Goal: Task Accomplishment & Management: Manage account settings

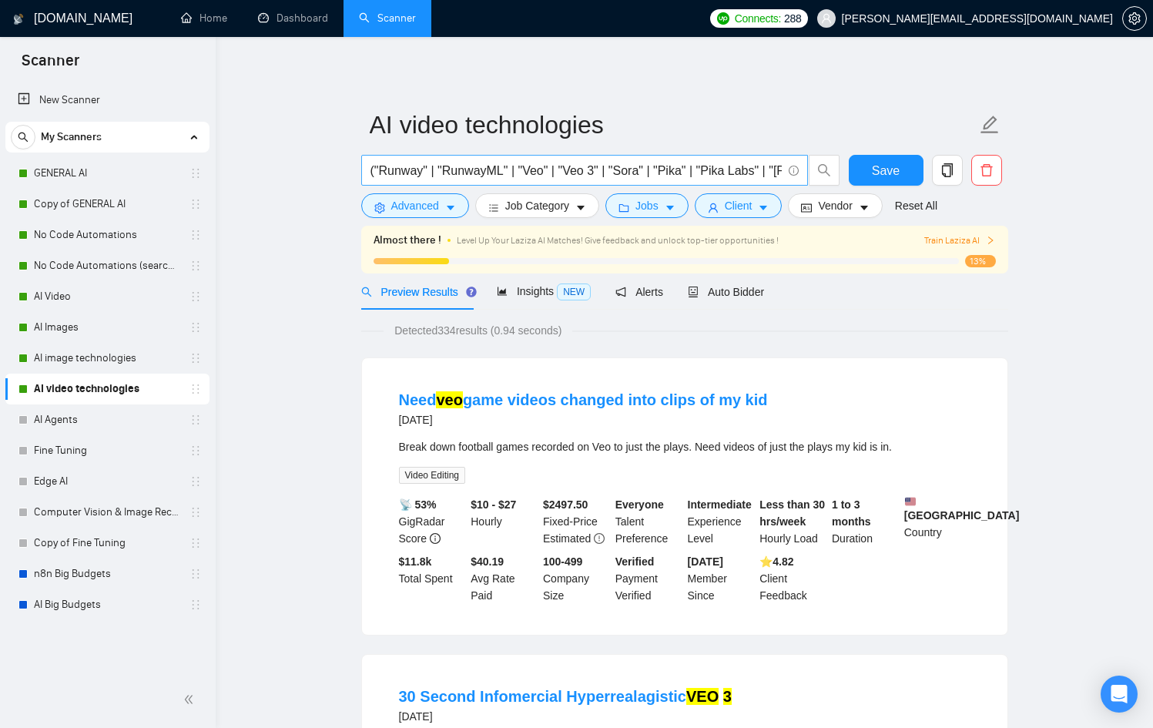
click at [549, 172] on input "("Runway" | "RunwayML" | "Veo" | "Veo 3" | "Sora" | "Pika" | "Pika Labs" | "[PE…" at bounding box center [575, 170] width 411 height 19
click at [554, 173] on input "("Runway" | "RunwayML" | "Veo" | "Veo 3" | "Sora" | "Pika" | "Pika Labs" | "[PE…" at bounding box center [575, 170] width 411 height 19
click at [560, 172] on input "("Runway" | "RunwayML" | "Veo" | "Veo 3" | "Sora" | "Pika" | "Pika Labs" | "[PE…" at bounding box center [575, 170] width 411 height 19
click at [888, 173] on span "Save" at bounding box center [886, 170] width 28 height 19
click at [121, 301] on link "AI Video" at bounding box center [107, 296] width 146 height 31
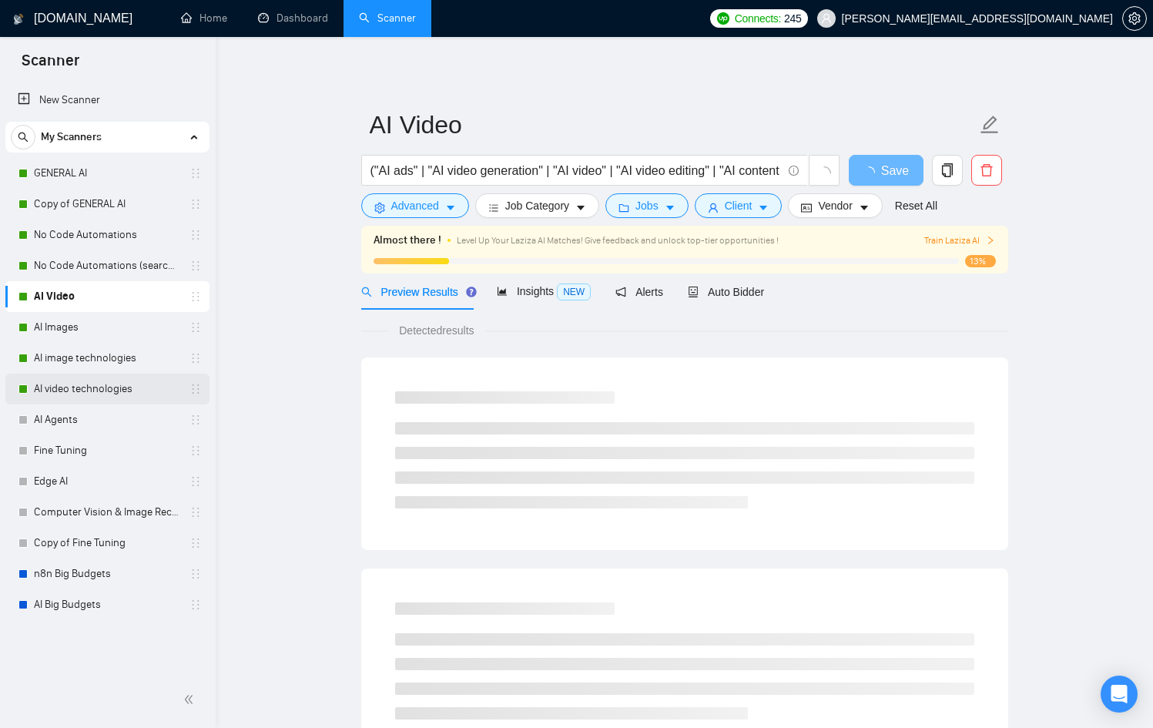
click at [126, 386] on link "AI video technologies" at bounding box center [107, 388] width 146 height 31
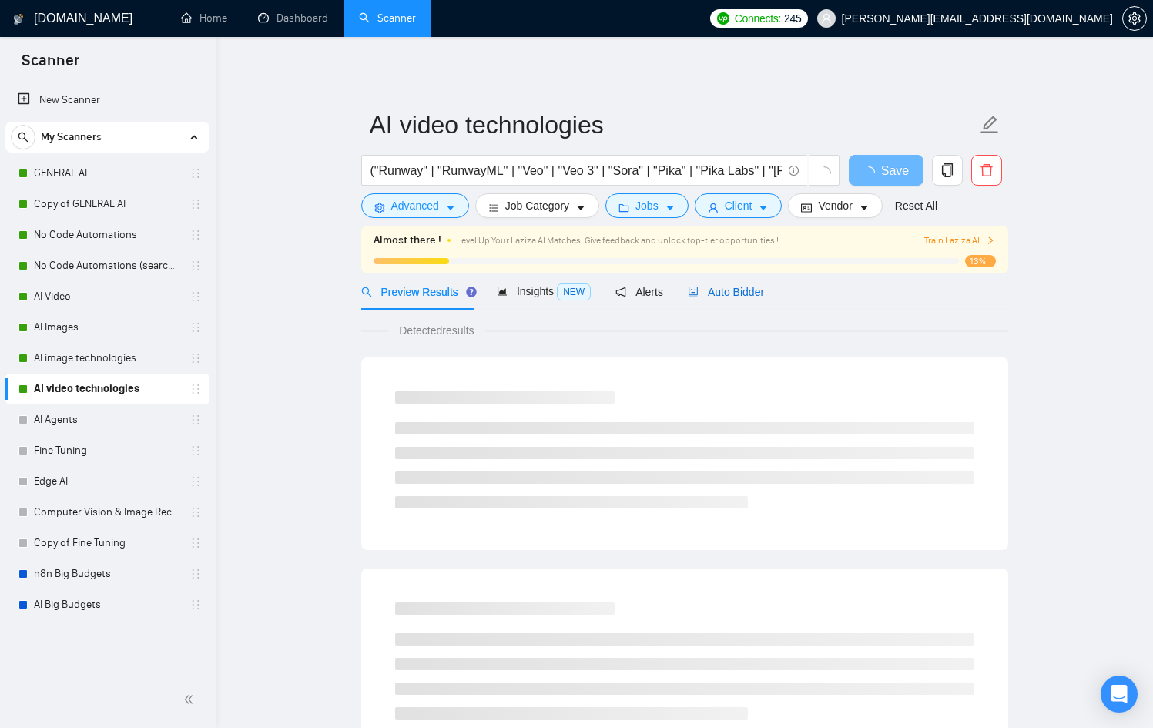
click at [749, 290] on span "Auto Bidder" at bounding box center [726, 292] width 76 height 12
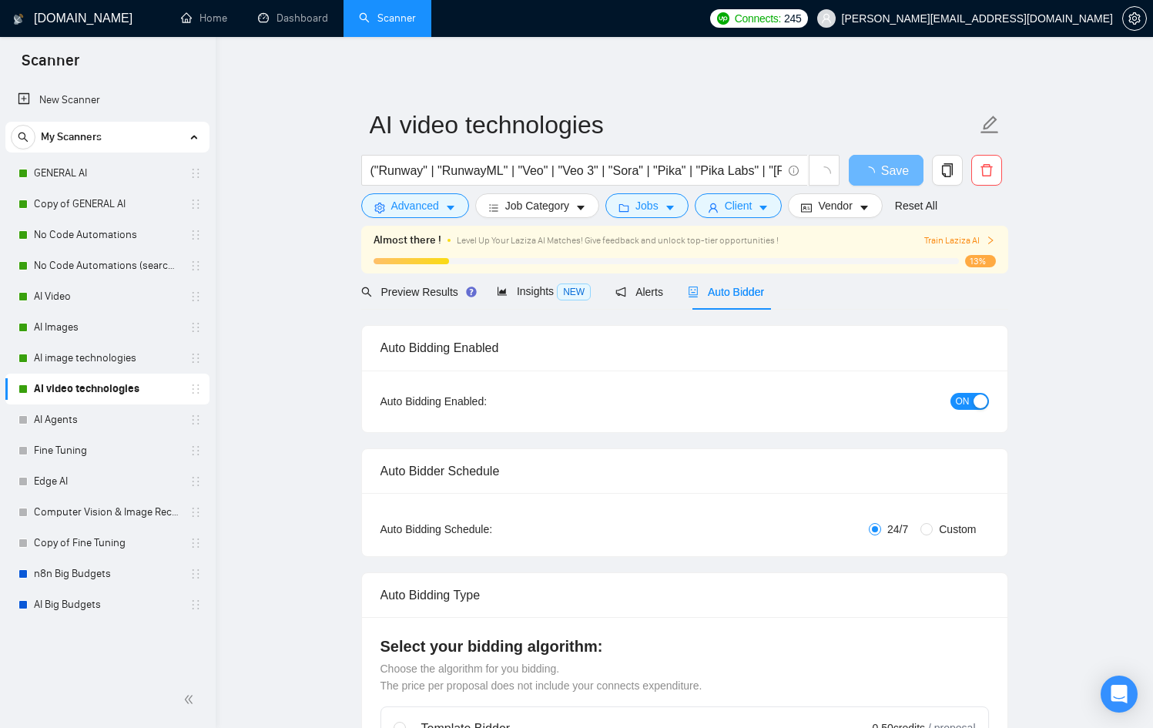
checkbox input "true"
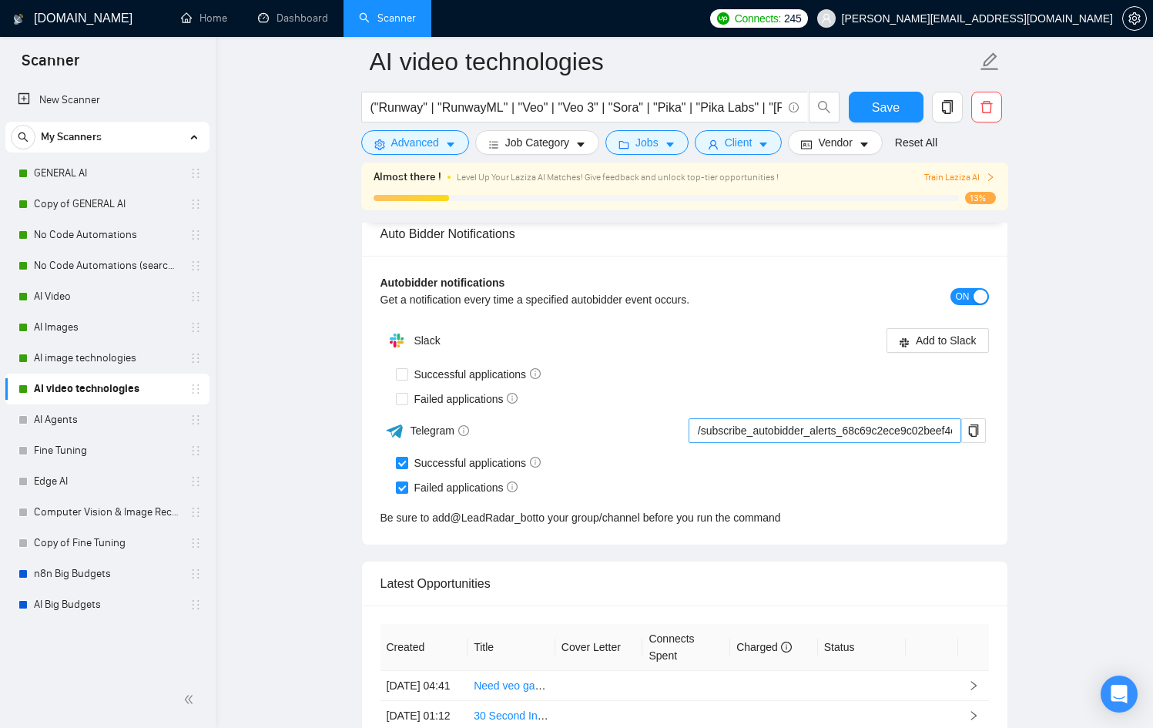
scroll to position [3863, 0]
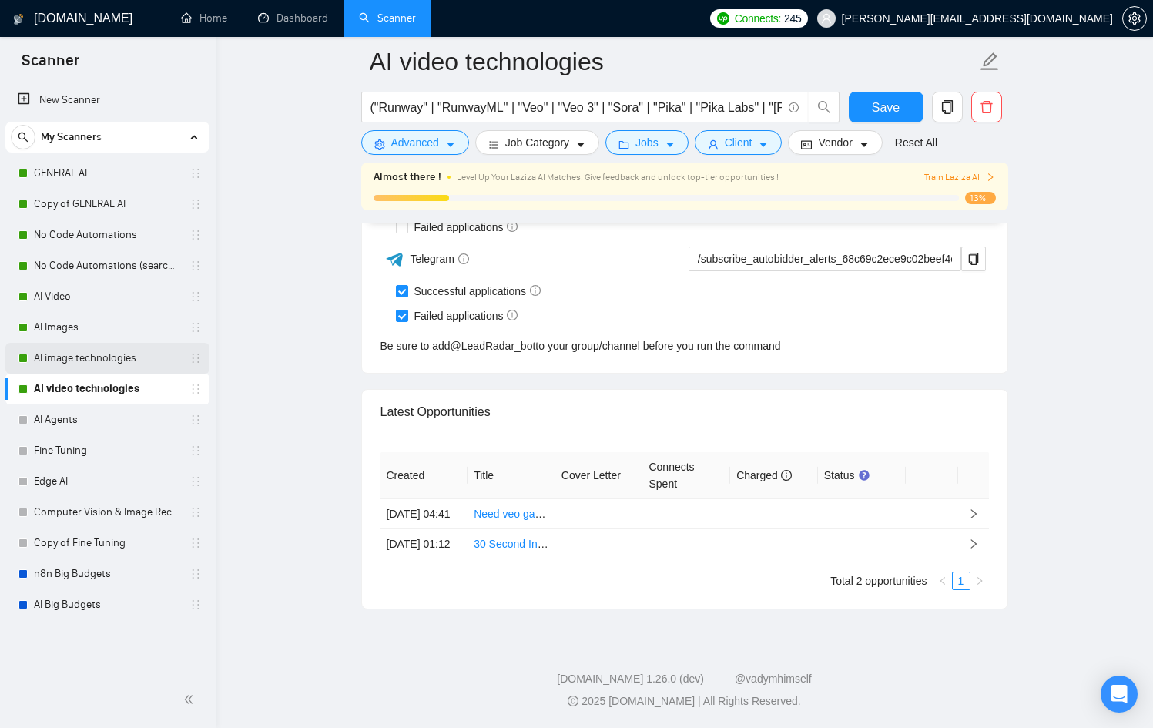
click at [48, 359] on link "AI image technologies" at bounding box center [107, 358] width 146 height 31
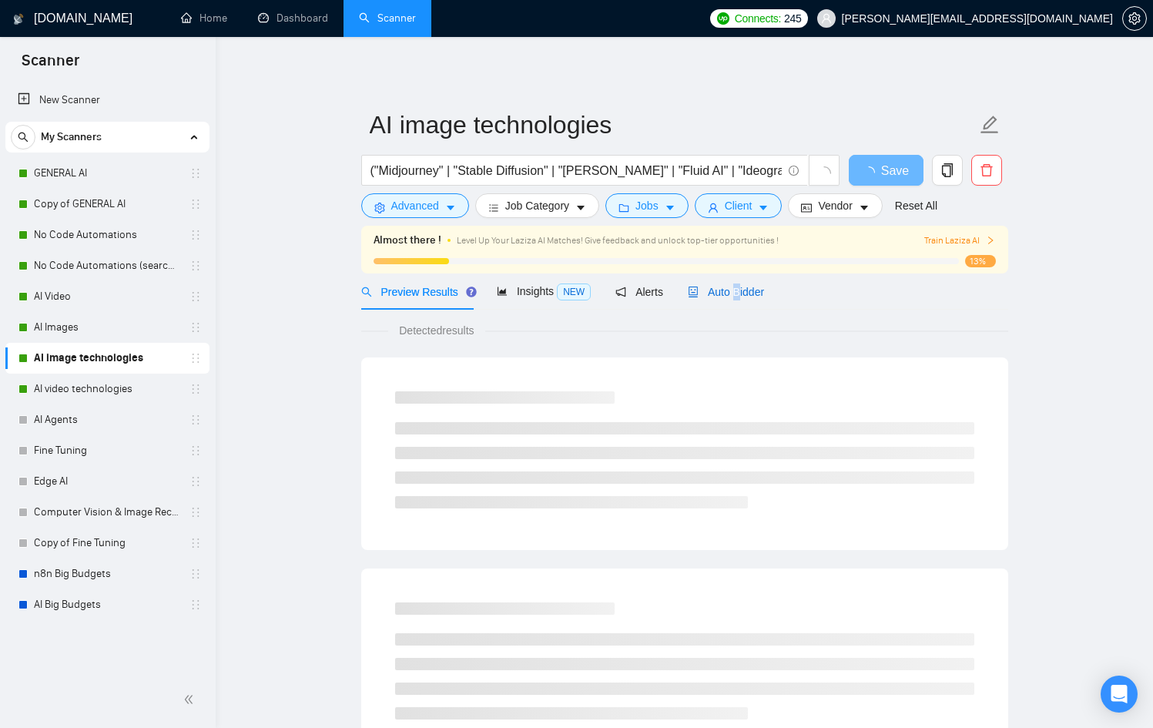
click at [741, 291] on span "Auto Bidder" at bounding box center [726, 292] width 76 height 12
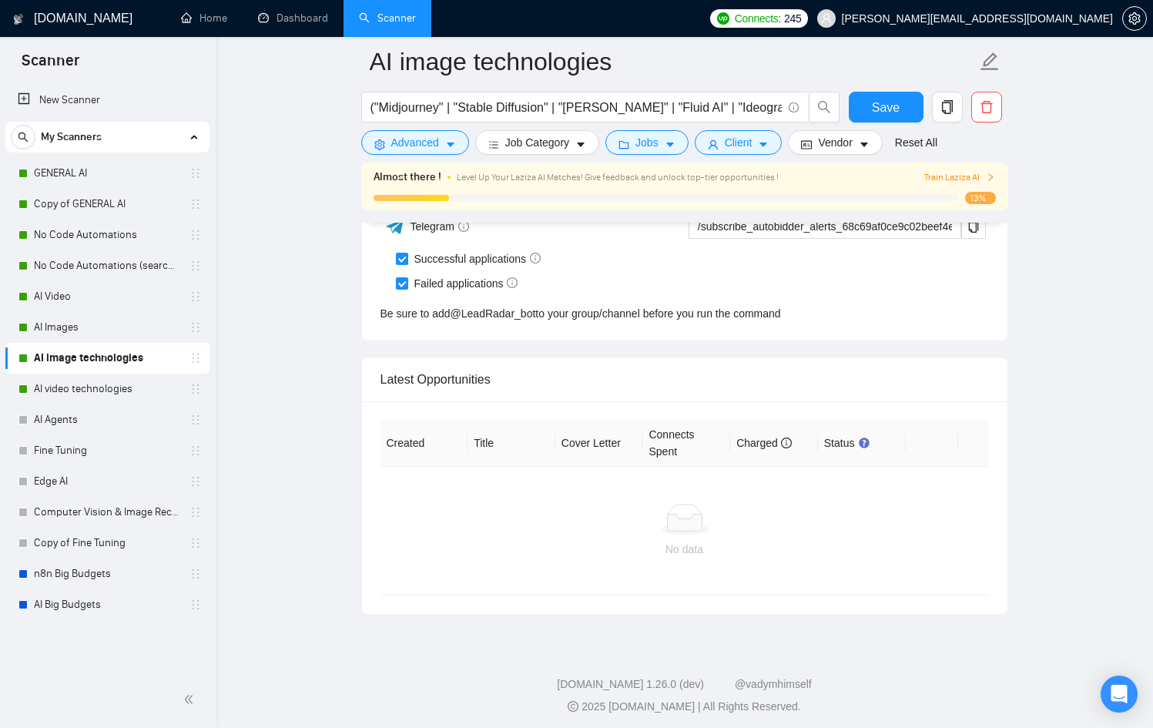
scroll to position [3867, 0]
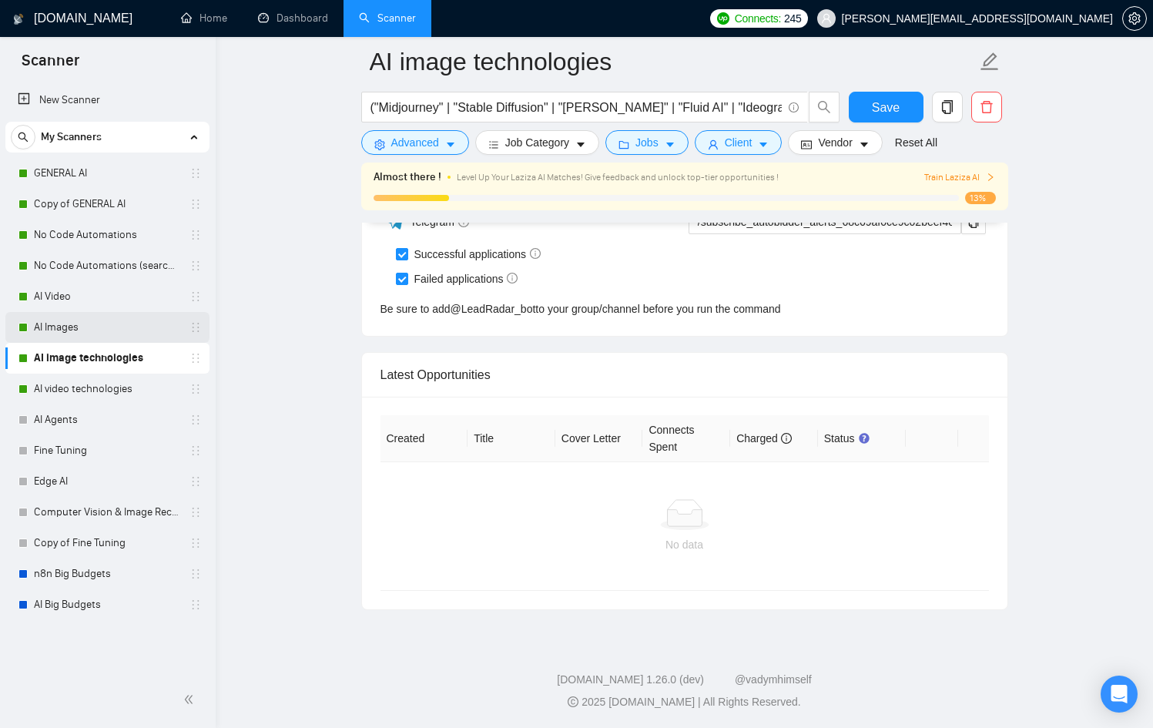
click at [62, 336] on link "AI Images" at bounding box center [107, 327] width 146 height 31
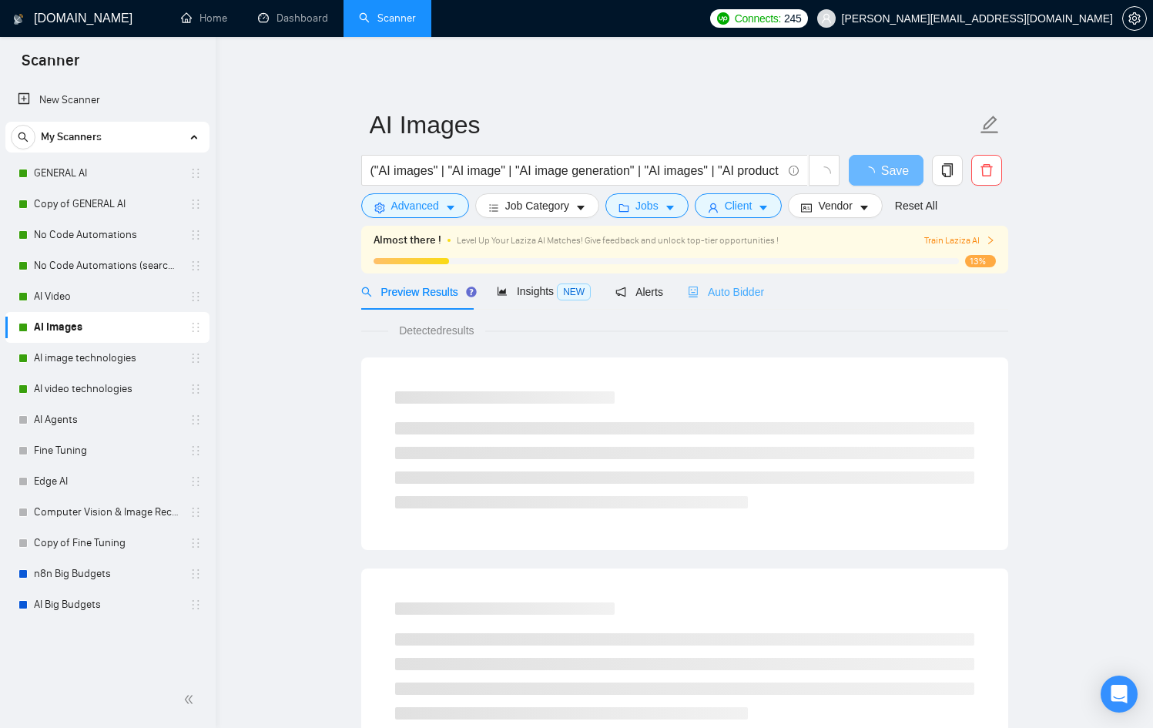
click at [750, 308] on div "Auto Bidder" at bounding box center [726, 291] width 76 height 36
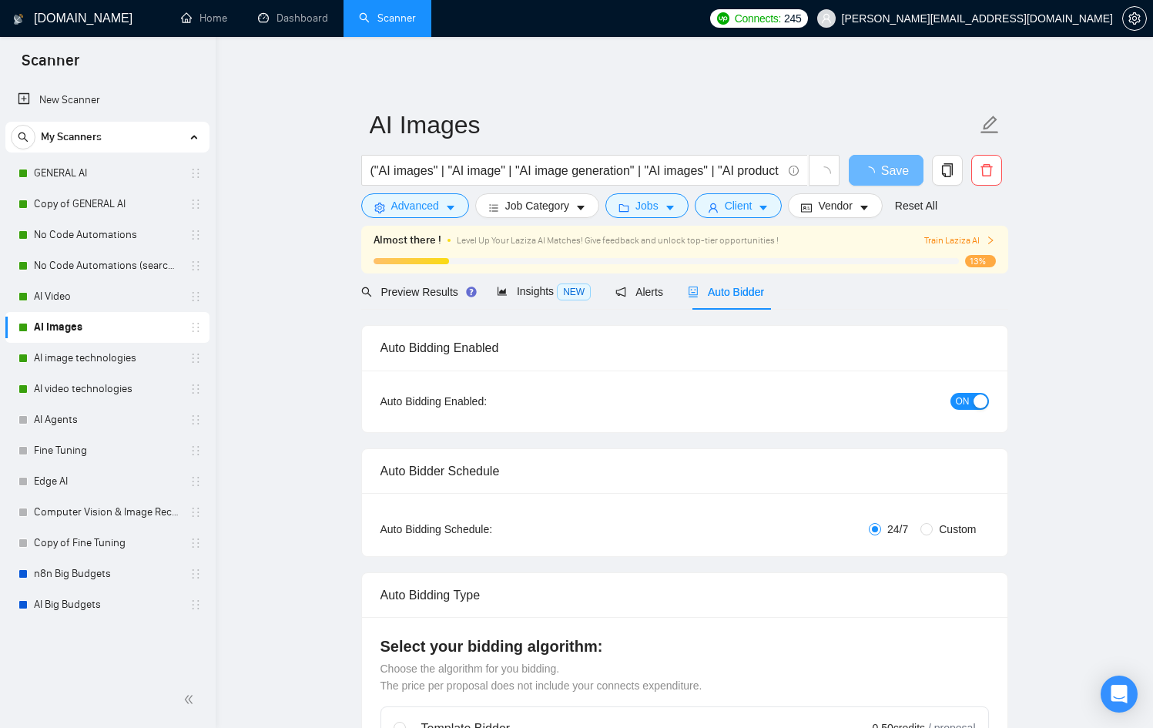
checkbox input "true"
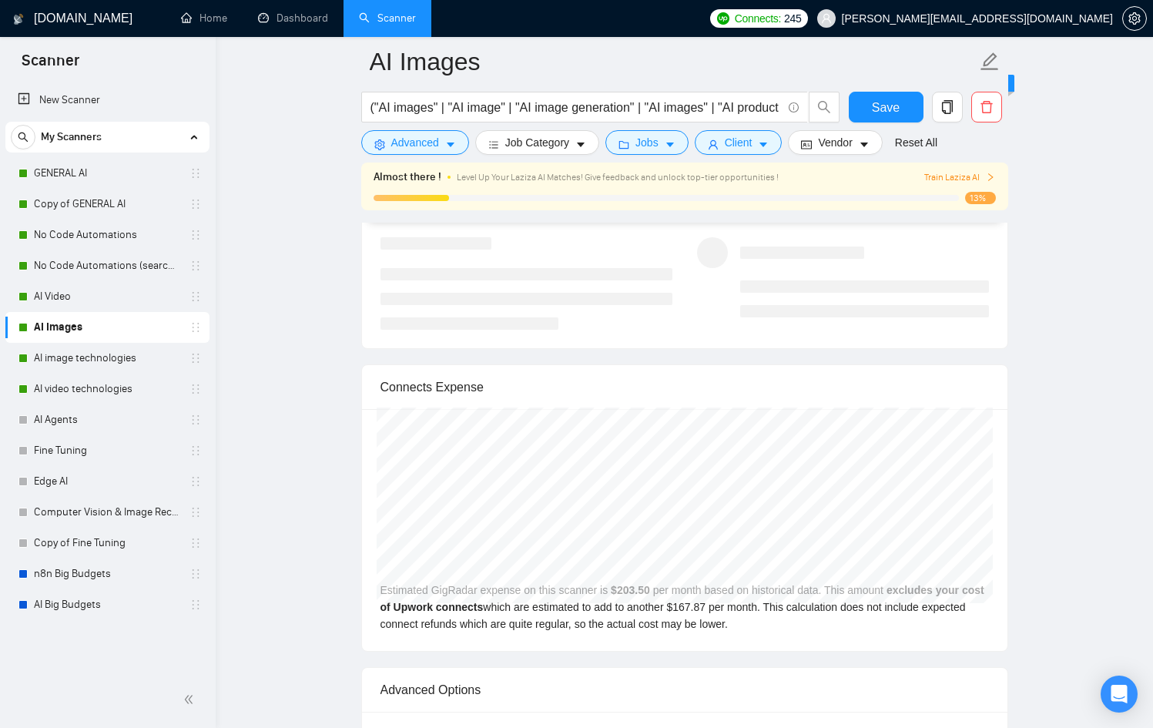
scroll to position [4214, 0]
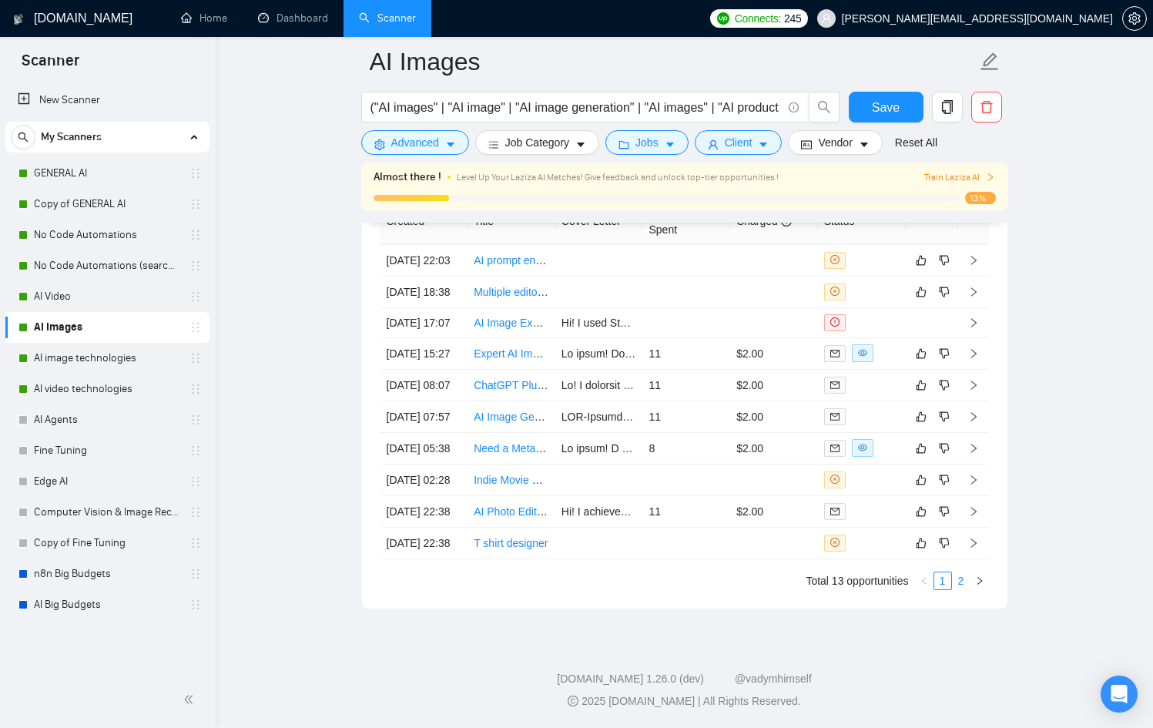
click at [958, 578] on link "2" at bounding box center [961, 580] width 17 height 17
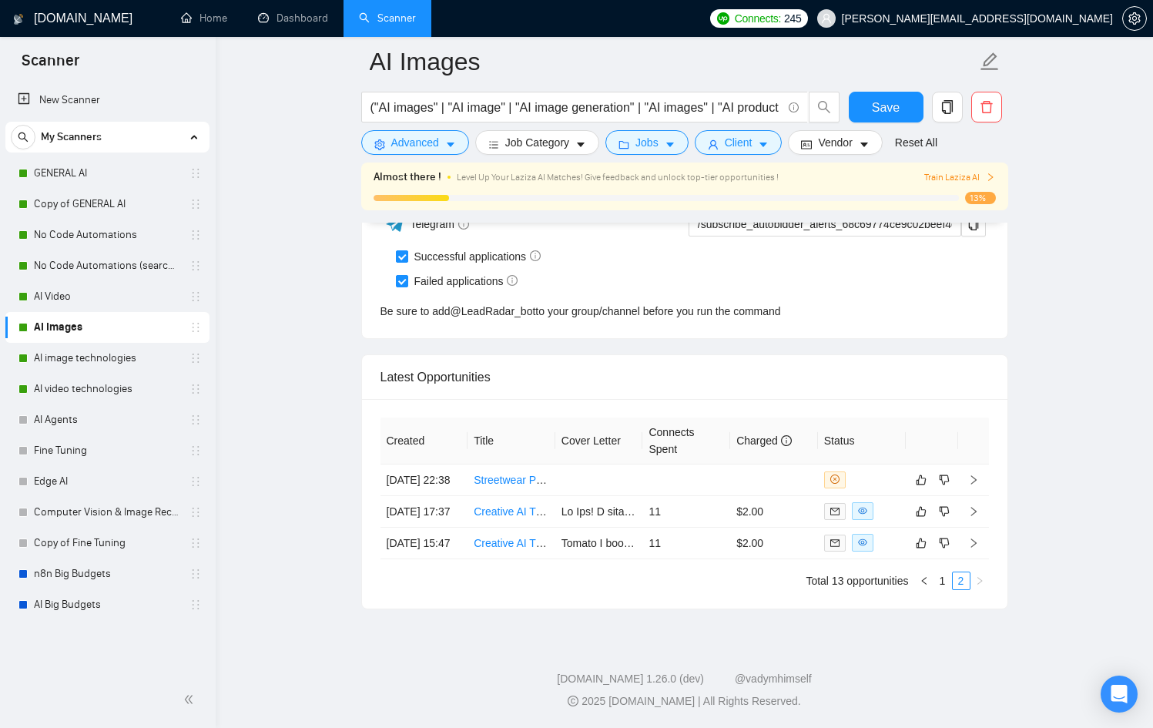
scroll to position [3885, 0]
click at [527, 540] on link "Creative AI Thumbnail Artist Wanted (Long-Term)" at bounding box center [591, 543] width 234 height 12
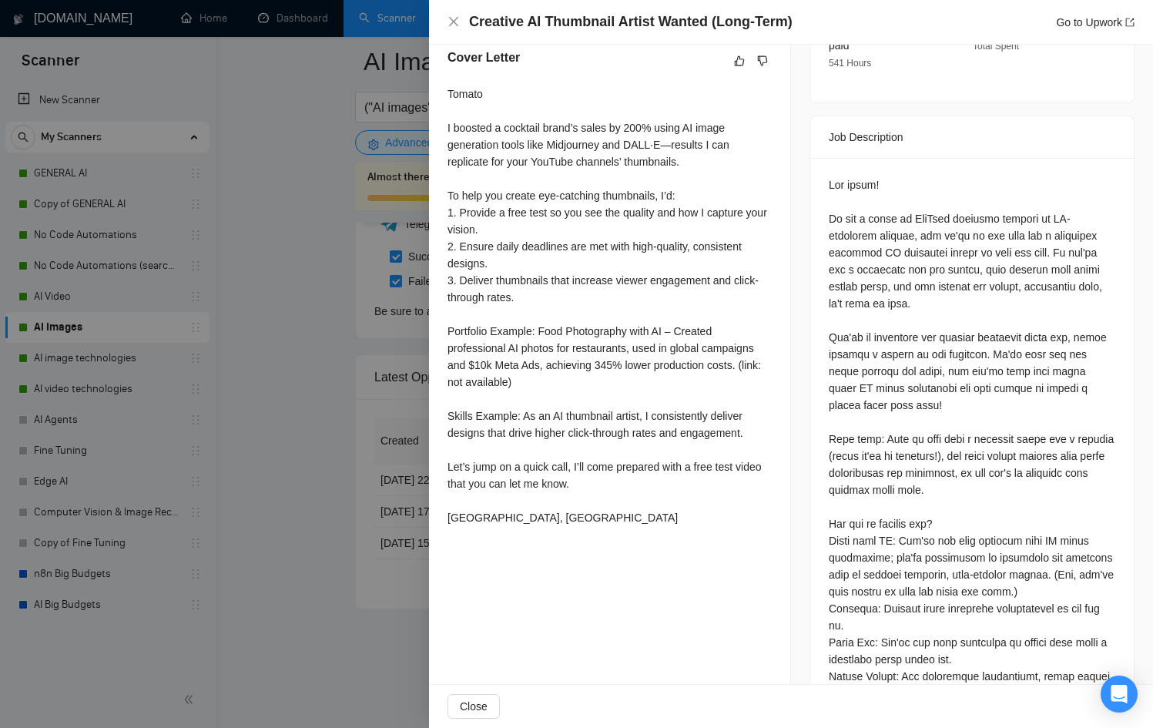
scroll to position [573, 0]
click at [354, 356] on div at bounding box center [576, 364] width 1153 height 728
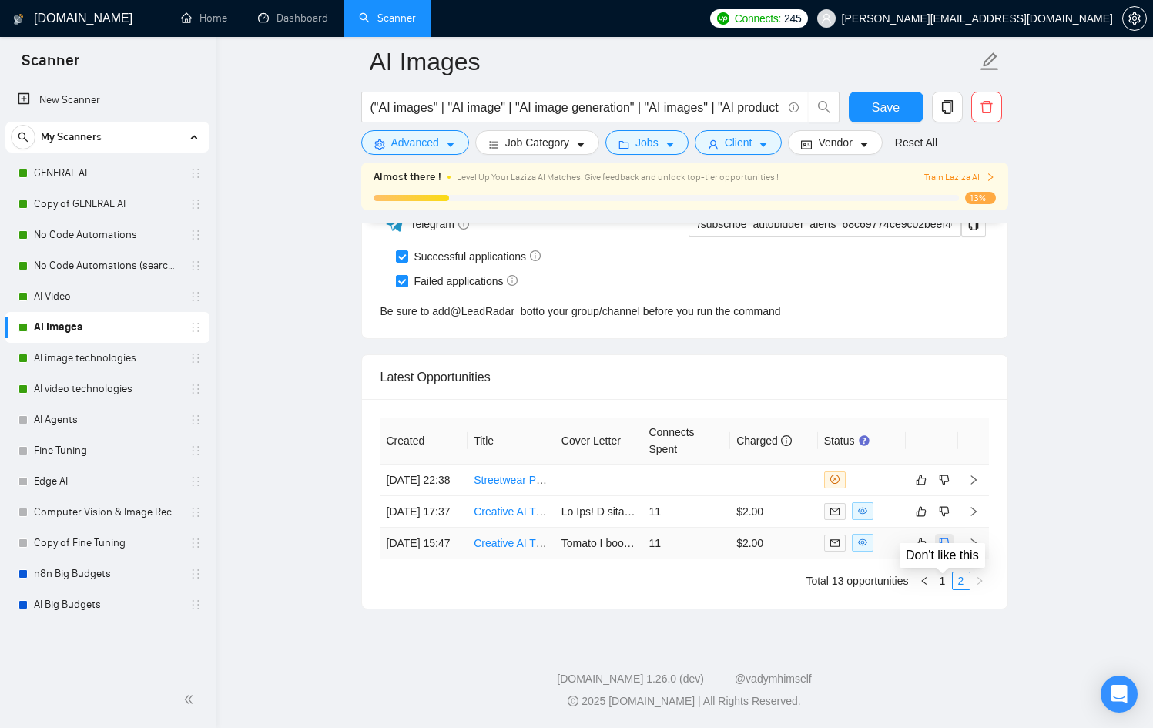
click at [948, 537] on icon "dislike" at bounding box center [944, 543] width 11 height 12
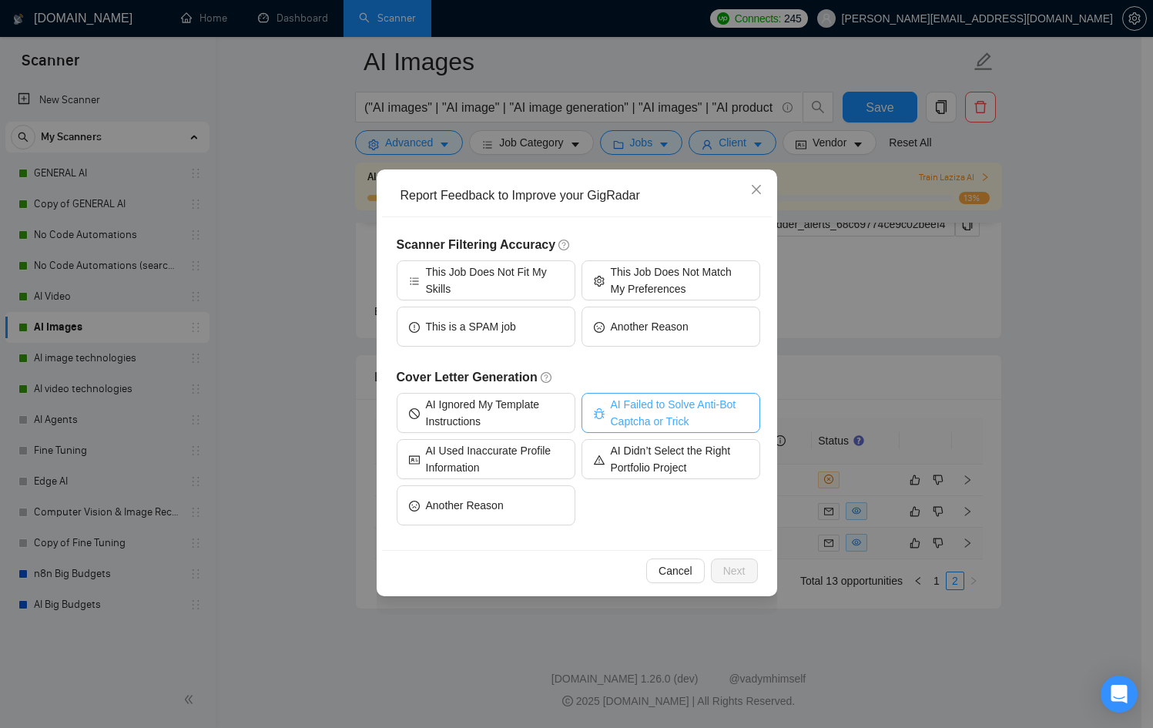
click at [611, 417] on span "AI Failed to Solve Anti-Bot Captcha or Trick" at bounding box center [679, 413] width 137 height 34
click at [743, 560] on button "Next" at bounding box center [734, 570] width 47 height 25
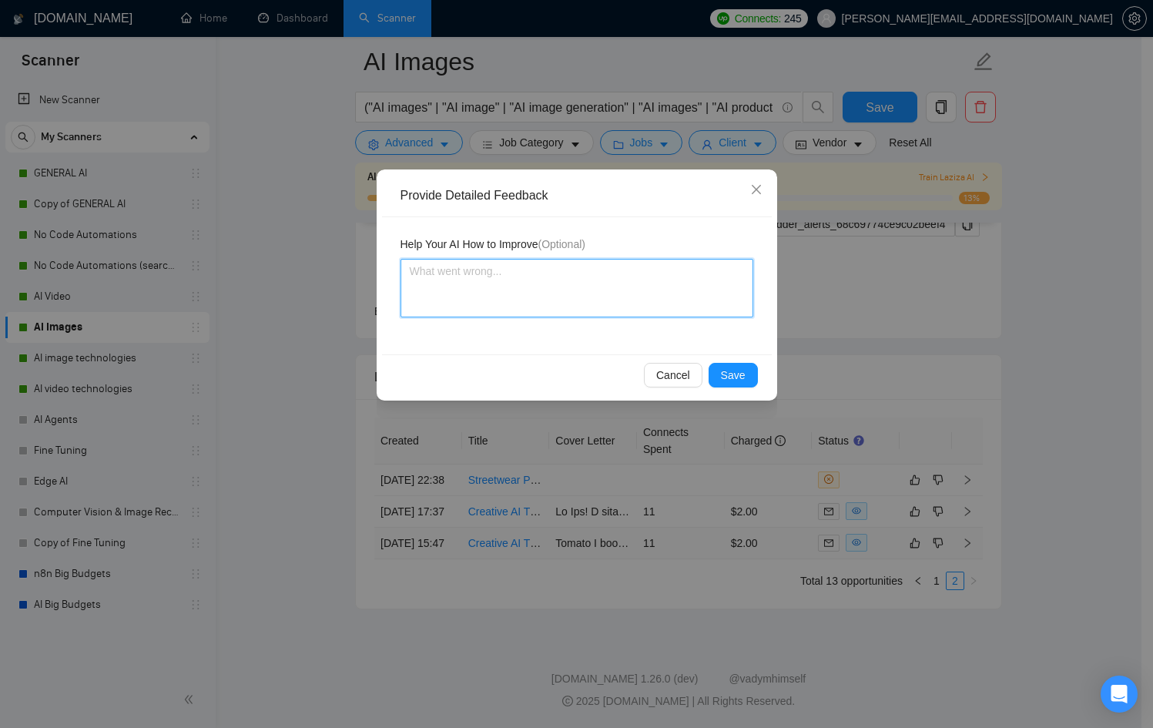
click at [611, 284] on textarea at bounding box center [576, 288] width 353 height 59
type textarea "I"
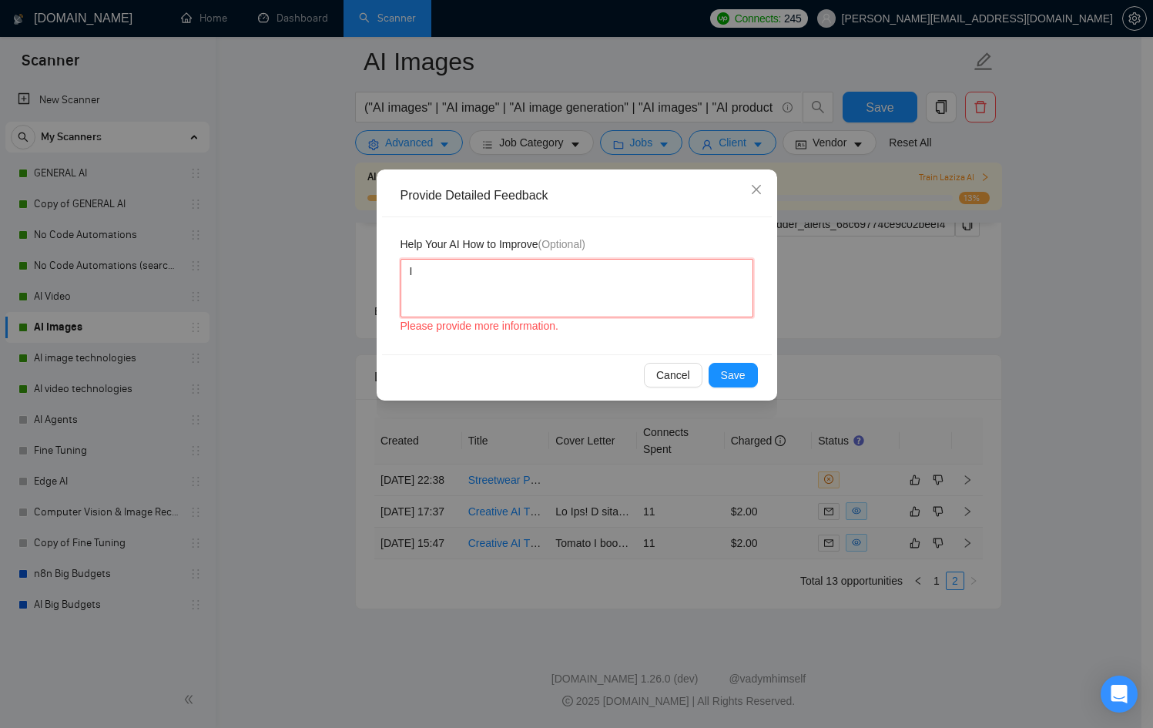
type textarea "If"
type textarea "If t"
type textarea "If th"
type textarea "If the"
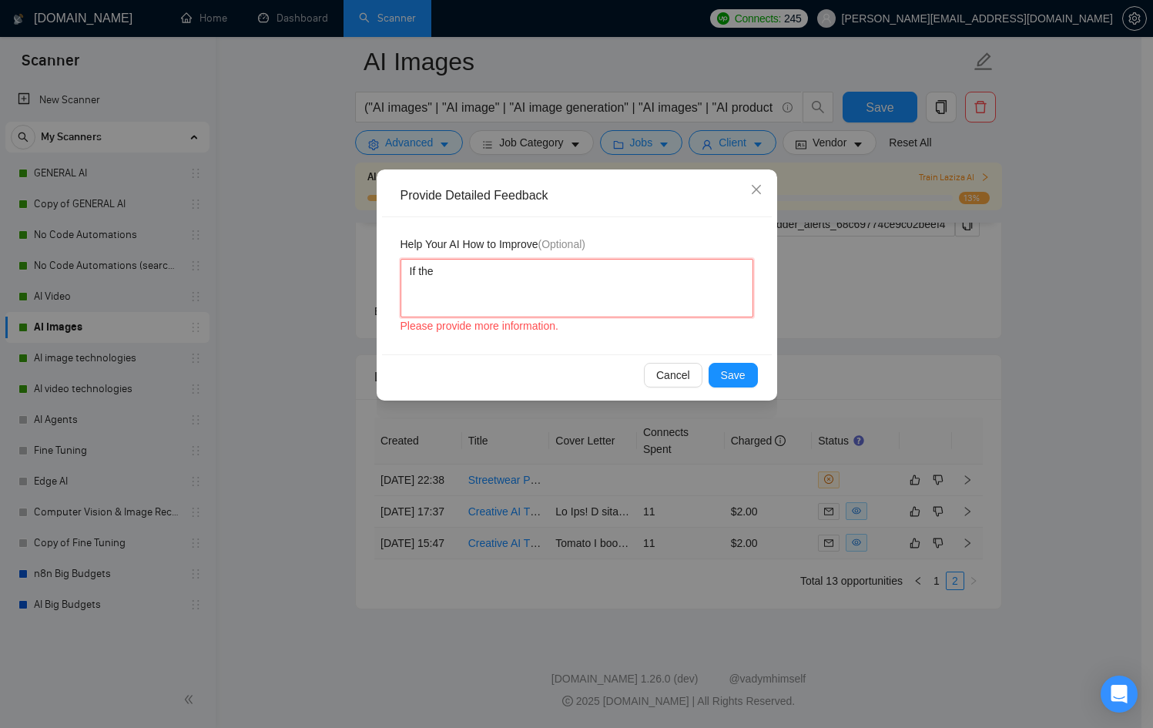
type textarea "If the"
type textarea "If the j"
type textarea "If the jo"
type textarea "If the job"
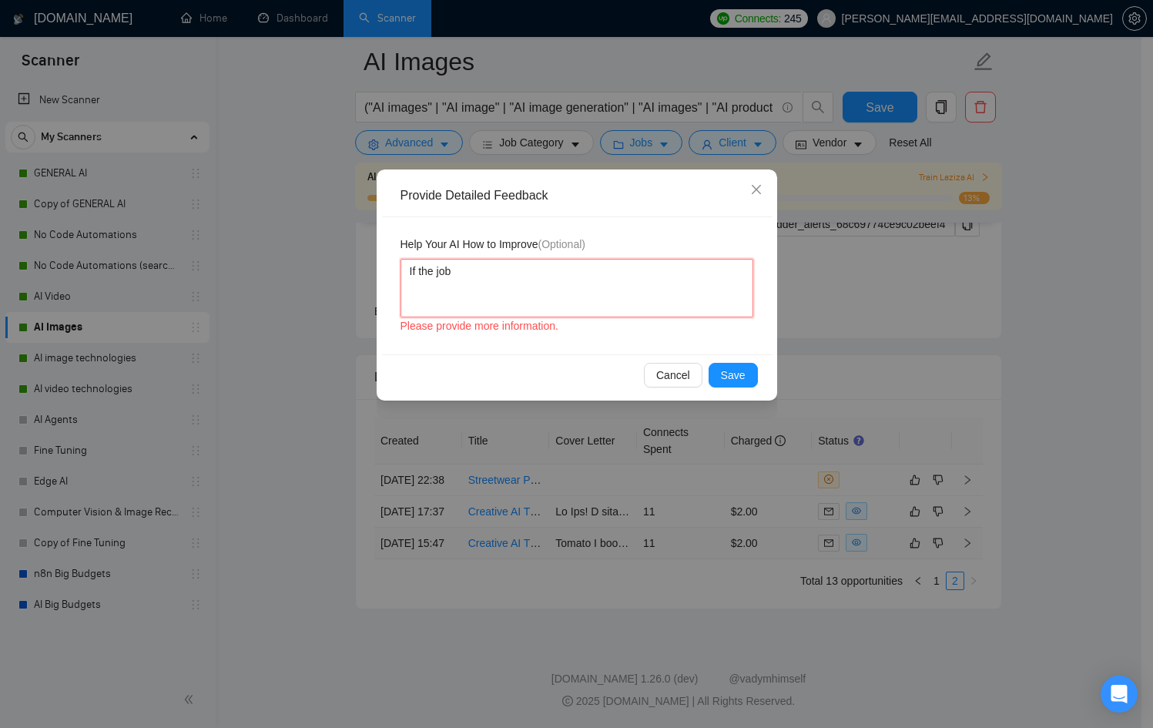
type textarea "If the job s"
type textarea "If the job sa"
type textarea "If the job say"
type textarea "If the job says"
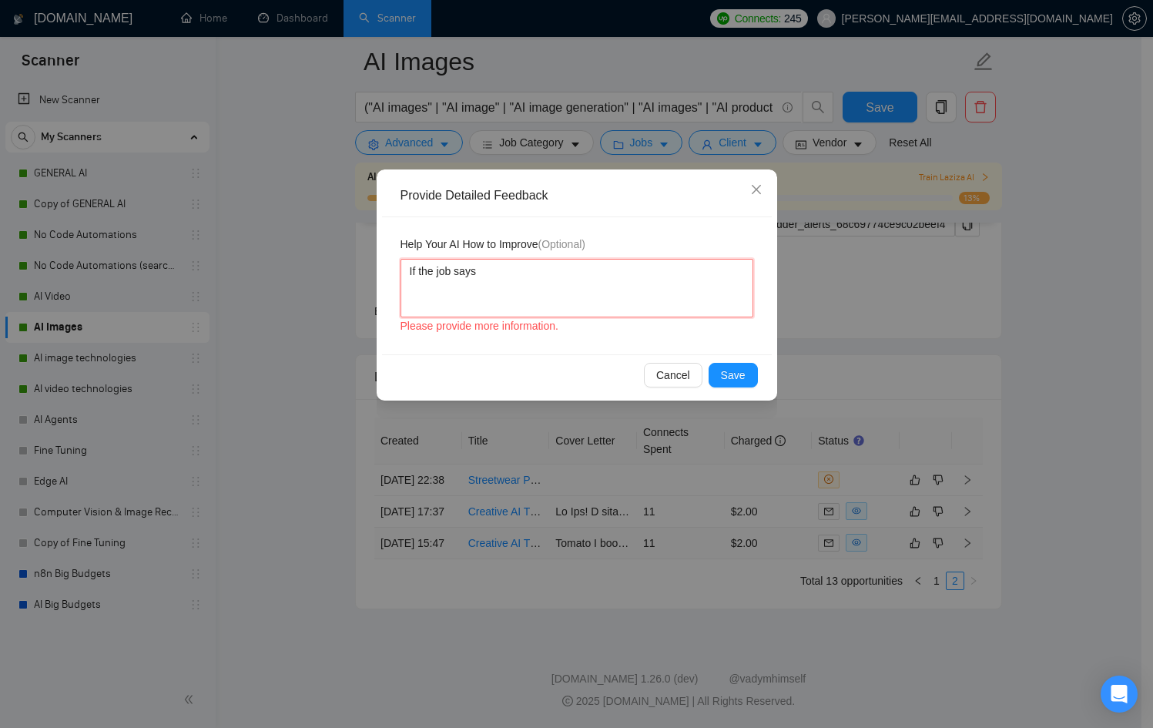
type textarea "If the job says u"
type textarea "If the job says up"
type textarea "If the job says upl"
type textarea "If the job says uploa"
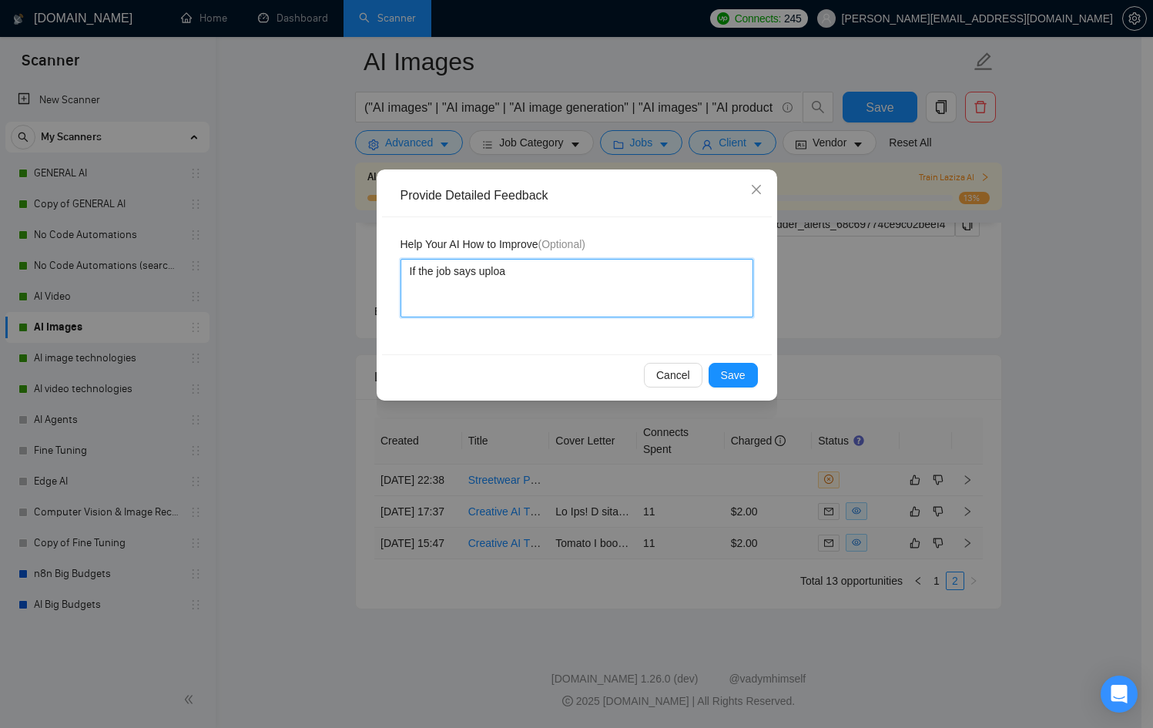
type textarea "If the job says upload"
type textarea "If the job says upload a"
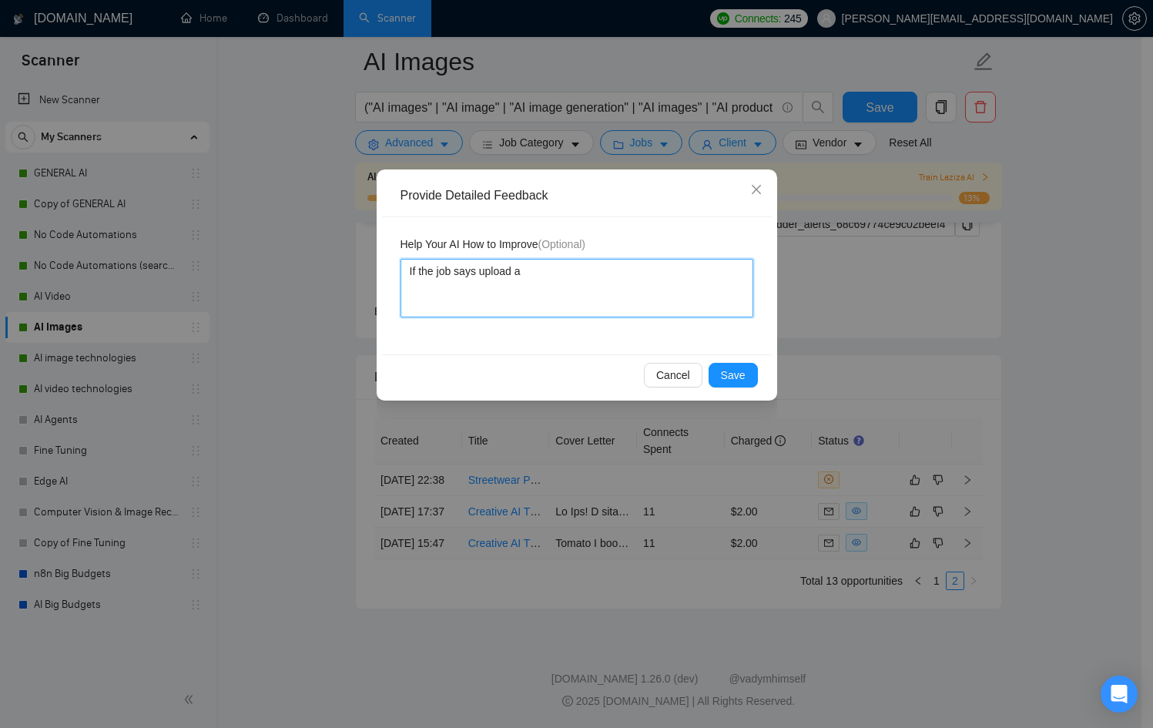
type textarea "If the job says upload a"
type textarea "If the job says upload a l"
type textarea "If the job says upload a li"
type textarea "If the job says upload a lin"
type textarea "If the job says upload a link"
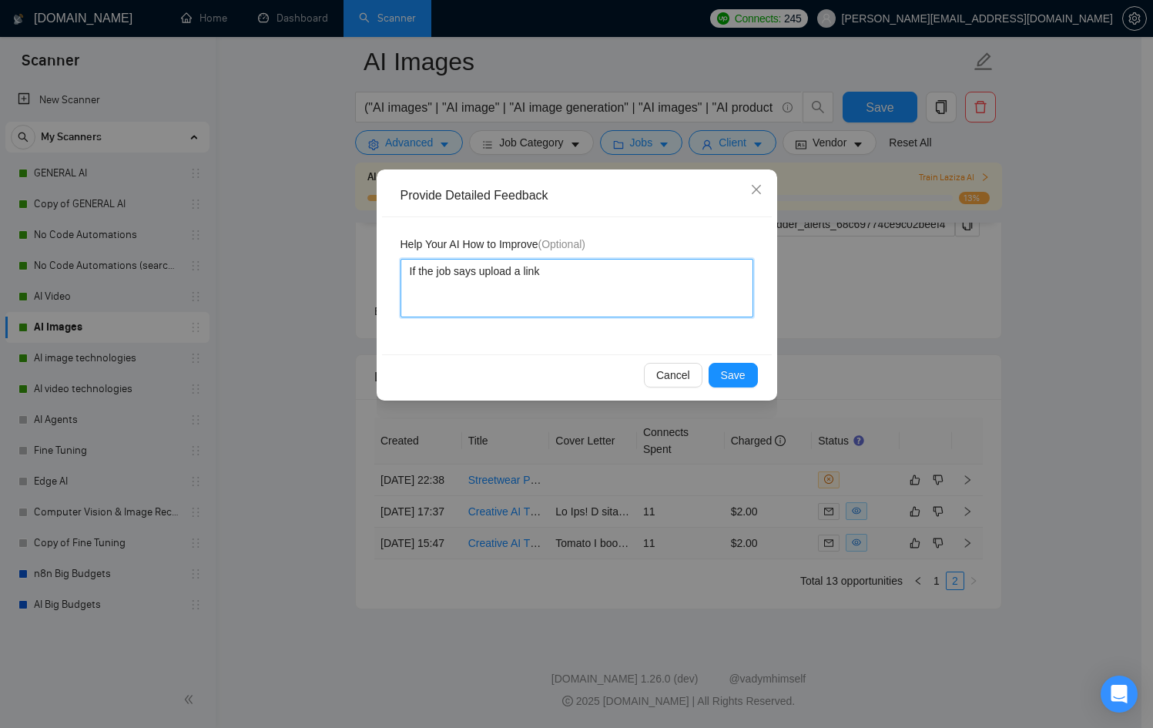
type textarea "If the job says upload a link"
type textarea "If the job says upload a link o"
type textarea "If the job says upload a link or"
type textarea "If the job says upload a link or l"
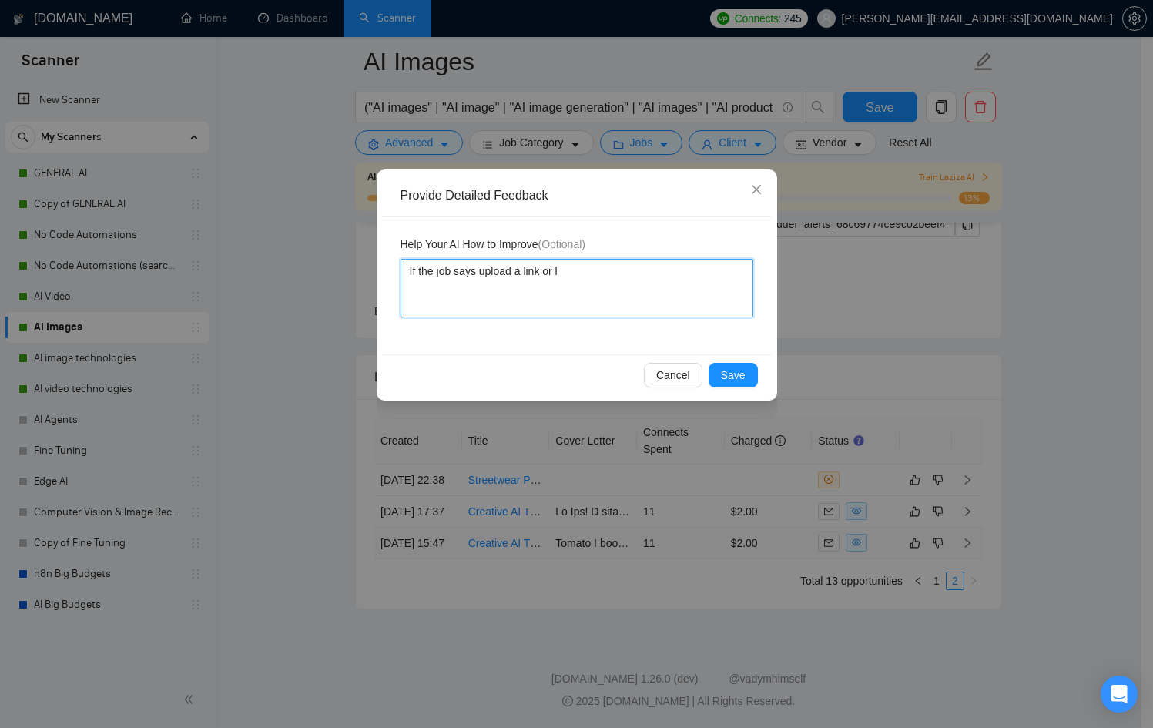
type textarea "If the job says upload a link or lo"
type textarea "If the job says upload a link or loo"
type textarea "If the job says upload a link or loom"
type textarea "If the job says upload a link or loom o"
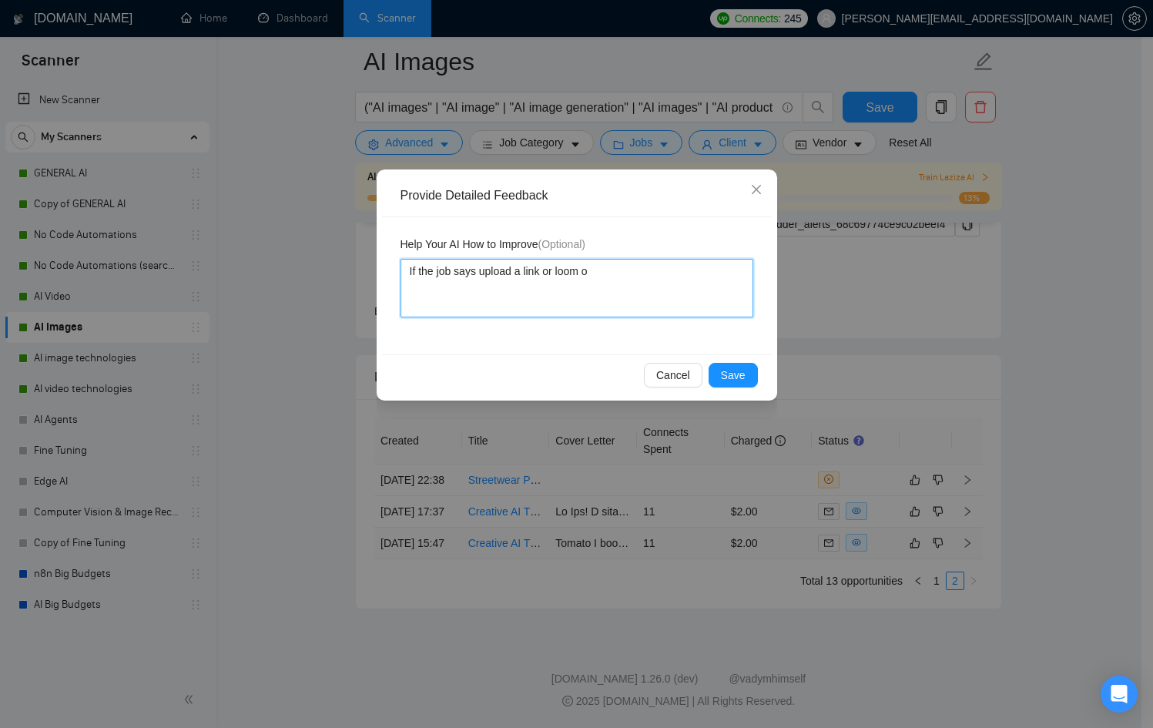
type textarea "If the job says upload a link or loom or"
type textarea "If the job says upload a link or loom or p"
type textarea "If the job says upload a link or loom or pr"
type textarea "If the job says upload a link or loom or pro"
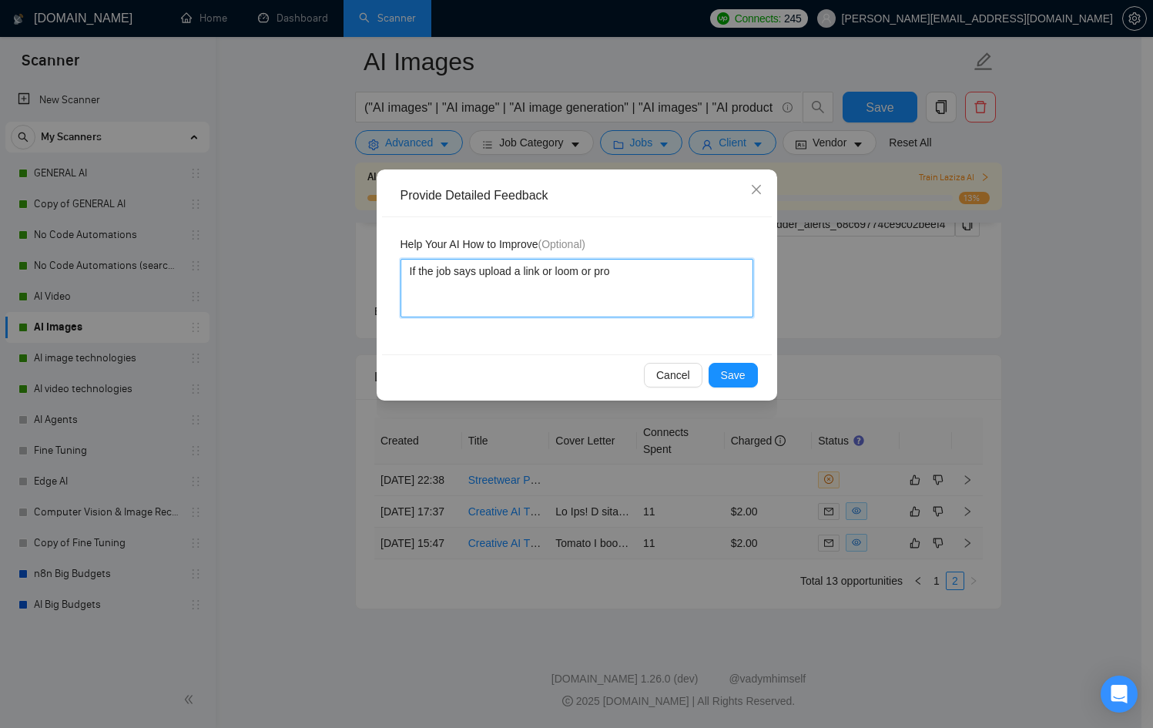
type textarea "If the job says upload a link or loom or proo"
type textarea "If the job says upload a link or loom or proof"
type textarea "If the job says upload a link or loom or proof s"
type textarea "If the job says upload a link or loom or proof sa"
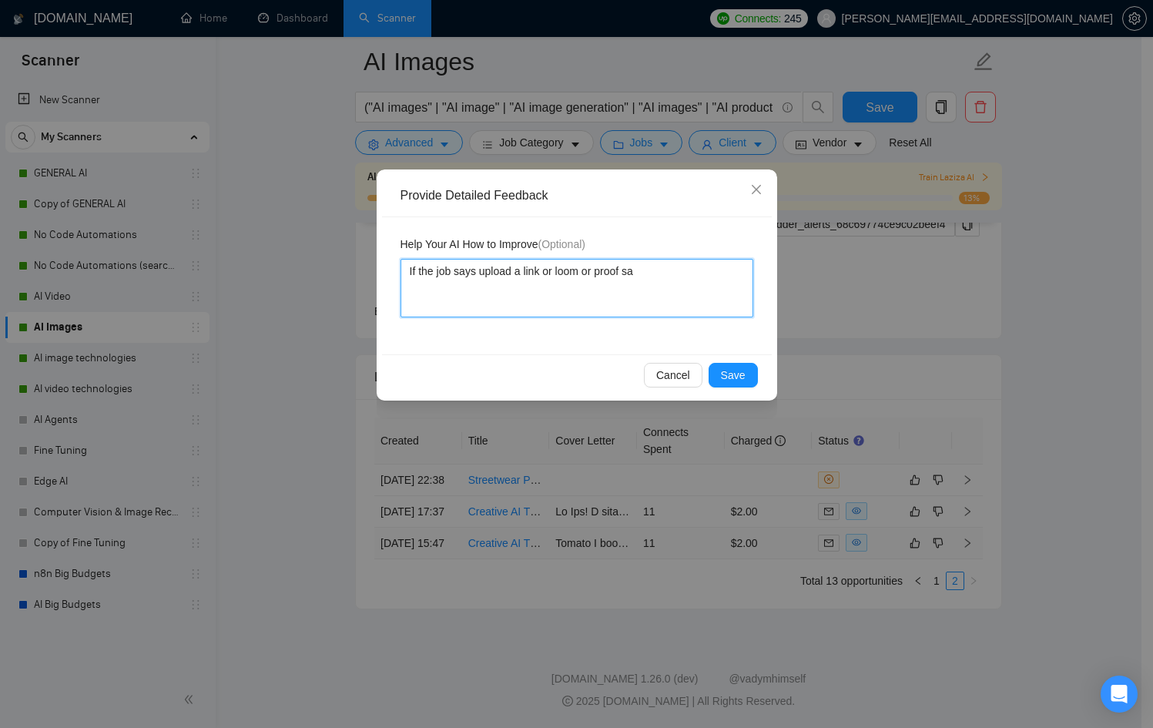
type textarea "If the job says upload a link or loom or proof say"
type textarea "If the job says upload a link or loom or proof say w"
type textarea "If the job says upload a link or loom or proof say we"
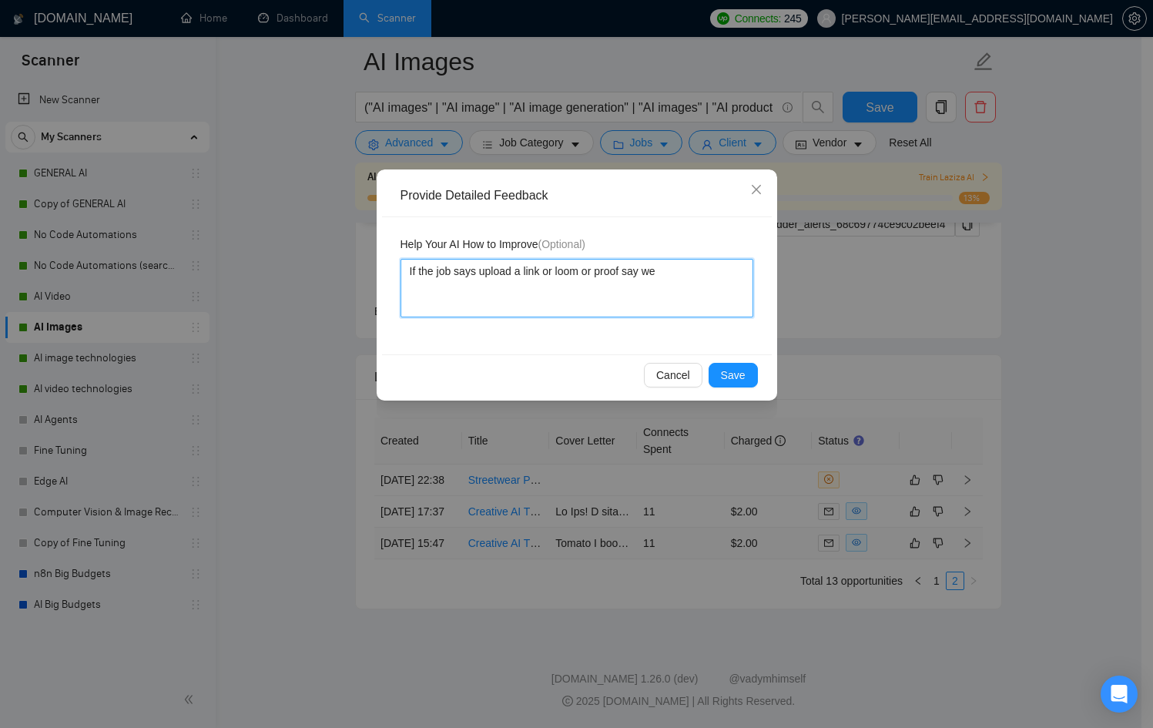
type textarea "If the job says upload a link or loom or proof say we c"
type textarea "If the job says upload a link or loom or proof say we ca"
type textarea "If the job says upload a link or loom or proof say we can"
type textarea "If the job says upload a link or loom or proof say we can d"
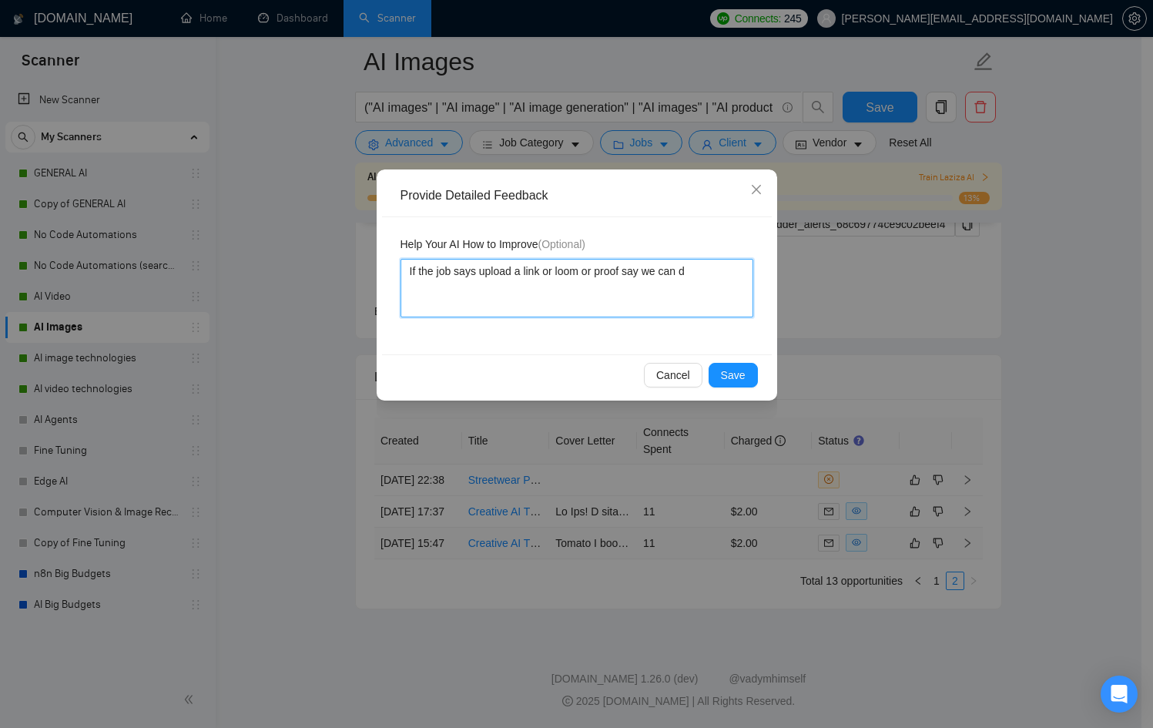
type textarea "If the job says upload a link or loom or proof say we can do"
type textarea "If the job says upload a link or loom or proof say we can do i"
type textarea "If the job says upload a link or loom or proof say we can do it"
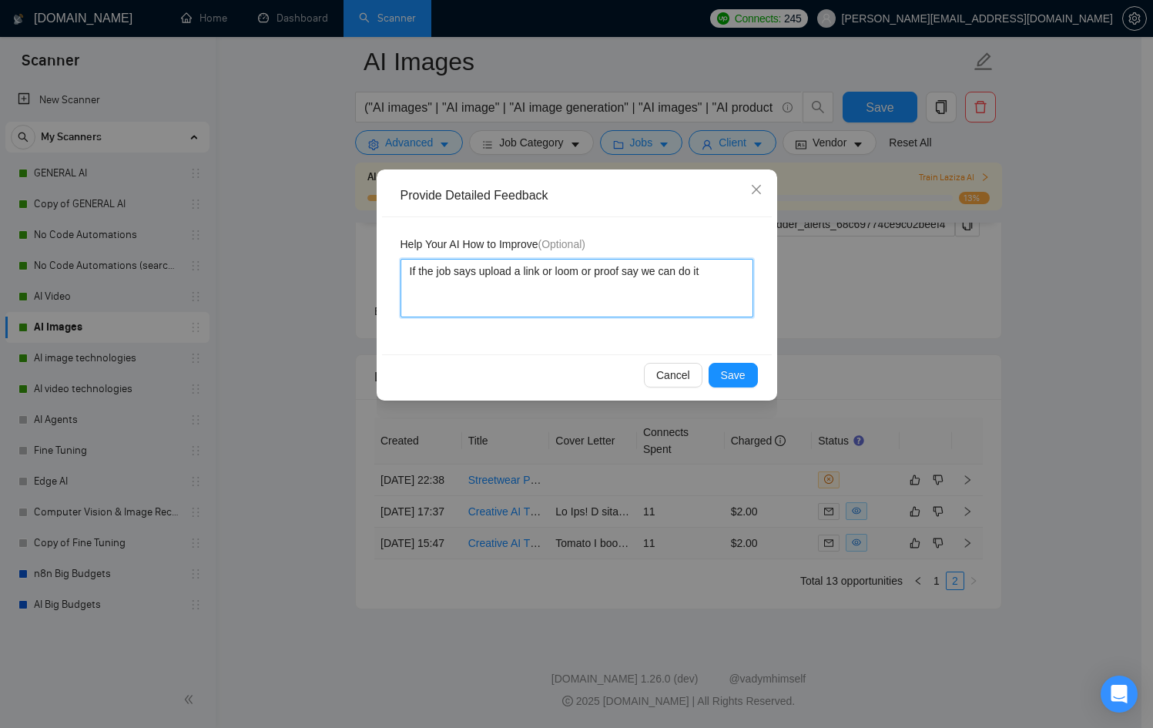
type textarea "If the job says upload a link or loom or proof say we can do it i"
type textarea "If the job says upload a link or loom or proof say we can do it in"
type textarea "If the job says upload a link or loom or proof say we can do it in a"
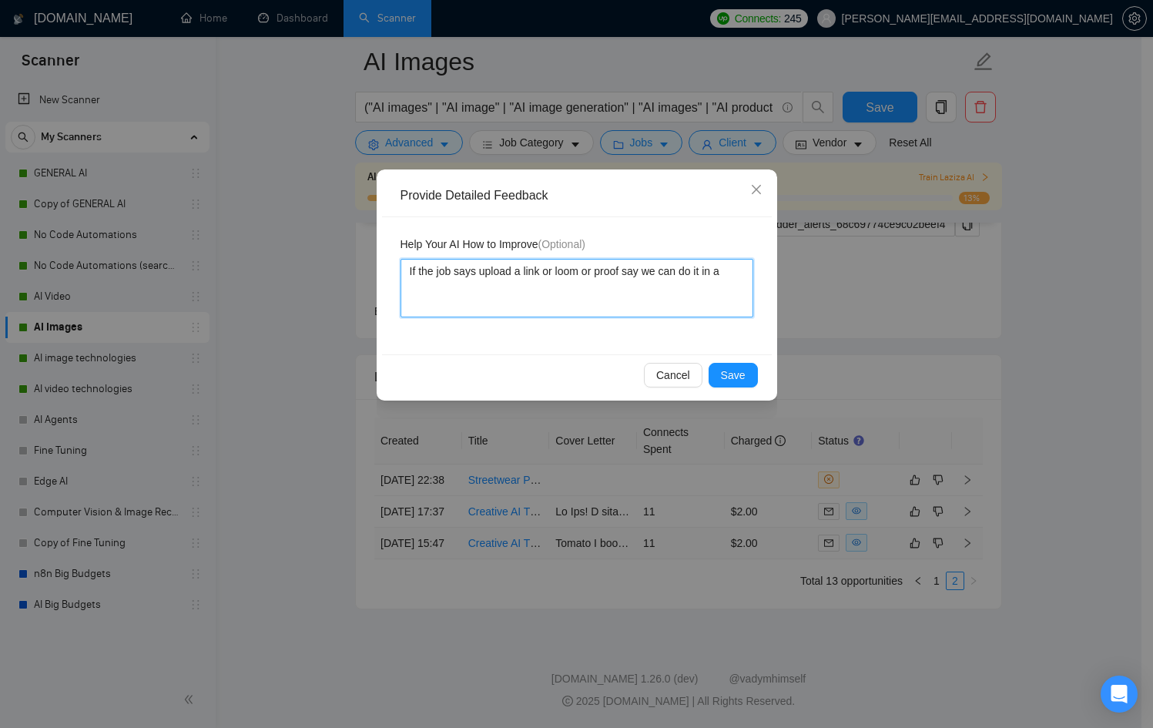
type textarea "If the job says upload a link or loom or proof say we can do it in a c"
type textarea "If the job says upload a link or loom or proof say we can do it in a ca"
type textarea "If the job says upload a link or loom or proof say we can do it in a cal"
type textarea "If the job says upload a link or loom or proof say we can do it in a call"
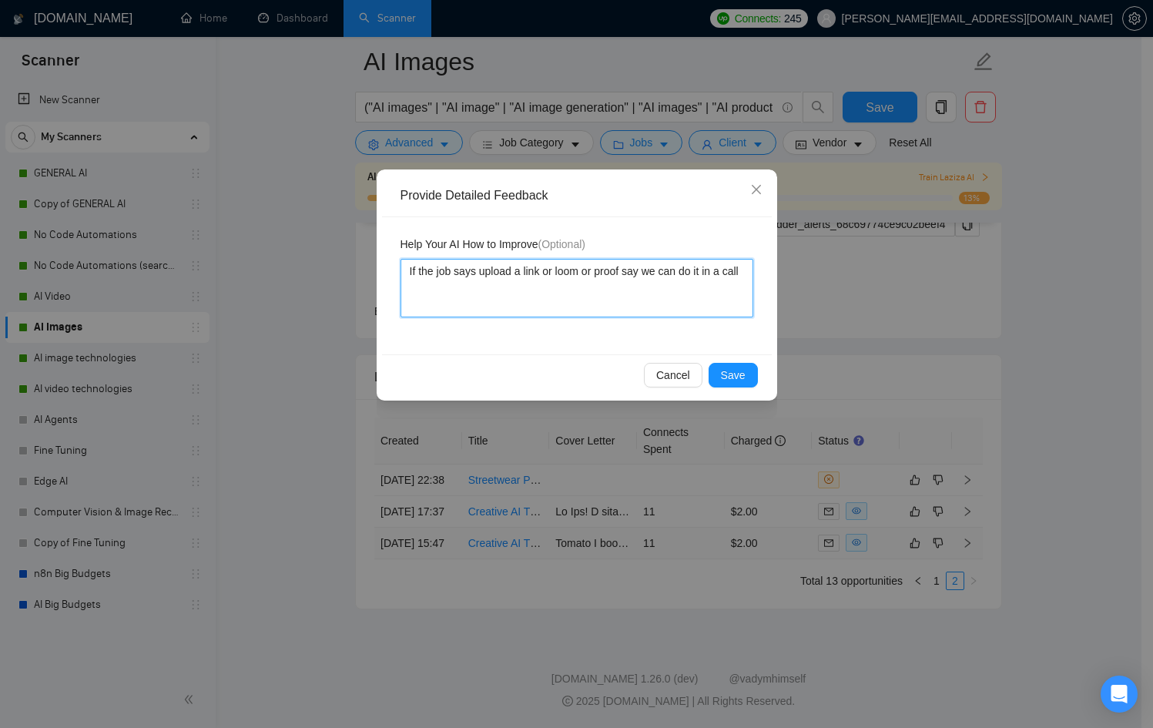
type textarea "If the job says upload a link or loom or proof say we can do it in a call"
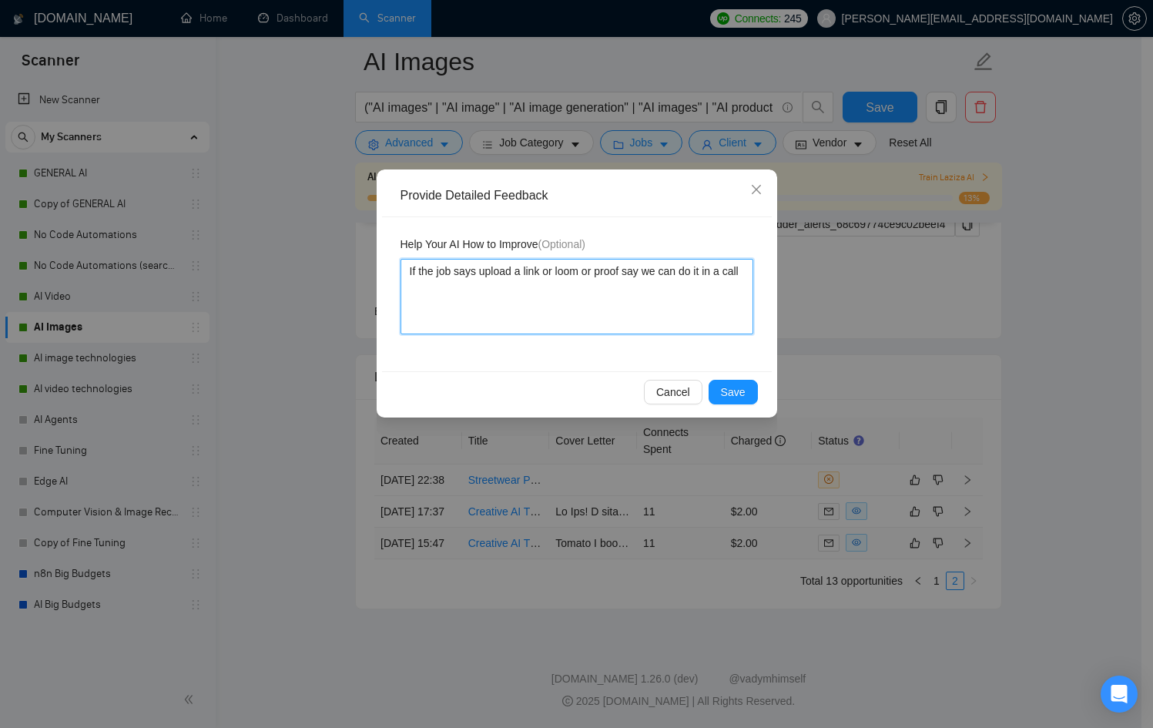
type textarea "If the job says upload a link or loom or proof say we can do it in a call A"
type textarea "If the job says upload a link or loom or proof say we can do it in a call Al"
type textarea "If the job says upload a link or loom or proof say we can do it in a call Als"
type textarea "If the job says upload a link or loom or proof say we can do it in a call Also"
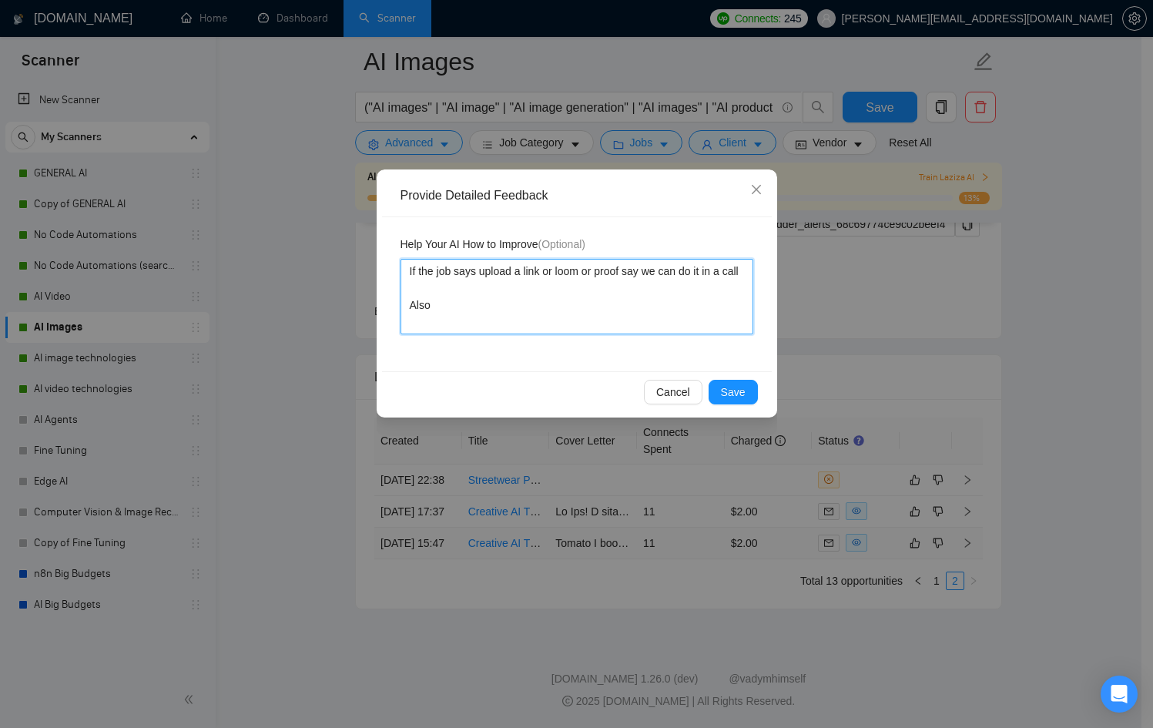
type textarea "If the job says upload a link or loom or proof say we can do it in a call Also n"
type textarea "If the job says upload a link or loom or proof say we can do it in a call Also …"
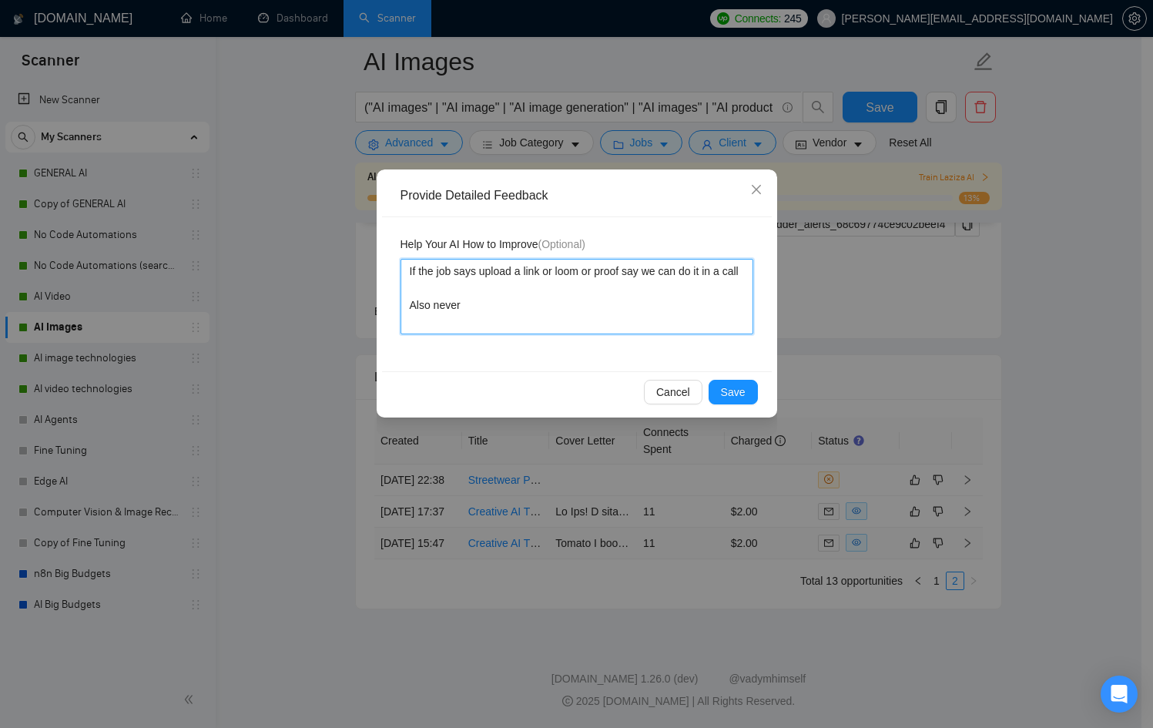
type textarea "If the job says upload a link or loom or proof say we can do it in a call Also …"
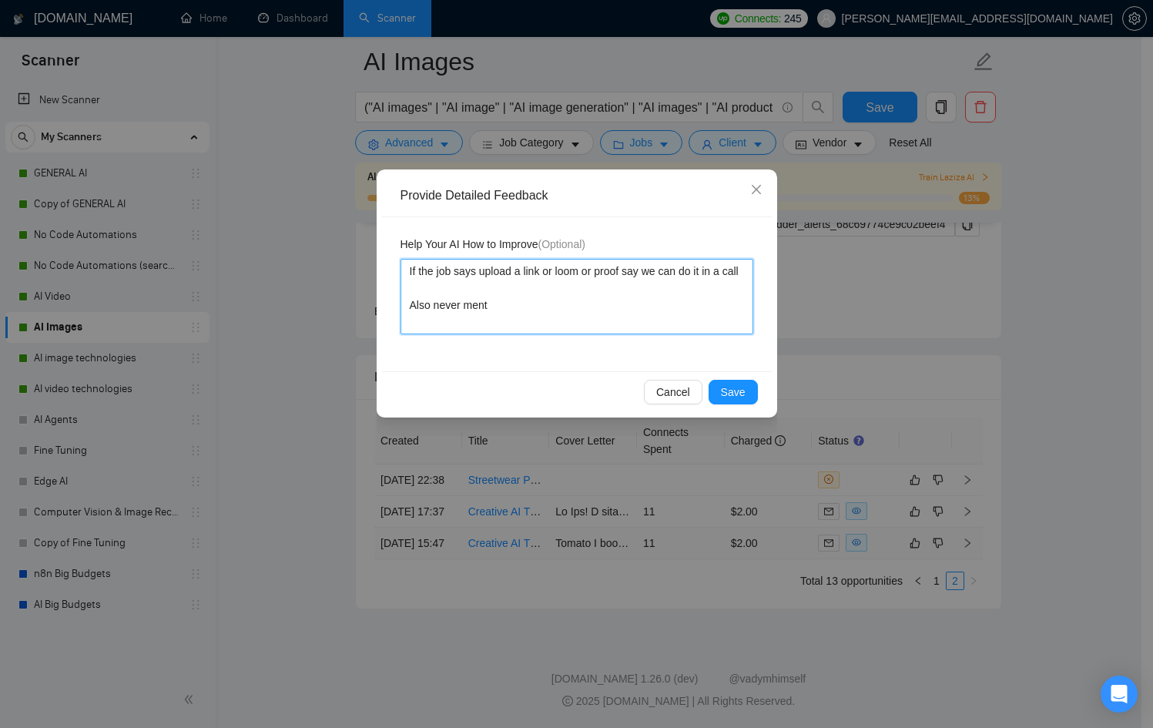
type textarea "If the job says upload a link or loom or proof say we can do it in a call Also …"
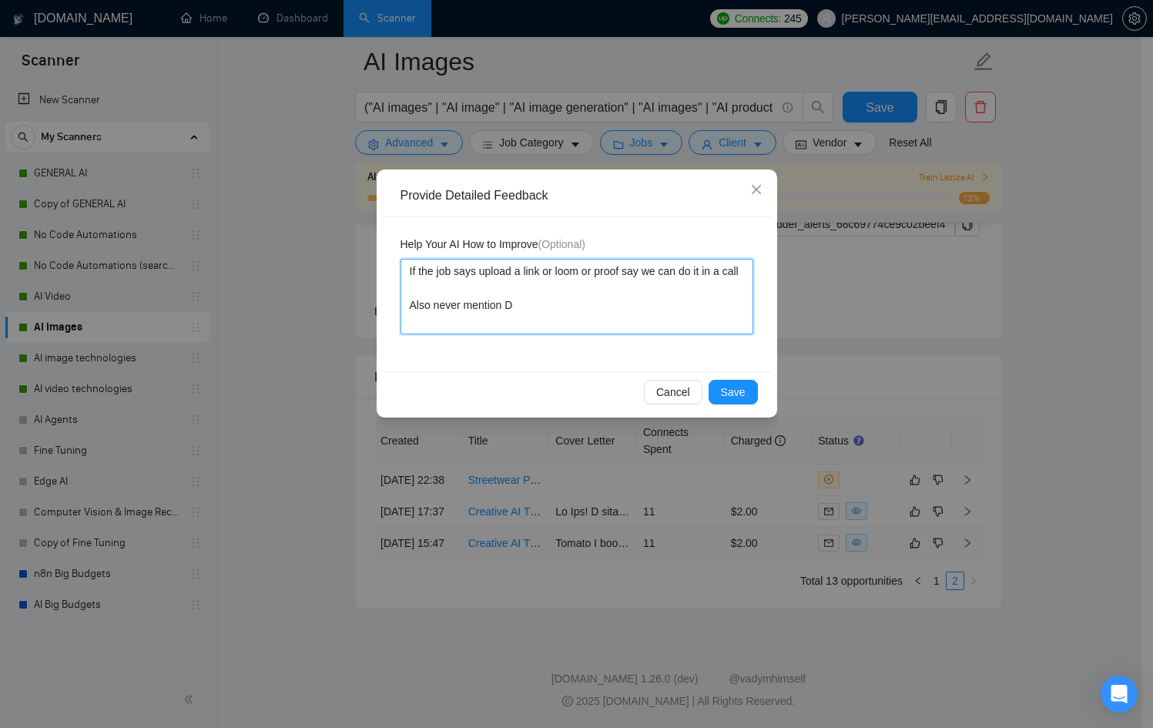
type textarea "If the job says upload a link or loom or proof say we can do it in a call Also …"
click at [568, 330] on textarea "If the job says upload a link or loom or proof say we can do it in a call Also …" at bounding box center [576, 296] width 353 height 75
drag, startPoint x: 568, startPoint y: 323, endPoint x: 386, endPoint y: 322, distance: 181.7
click at [386, 322] on div "Help Your AI How to Improve (Optional) If the job says upload a link or loom or…" at bounding box center [577, 294] width 390 height 154
click at [609, 323] on textarea "If the job says upload a link or loom or proof say we can do it in a call Also …" at bounding box center [576, 296] width 353 height 75
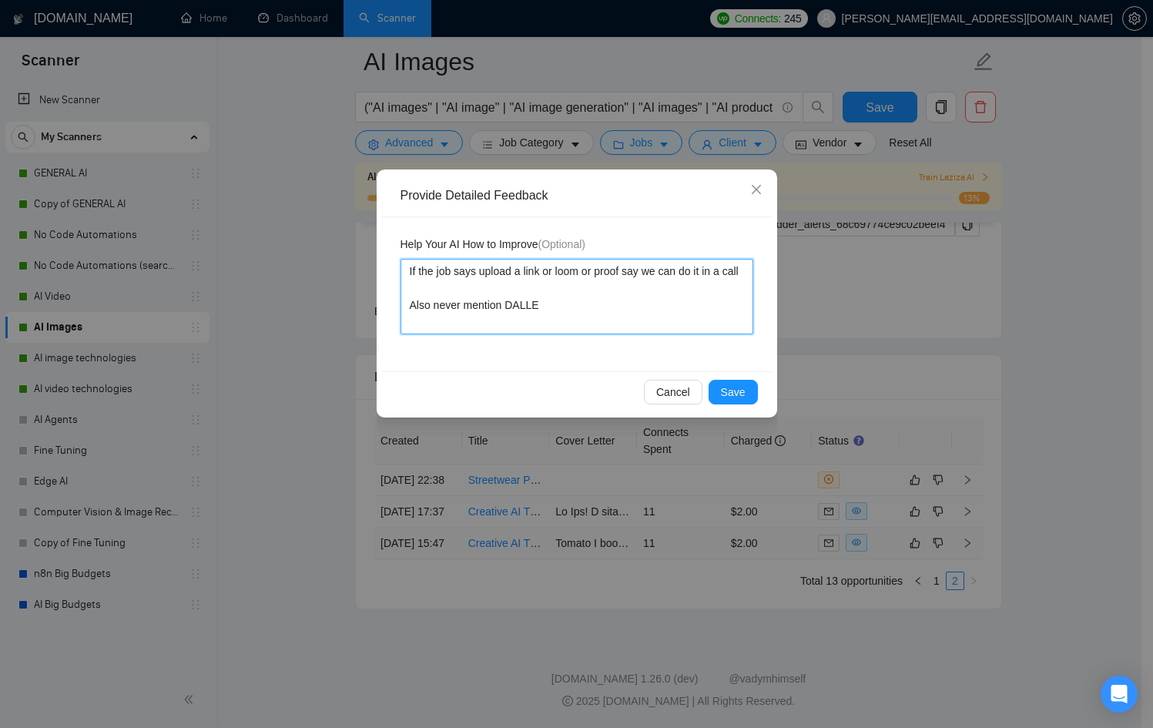
drag, startPoint x: 609, startPoint y: 323, endPoint x: 339, endPoint y: 252, distance: 279.4
click at [339, 252] on div "Provide Detailed Feedback Help Your AI How to Improve (Optional) If the job say…" at bounding box center [576, 364] width 1153 height 728
click at [728, 397] on span "Save" at bounding box center [733, 391] width 25 height 17
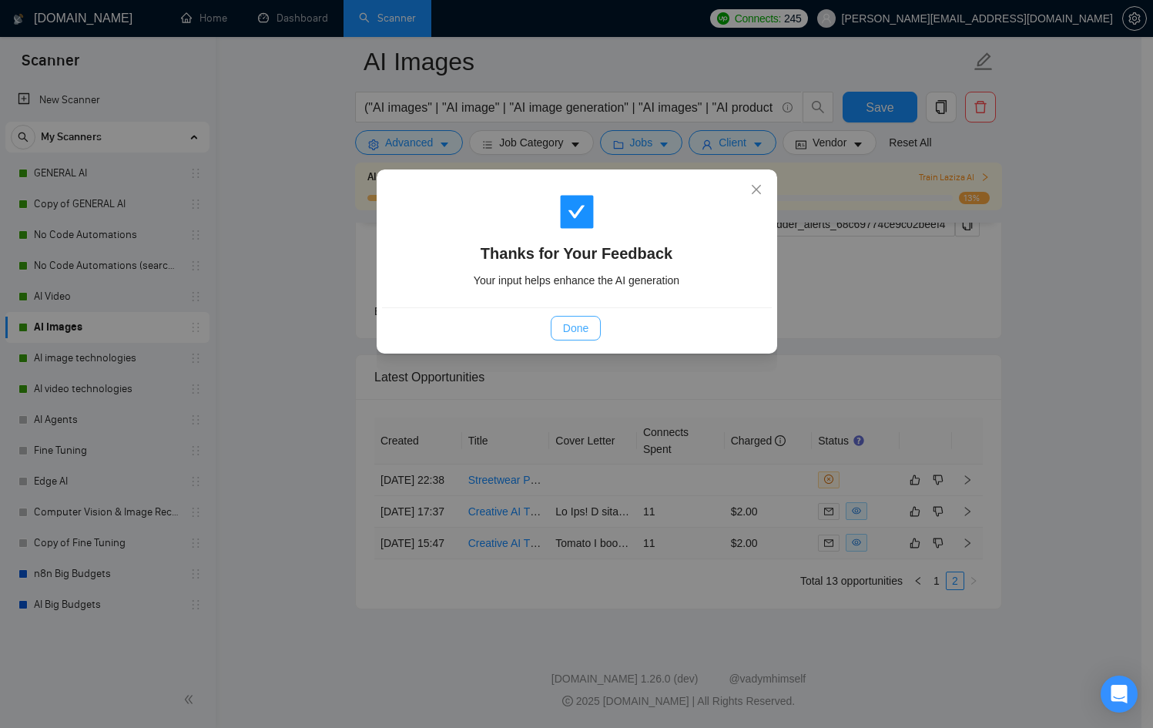
click at [577, 320] on span "Done" at bounding box center [575, 328] width 25 height 17
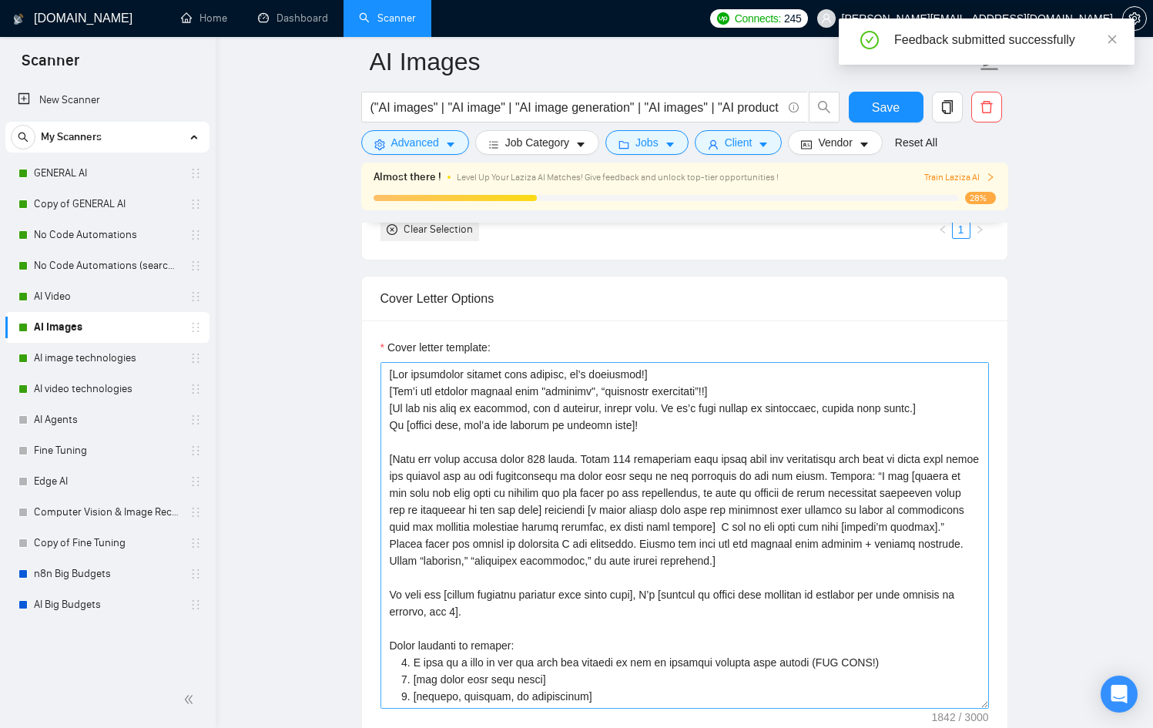
scroll to position [1621, 0]
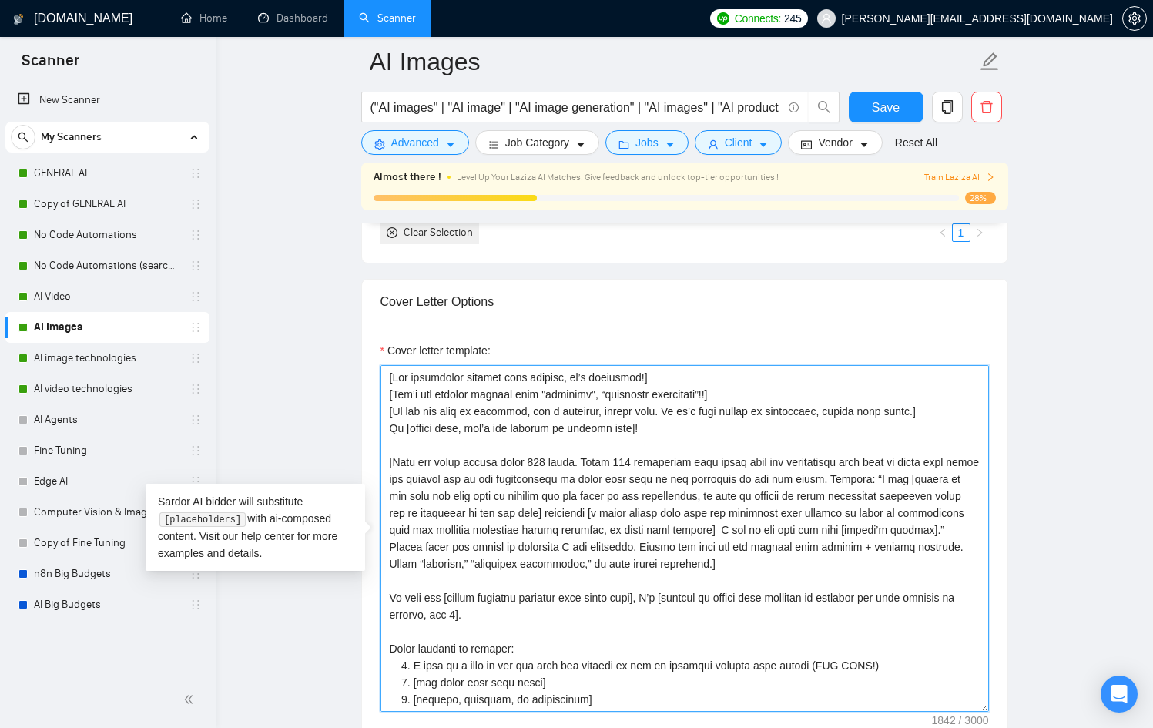
click at [662, 424] on textarea "Cover letter template:" at bounding box center [684, 538] width 608 height 347
click at [913, 406] on textarea "Cover letter template:" at bounding box center [684, 538] width 608 height 347
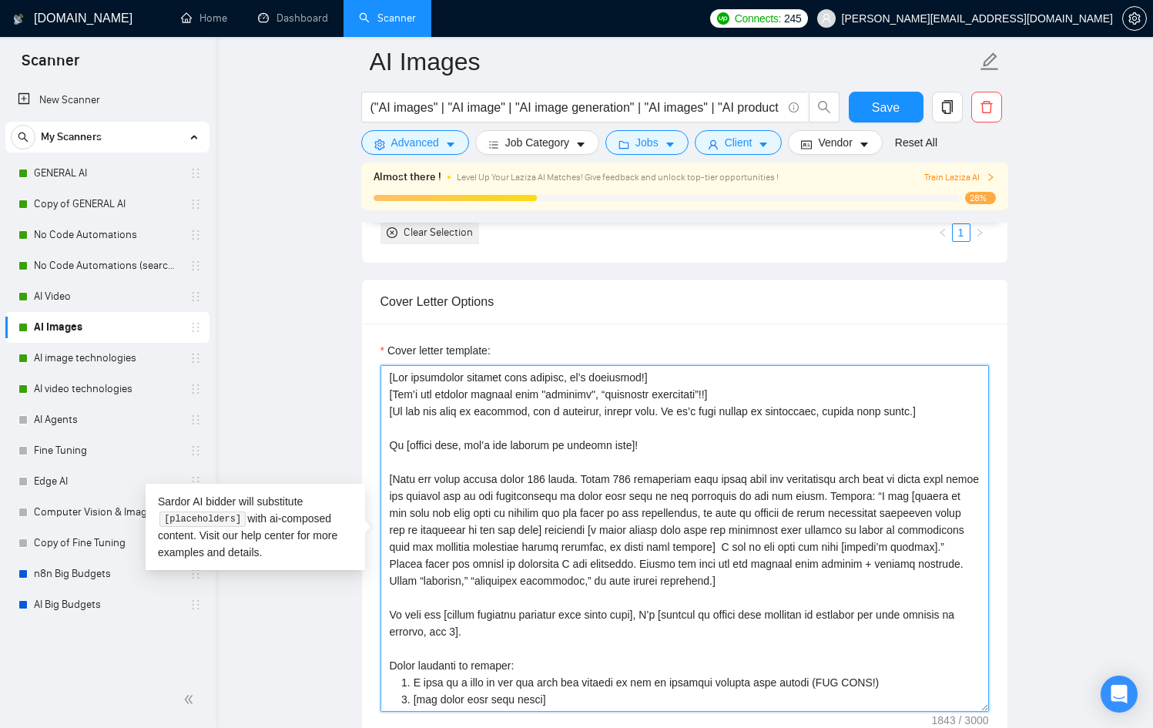
paste textarea "If the job says upload a link or loom or proof say we can do it in a call Also …"
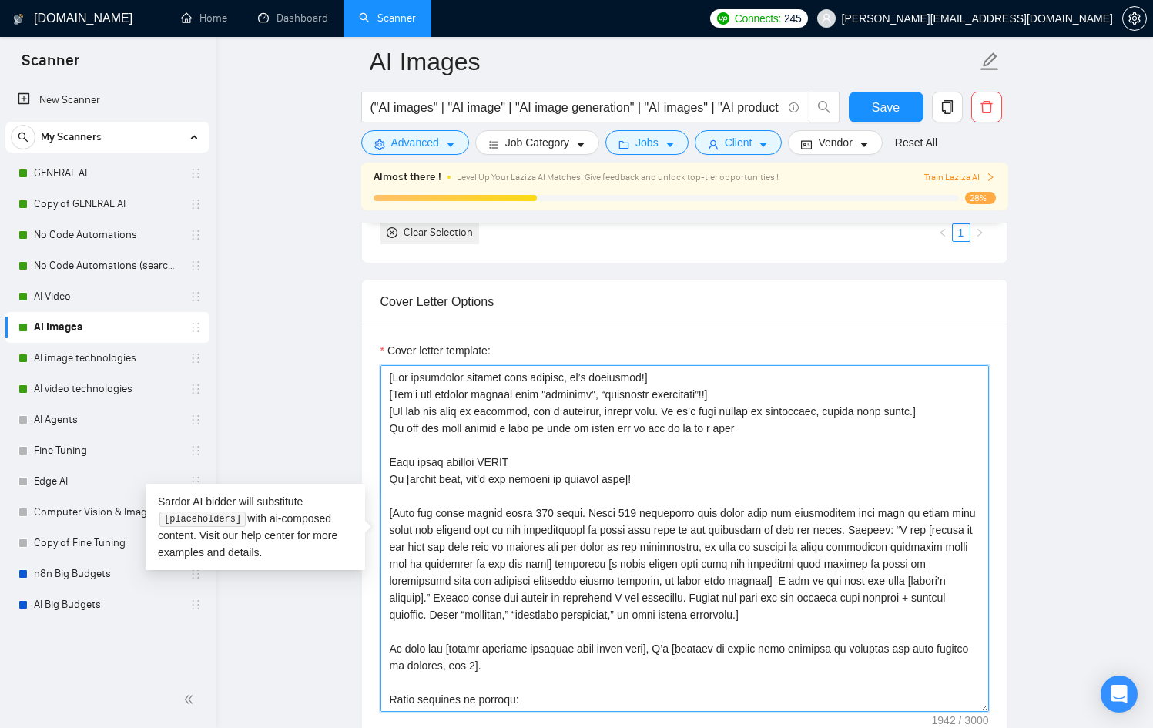
click at [387, 423] on textarea "Cover letter template:" at bounding box center [684, 538] width 608 height 347
click at [386, 459] on textarea "Cover letter template:" at bounding box center [684, 538] width 608 height 347
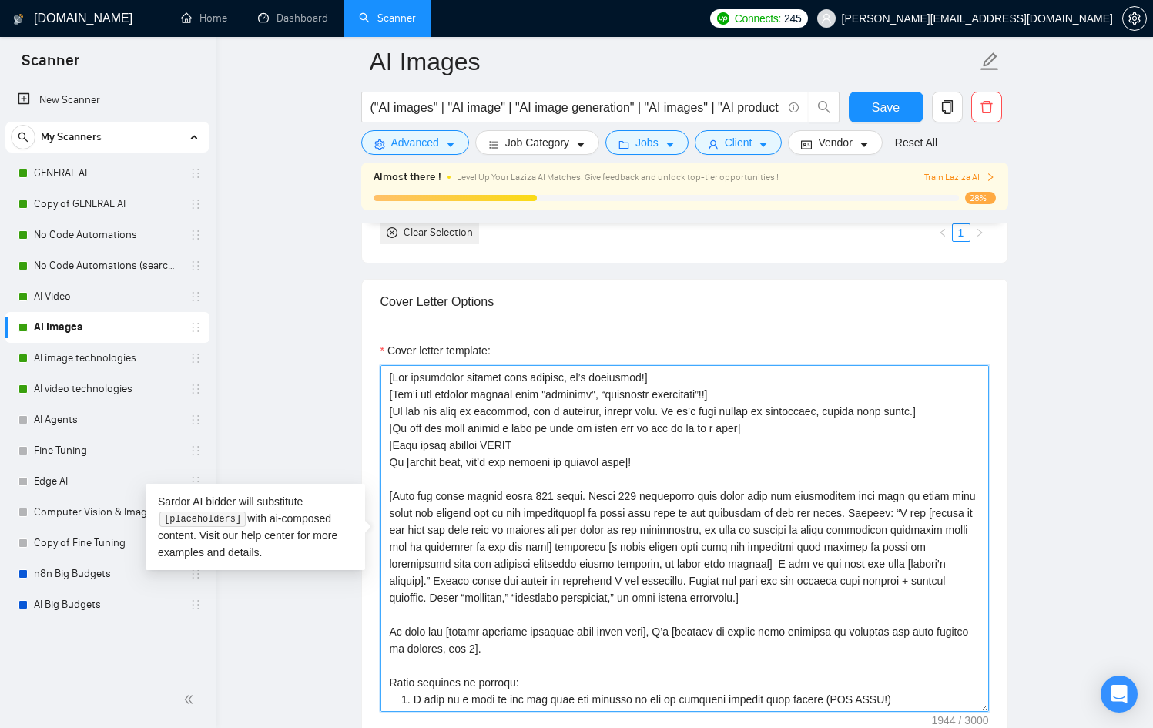
click at [575, 434] on textarea "Cover letter template:" at bounding box center [684, 538] width 608 height 347
click at [571, 447] on textarea "Cover letter template:" at bounding box center [684, 538] width 608 height 347
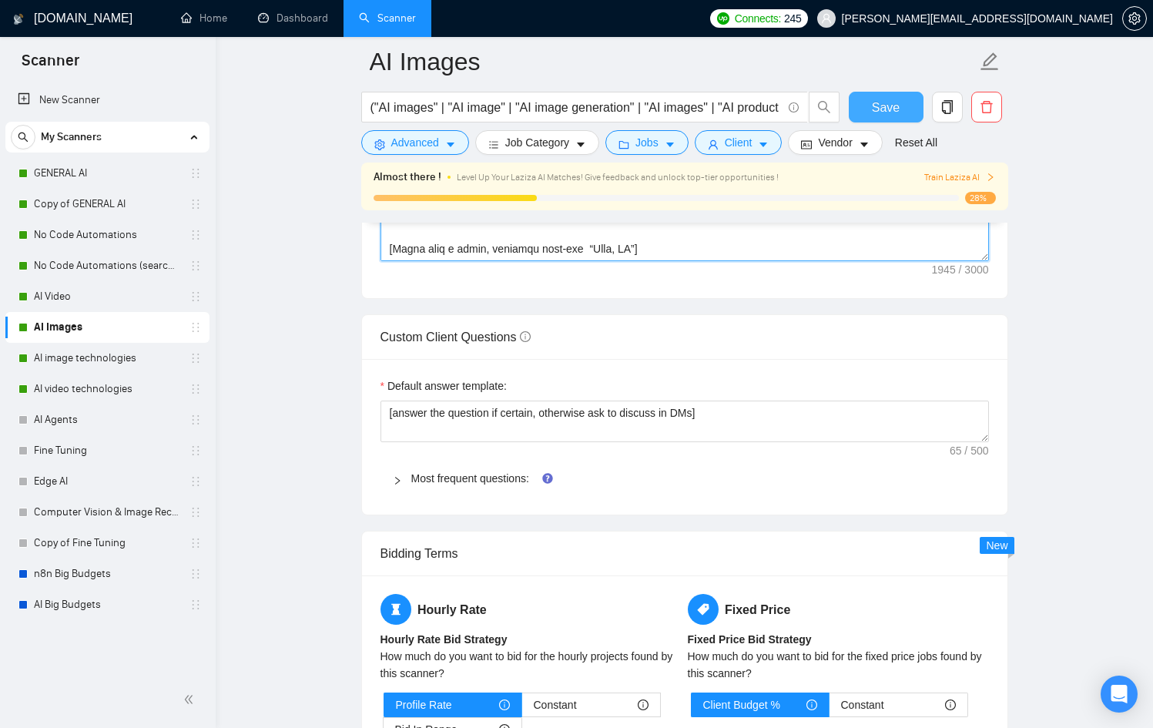
scroll to position [2070, 0]
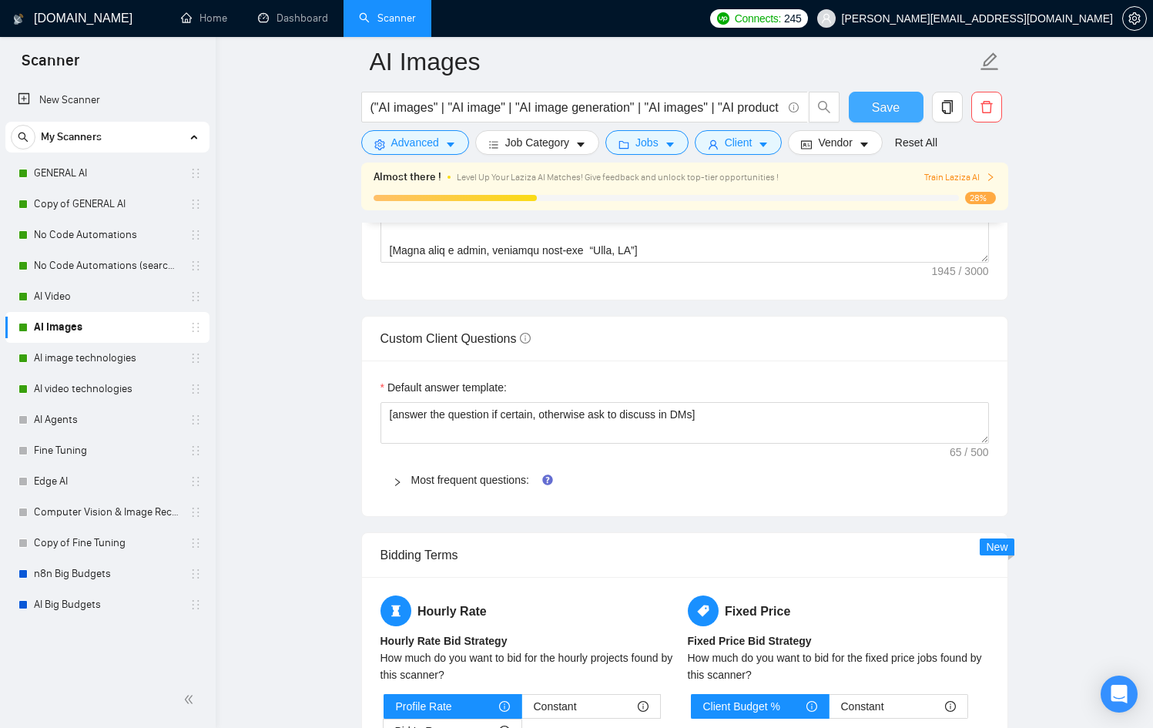
click at [875, 108] on span "Save" at bounding box center [886, 107] width 28 height 19
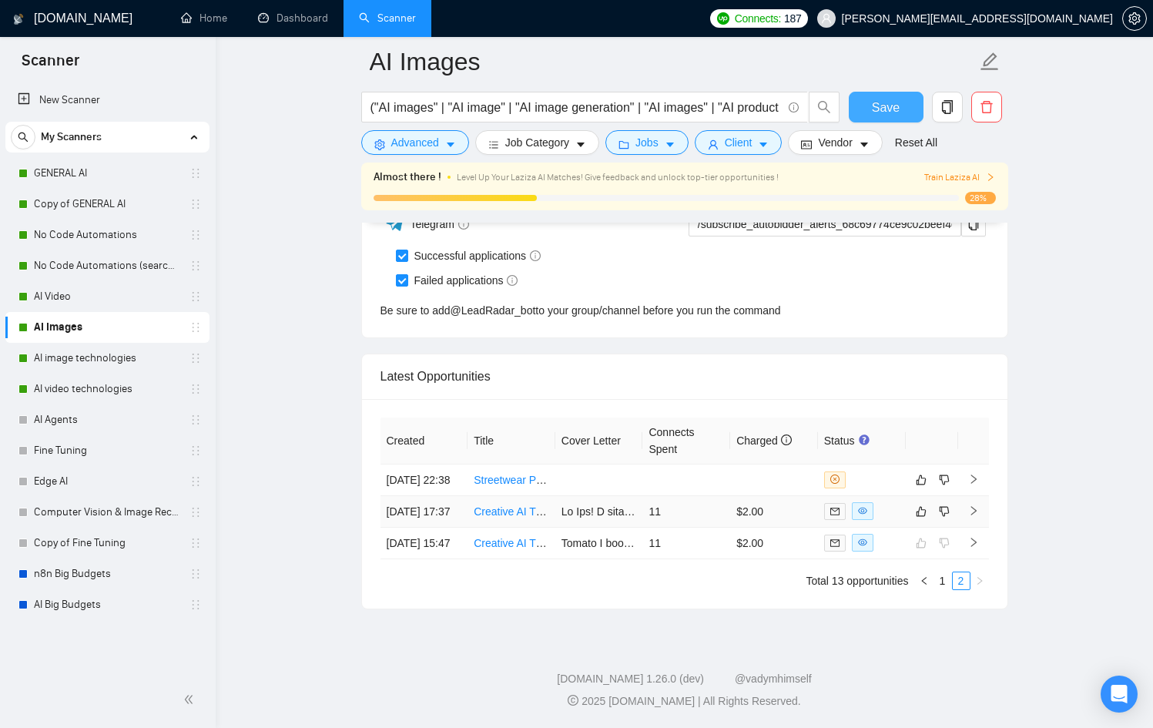
scroll to position [3759, 0]
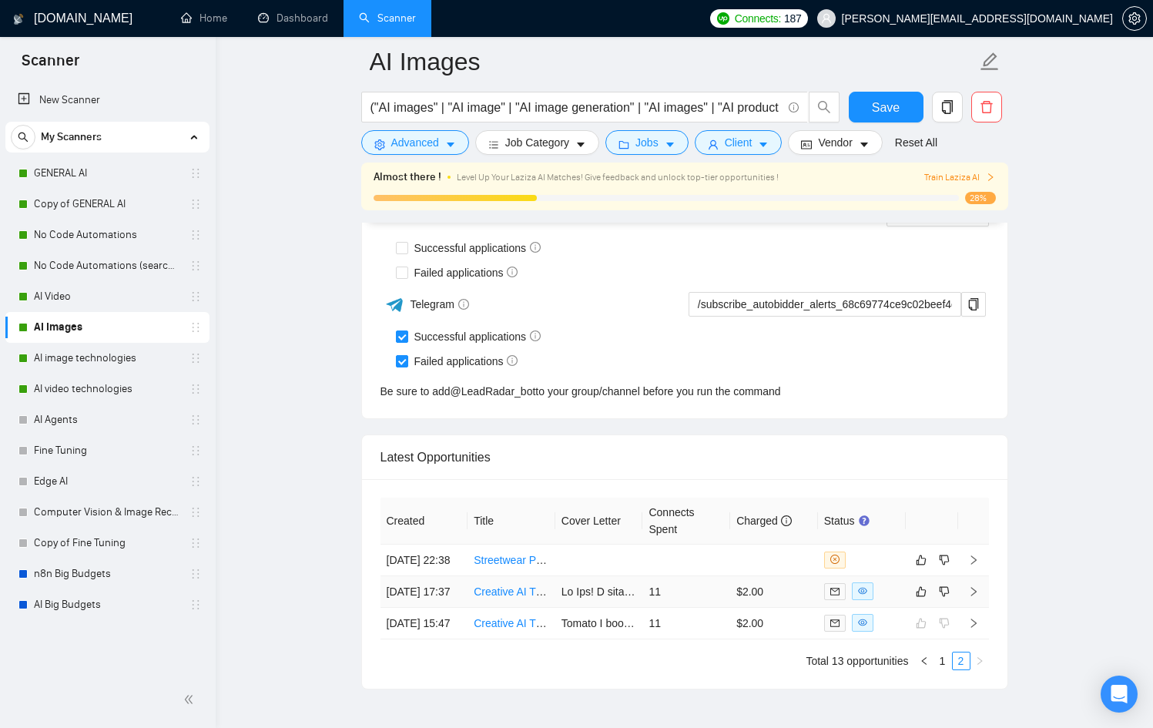
click at [663, 597] on td "11" at bounding box center [686, 592] width 88 height 32
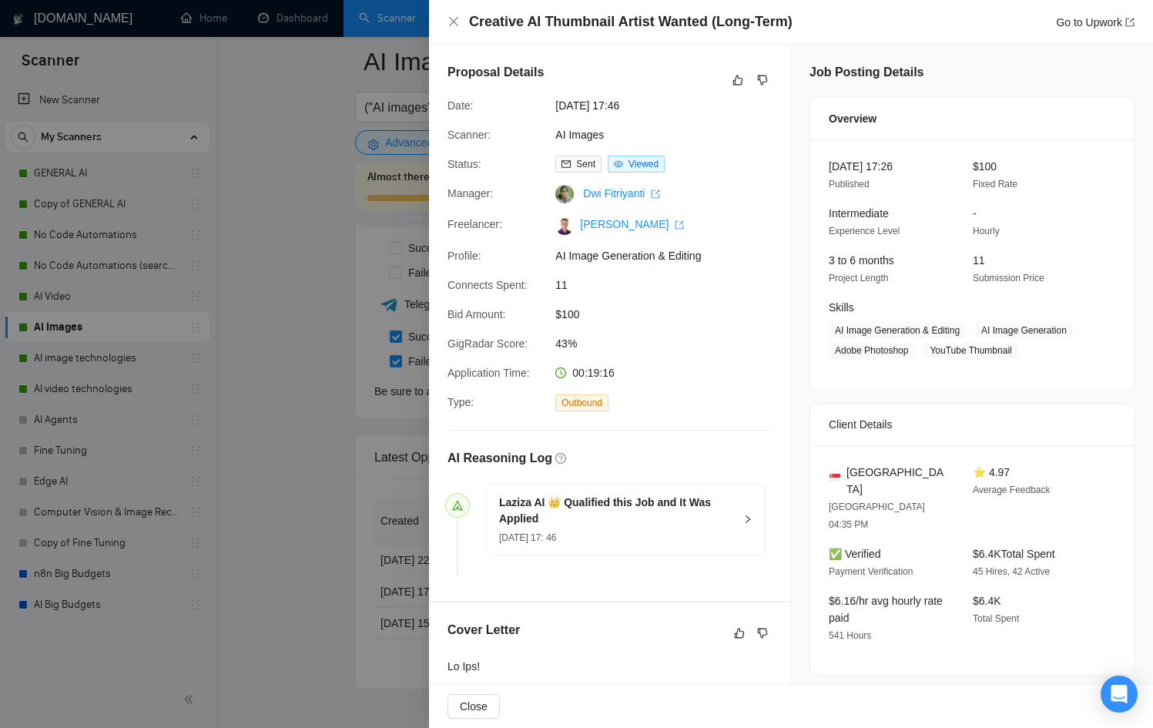
click at [272, 507] on div at bounding box center [576, 364] width 1153 height 728
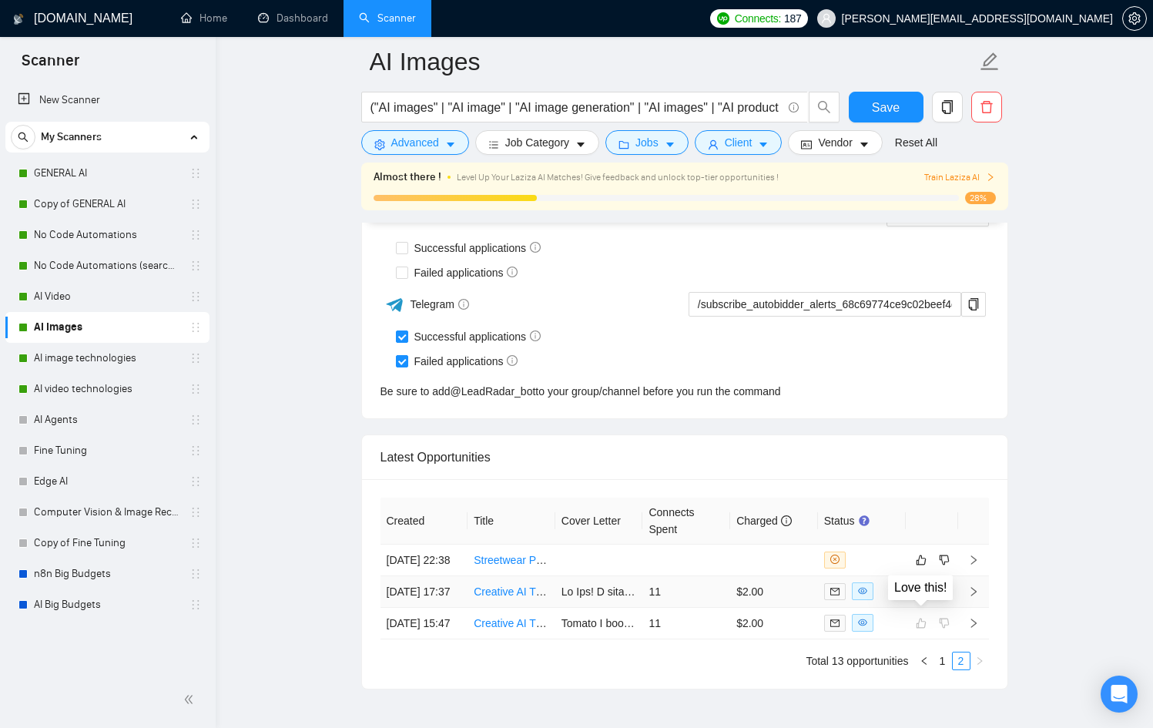
click at [916, 596] on icon "like" at bounding box center [921, 591] width 10 height 10
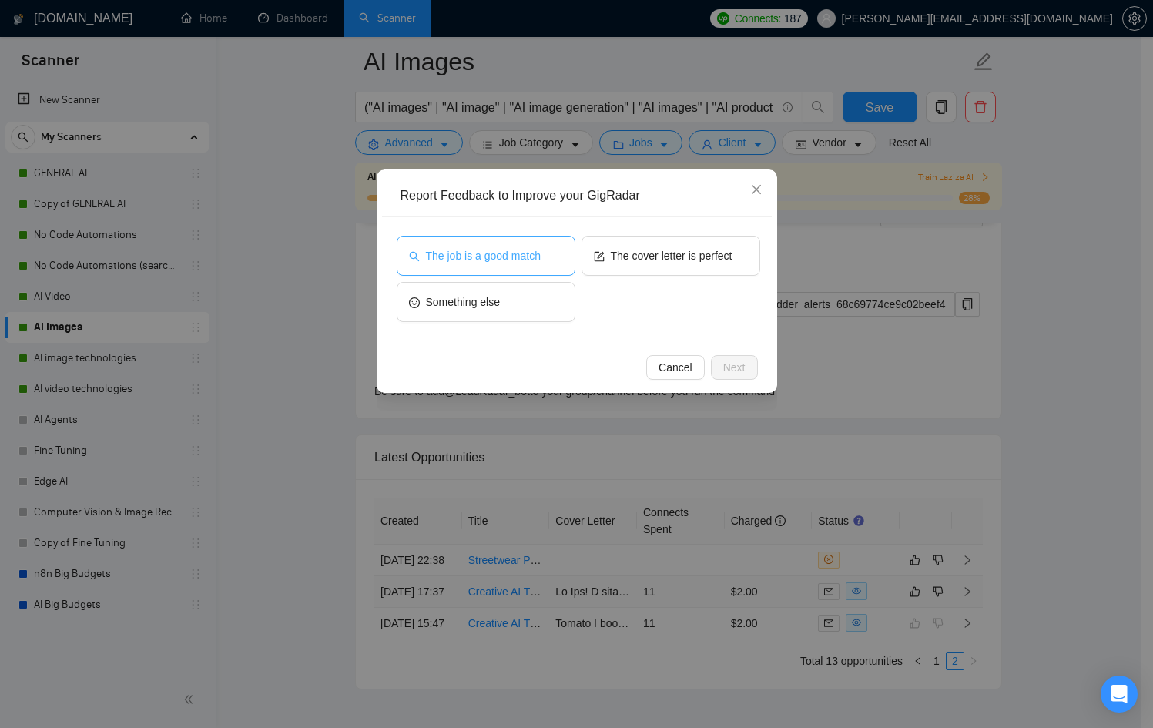
drag, startPoint x: 506, startPoint y: 268, endPoint x: 523, endPoint y: 262, distance: 18.0
click at [506, 268] on button "The job is a good match" at bounding box center [486, 256] width 179 height 40
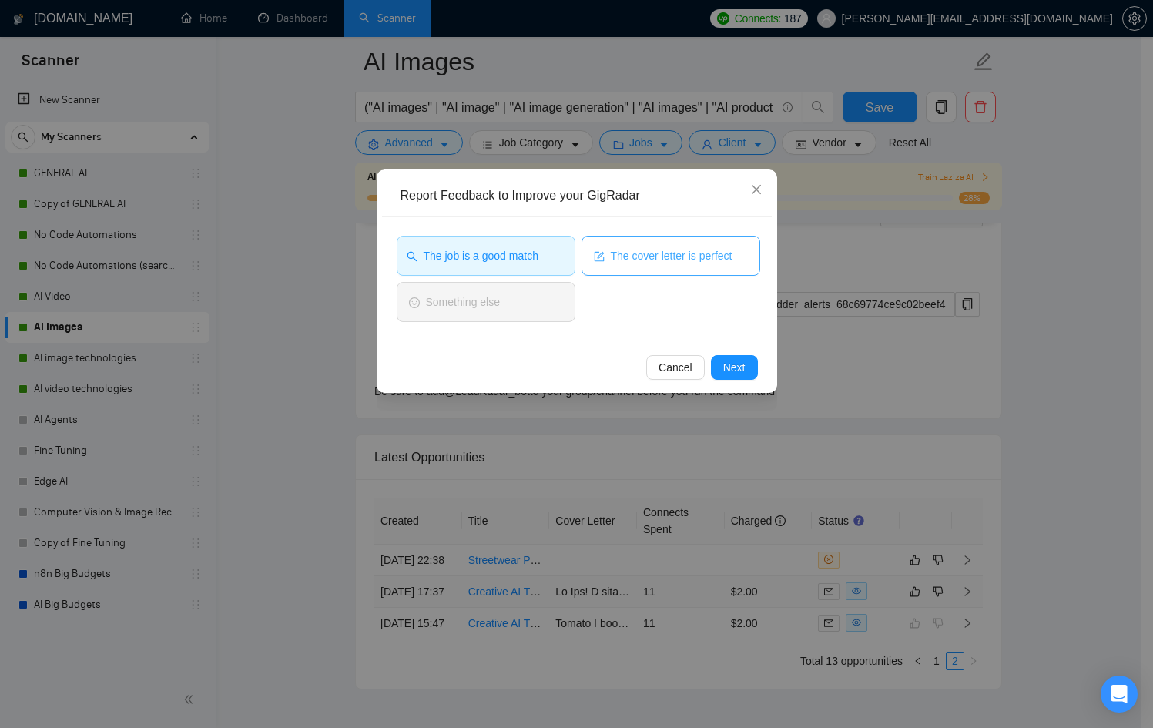
click at [661, 270] on button "The cover letter is perfect" at bounding box center [670, 256] width 179 height 40
click at [736, 366] on span "Next" at bounding box center [734, 367] width 22 height 17
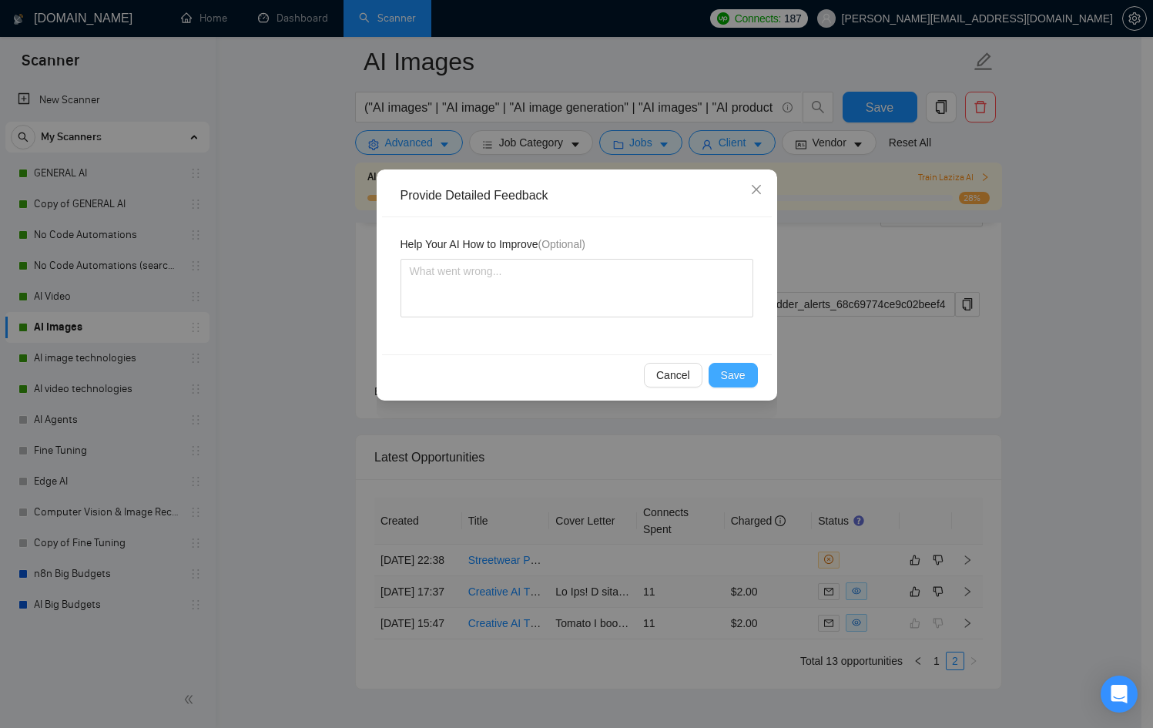
click at [735, 368] on span "Save" at bounding box center [733, 375] width 25 height 17
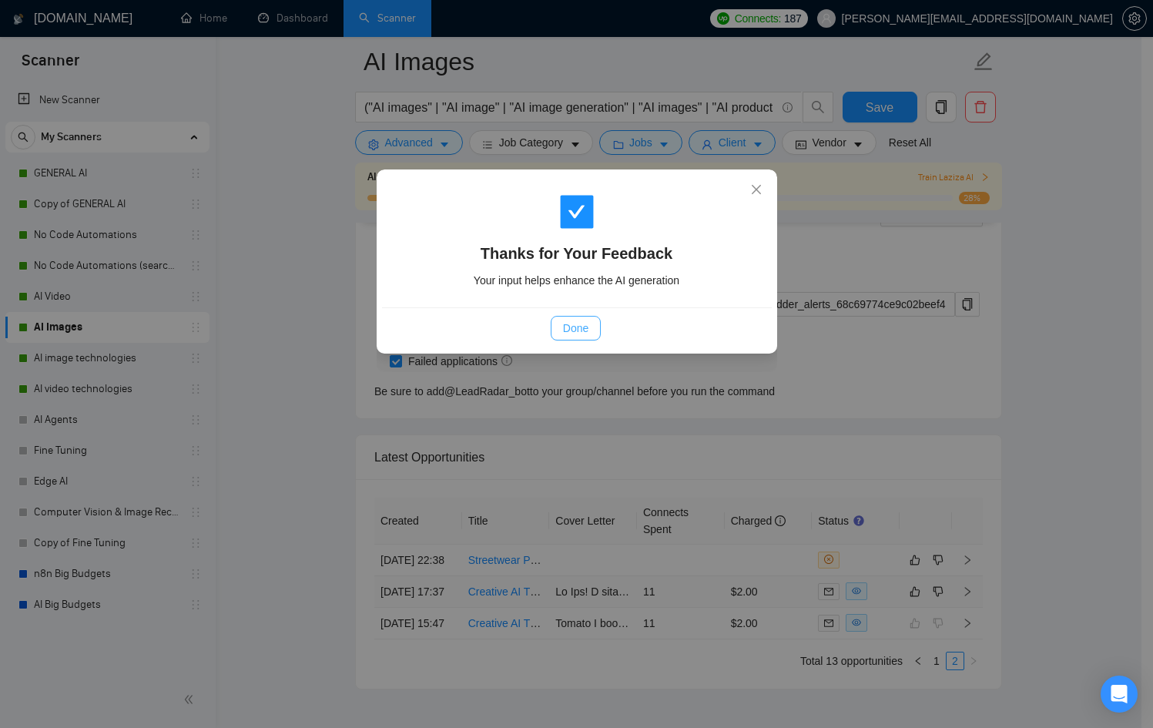
click at [567, 328] on span "Done" at bounding box center [575, 328] width 25 height 17
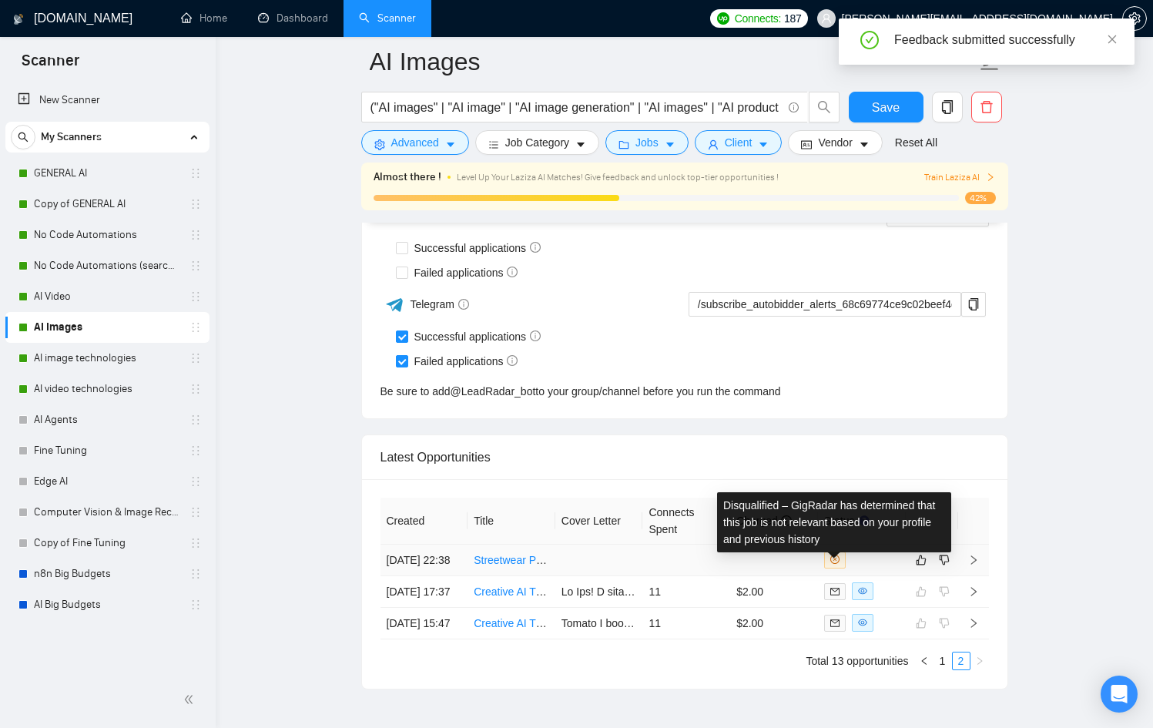
click at [831, 564] on icon "close-circle" at bounding box center [834, 558] width 9 height 9
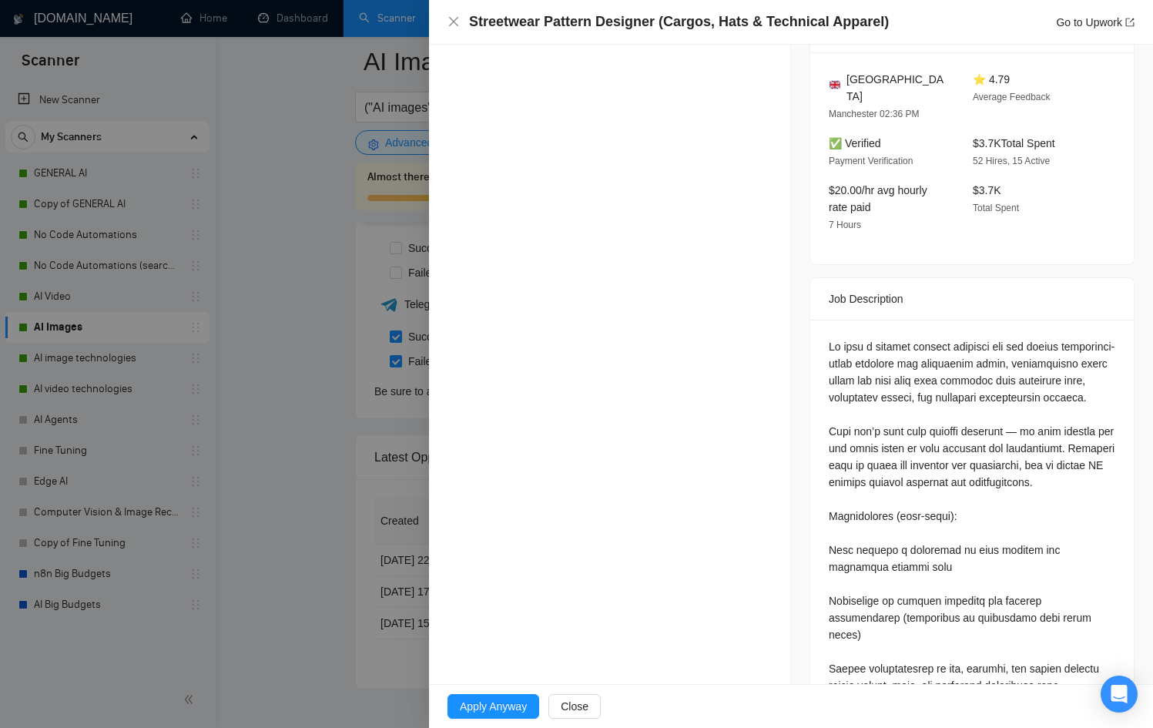
scroll to position [373, 0]
click at [356, 574] on div at bounding box center [576, 364] width 1153 height 728
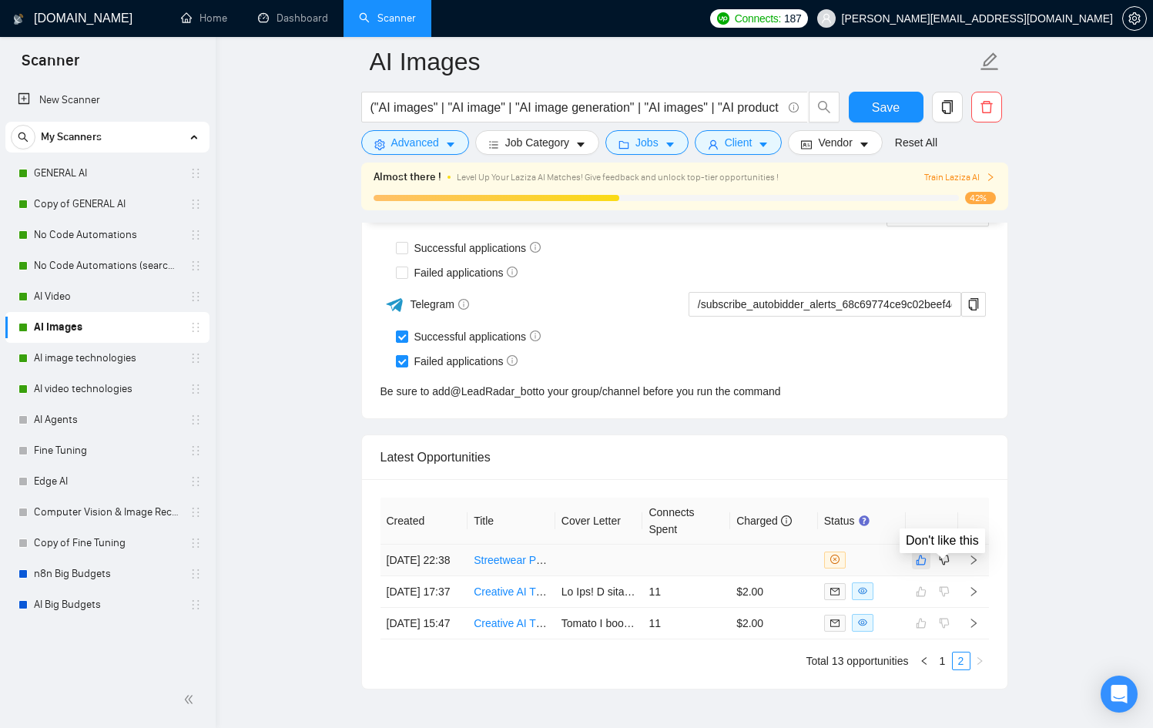
click at [921, 566] on icon "like" at bounding box center [921, 560] width 11 height 12
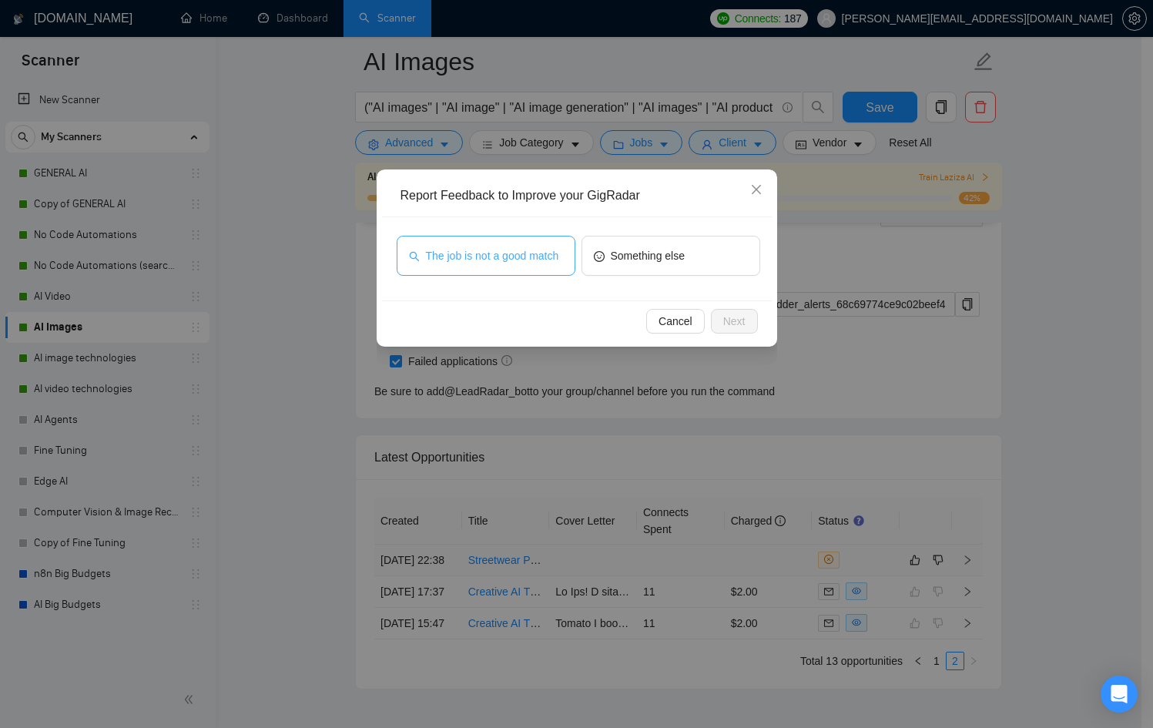
click at [524, 259] on span "The job is not a good match" at bounding box center [492, 255] width 133 height 17
click at [736, 323] on span "Next" at bounding box center [734, 321] width 22 height 17
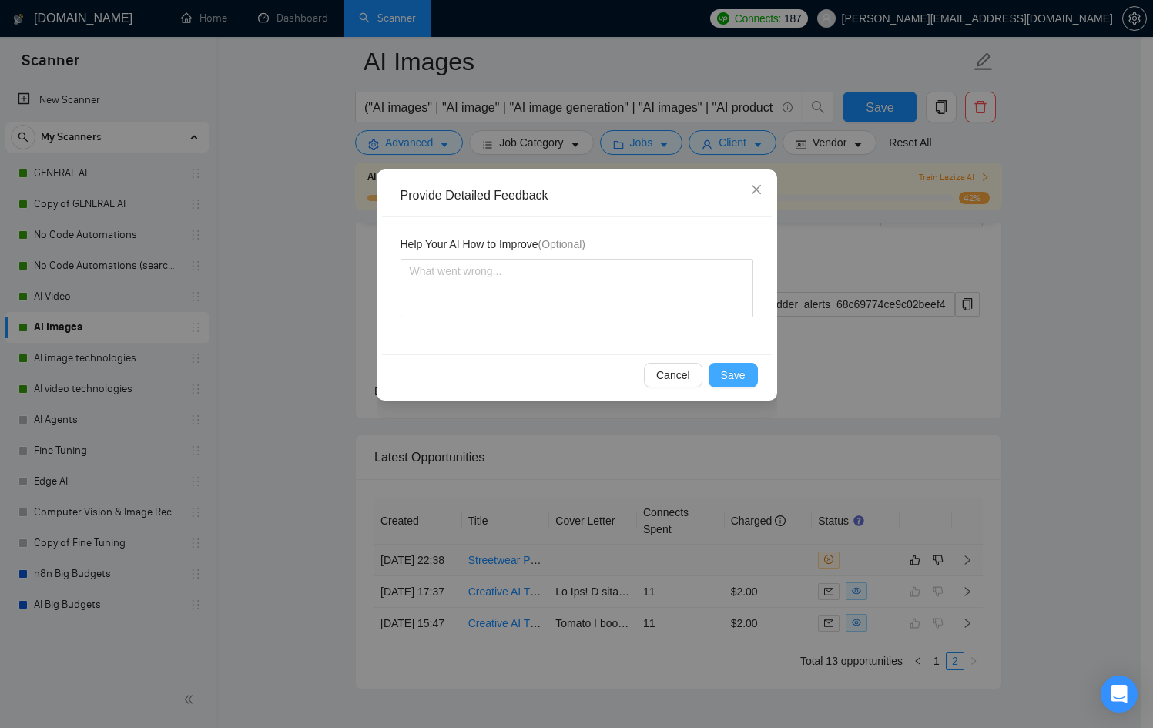
click at [728, 370] on span "Save" at bounding box center [733, 375] width 25 height 17
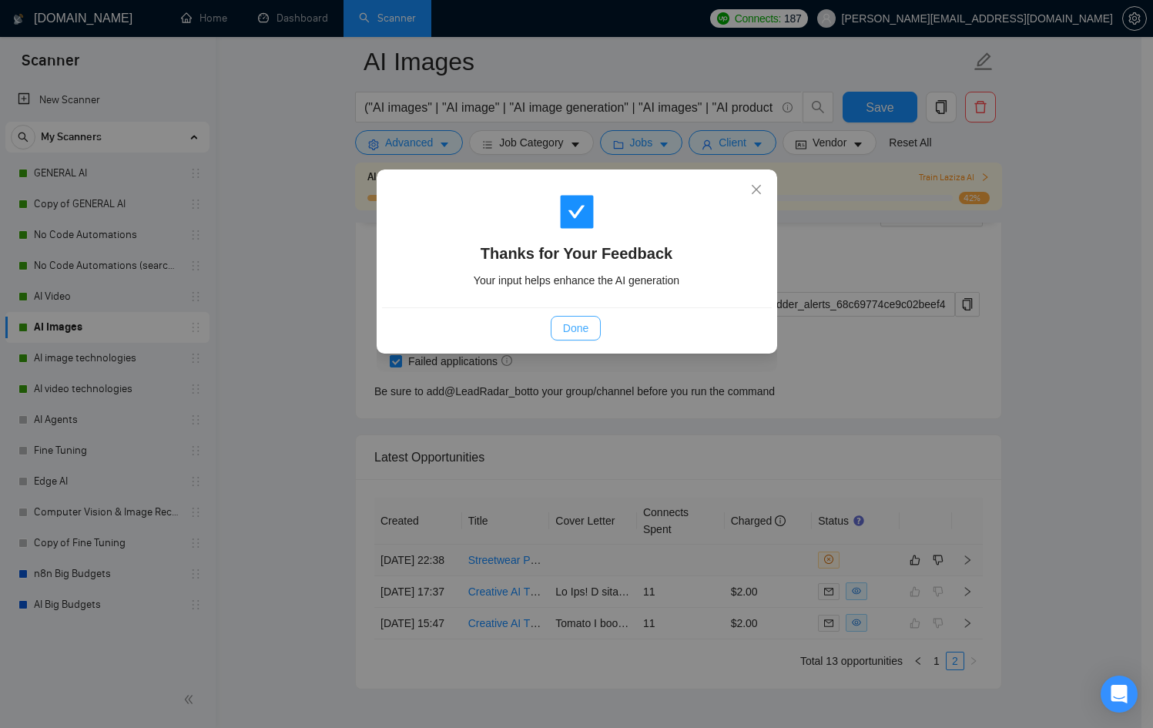
click at [581, 319] on button "Done" at bounding box center [576, 328] width 50 height 25
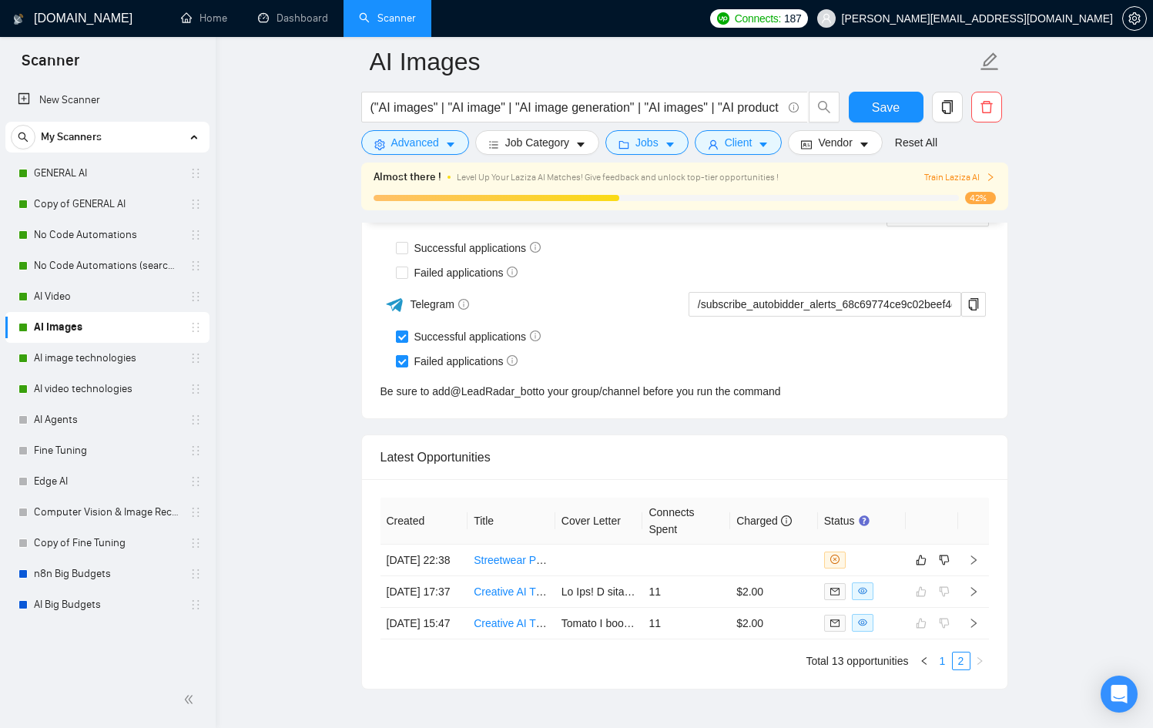
click at [941, 669] on link "1" at bounding box center [942, 660] width 17 height 17
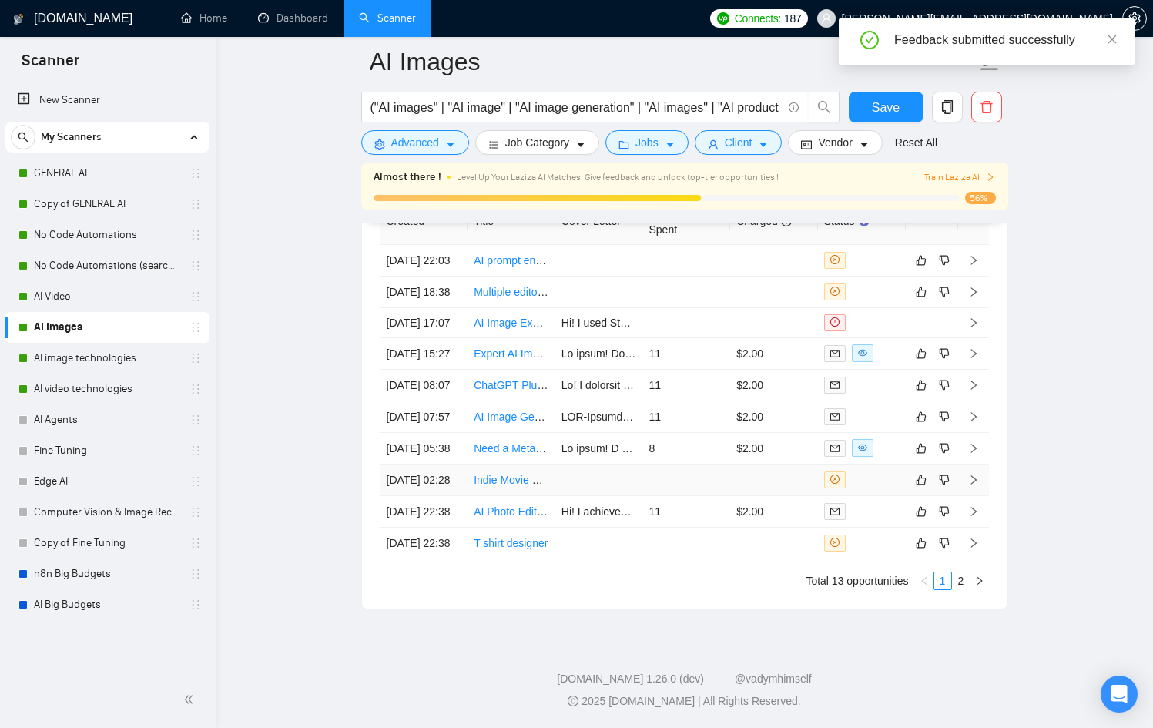
scroll to position [4123, 0]
click at [859, 551] on div at bounding box center [861, 542] width 75 height 17
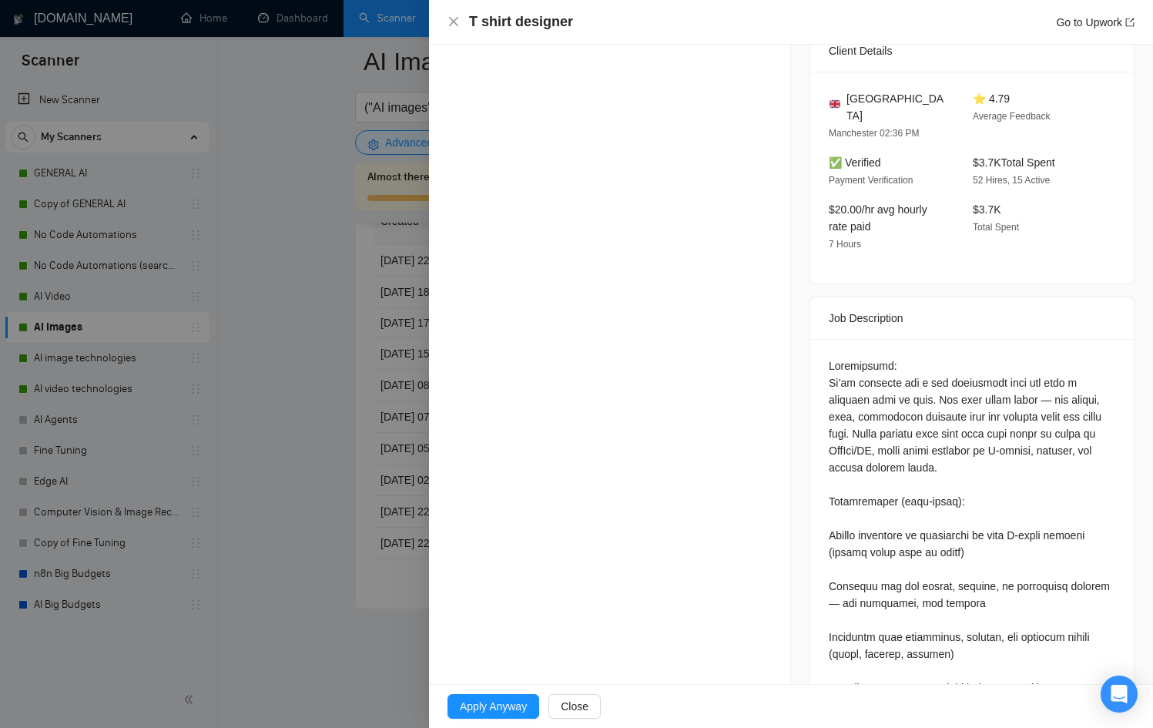
drag, startPoint x: 353, startPoint y: 519, endPoint x: 382, endPoint y: 529, distance: 30.9
click at [353, 519] on div at bounding box center [576, 364] width 1153 height 728
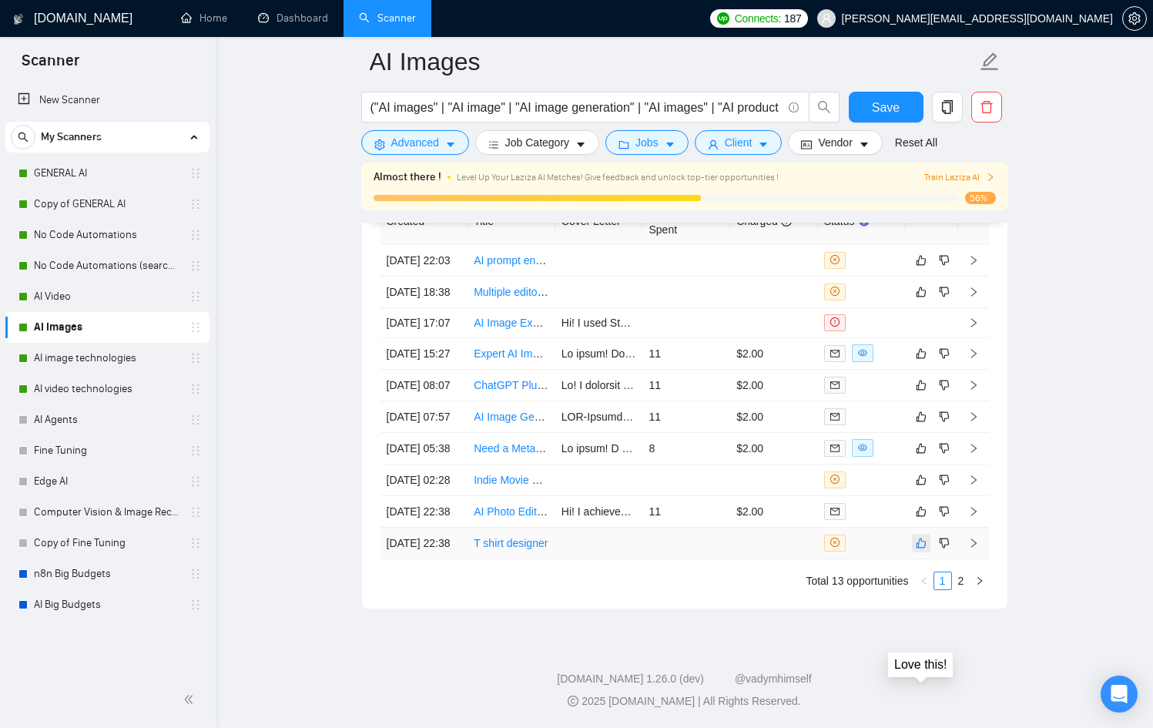
click at [928, 552] on button "button" at bounding box center [921, 543] width 18 height 18
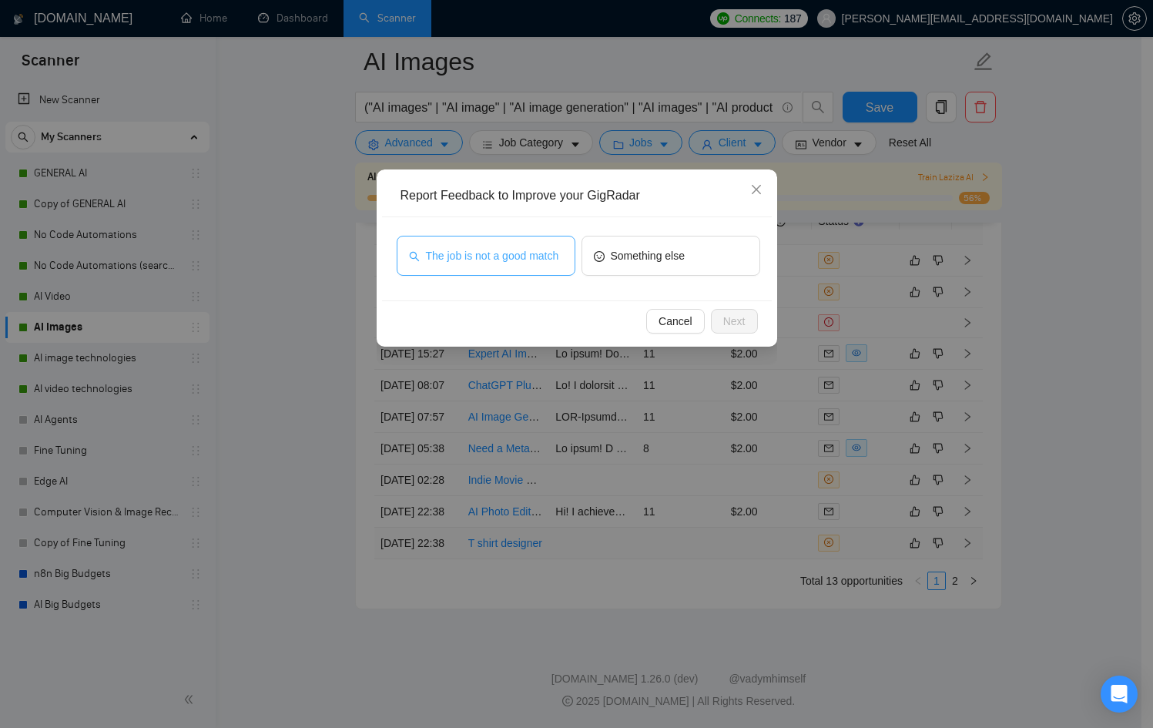
click at [483, 264] on span "The job is not a good match" at bounding box center [492, 255] width 133 height 17
click at [751, 318] on button "Next" at bounding box center [734, 321] width 47 height 25
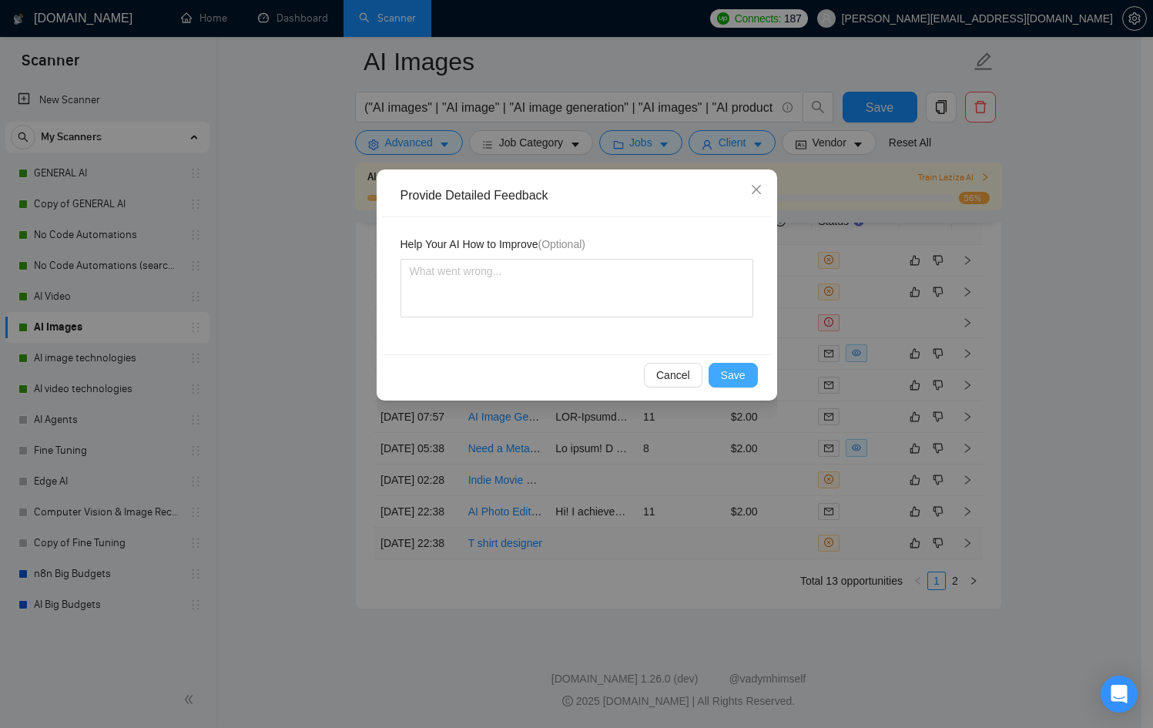
click at [735, 366] on button "Save" at bounding box center [732, 375] width 49 height 25
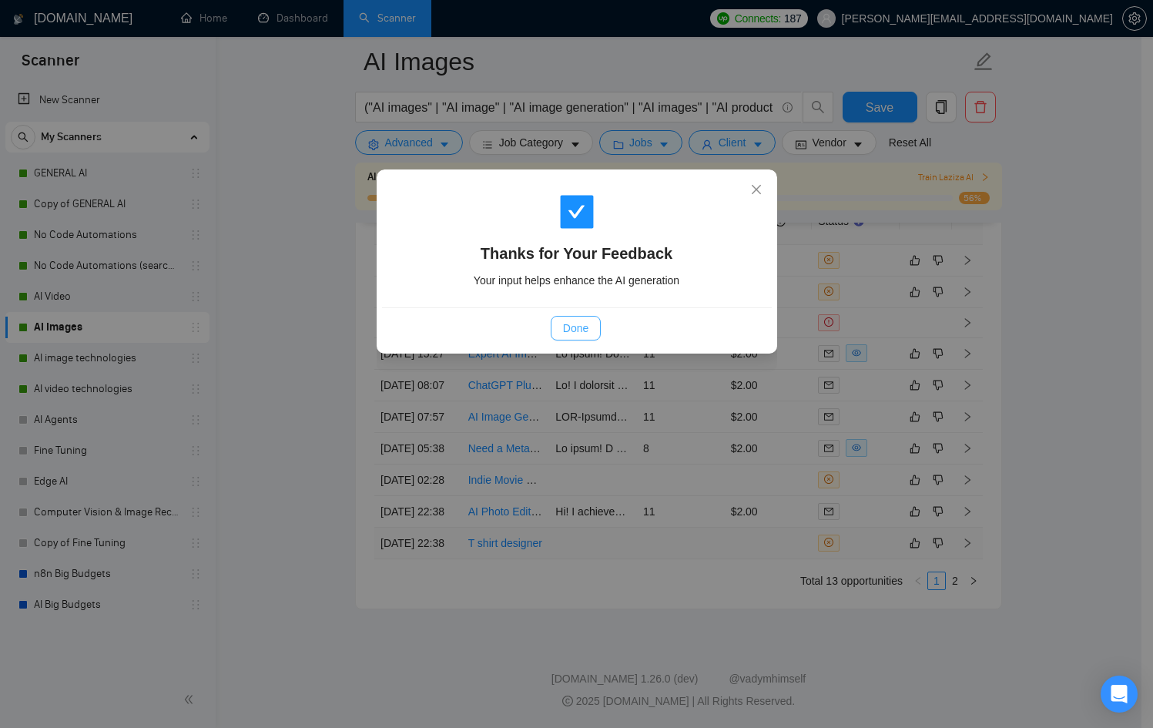
click at [557, 327] on button "Done" at bounding box center [576, 328] width 50 height 25
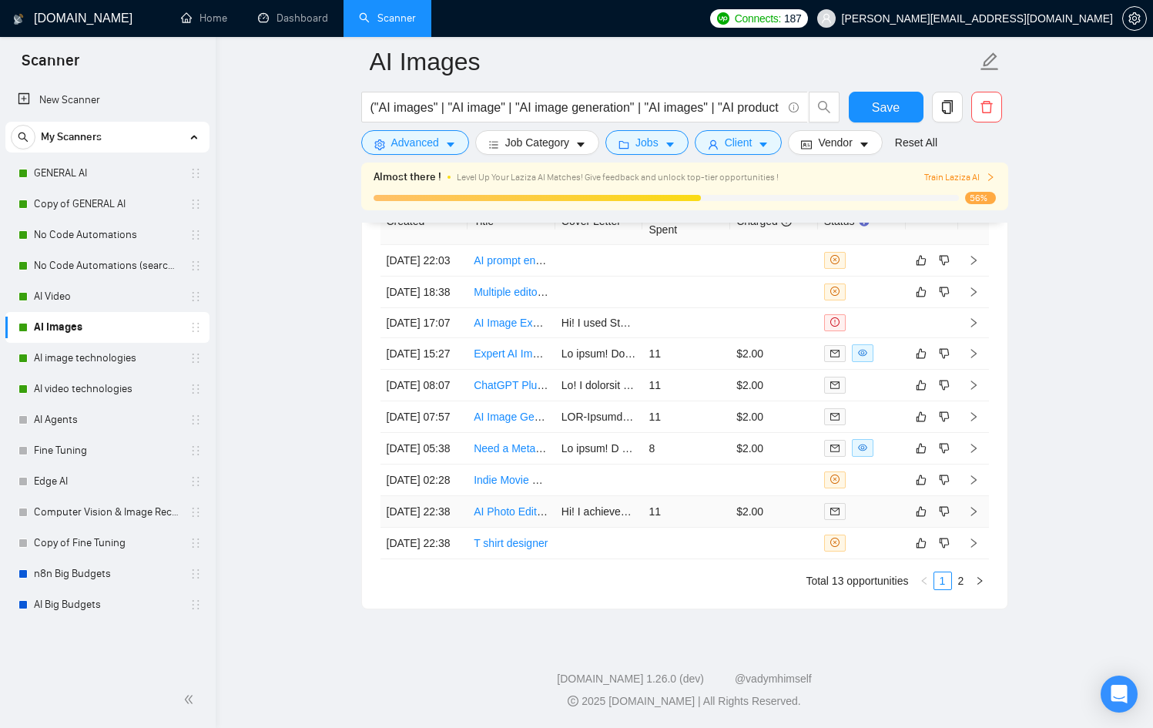
click at [868, 520] on div at bounding box center [861, 511] width 75 height 18
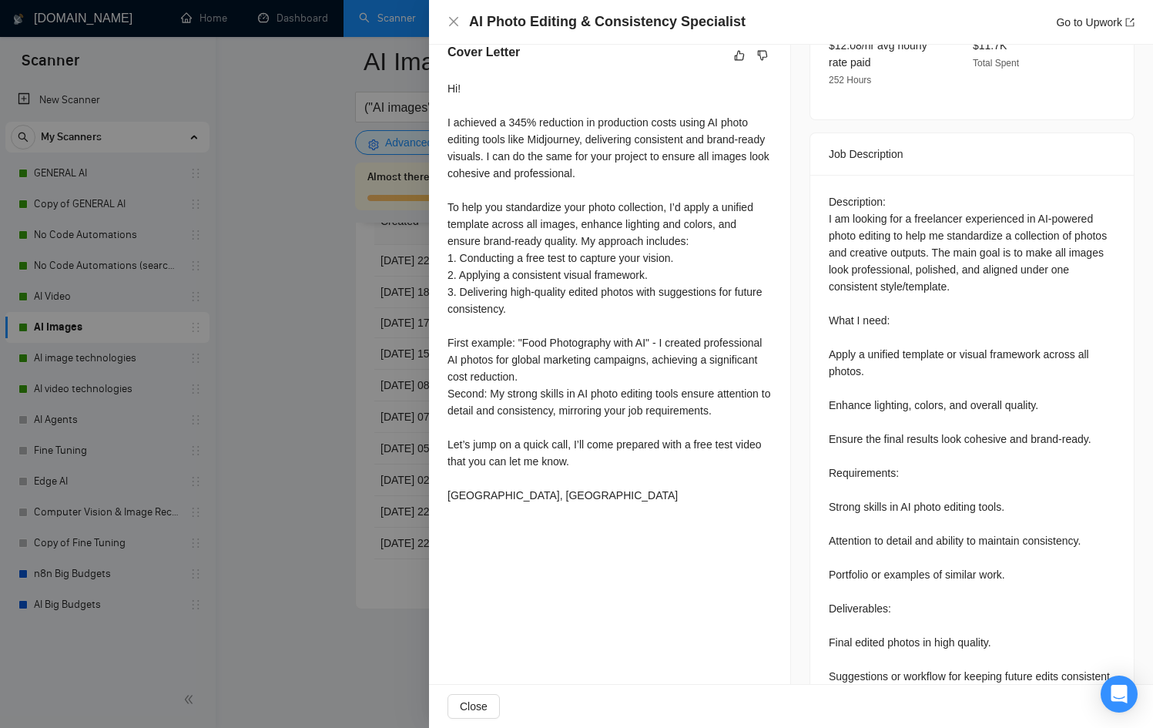
scroll to position [775, 0]
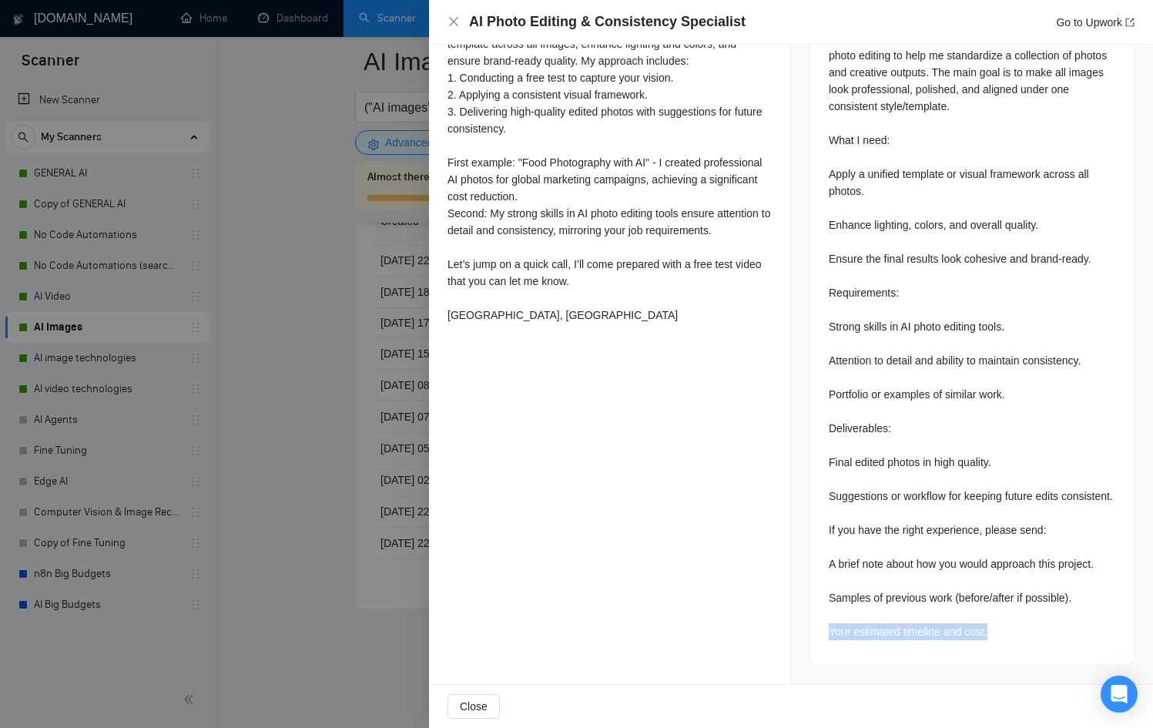
drag, startPoint x: 990, startPoint y: 630, endPoint x: 819, endPoint y: 626, distance: 171.8
click at [819, 626] on div "Description: I am looking for a freelancer experienced in AI-powered photo edit…" at bounding box center [971, 330] width 323 height 670
copy div "Your estimated timeline and cost."
click at [343, 533] on div at bounding box center [576, 364] width 1153 height 728
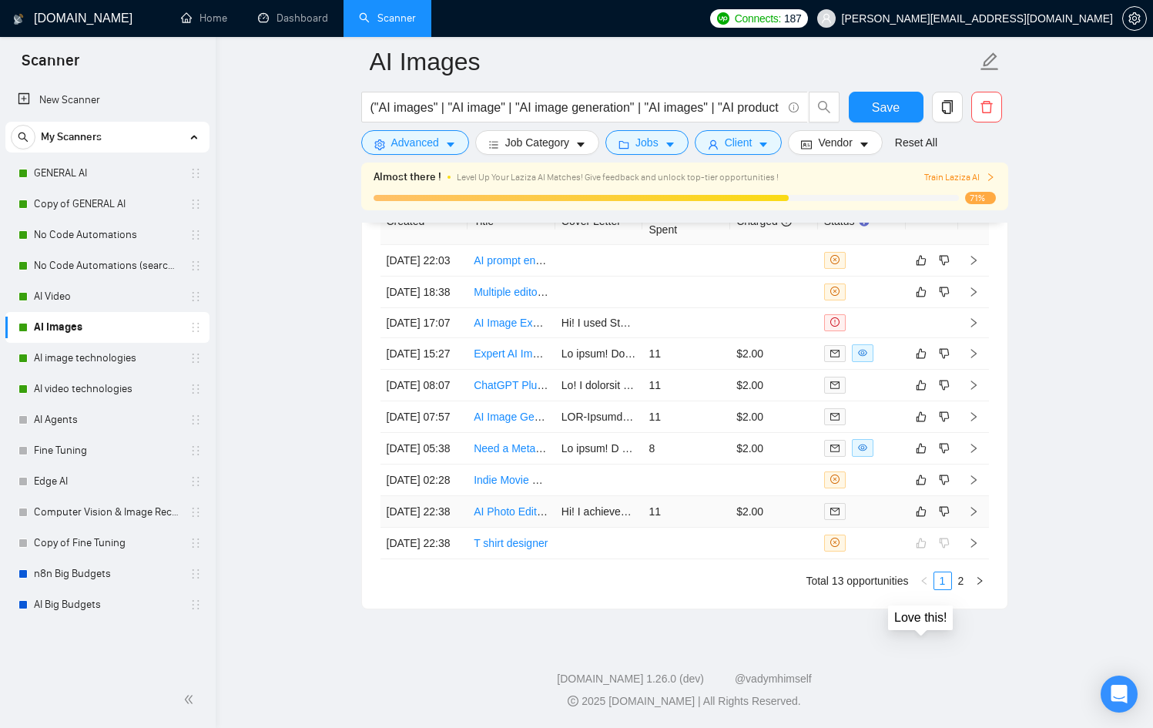
click at [868, 520] on div at bounding box center [861, 511] width 75 height 18
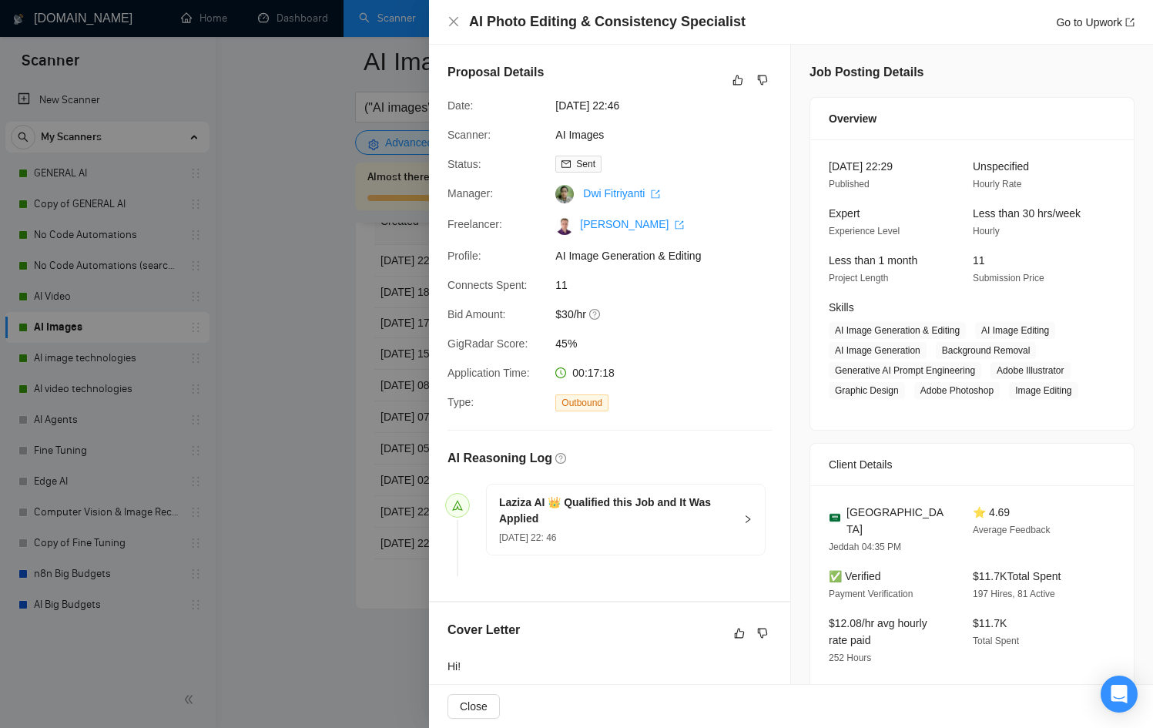
click at [351, 429] on div at bounding box center [576, 364] width 1153 height 728
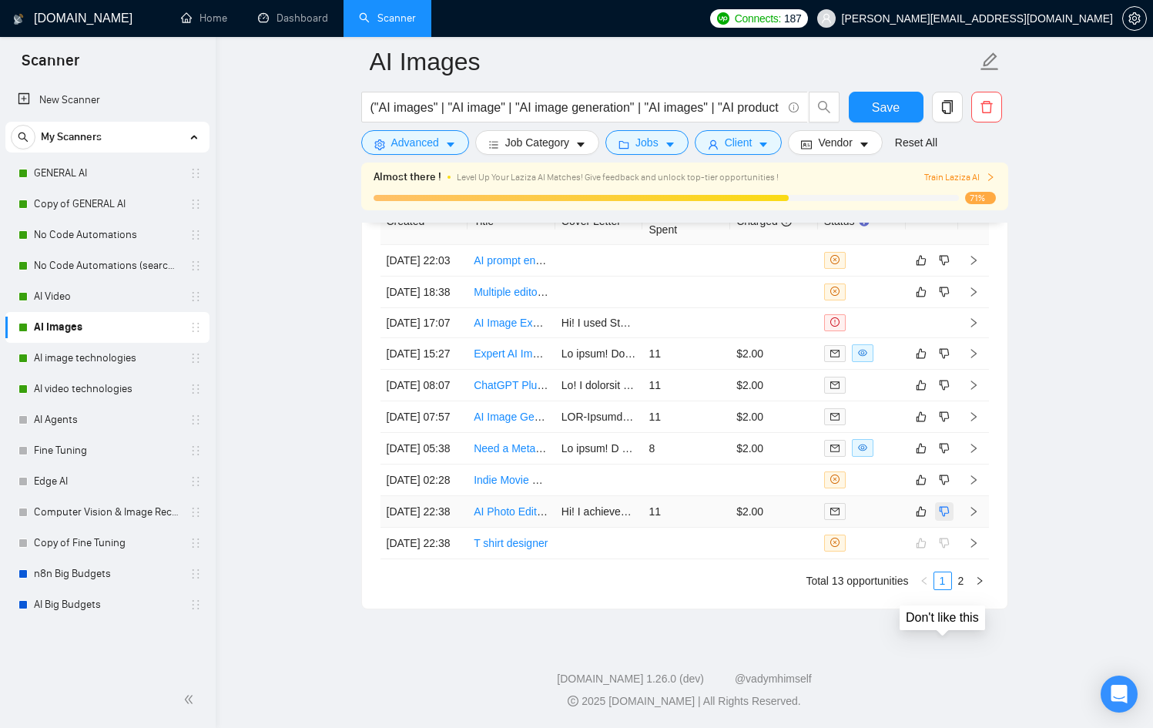
click at [941, 516] on icon "dislike" at bounding box center [944, 511] width 10 height 10
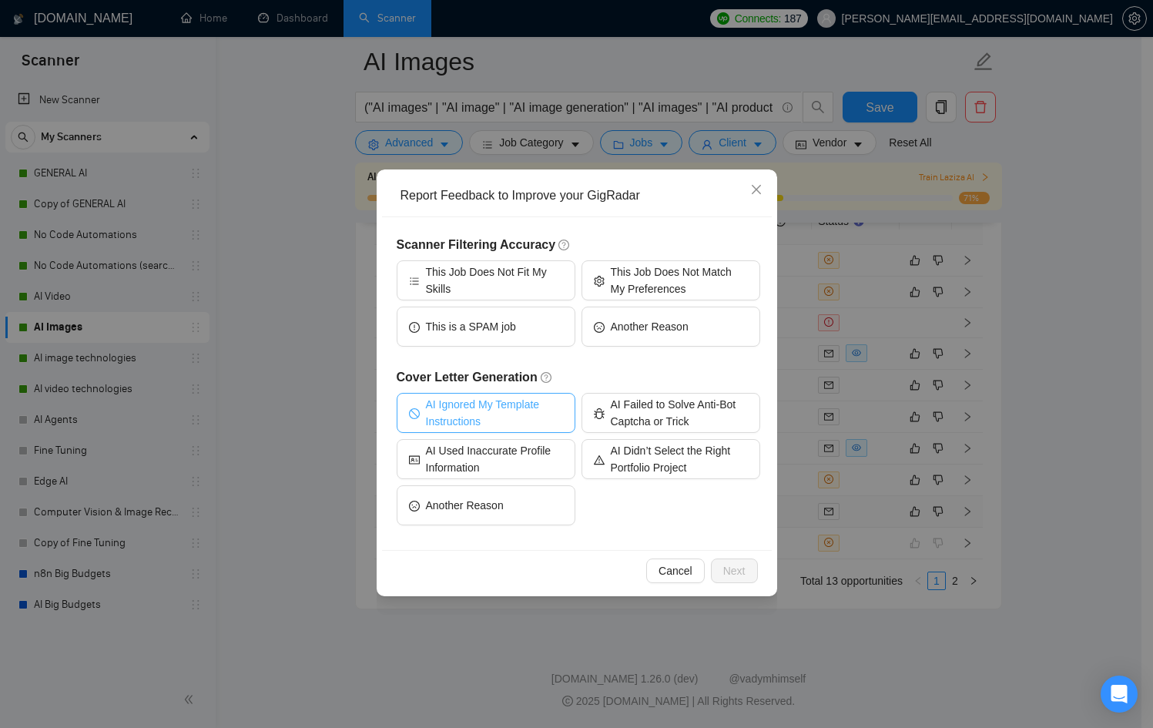
click at [521, 417] on span "AI Ignored My Template Instructions" at bounding box center [494, 413] width 137 height 34
click at [497, 406] on span "AI Ignored My Template Instructions" at bounding box center [495, 413] width 142 height 34
click at [753, 189] on icon "close" at bounding box center [756, 189] width 12 height 12
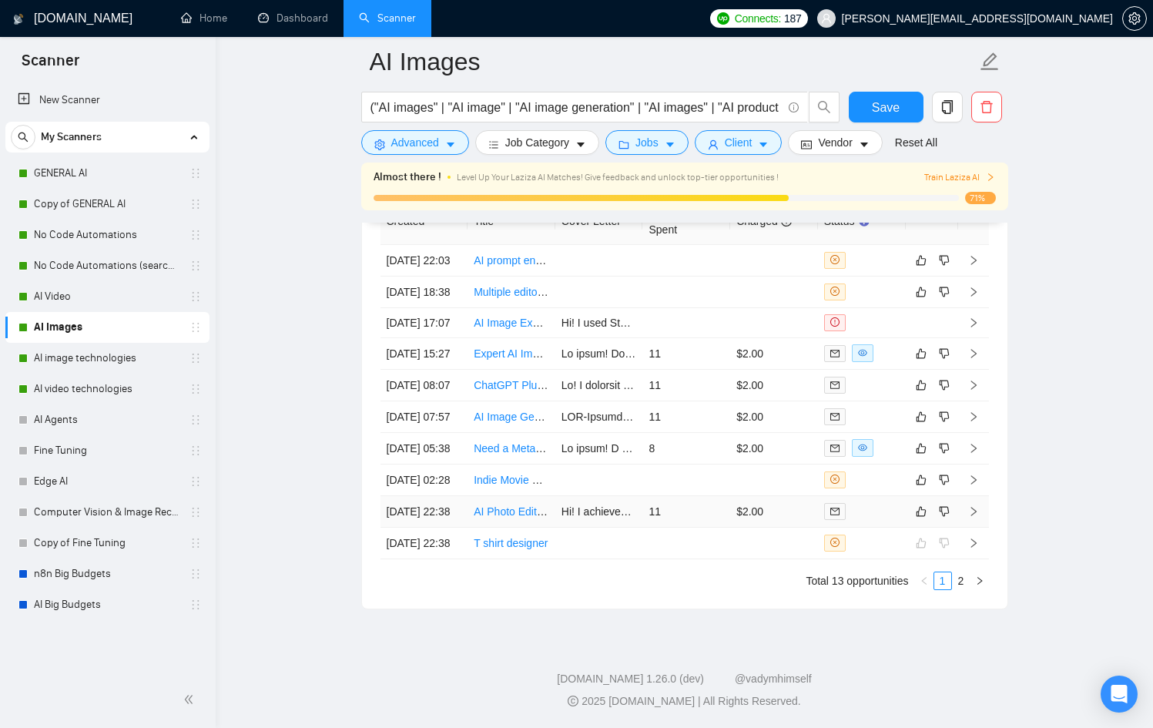
click at [765, 527] on td "$2.00" at bounding box center [774, 512] width 88 height 32
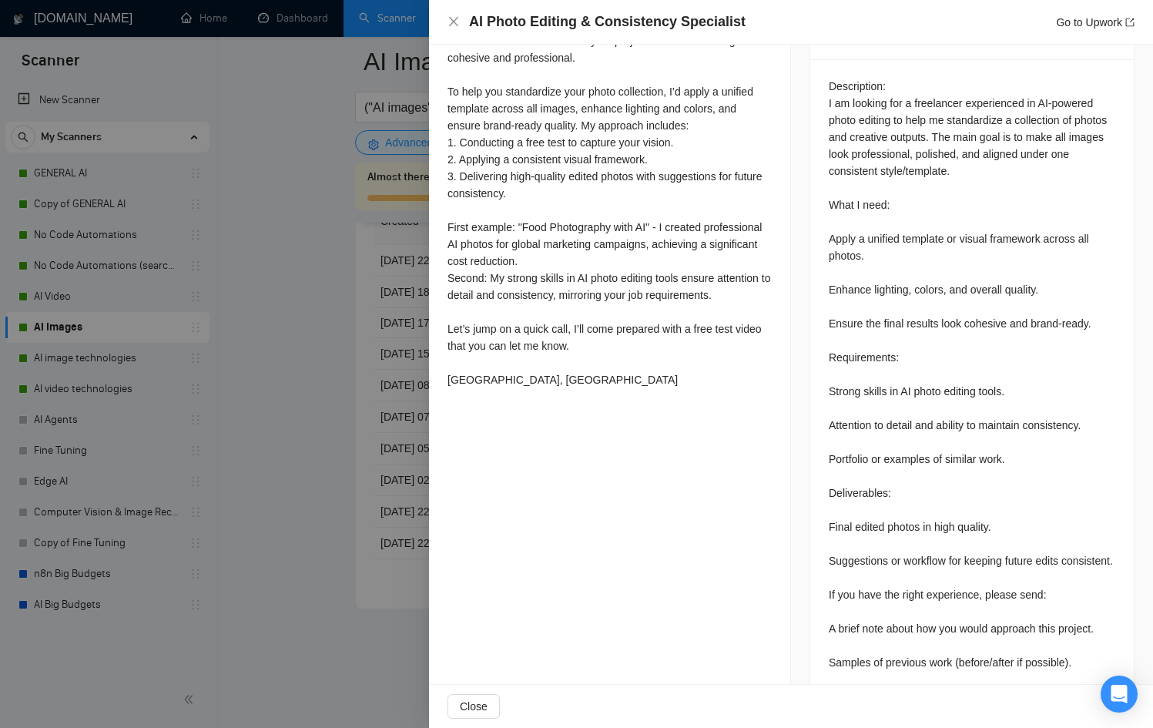
scroll to position [775, 0]
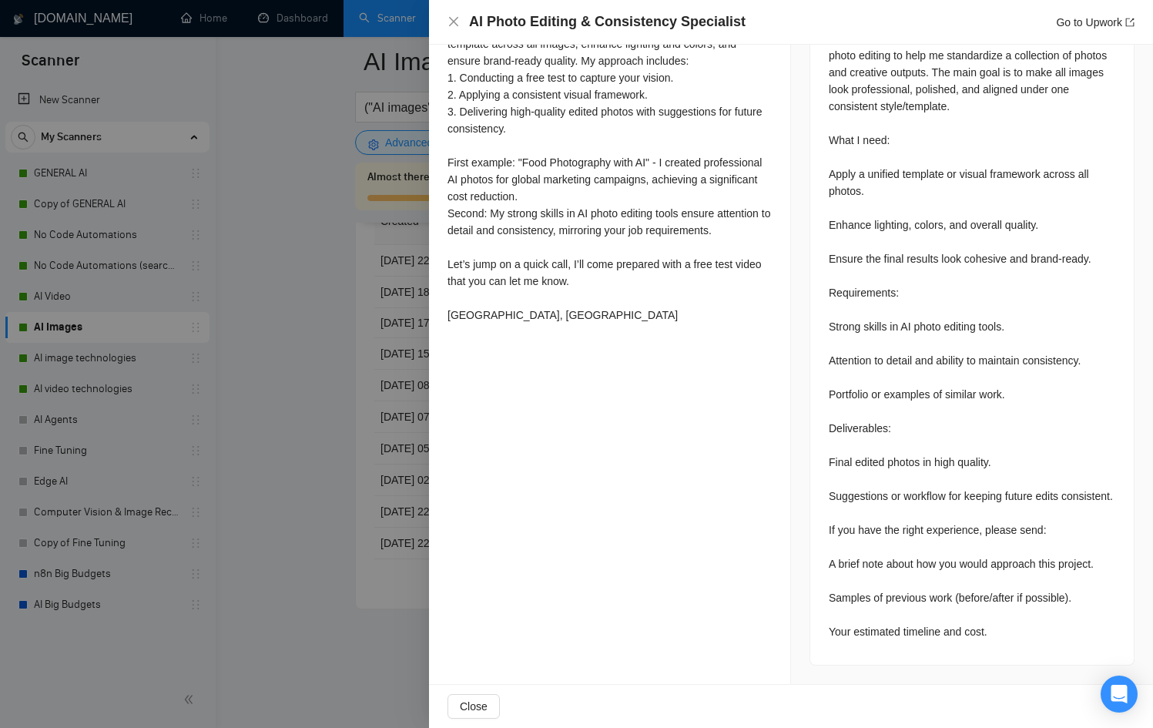
click at [393, 521] on div at bounding box center [576, 364] width 1153 height 728
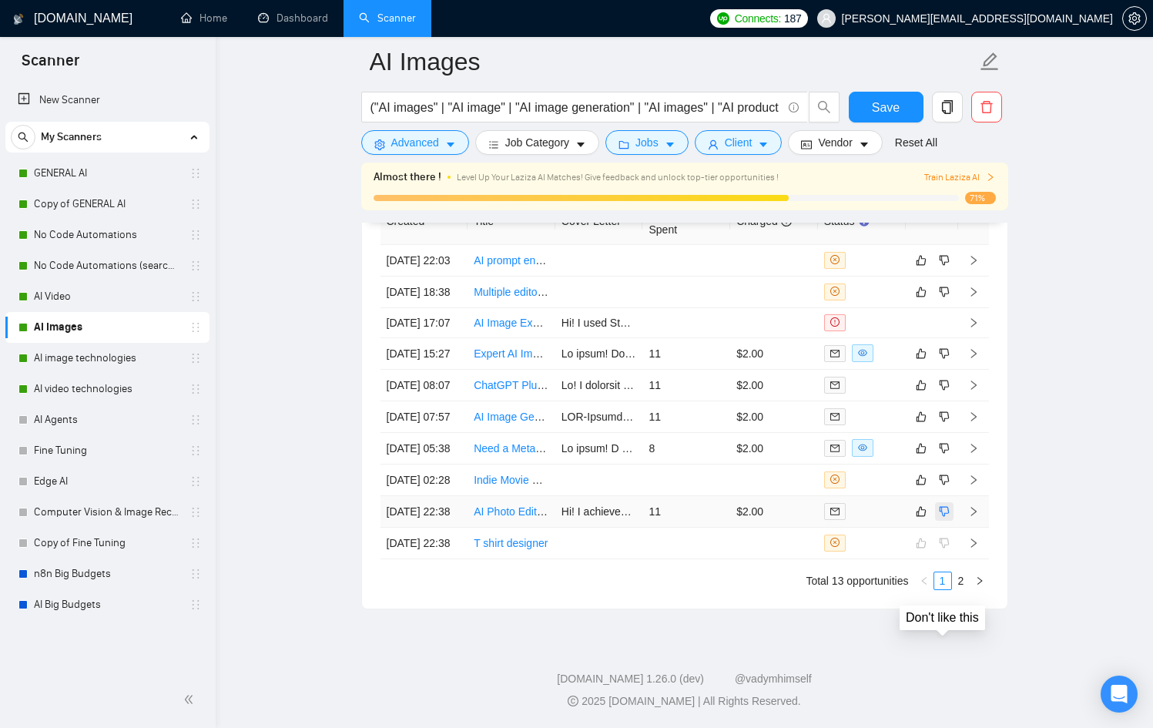
click at [936, 521] on button "button" at bounding box center [944, 511] width 18 height 18
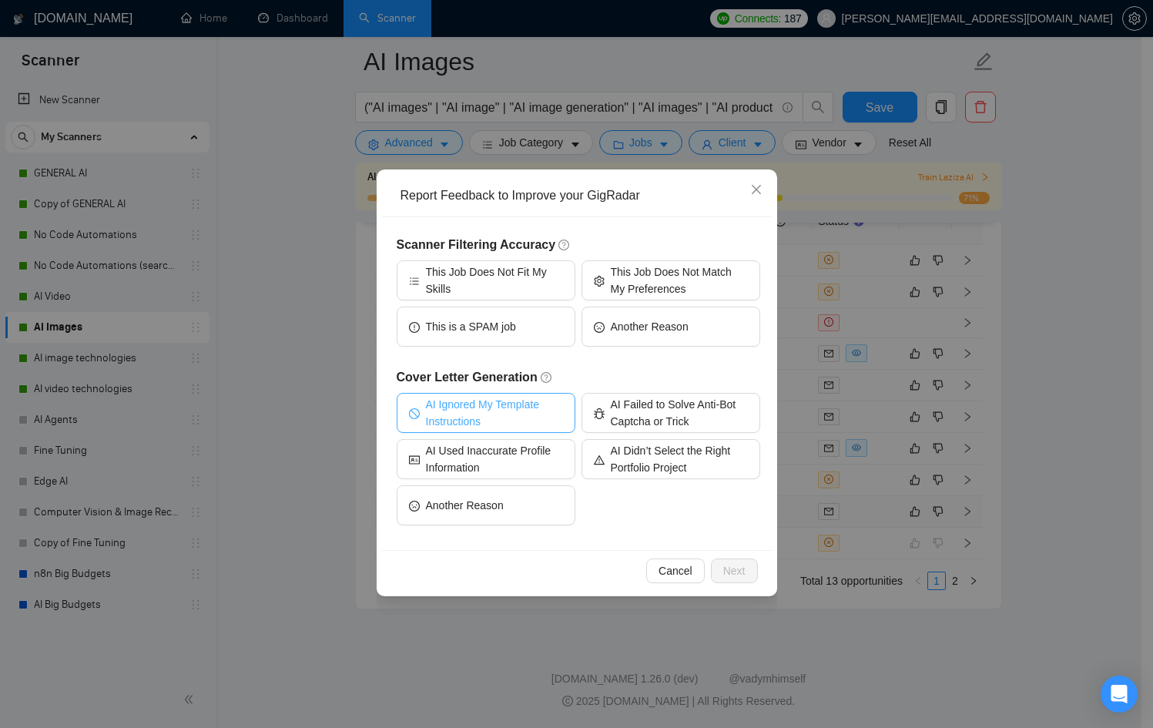
click at [470, 414] on span "AI Ignored My Template Instructions" at bounding box center [494, 413] width 137 height 34
click at [751, 557] on div "Cancel Next" at bounding box center [577, 570] width 390 height 41
click at [745, 588] on div "Cancel Next" at bounding box center [577, 570] width 390 height 41
click at [738, 568] on span "Next" at bounding box center [734, 570] width 22 height 17
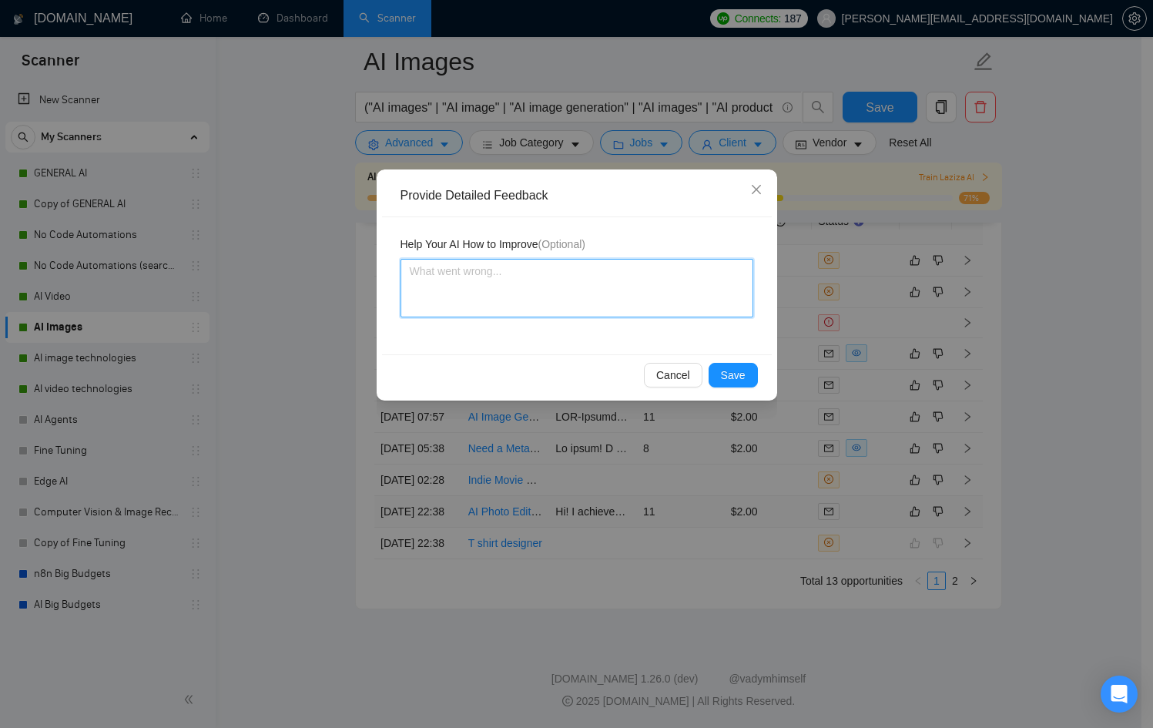
click at [481, 284] on textarea at bounding box center [576, 288] width 353 height 59
paste textarea "Your estimated timeline and cost."
click at [555, 271] on textarea "Whenever someone asks for Your estimated timeline and cost." at bounding box center [576, 288] width 353 height 59
click at [579, 271] on textarea "Whenever someone asks for Your estimated timeline and cost." at bounding box center [576, 288] width 353 height 59
click at [723, 272] on textarea "Whenever someone asks for estimated timeline and cost." at bounding box center [576, 288] width 353 height 59
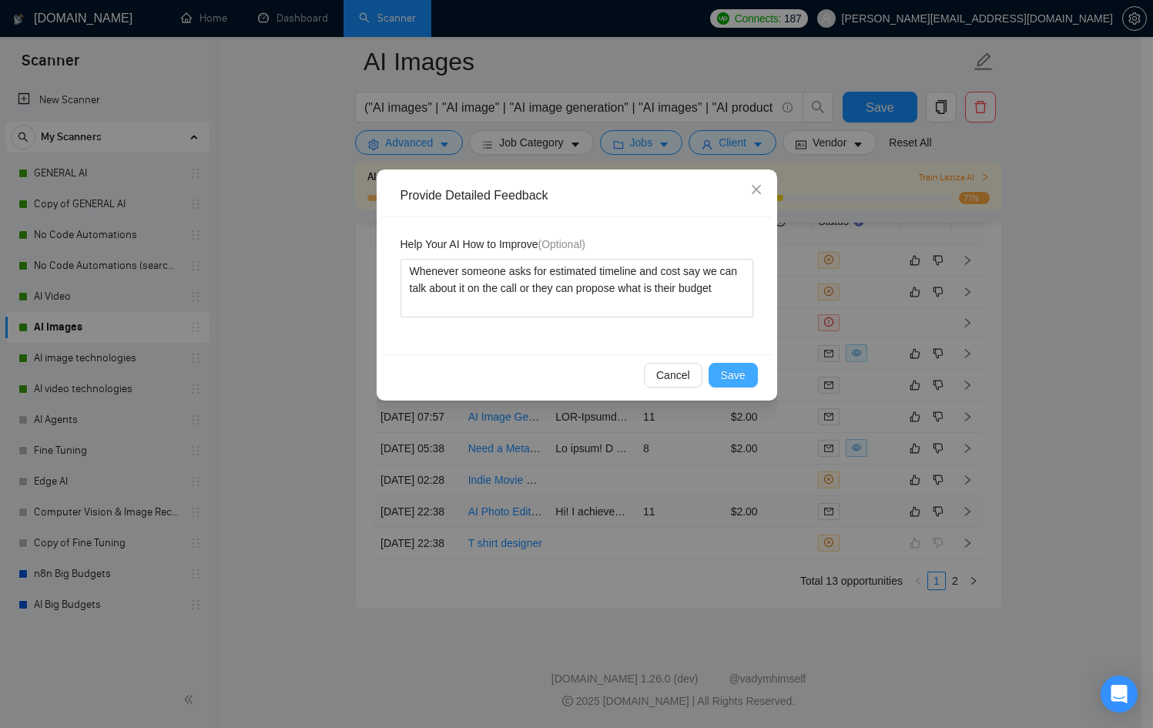
click at [732, 367] on span "Save" at bounding box center [733, 375] width 25 height 17
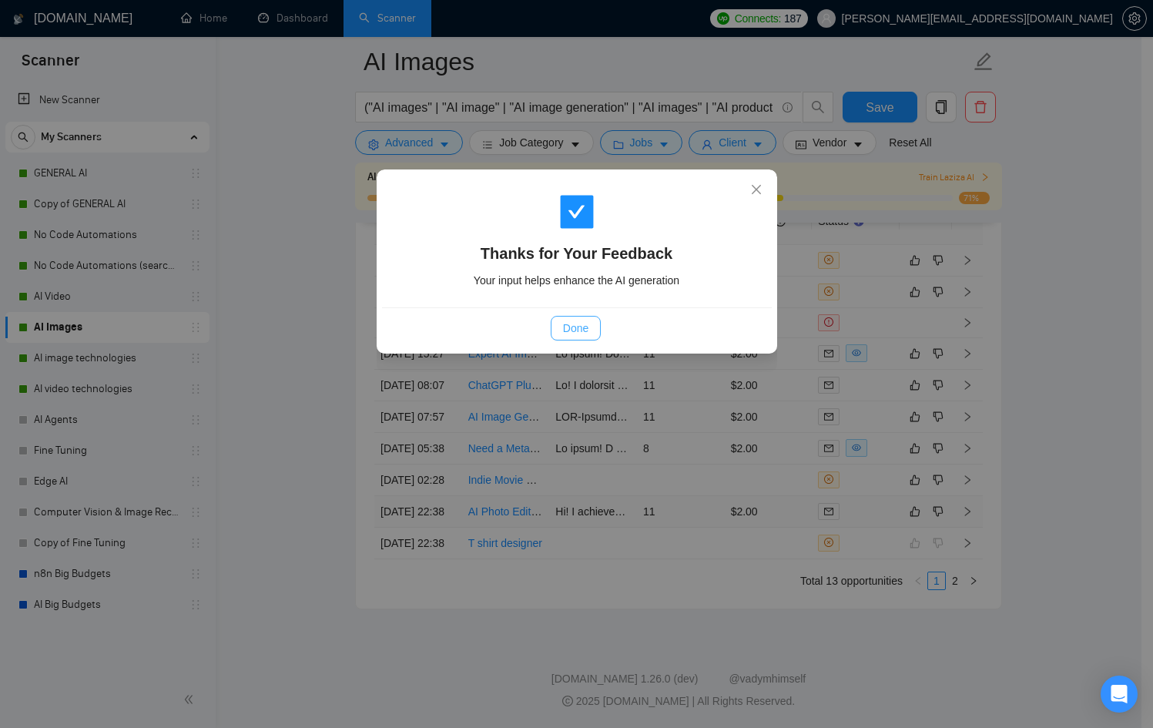
click at [600, 327] on button "Done" at bounding box center [576, 328] width 50 height 25
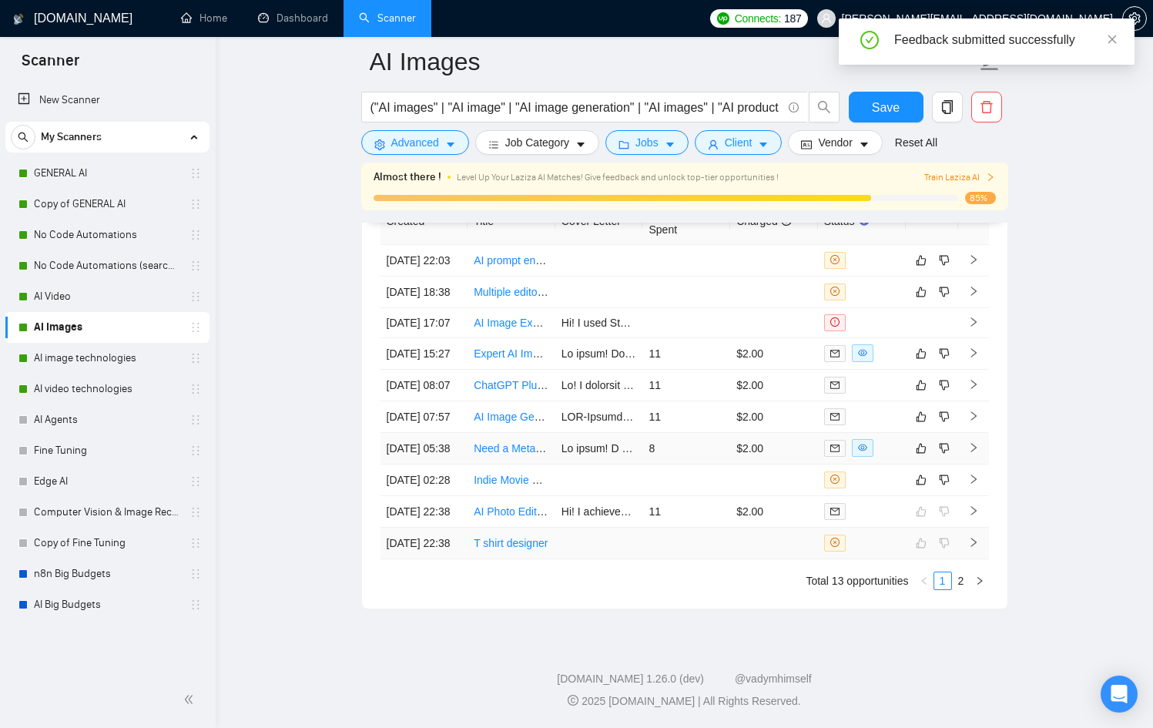
scroll to position [4123, 0]
click at [771, 496] on td at bounding box center [774, 480] width 88 height 32
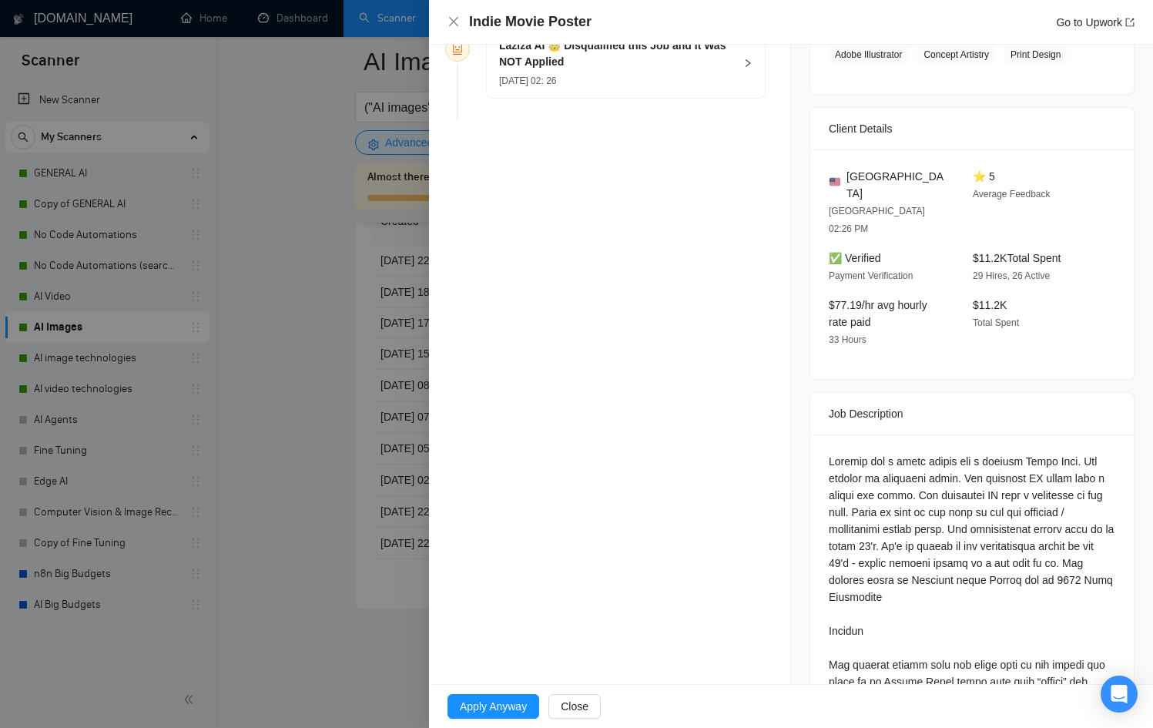
scroll to position [300, 0]
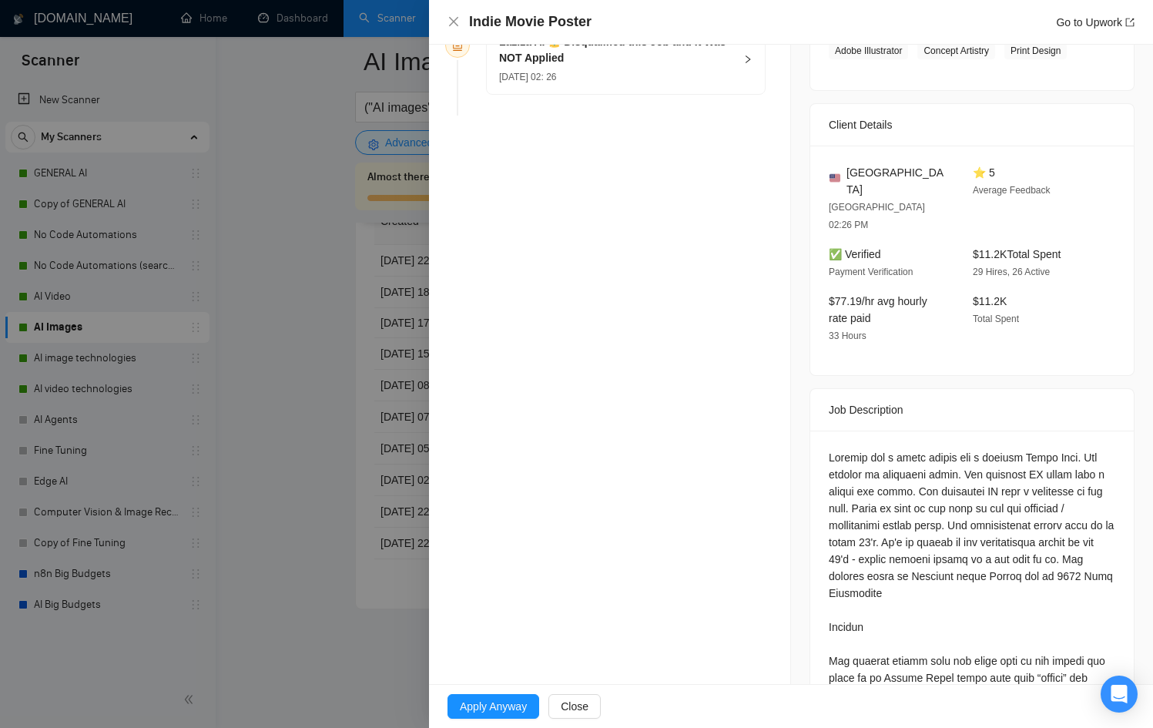
click at [367, 472] on div at bounding box center [576, 364] width 1153 height 728
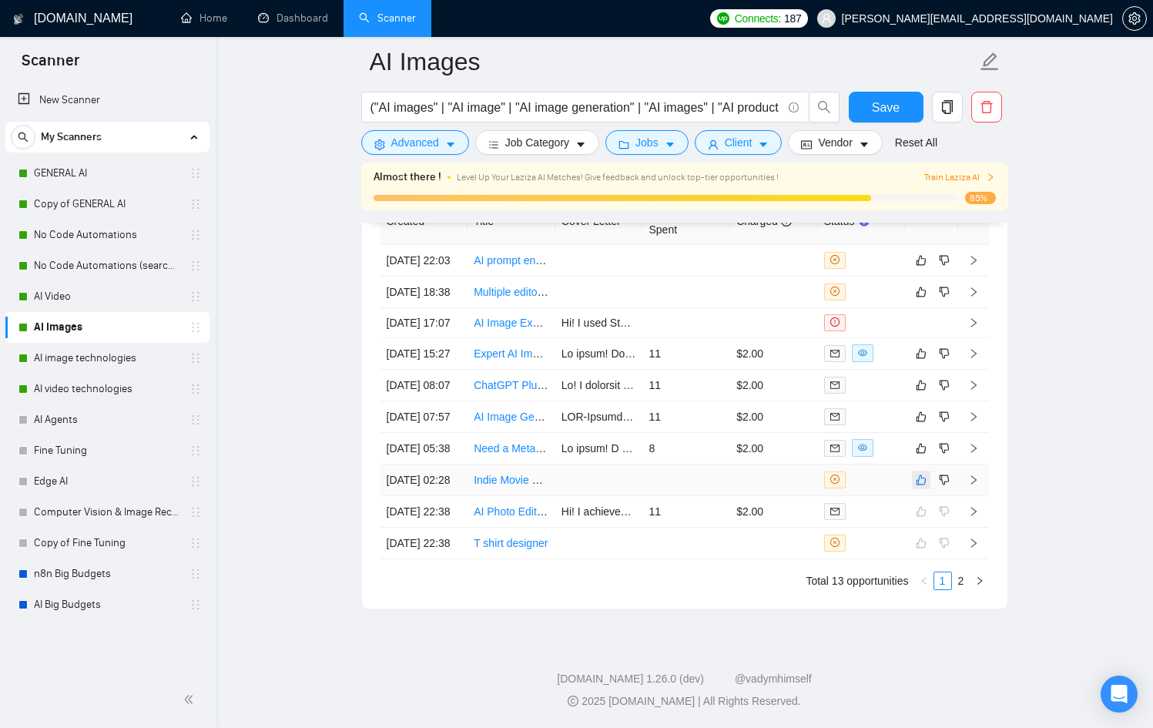
click at [914, 489] on button "button" at bounding box center [921, 480] width 18 height 18
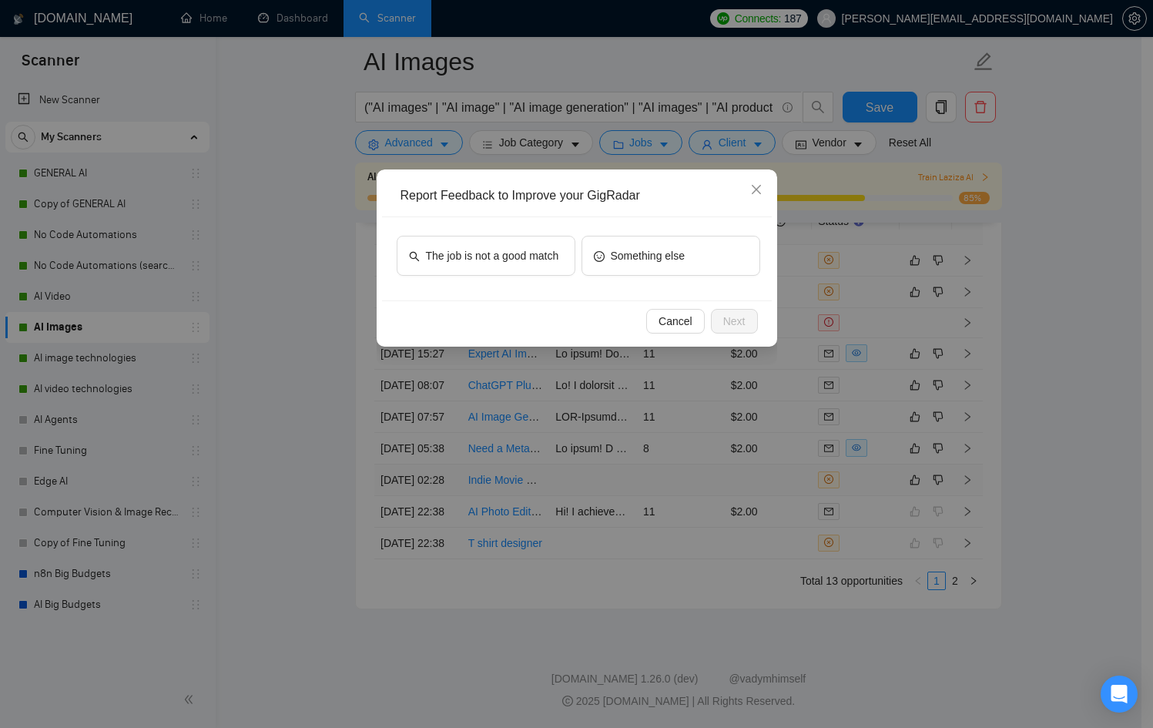
click at [509, 233] on div "The job is not a good match Something else" at bounding box center [577, 258] width 390 height 83
click at [557, 255] on span "The job is not a good match" at bounding box center [492, 255] width 133 height 17
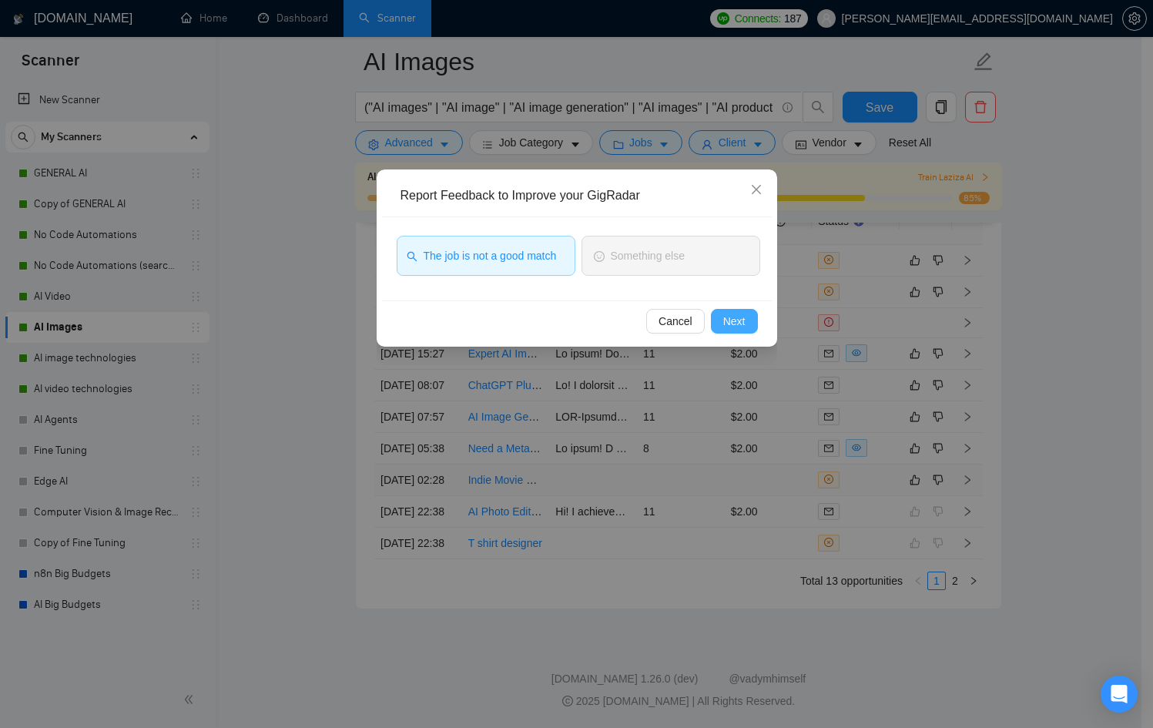
click at [742, 317] on span "Next" at bounding box center [734, 321] width 22 height 17
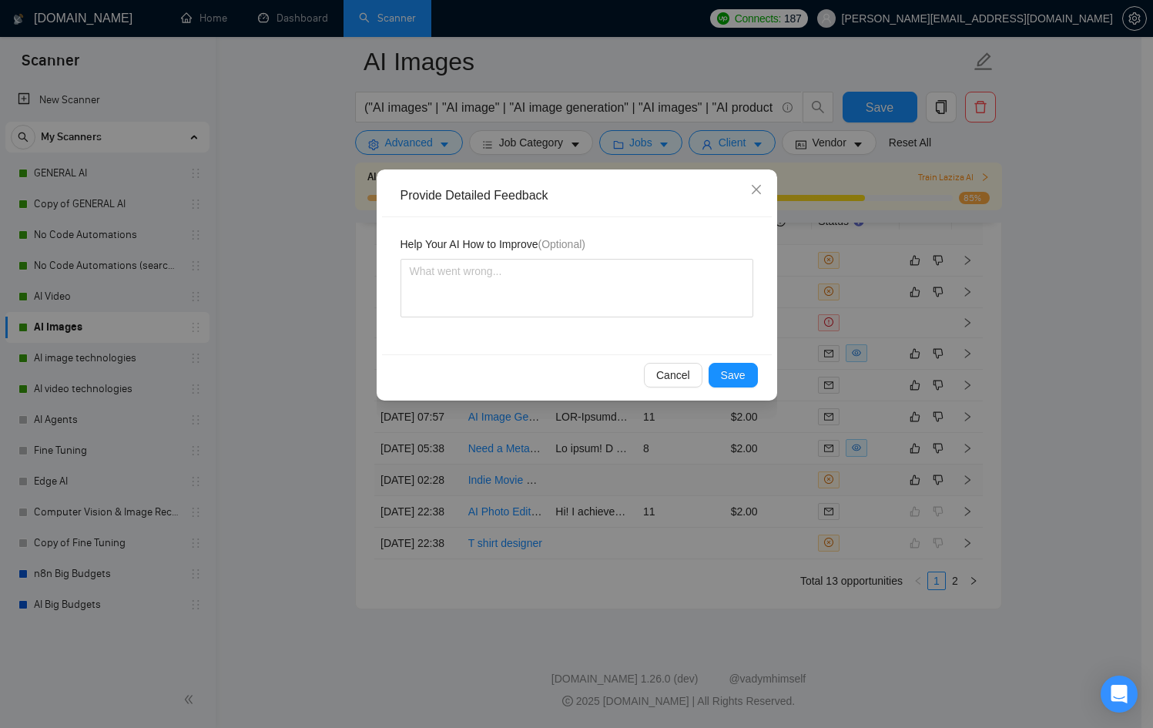
click at [740, 389] on div "Cancel Save" at bounding box center [577, 374] width 390 height 41
click at [738, 382] on span "Save" at bounding box center [733, 375] width 25 height 17
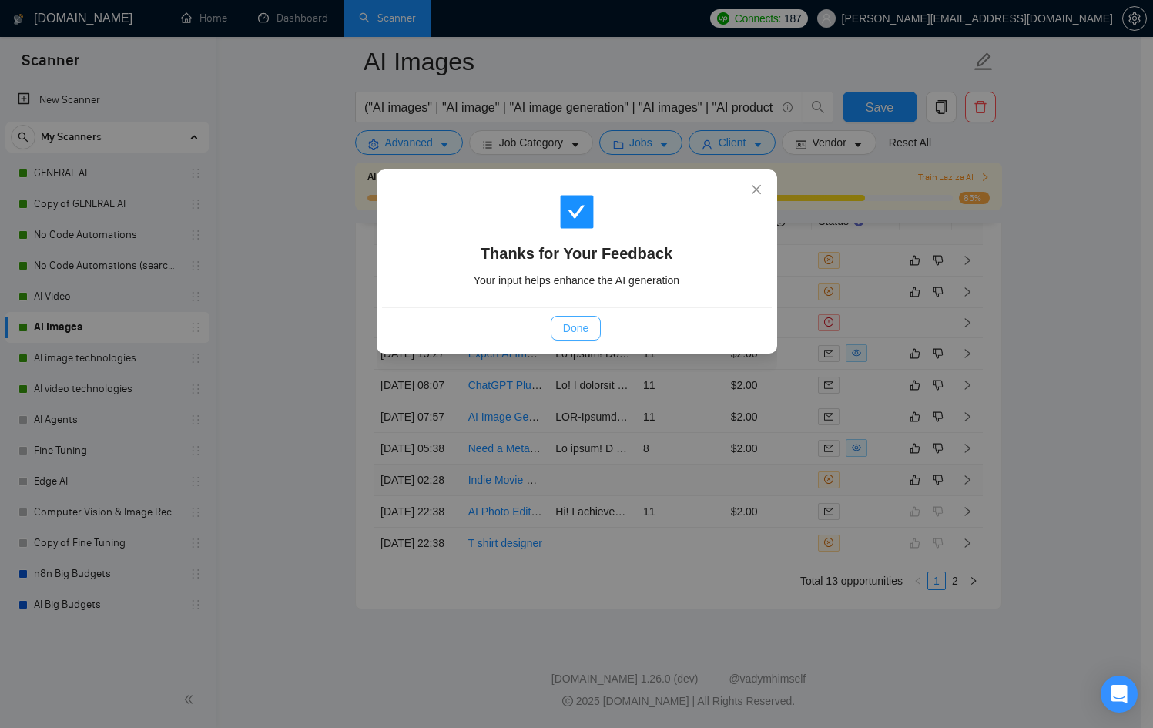
click at [577, 327] on span "Done" at bounding box center [575, 328] width 25 height 17
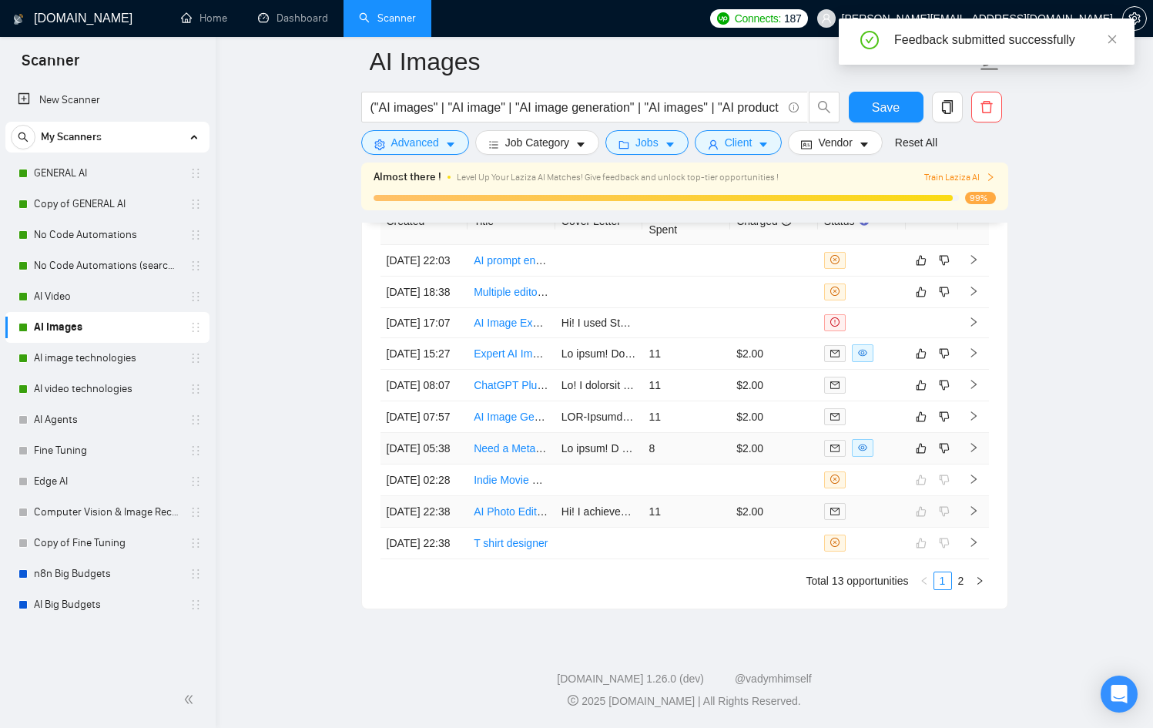
scroll to position [4123, 0]
click at [767, 464] on td "$2.00" at bounding box center [774, 449] width 88 height 32
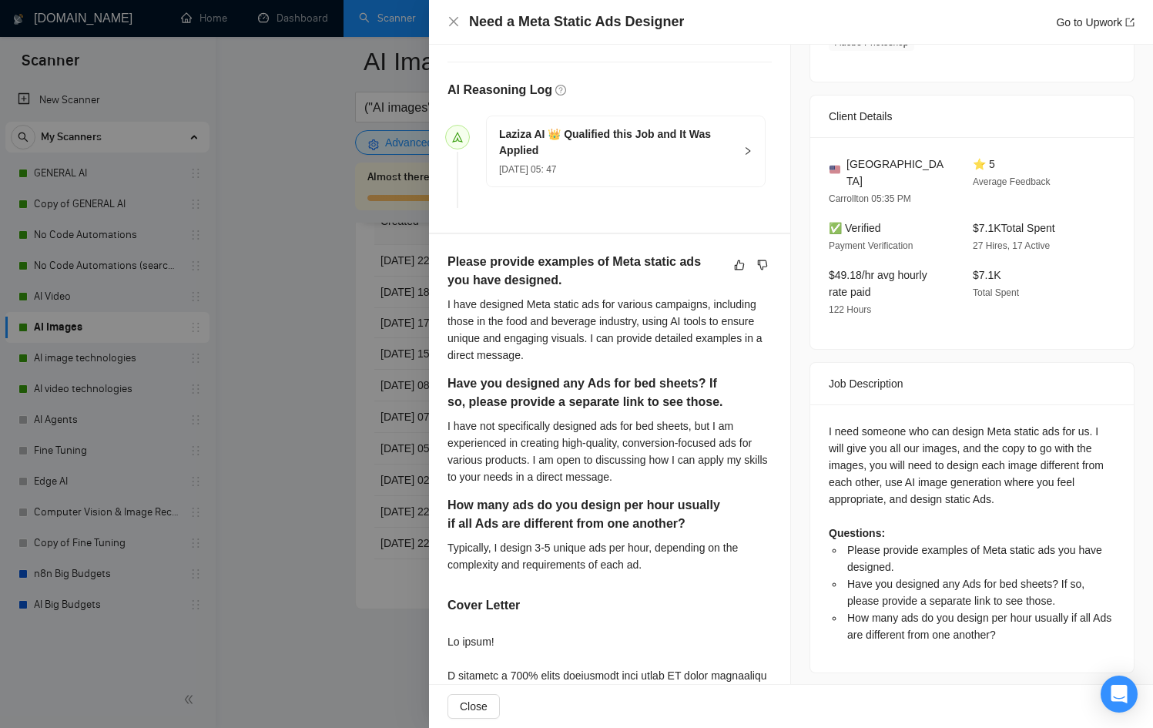
scroll to position [365, 0]
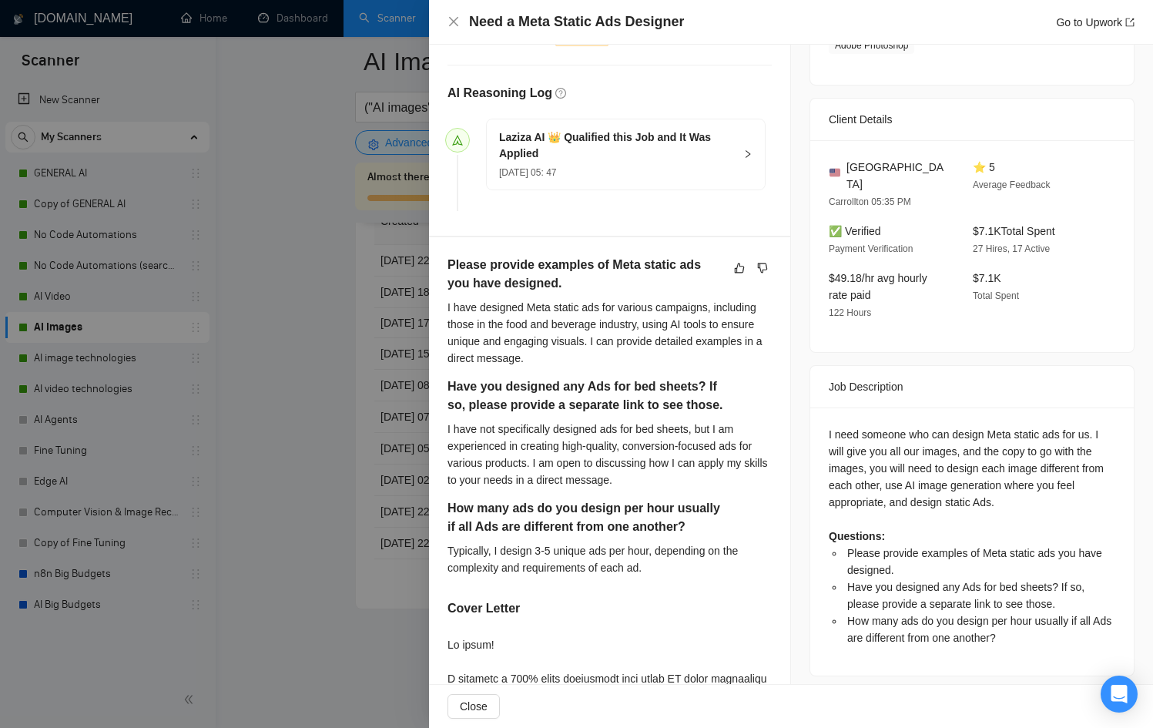
click at [363, 513] on div at bounding box center [576, 364] width 1153 height 728
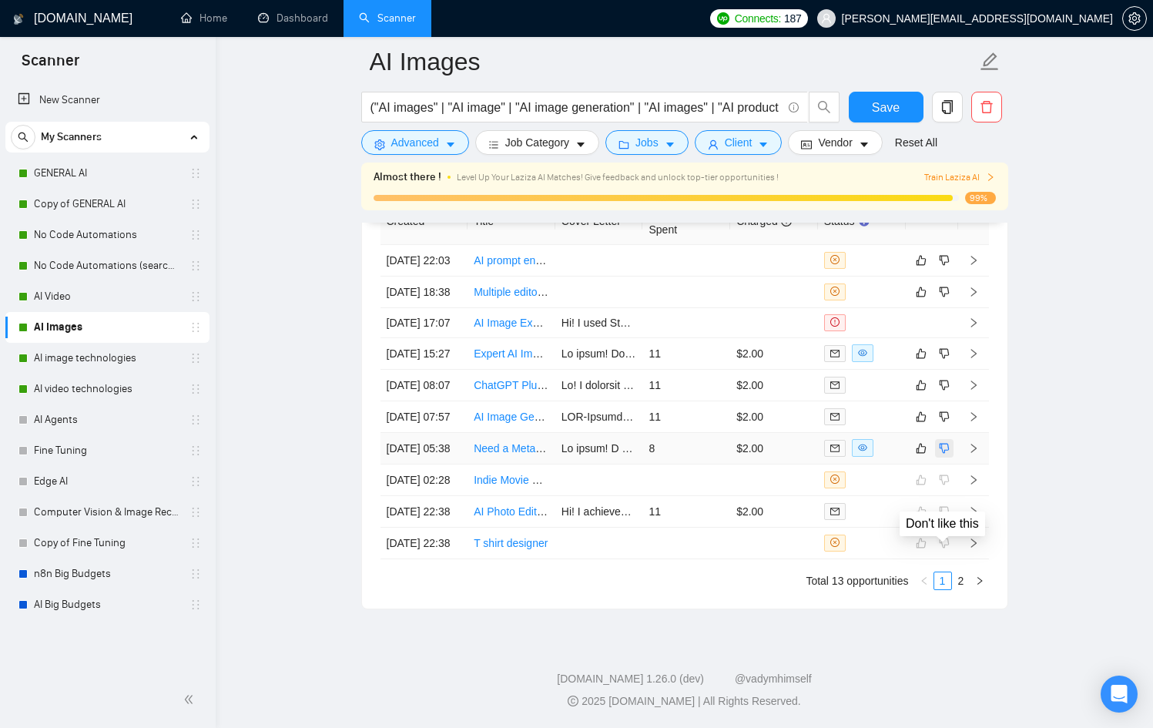
click at [947, 453] on icon "dislike" at bounding box center [944, 448] width 10 height 10
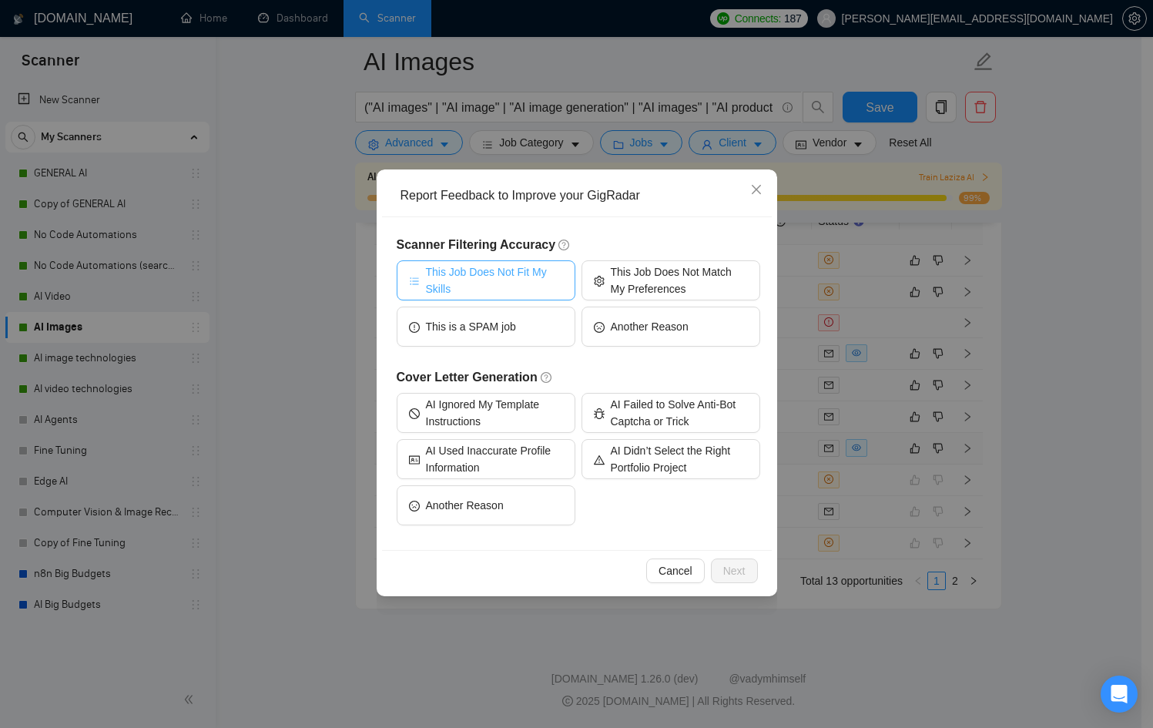
click at [493, 280] on span "This Job Does Not Fit My Skills" at bounding box center [494, 280] width 137 height 34
click at [724, 563] on span "Next" at bounding box center [734, 570] width 22 height 17
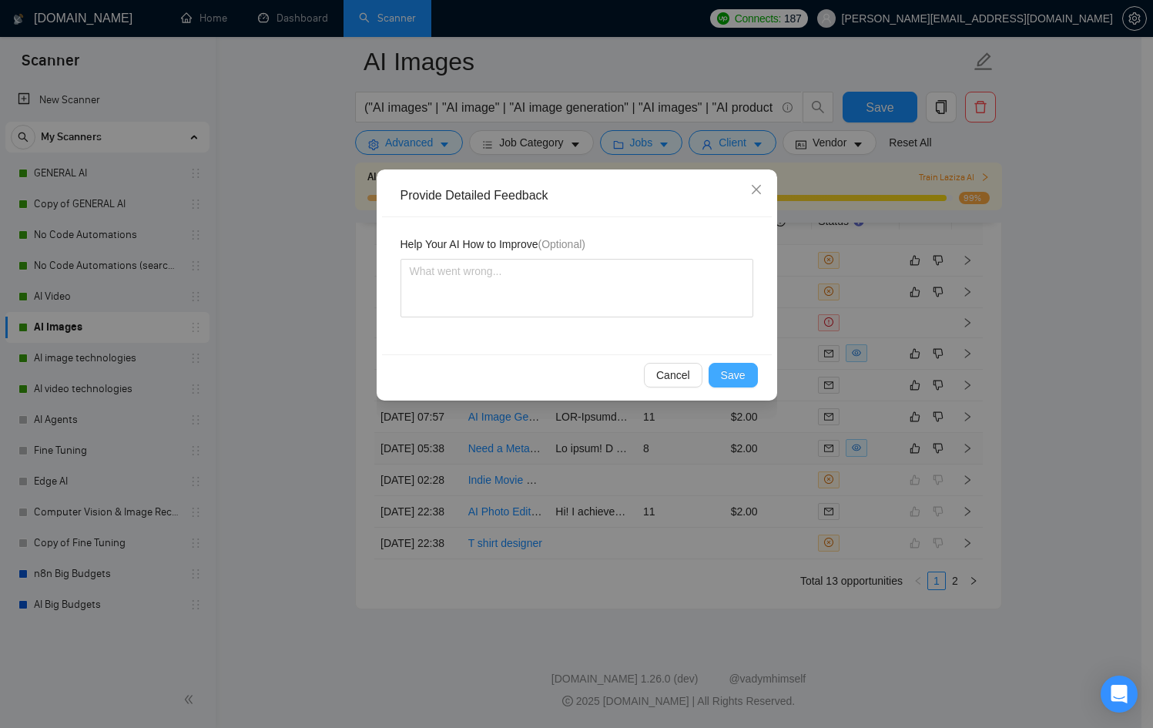
click at [735, 380] on span "Save" at bounding box center [733, 375] width 25 height 17
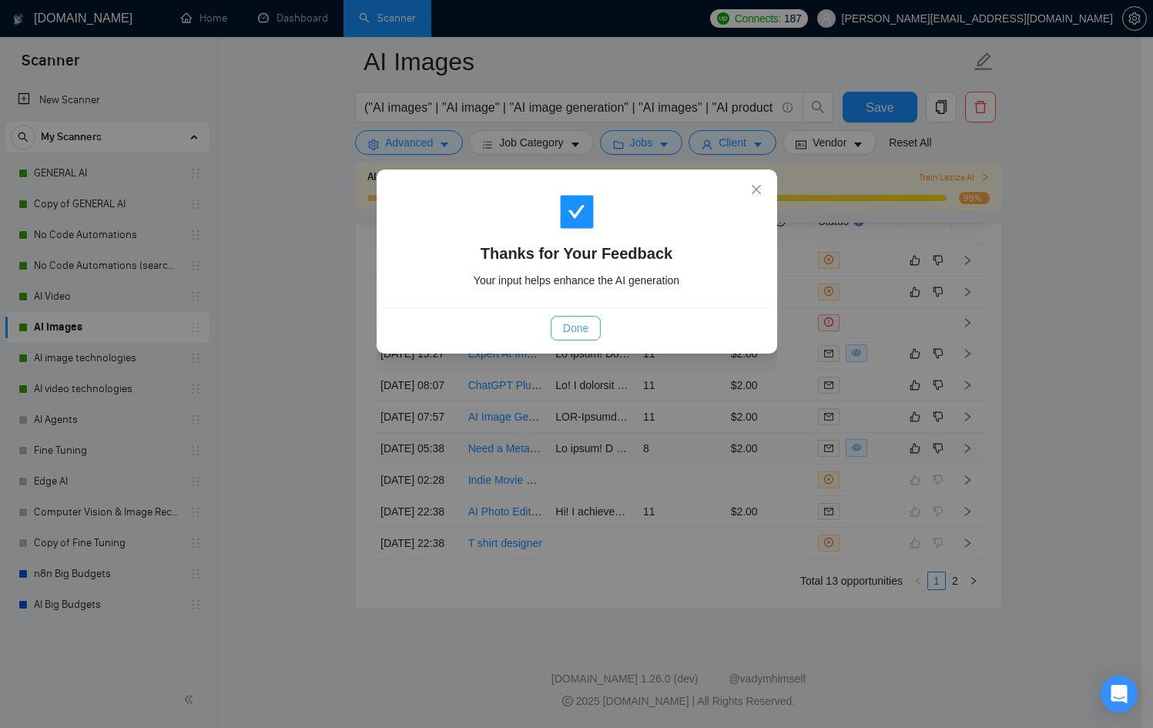
click at [584, 332] on span "Done" at bounding box center [575, 328] width 25 height 17
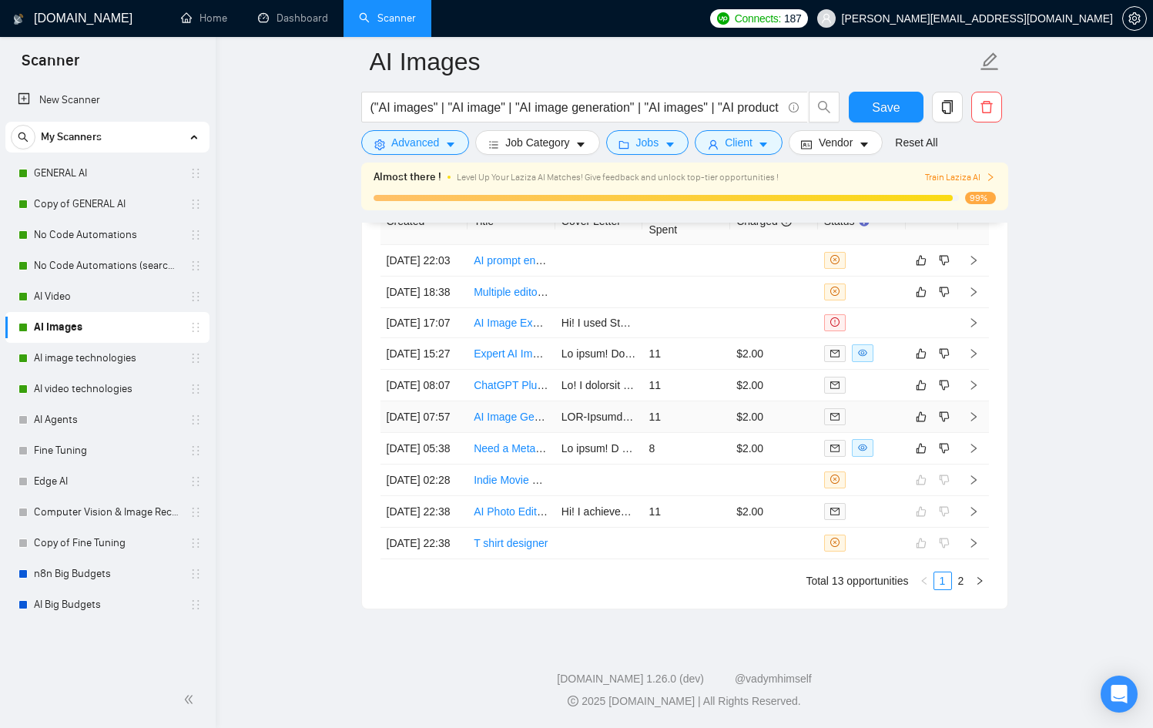
click at [716, 433] on td "11" at bounding box center [686, 417] width 88 height 32
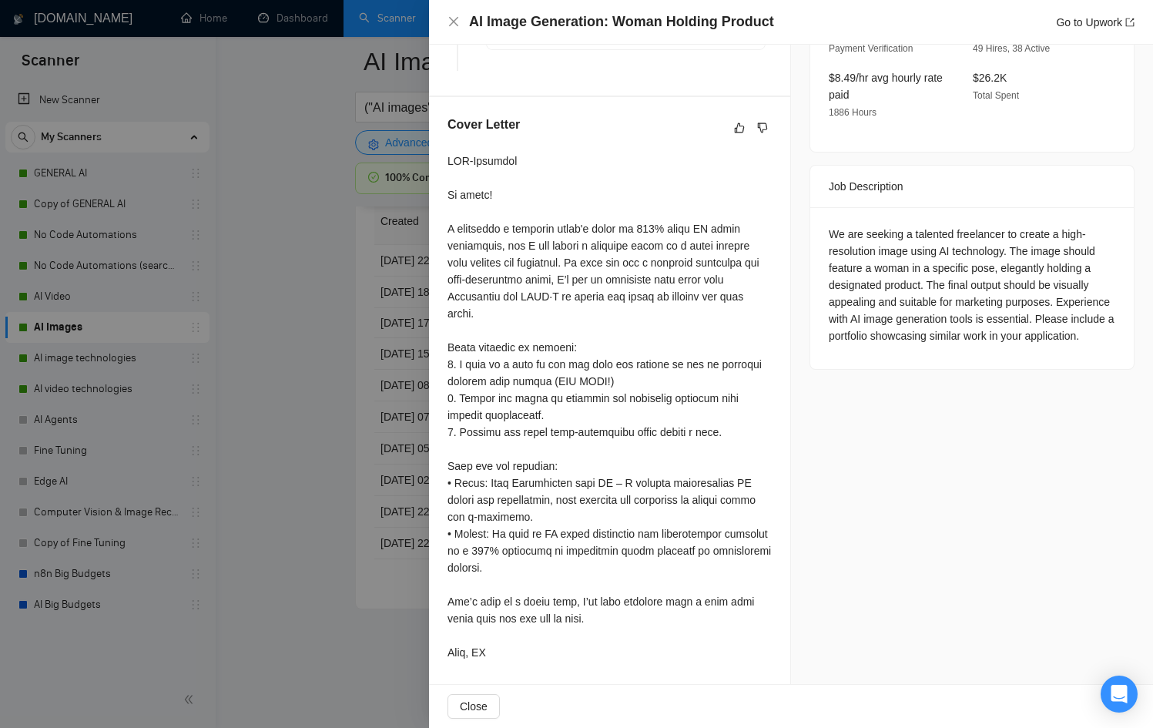
scroll to position [4103, 0]
click at [356, 481] on div at bounding box center [576, 364] width 1153 height 728
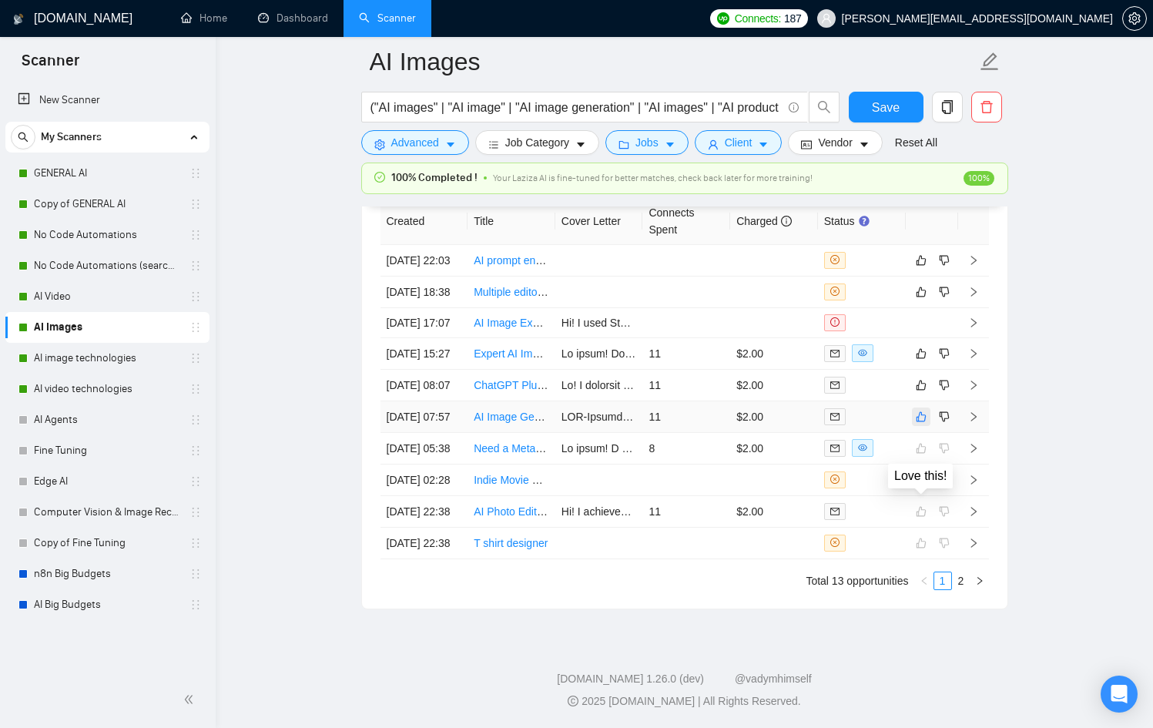
click at [913, 426] on button "button" at bounding box center [921, 416] width 18 height 18
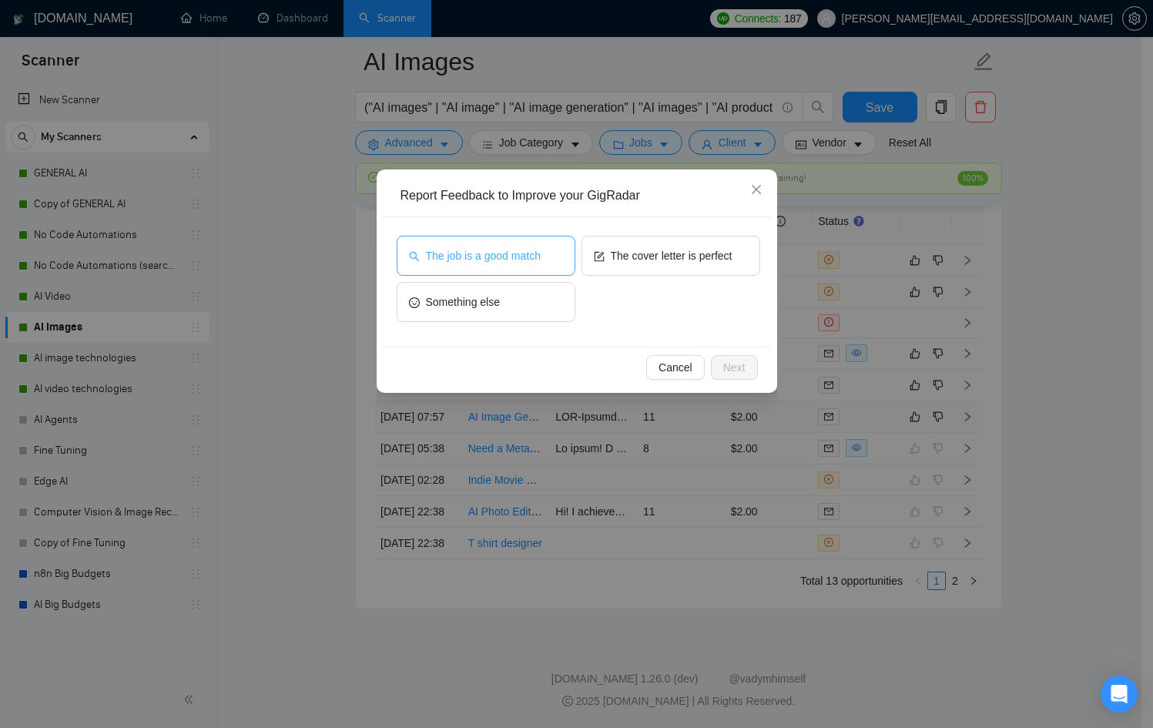
drag, startPoint x: 504, startPoint y: 266, endPoint x: 532, endPoint y: 267, distance: 28.5
click at [507, 269] on button "The job is a good match" at bounding box center [486, 256] width 179 height 40
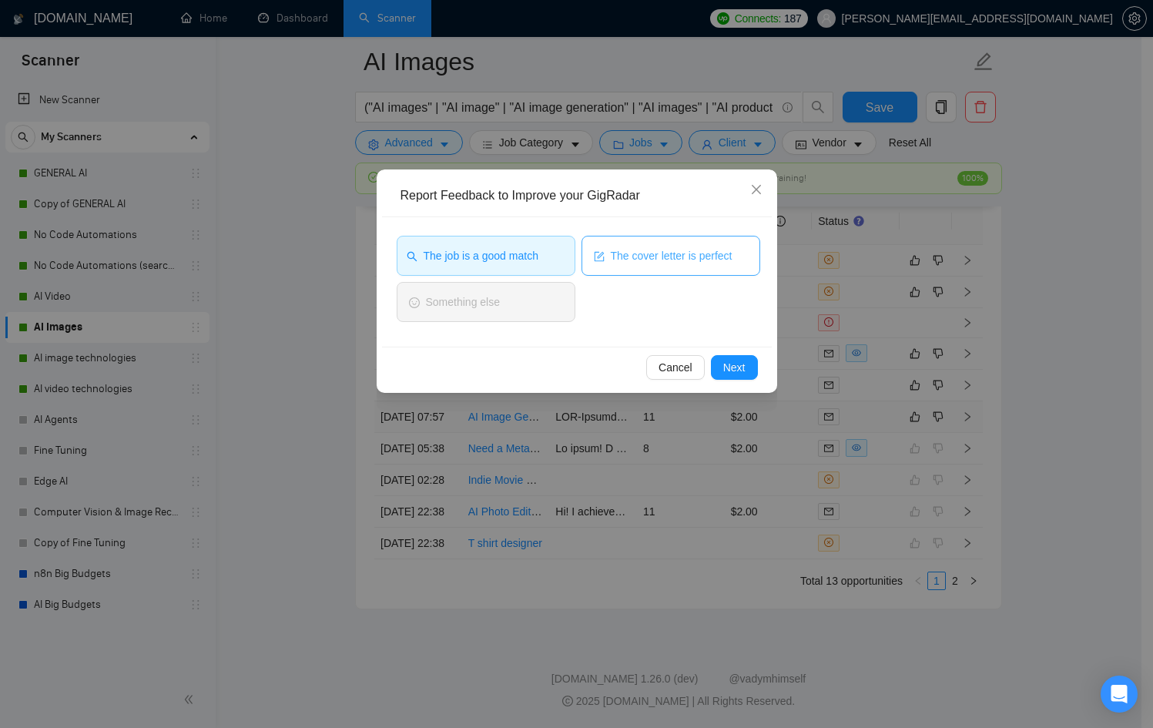
click at [671, 265] on button "The cover letter is perfect" at bounding box center [670, 256] width 179 height 40
click at [747, 361] on button "Next" at bounding box center [734, 367] width 47 height 25
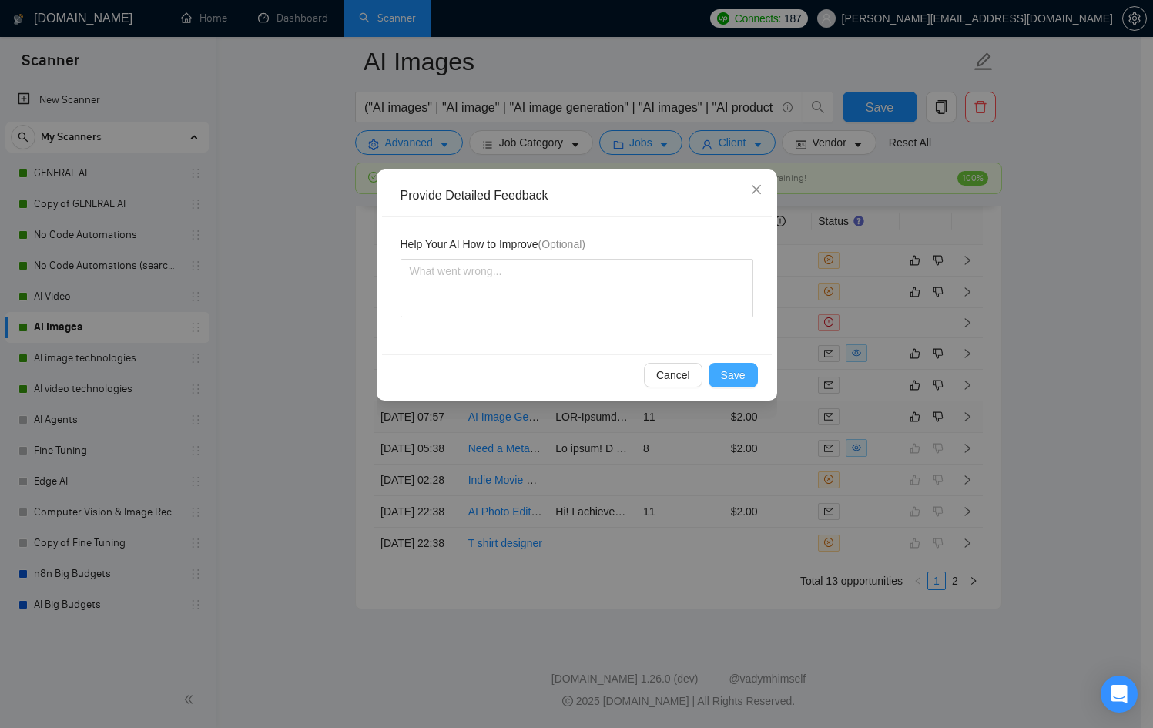
click at [739, 375] on span "Save" at bounding box center [733, 375] width 25 height 17
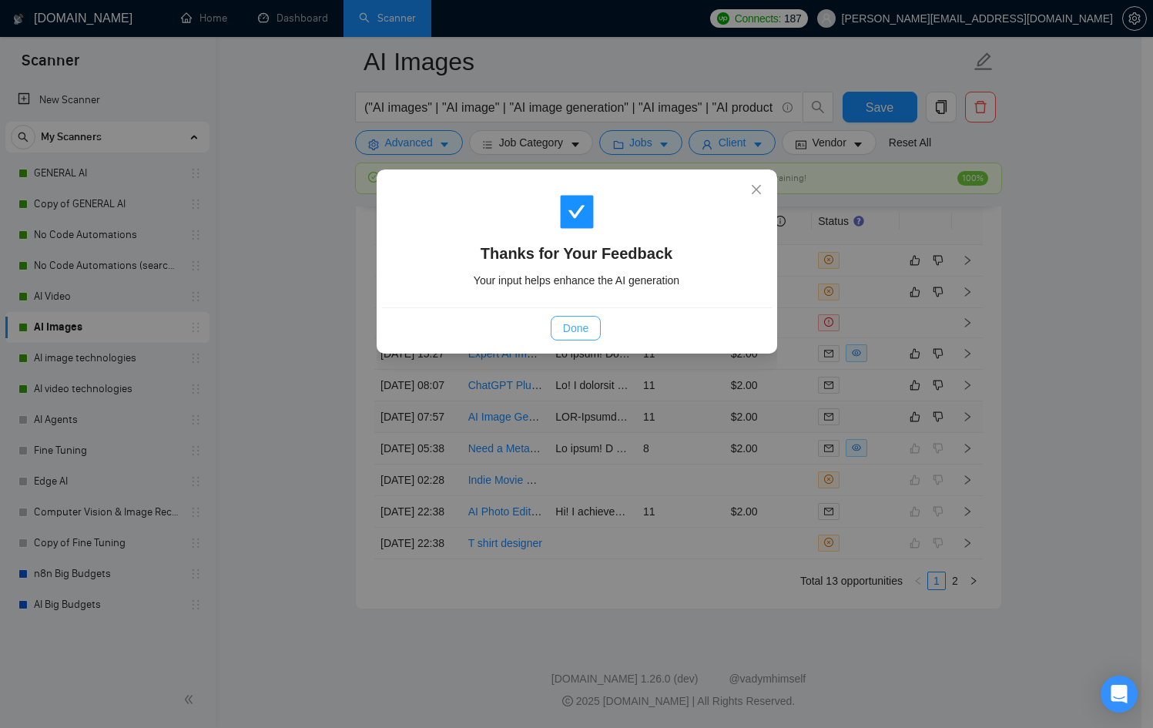
click at [594, 323] on button "Done" at bounding box center [576, 328] width 50 height 25
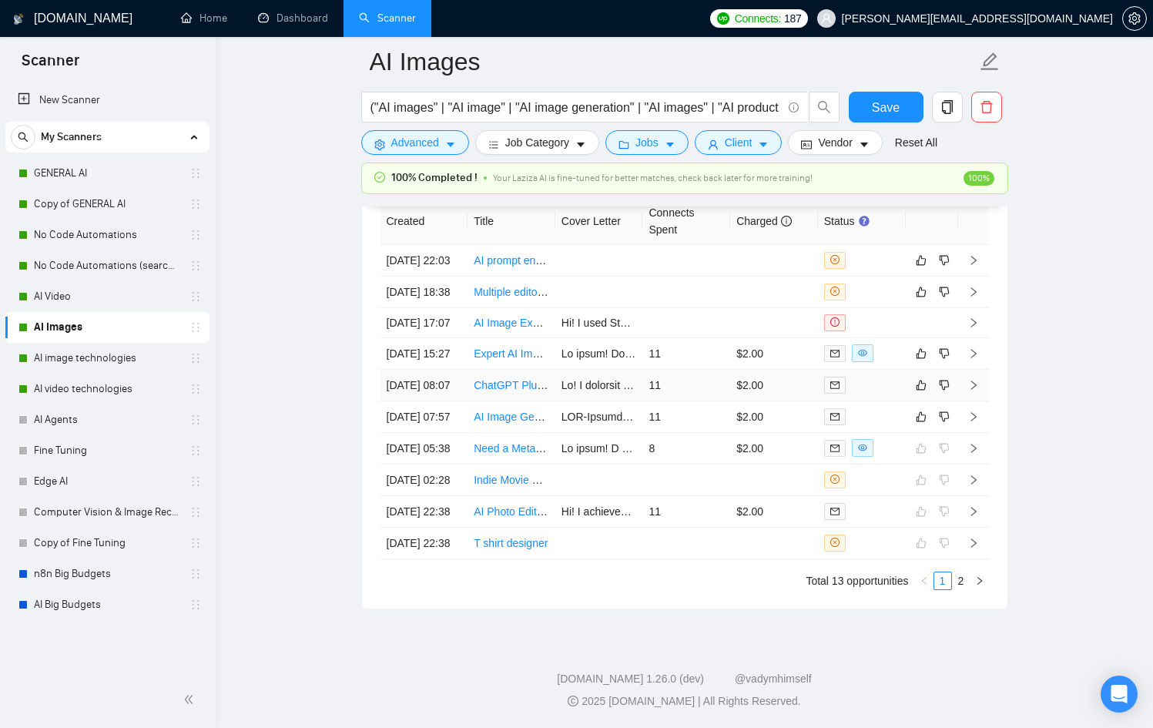
click at [874, 401] on td at bounding box center [862, 386] width 88 height 32
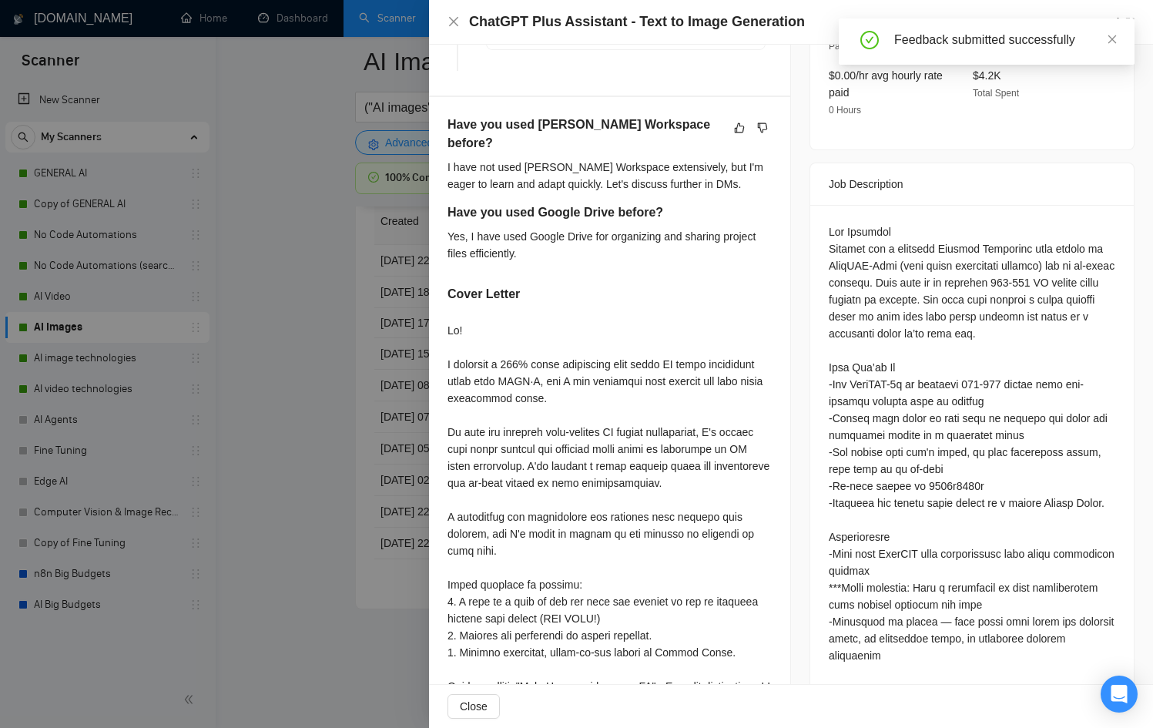
scroll to position [4103, 0]
click at [371, 386] on div at bounding box center [576, 364] width 1153 height 728
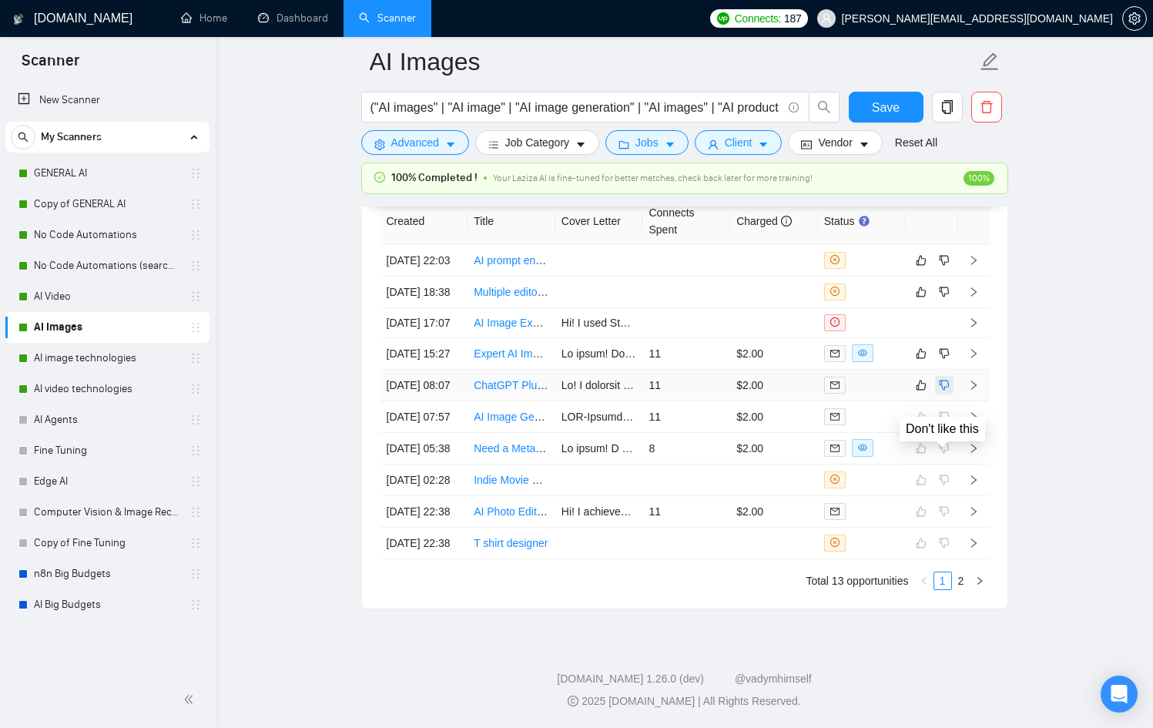
click at [945, 391] on icon "dislike" at bounding box center [944, 385] width 11 height 12
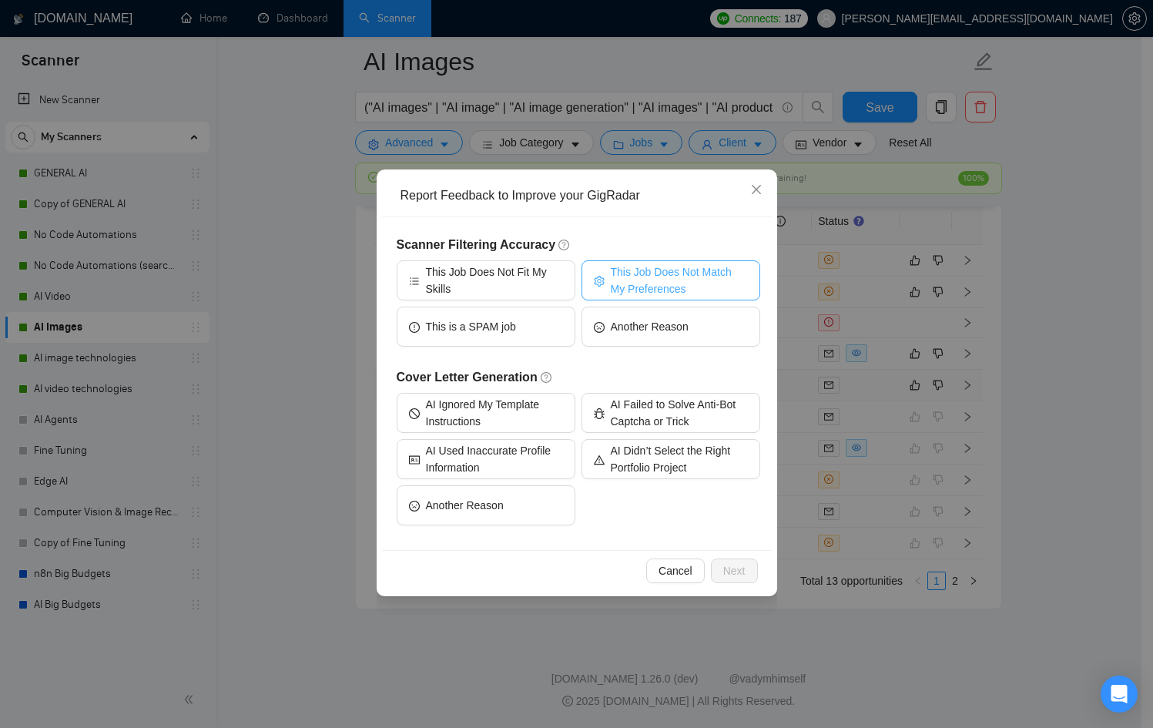
click at [669, 288] on span "This Job Does Not Match My Preferences" at bounding box center [679, 280] width 137 height 34
click at [735, 568] on span "Next" at bounding box center [734, 570] width 22 height 17
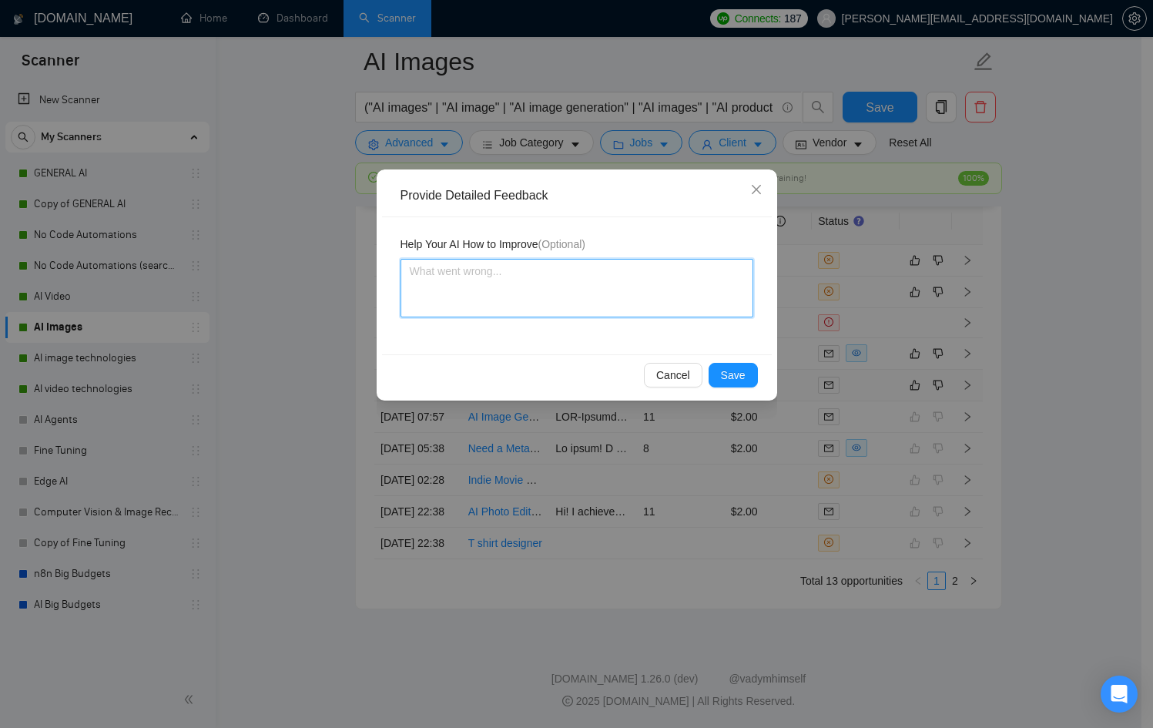
click at [494, 266] on textarea at bounding box center [576, 288] width 353 height 59
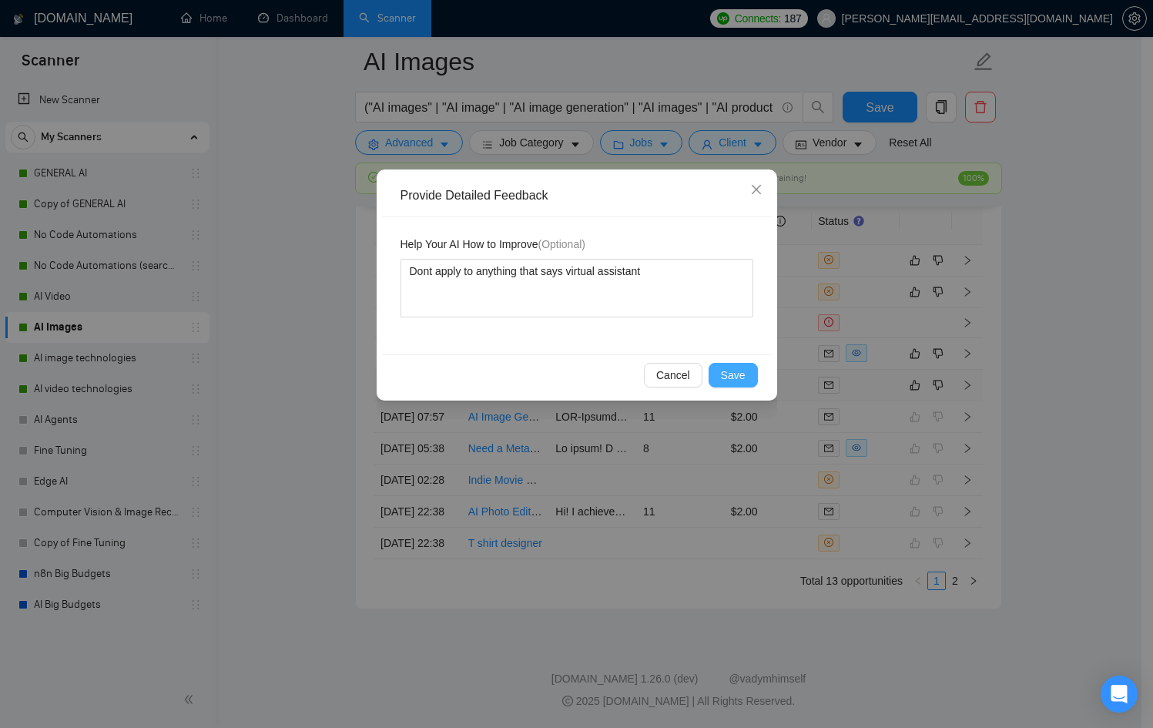
click at [756, 380] on button "Save" at bounding box center [732, 375] width 49 height 25
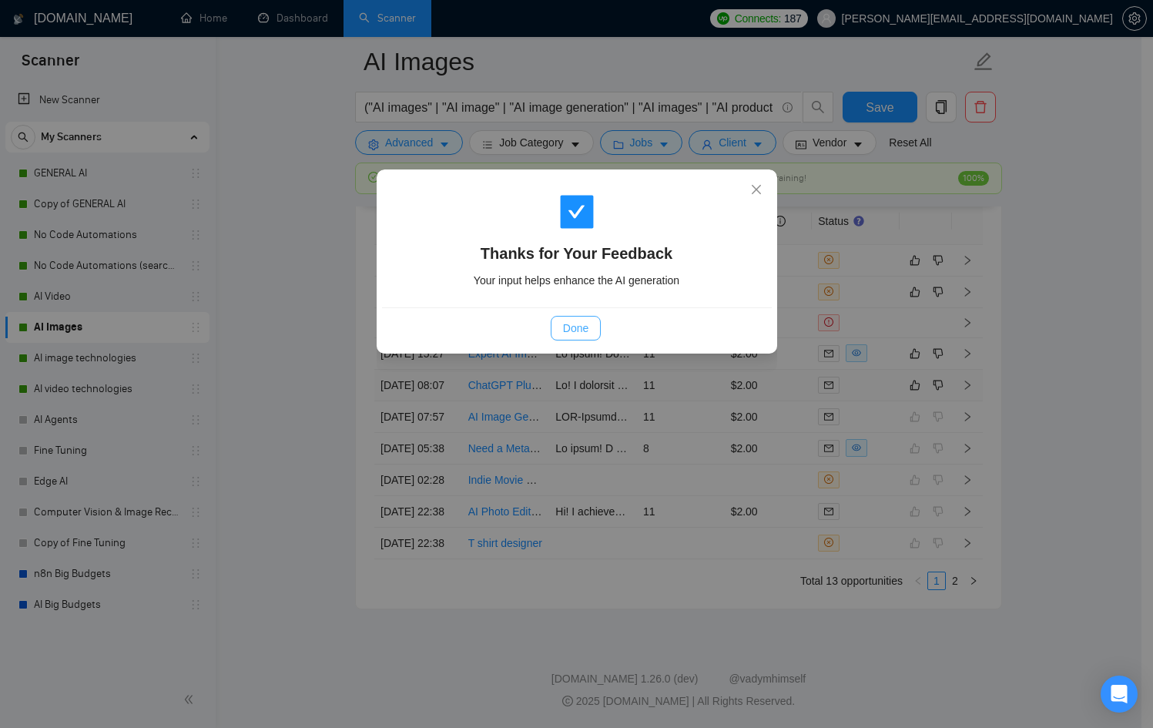
click at [588, 335] on span "Done" at bounding box center [575, 328] width 25 height 17
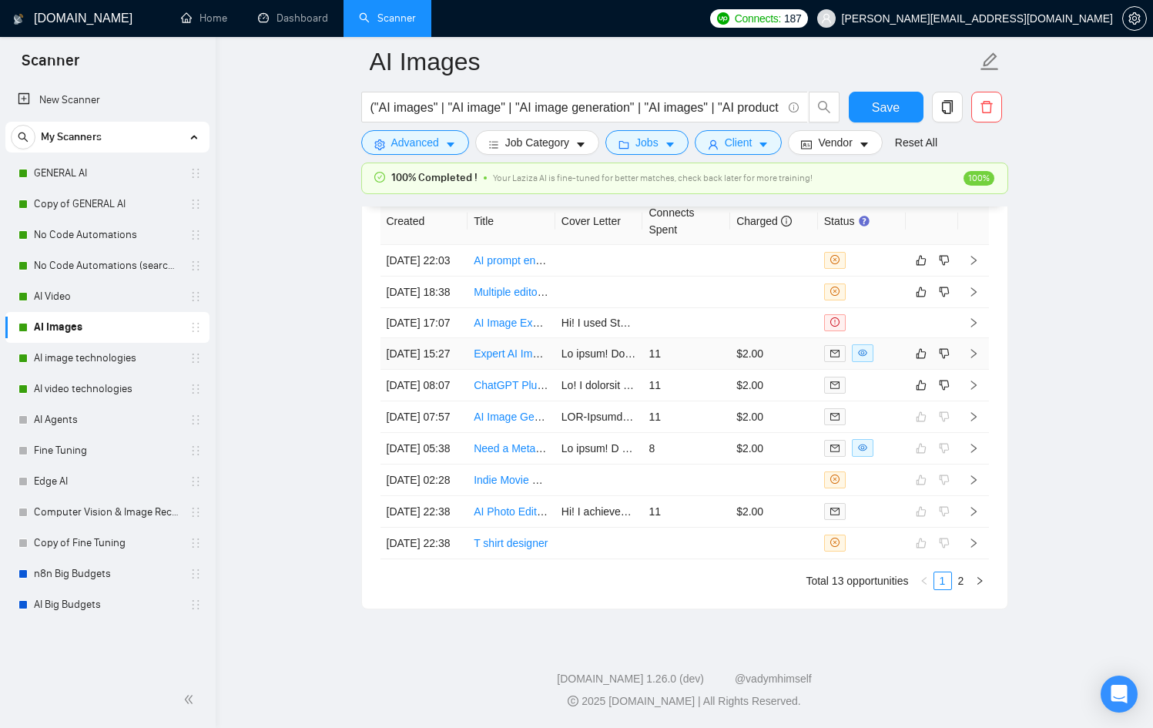
click at [795, 361] on tbody "[DATE] 22:03 AI prompt engineering specialist - [PERSON_NAME] workflow set up […" at bounding box center [684, 402] width 608 height 314
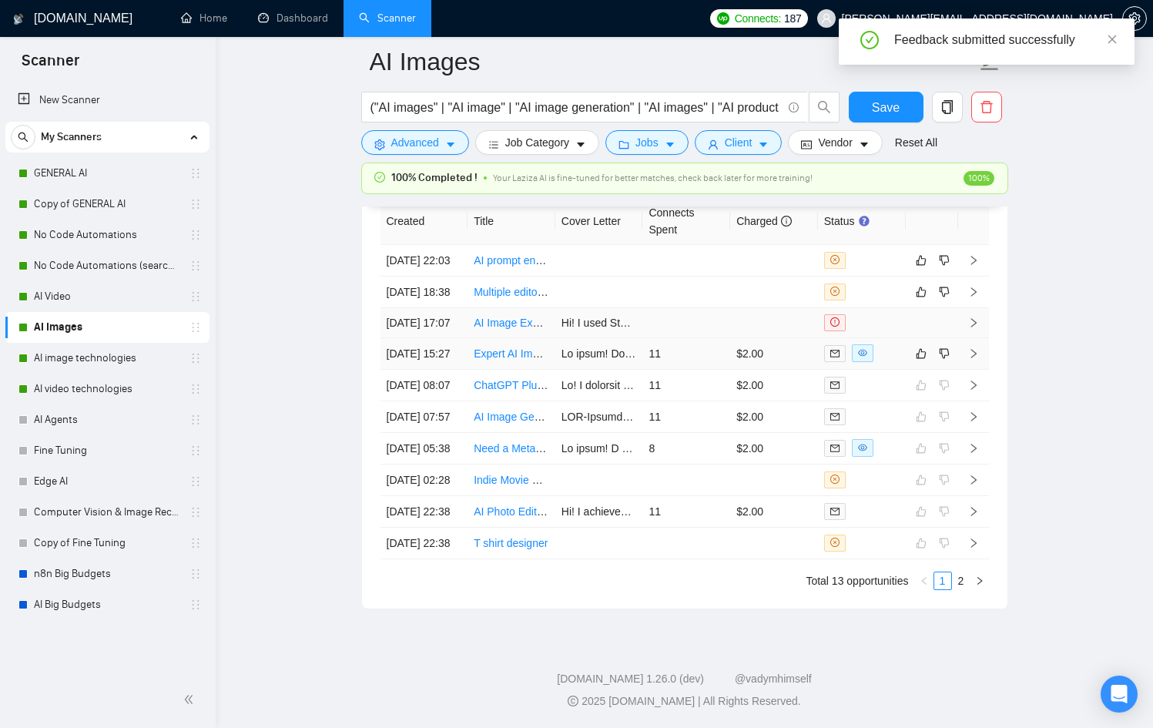
scroll to position [4103, 0]
click at [806, 350] on td "$2.00" at bounding box center [774, 354] width 88 height 32
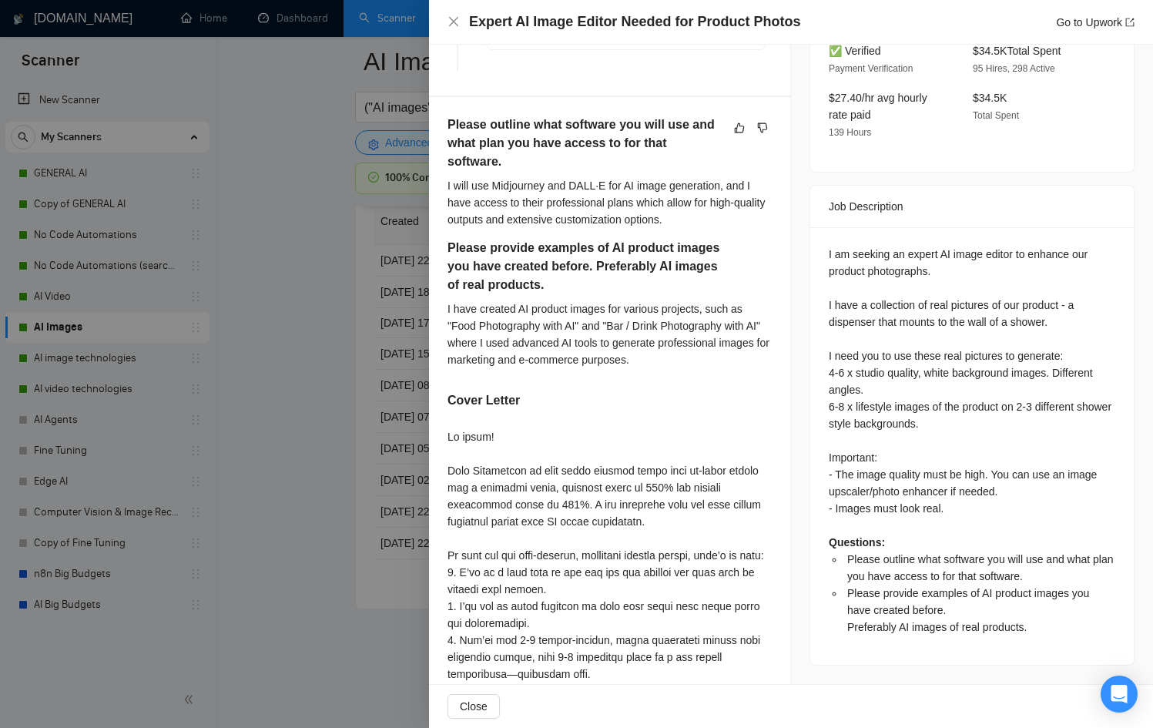
click at [354, 432] on div at bounding box center [576, 364] width 1153 height 728
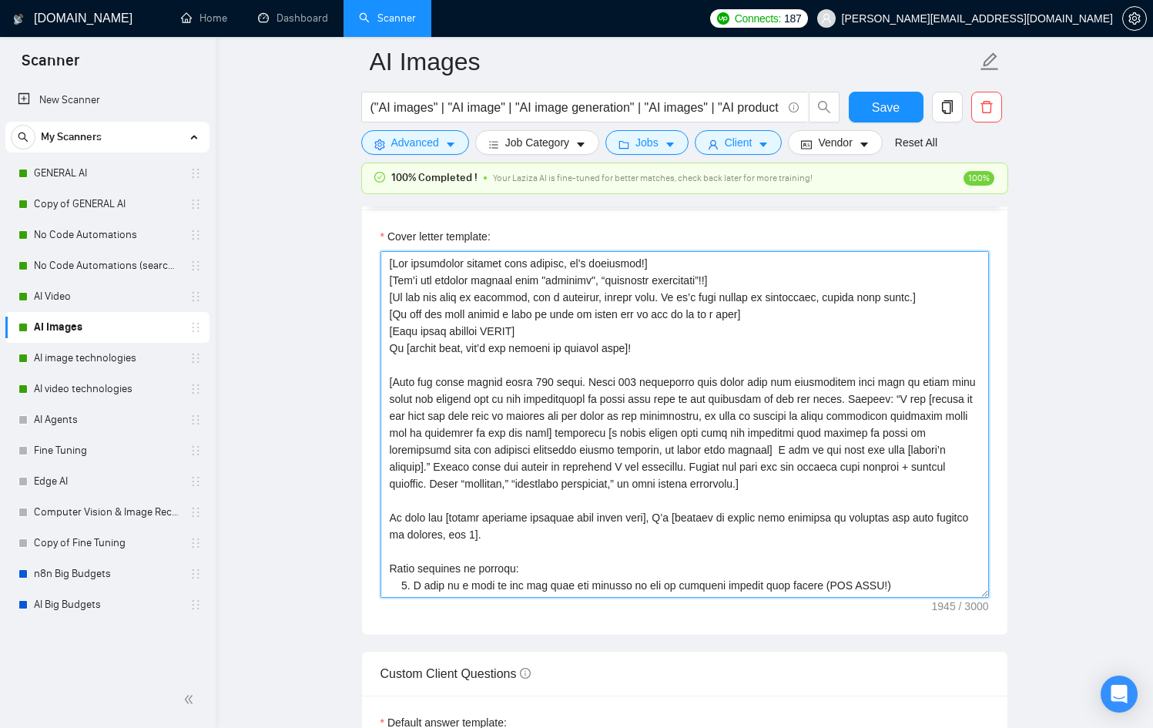
click at [526, 332] on textarea "Cover letter template:" at bounding box center [684, 424] width 608 height 347
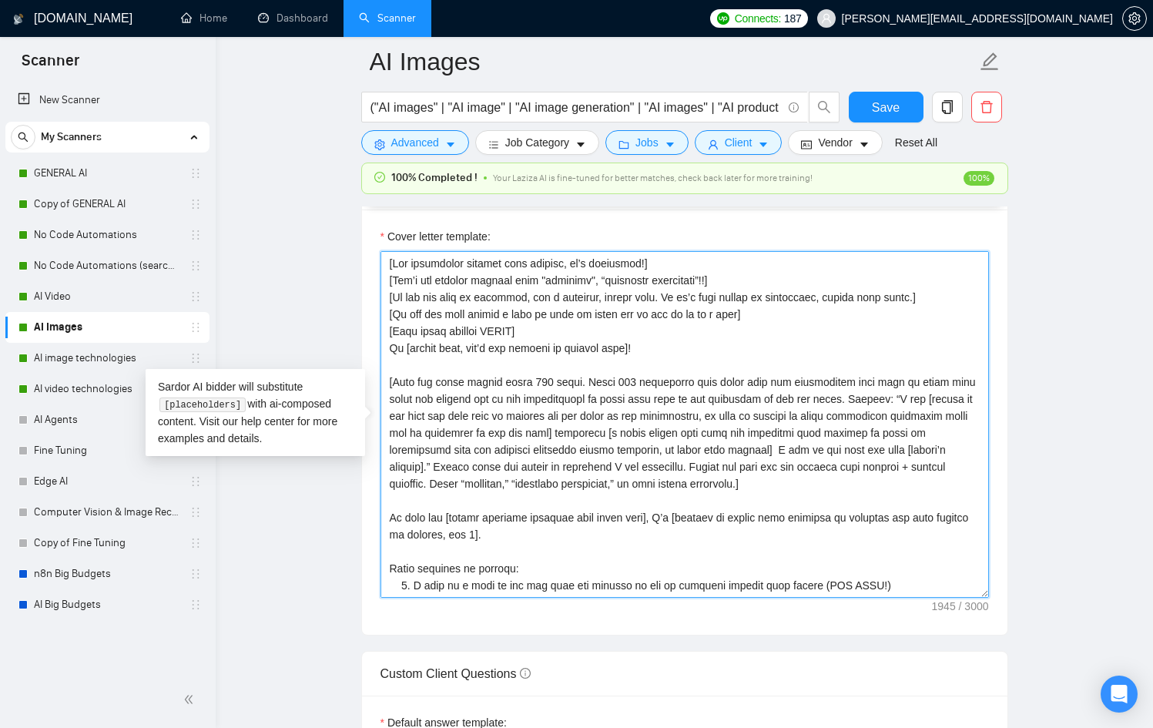
click at [421, 331] on textarea "Cover letter template:" at bounding box center [684, 424] width 608 height 347
click at [527, 327] on textarea "Cover letter template:" at bounding box center [684, 424] width 608 height 347
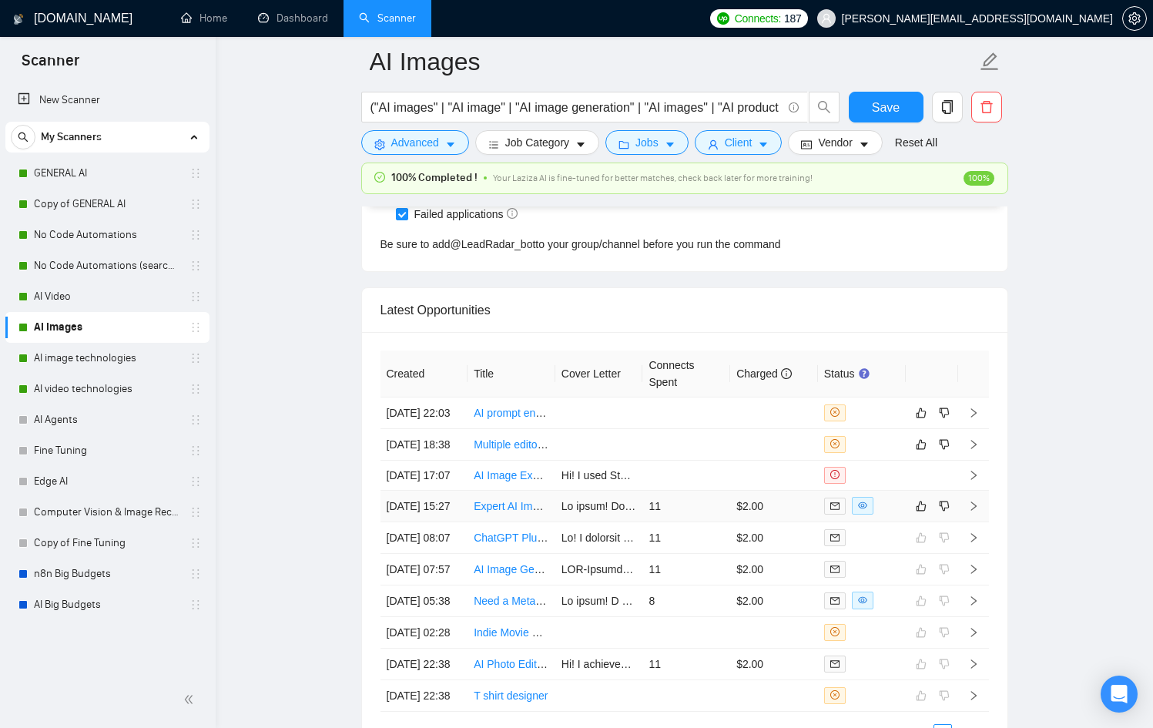
scroll to position [3891, 0]
click at [873, 521] on td at bounding box center [862, 506] width 88 height 32
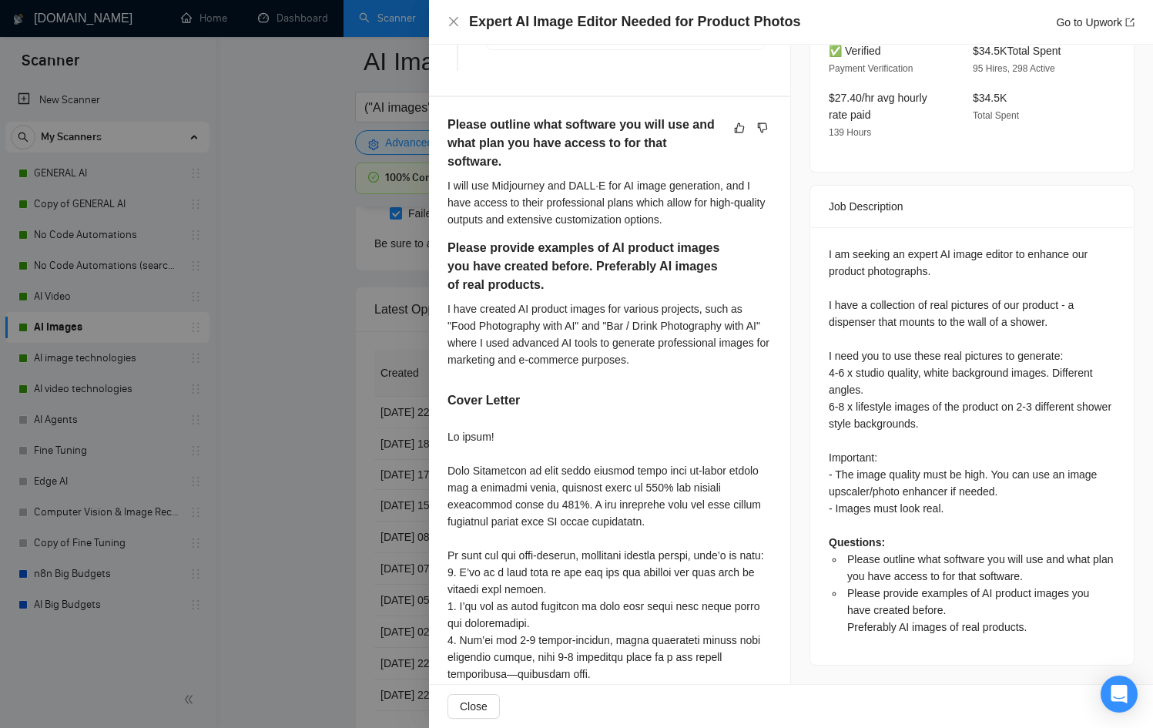
click at [359, 491] on div at bounding box center [576, 364] width 1153 height 728
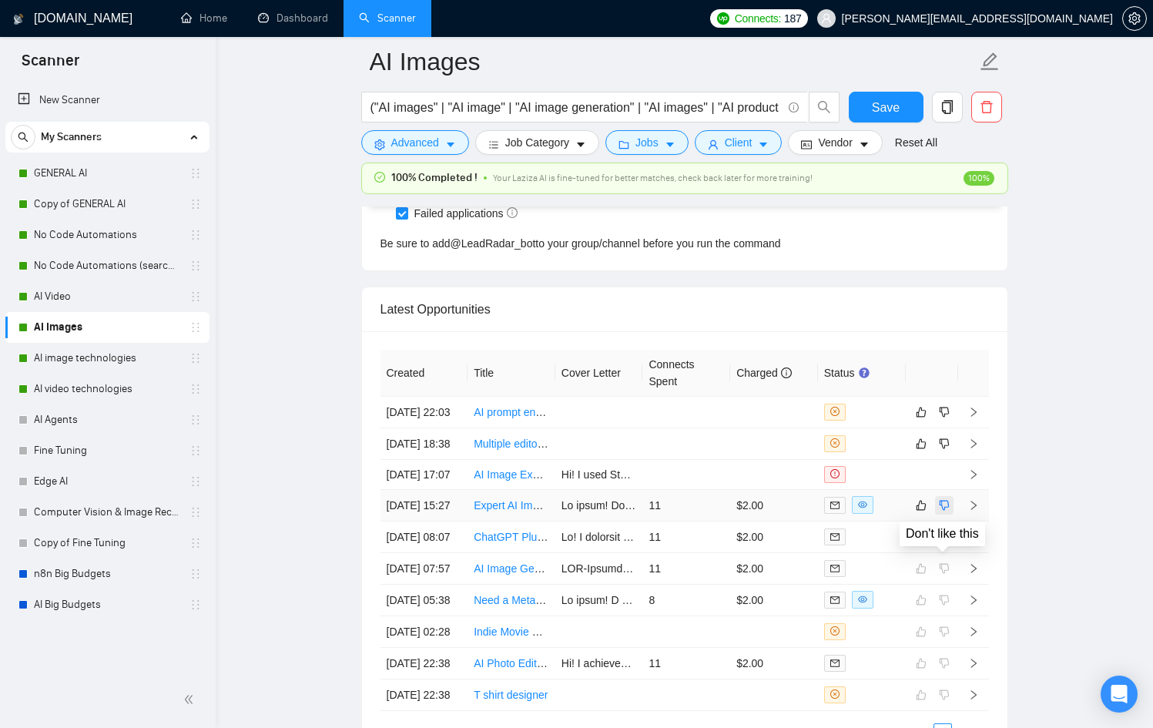
click at [940, 514] on button "button" at bounding box center [944, 505] width 18 height 18
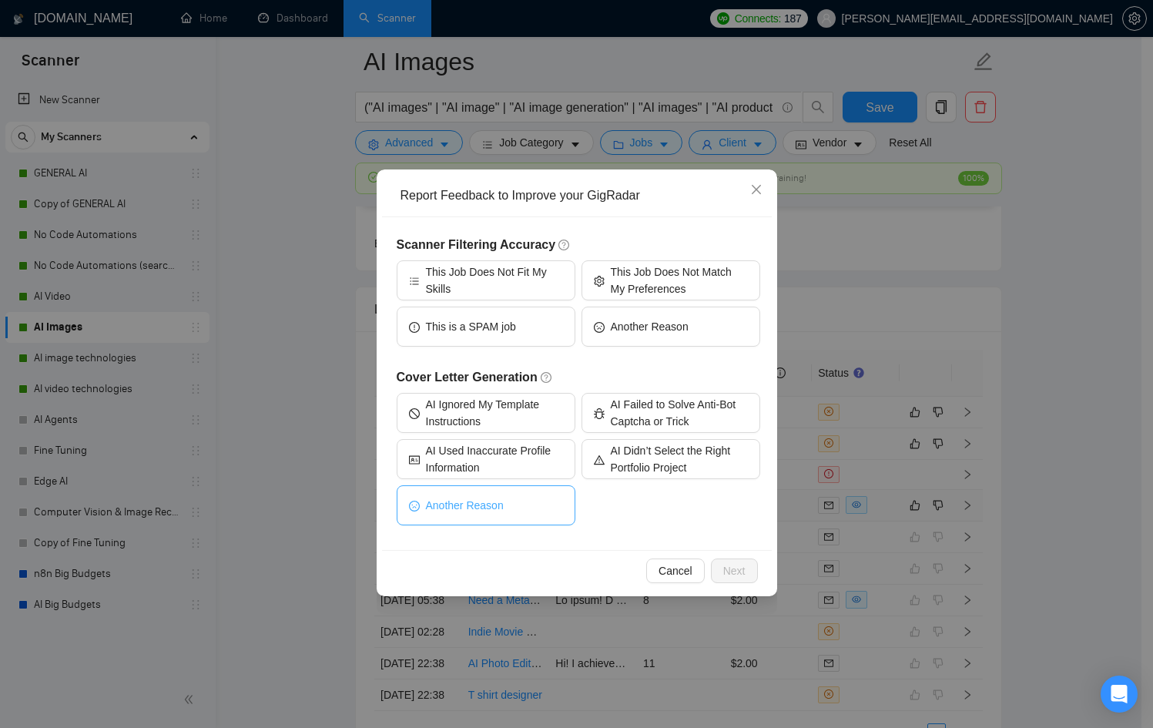
click at [476, 502] on span "Another Reason" at bounding box center [465, 505] width 78 height 17
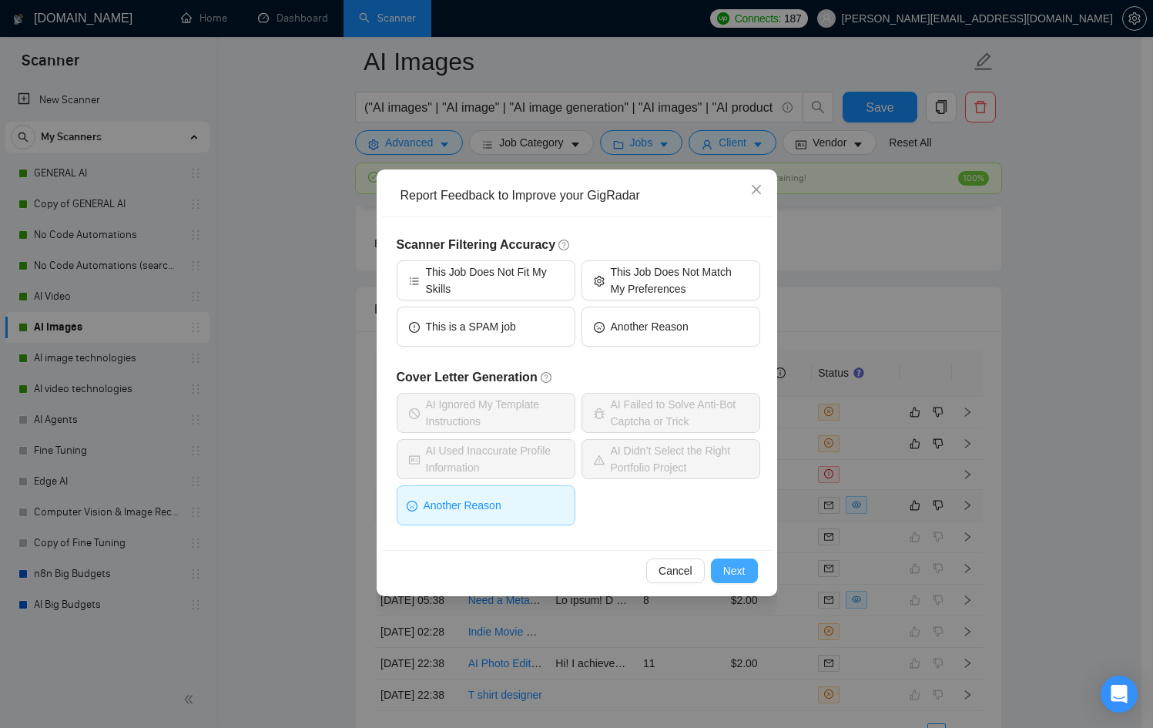
click at [740, 571] on span "Next" at bounding box center [734, 570] width 22 height 17
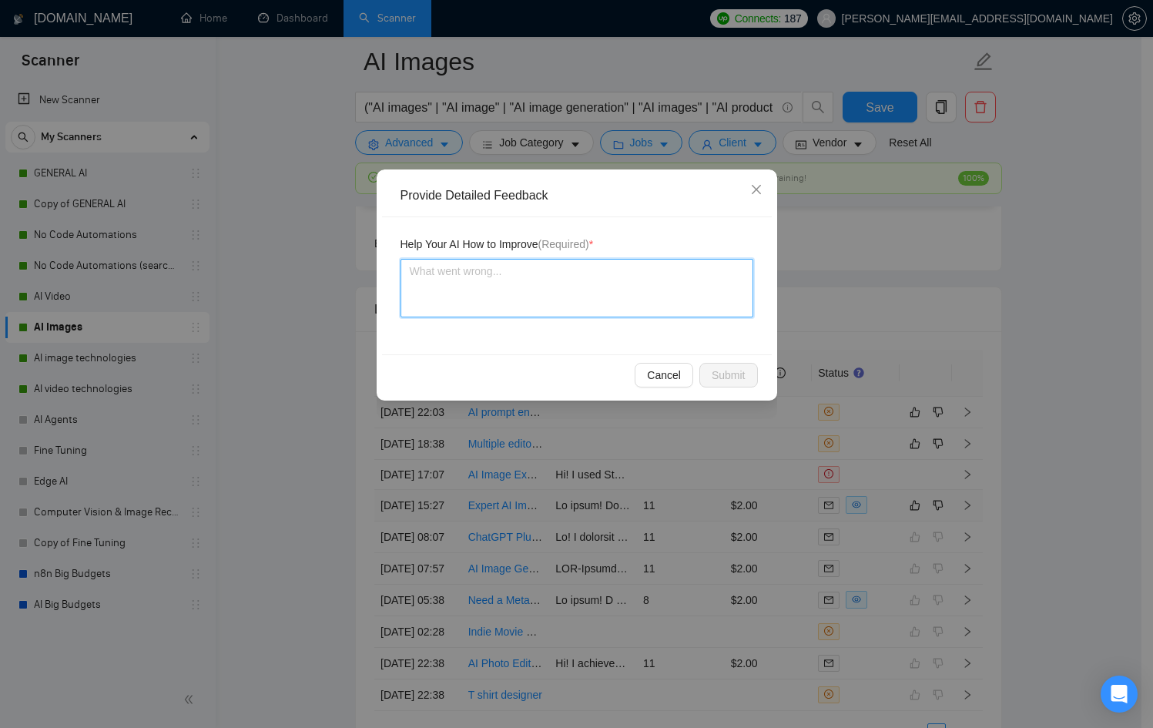
click at [478, 290] on textarea at bounding box center [576, 288] width 353 height 59
drag, startPoint x: 522, startPoint y: 288, endPoint x: 379, endPoint y: 282, distance: 143.4
click at [379, 282] on div "Provide Detailed Feedback Help Your AI How to Improve (Required) * NEVER MENTIO…" at bounding box center [577, 284] width 400 height 231
click at [574, 271] on textarea "NEVER MENTION WE USE DALLE for any sort of generation" at bounding box center [576, 288] width 353 height 59
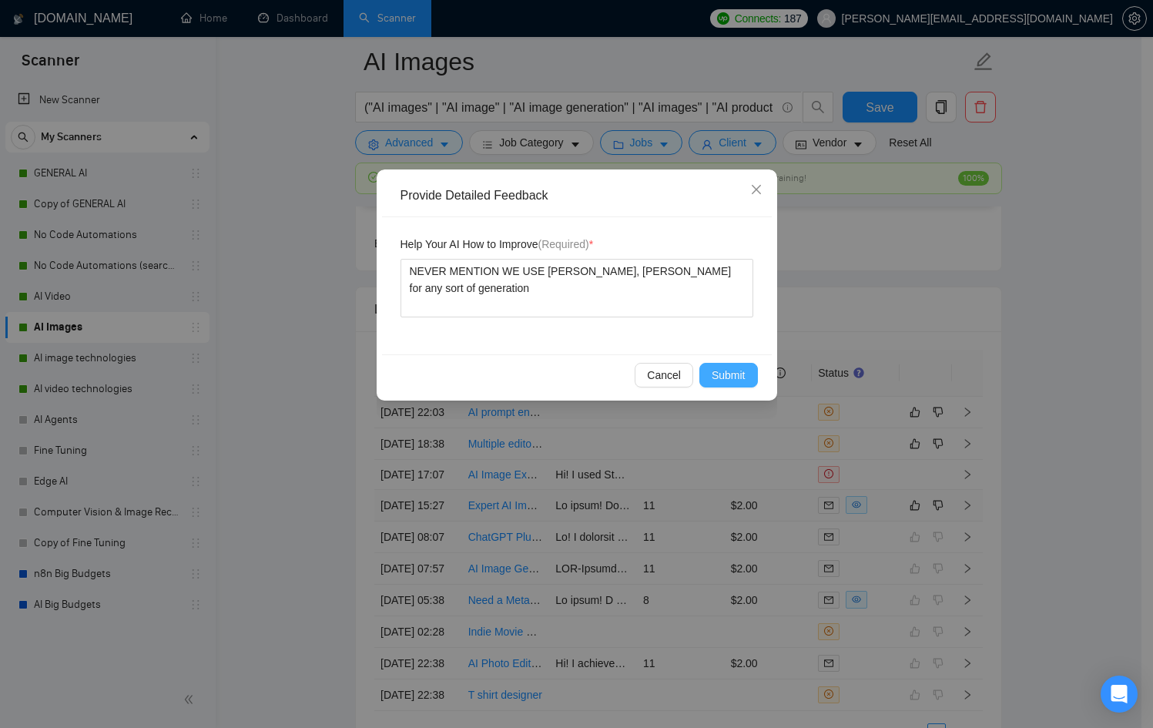
click at [729, 372] on span "Submit" at bounding box center [729, 375] width 34 height 17
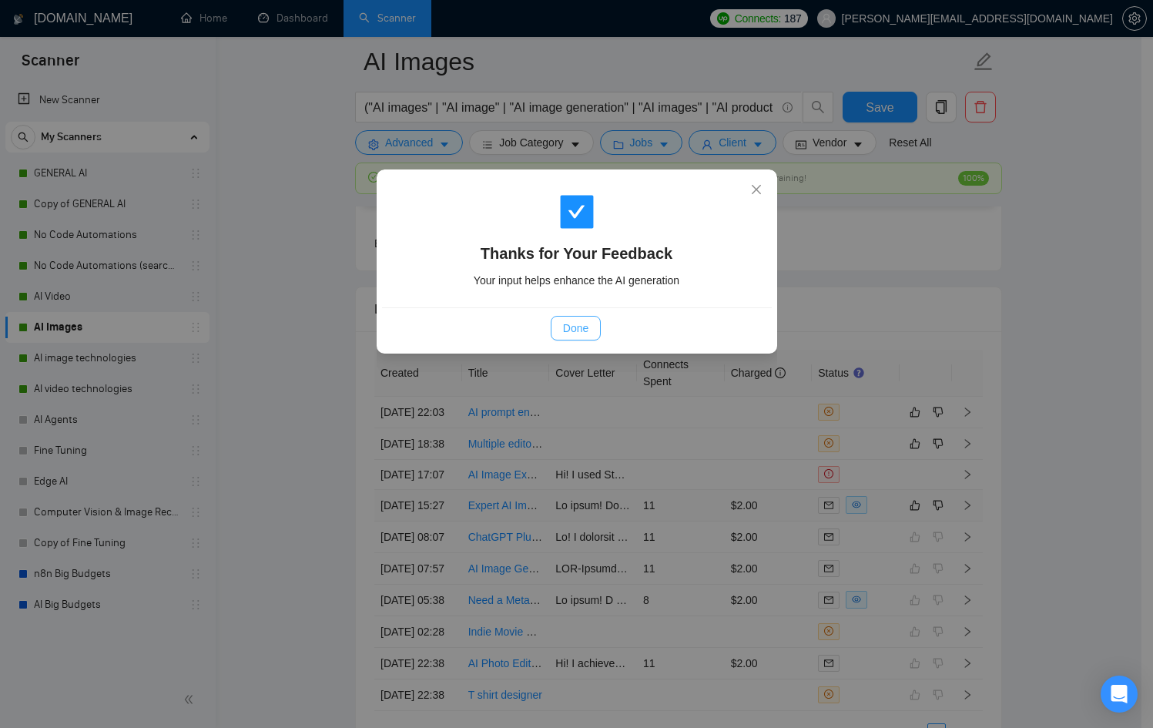
click at [577, 324] on span "Done" at bounding box center [575, 328] width 25 height 17
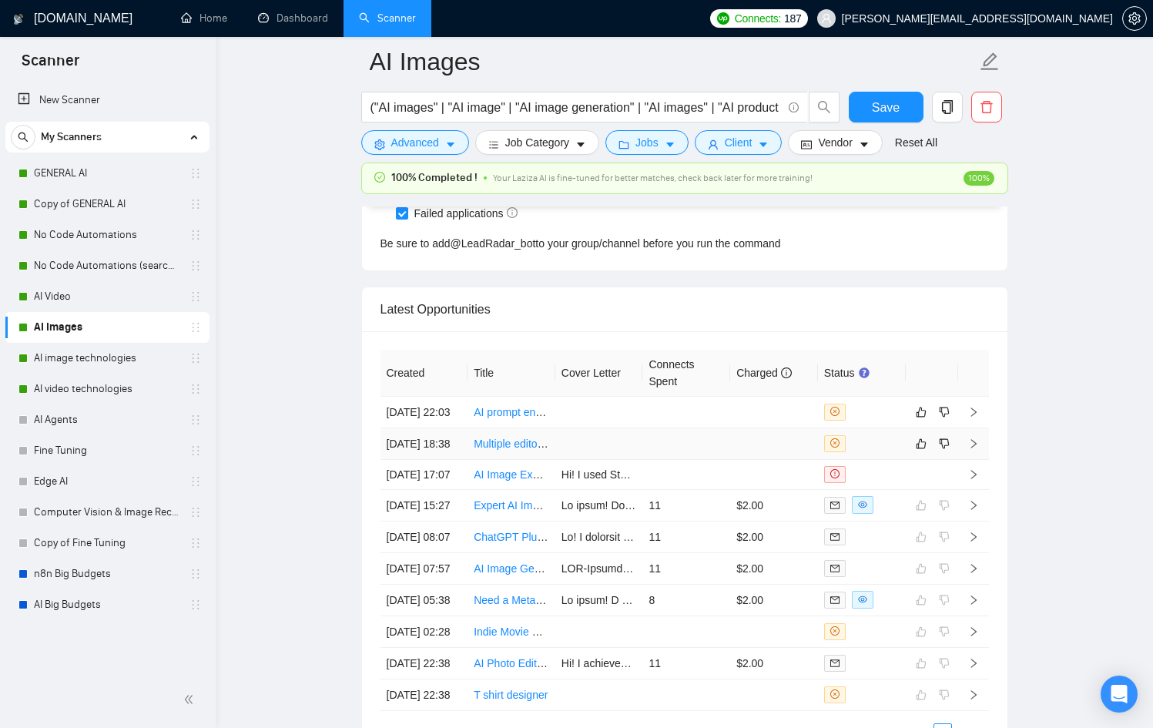
click at [906, 460] on td at bounding box center [932, 444] width 52 height 32
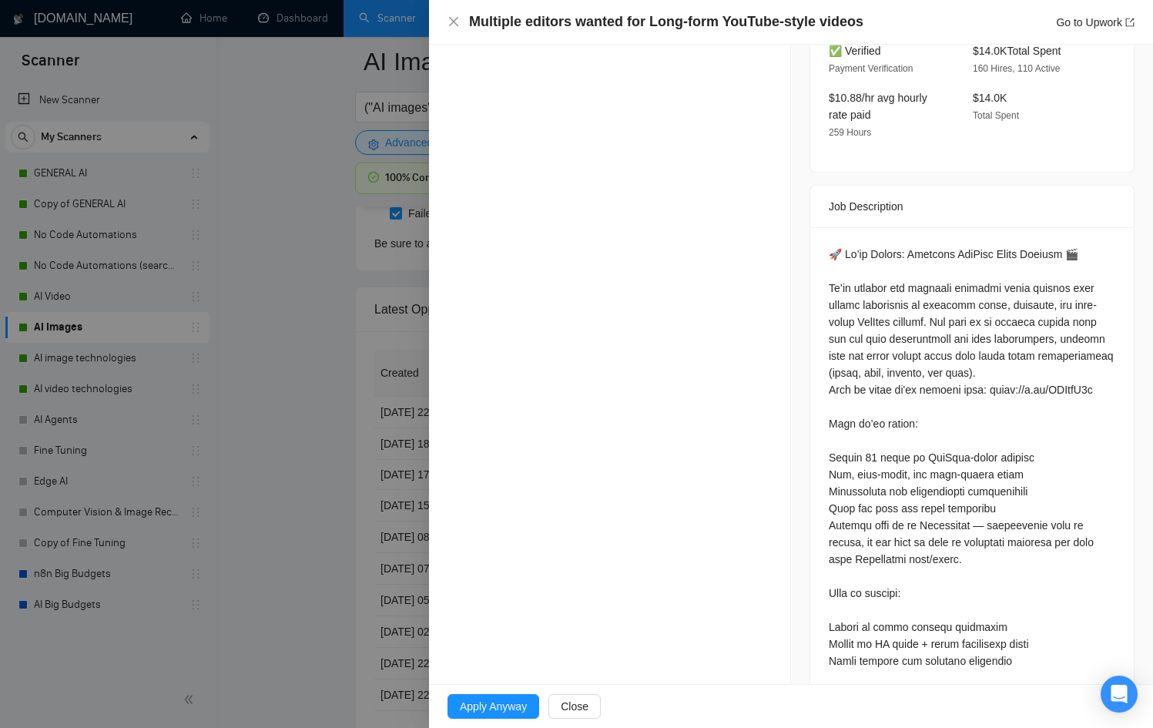
click at [403, 450] on div at bounding box center [576, 364] width 1153 height 728
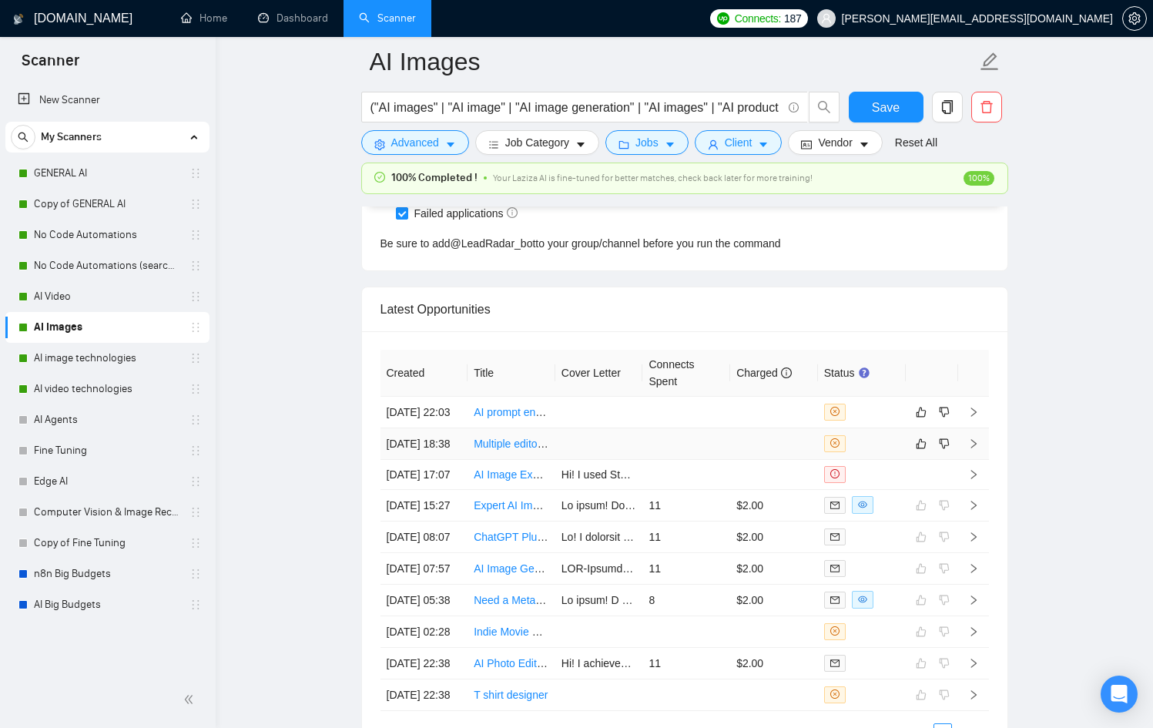
click at [933, 453] on div at bounding box center [932, 443] width 40 height 18
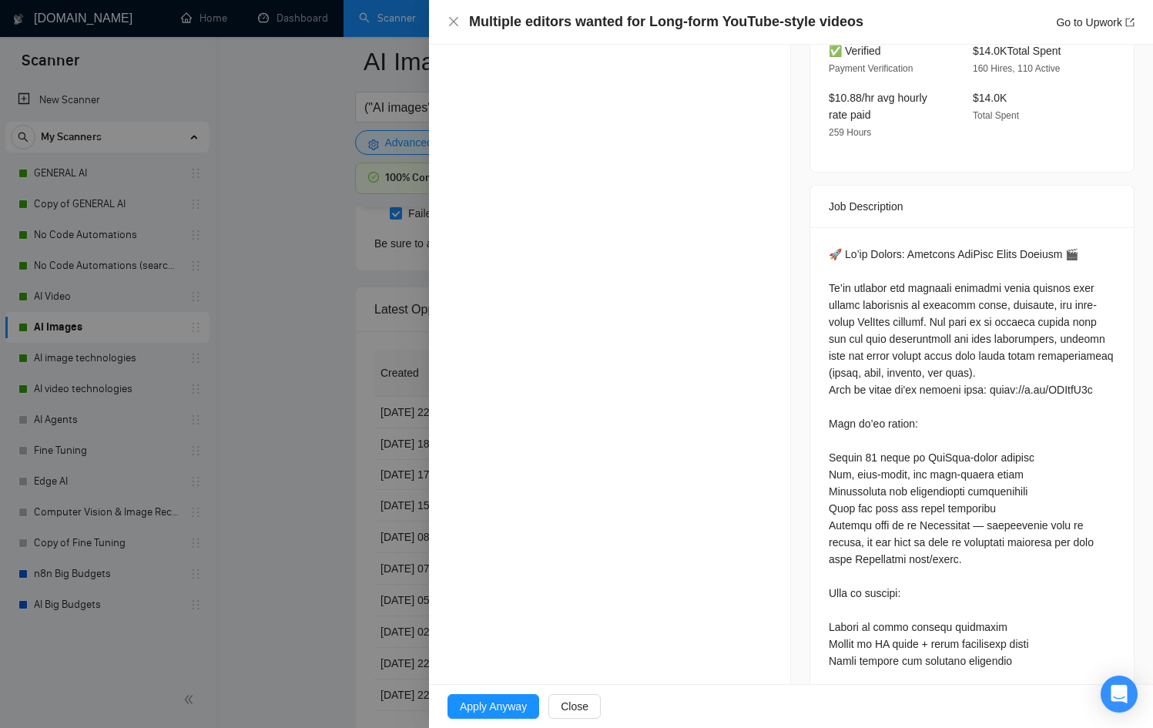
drag, startPoint x: 353, startPoint y: 391, endPoint x: 329, endPoint y: 391, distance: 23.9
click at [329, 391] on div at bounding box center [576, 364] width 1153 height 728
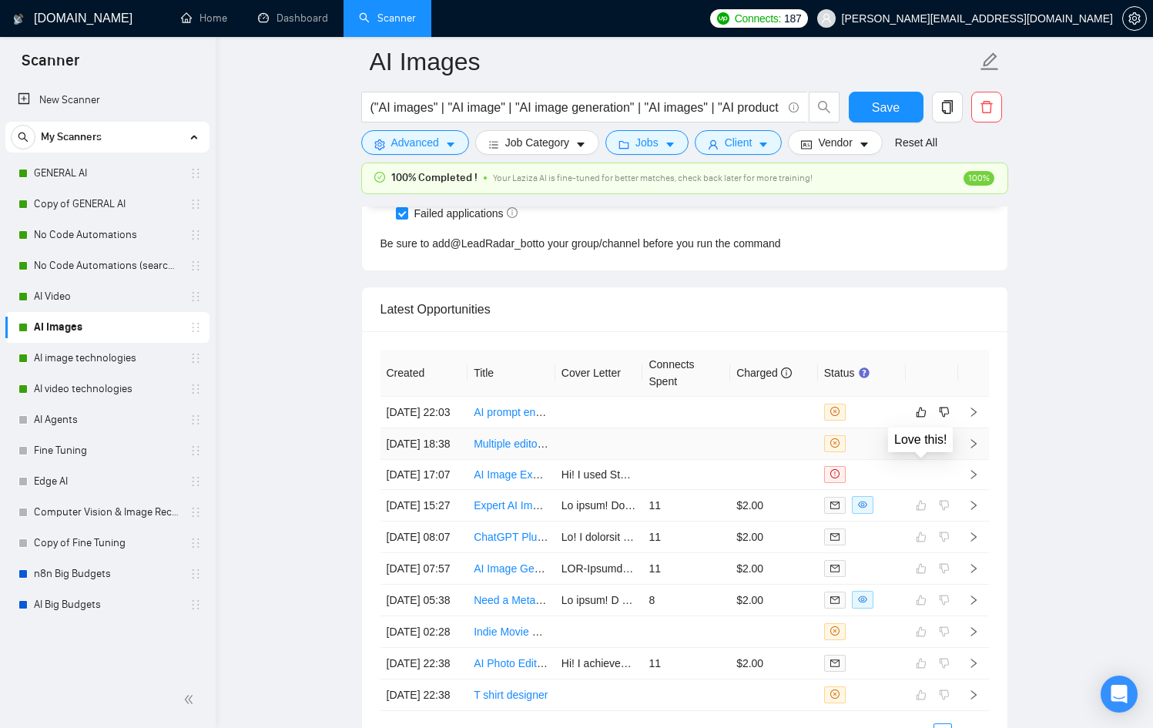
click at [917, 448] on icon "like" at bounding box center [921, 443] width 10 height 10
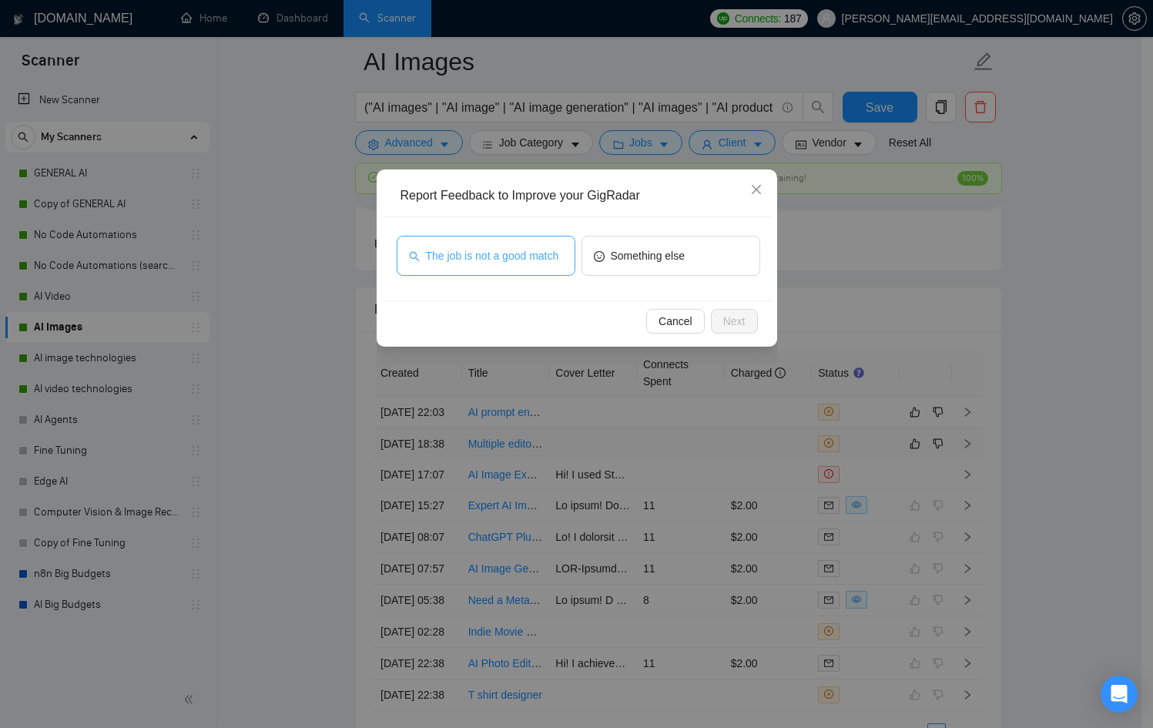
click at [524, 264] on span "The job is not a good match" at bounding box center [492, 255] width 133 height 17
click at [734, 316] on span "Next" at bounding box center [734, 321] width 22 height 17
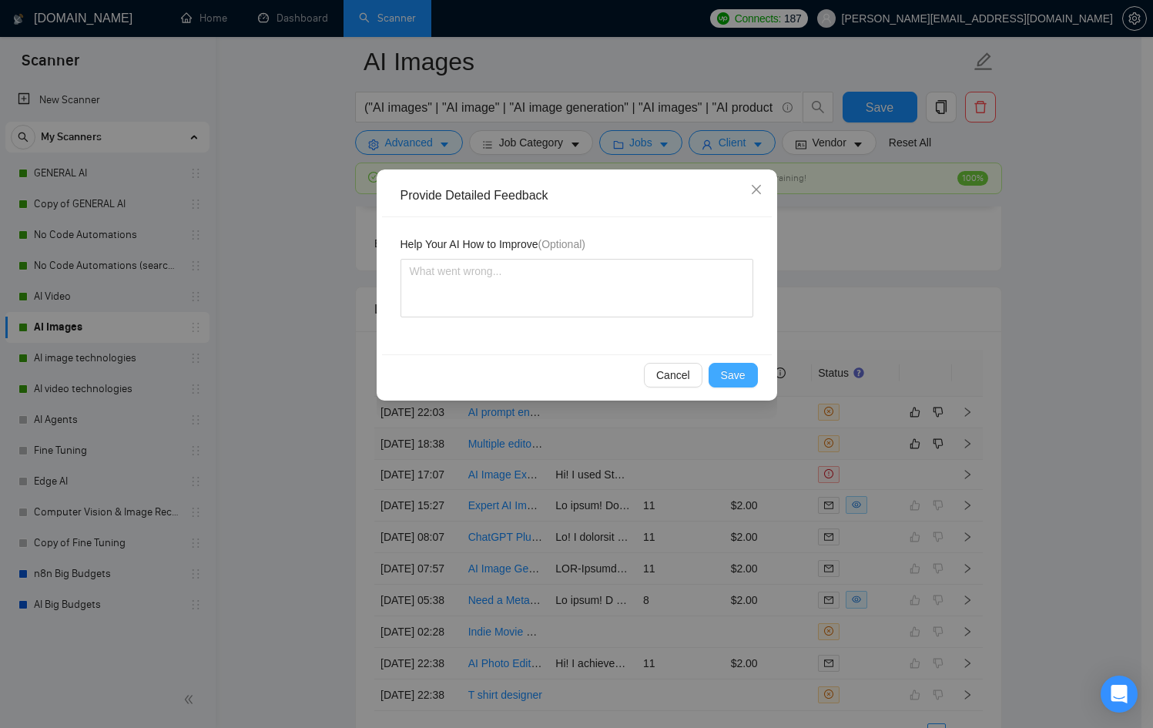
click at [729, 370] on span "Save" at bounding box center [733, 375] width 25 height 17
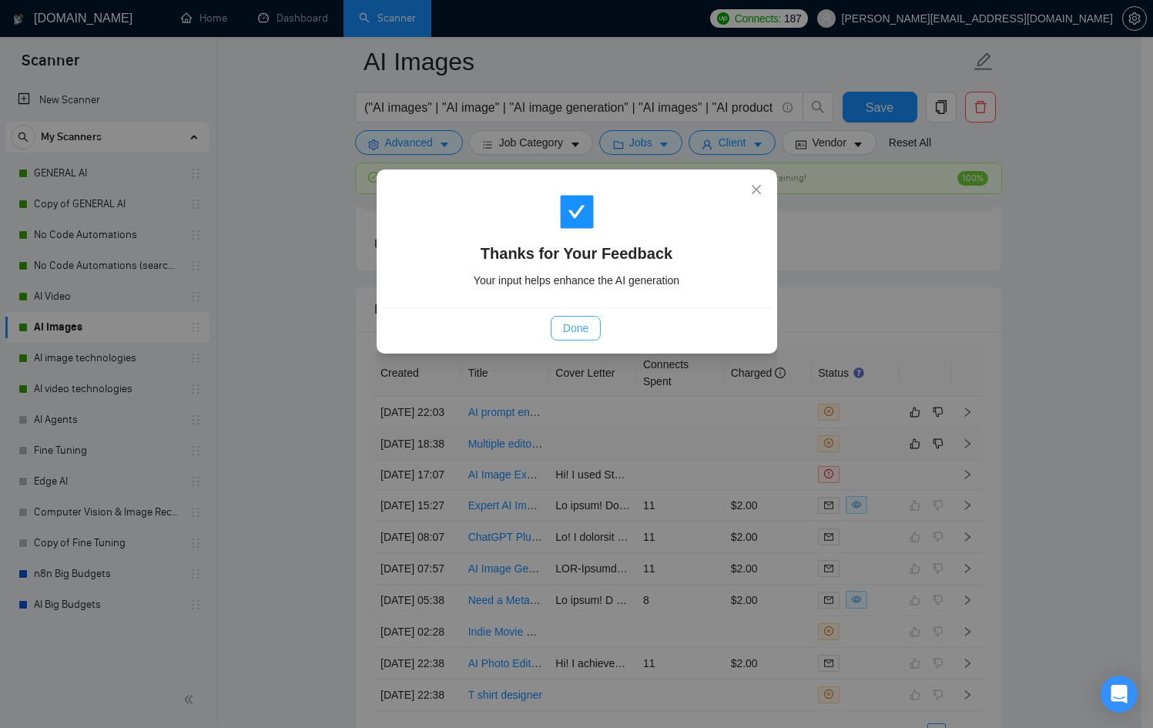
click at [568, 318] on button "Done" at bounding box center [576, 328] width 50 height 25
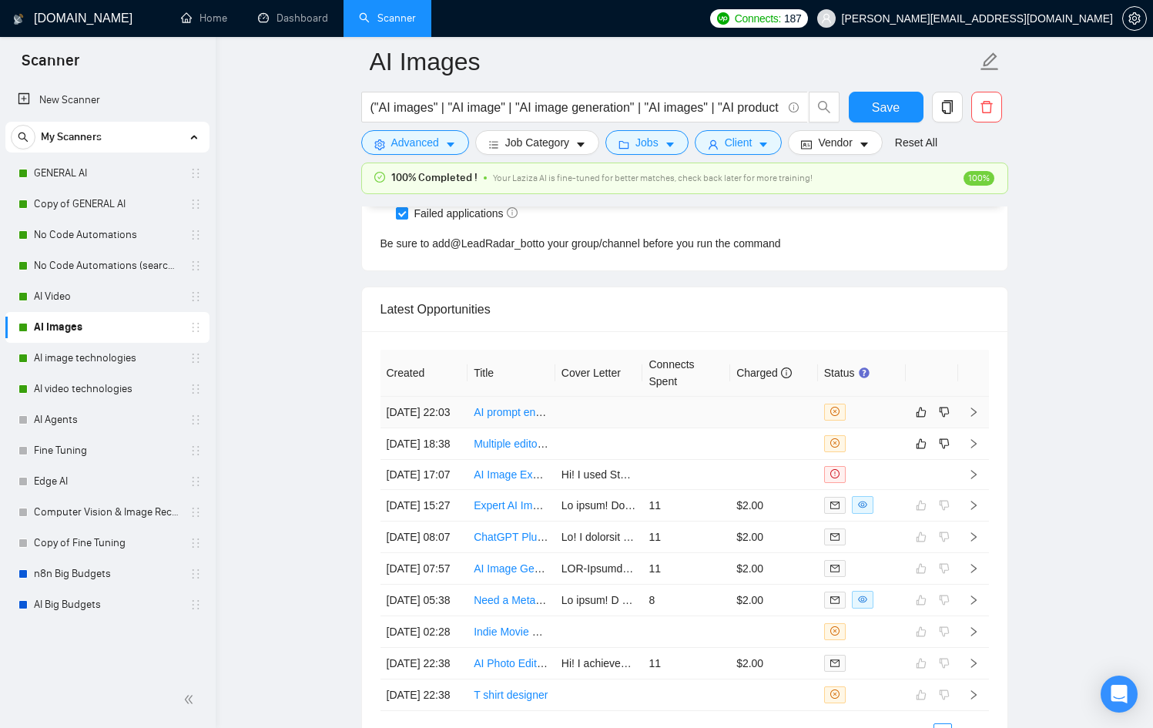
click at [892, 414] on div at bounding box center [861, 412] width 75 height 17
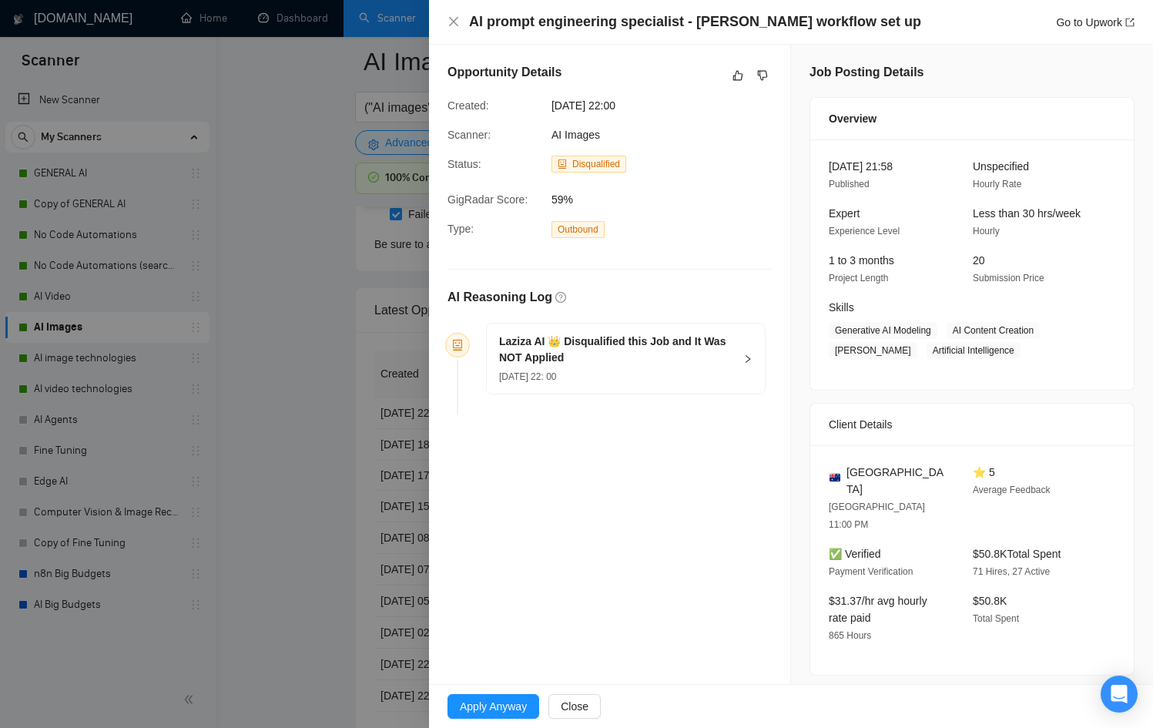
click at [694, 360] on h5 "Laziza AI 👑 Disqualified this Job and It Was NOT Applied" at bounding box center [616, 349] width 235 height 32
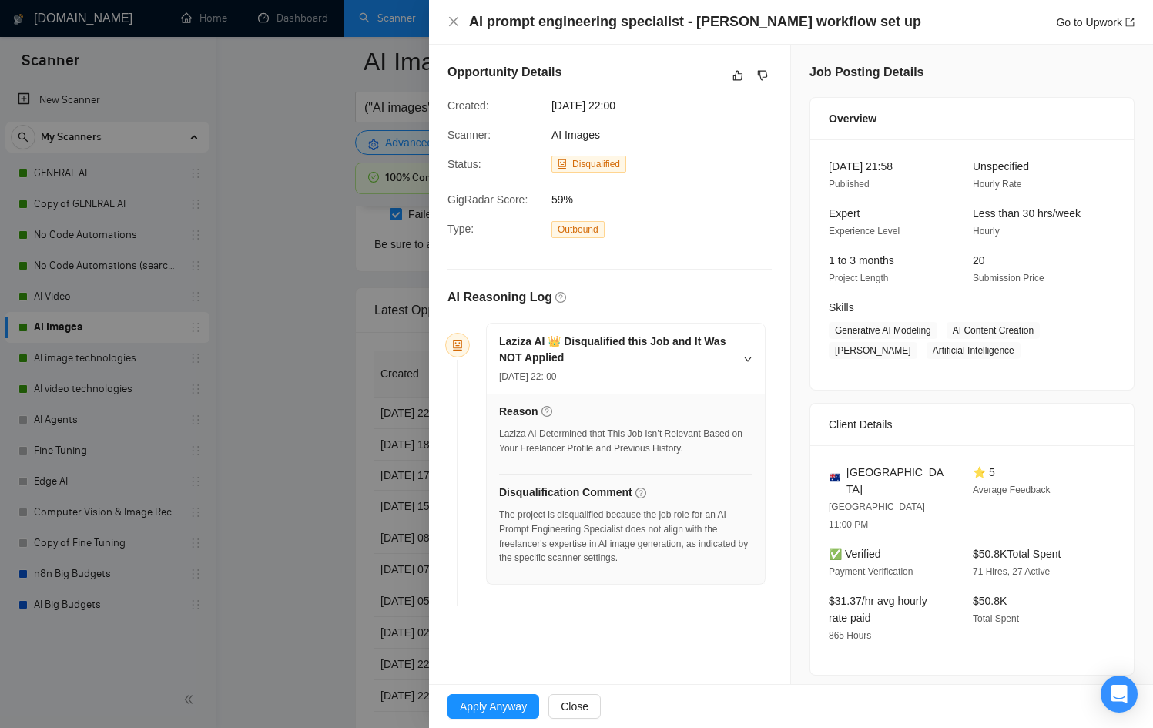
click at [323, 417] on div at bounding box center [576, 364] width 1153 height 728
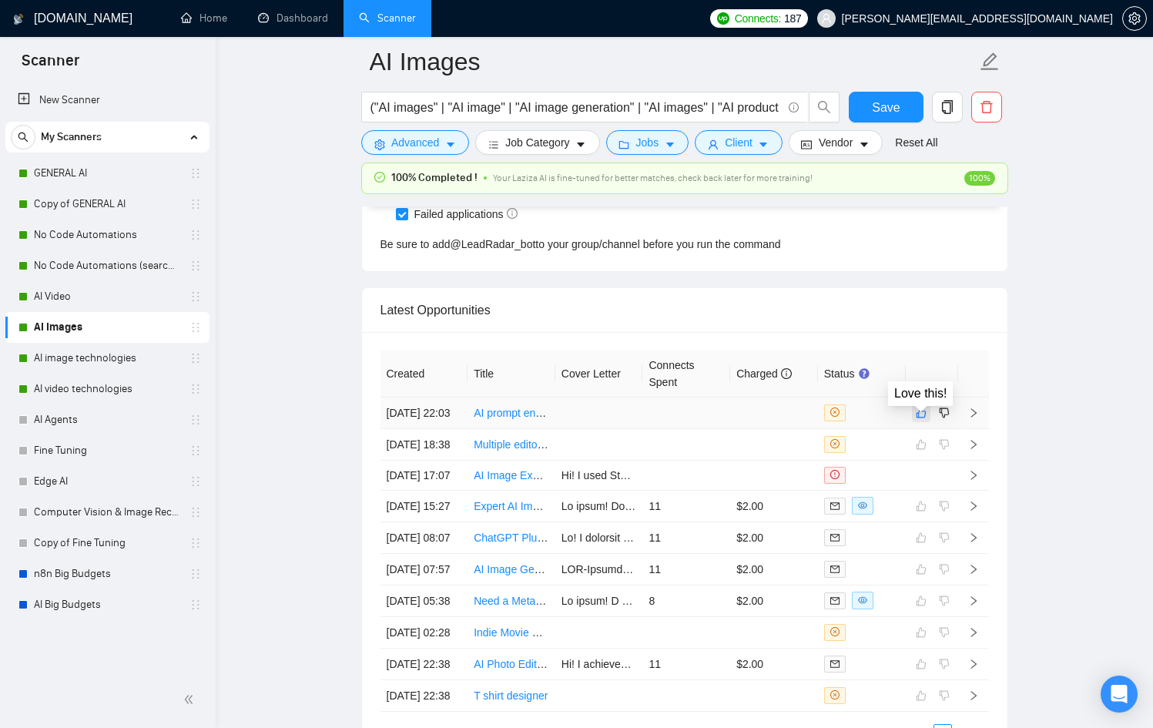
click at [926, 422] on button "button" at bounding box center [921, 413] width 18 height 18
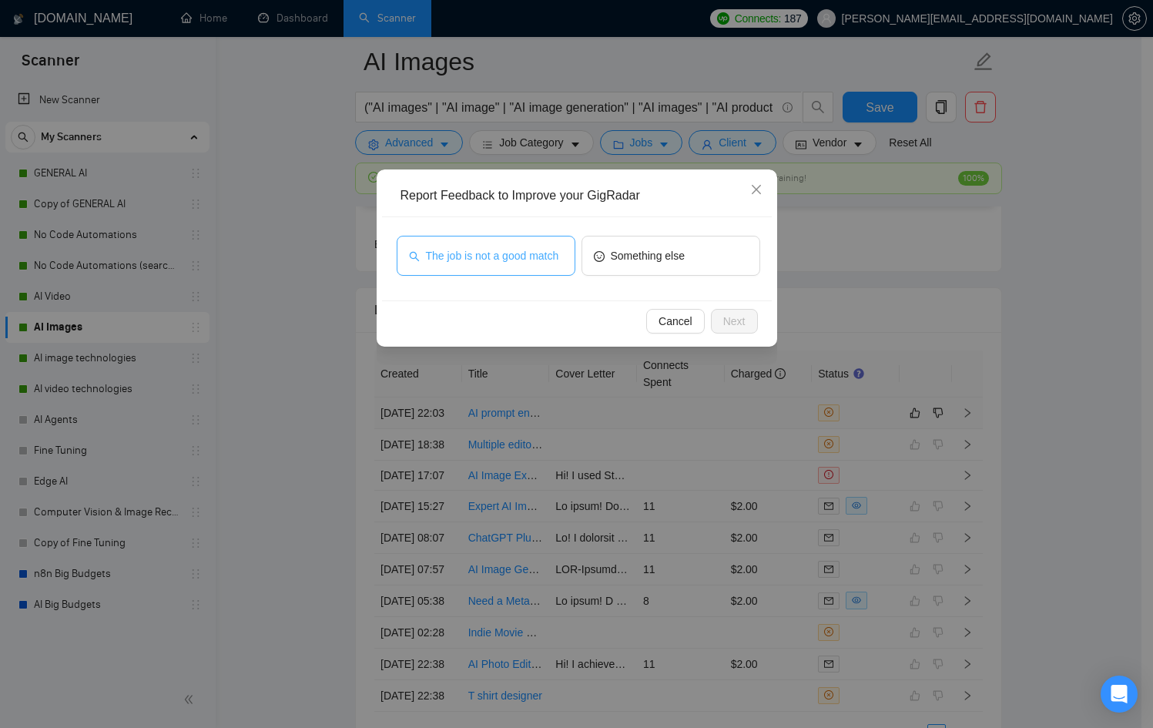
drag, startPoint x: 516, startPoint y: 261, endPoint x: 525, endPoint y: 260, distance: 9.3
click at [516, 261] on span "The job is not a good match" at bounding box center [492, 255] width 133 height 17
click at [725, 314] on span "Next" at bounding box center [734, 321] width 22 height 17
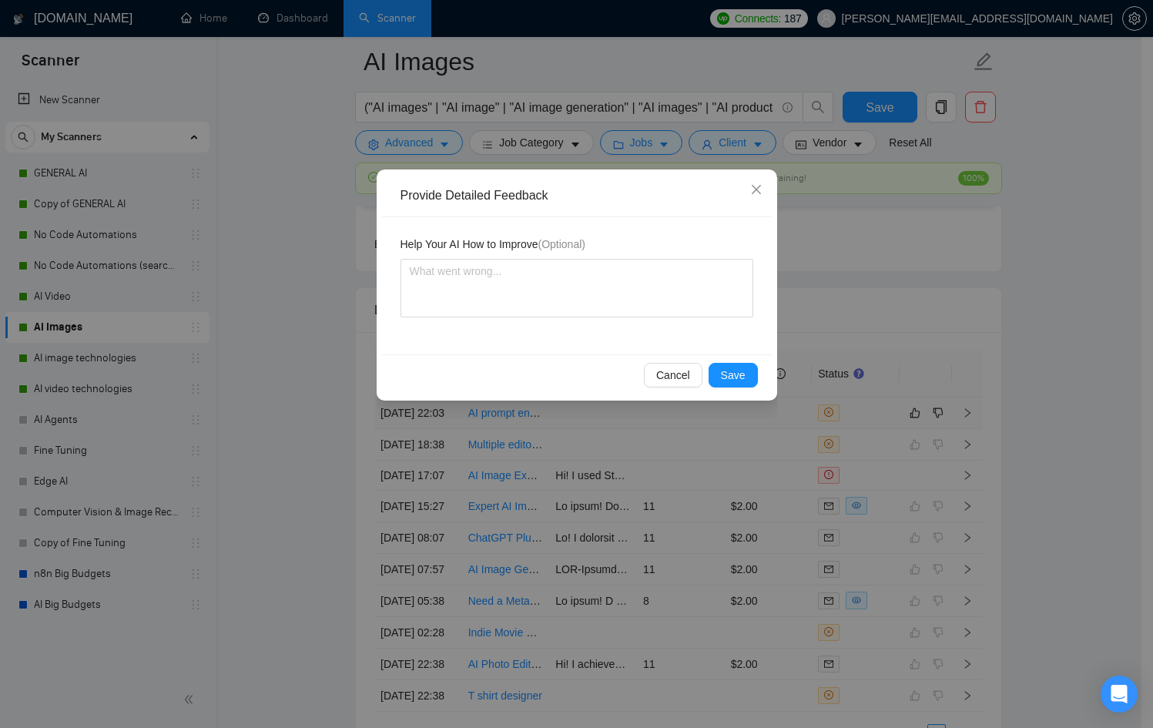
click at [754, 359] on div "Cancel Save" at bounding box center [577, 374] width 390 height 41
click at [744, 370] on span "Save" at bounding box center [733, 375] width 25 height 17
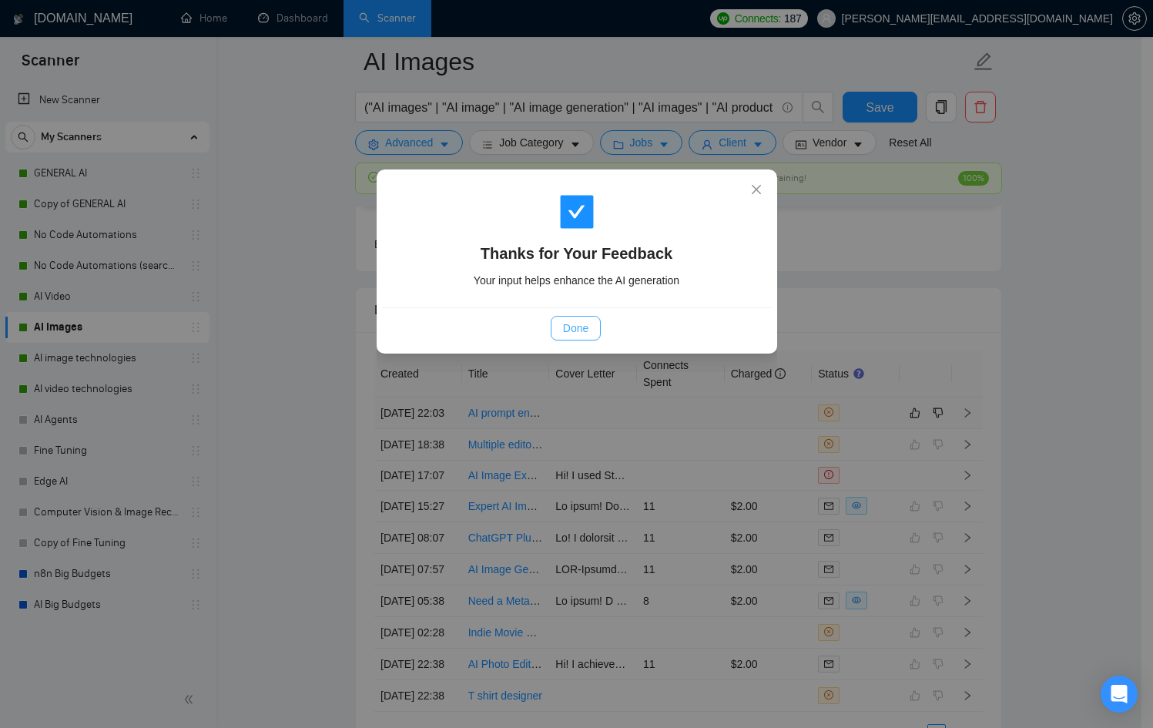
click at [552, 330] on button "Done" at bounding box center [576, 328] width 50 height 25
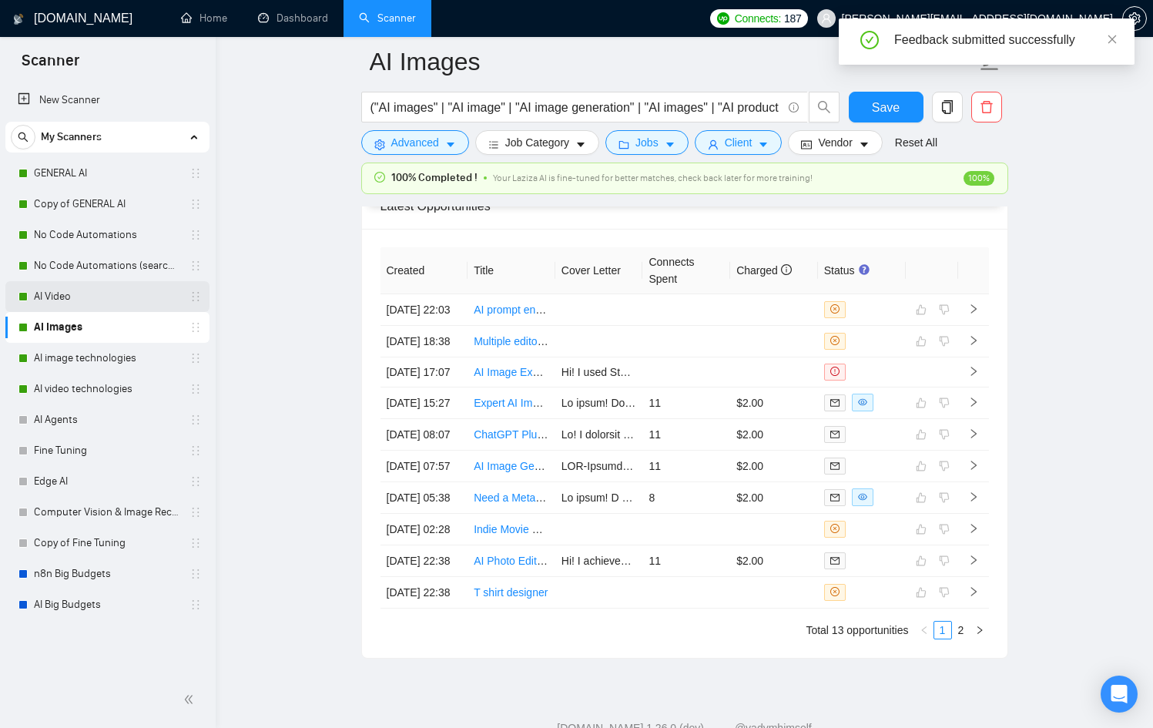
click at [99, 286] on link "AI Video" at bounding box center [107, 296] width 146 height 31
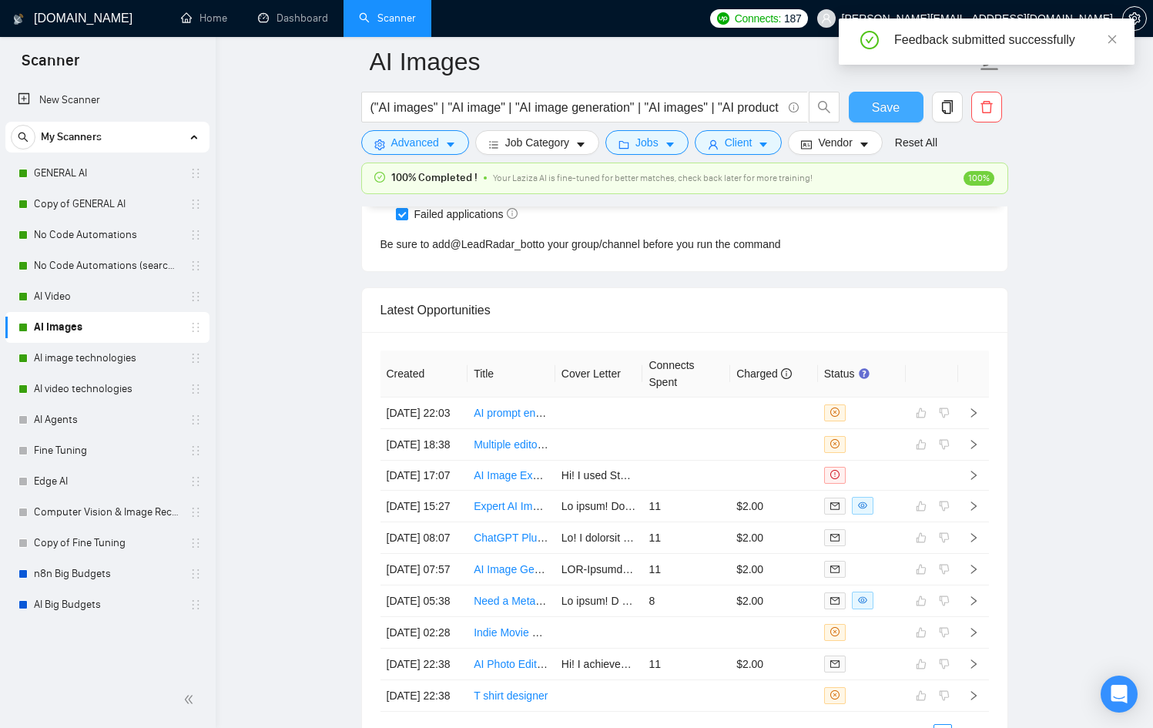
click at [877, 106] on span "Save" at bounding box center [886, 107] width 28 height 19
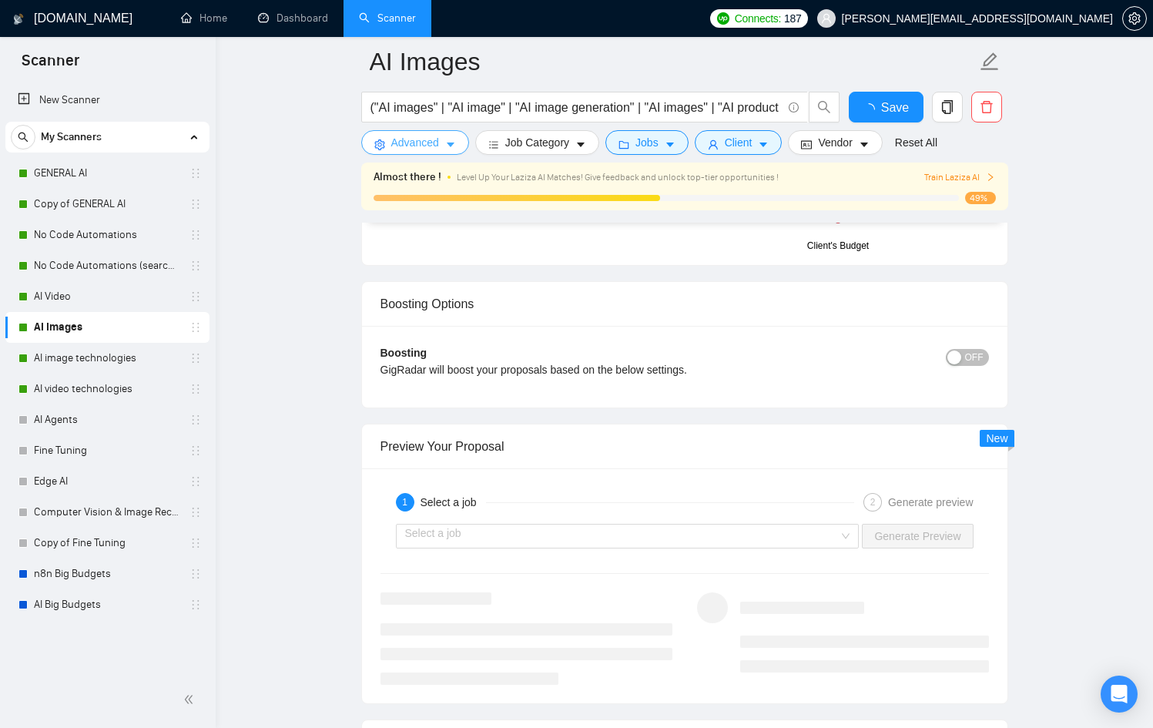
click at [444, 133] on button "Advanced" at bounding box center [415, 142] width 108 height 25
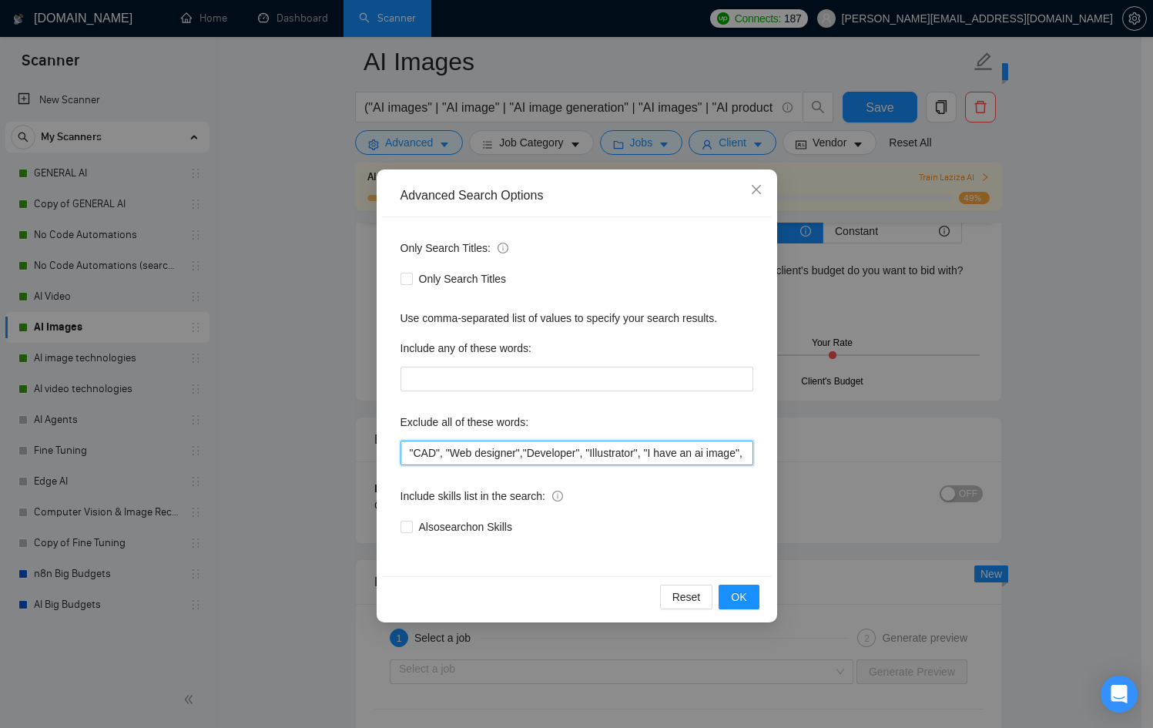
scroll to position [0, 498]
drag, startPoint x: 705, startPoint y: 445, endPoint x: 960, endPoint y: 454, distance: 254.3
click at [960, 454] on div "Advanced Search Options Only Search Titles: Only Search Titles Use comma-separa…" at bounding box center [576, 364] width 1153 height 728
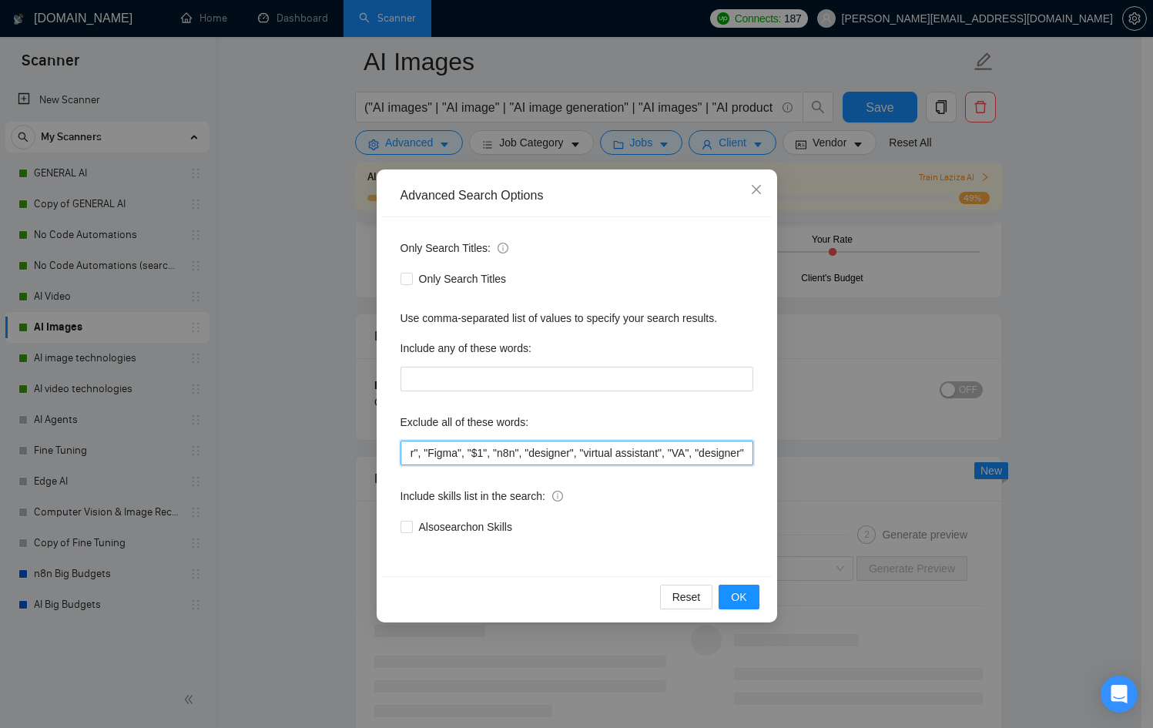
scroll to position [0, 678]
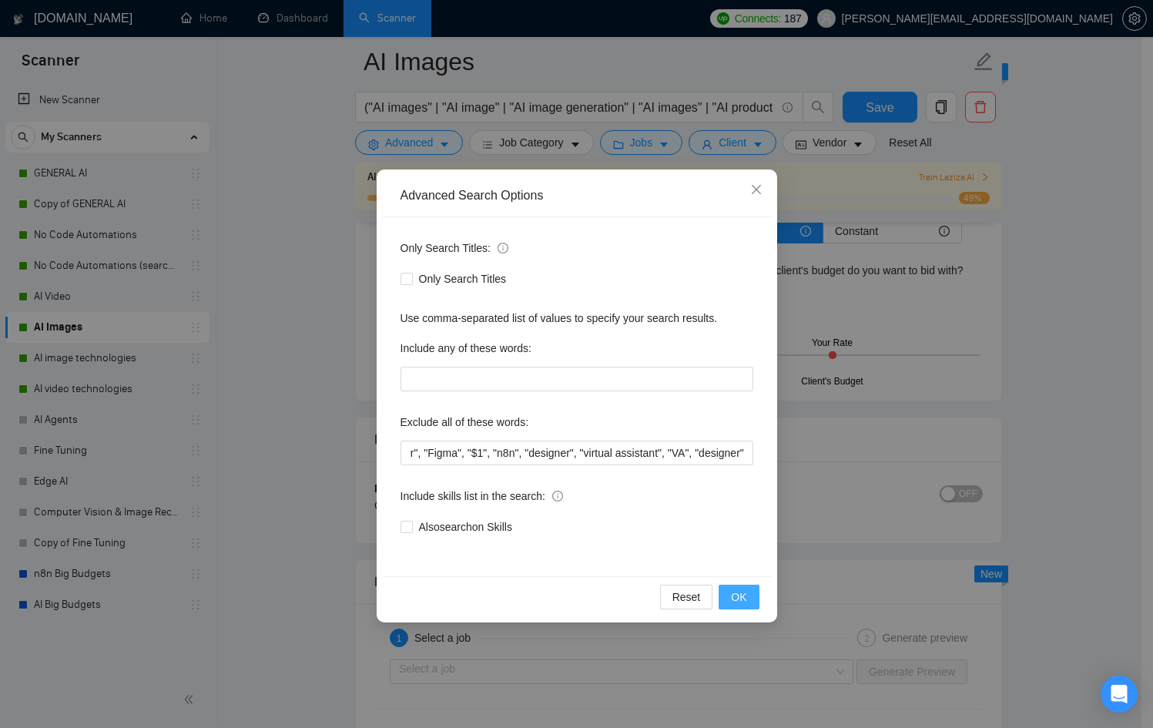
click at [747, 590] on button "OK" at bounding box center [738, 596] width 40 height 25
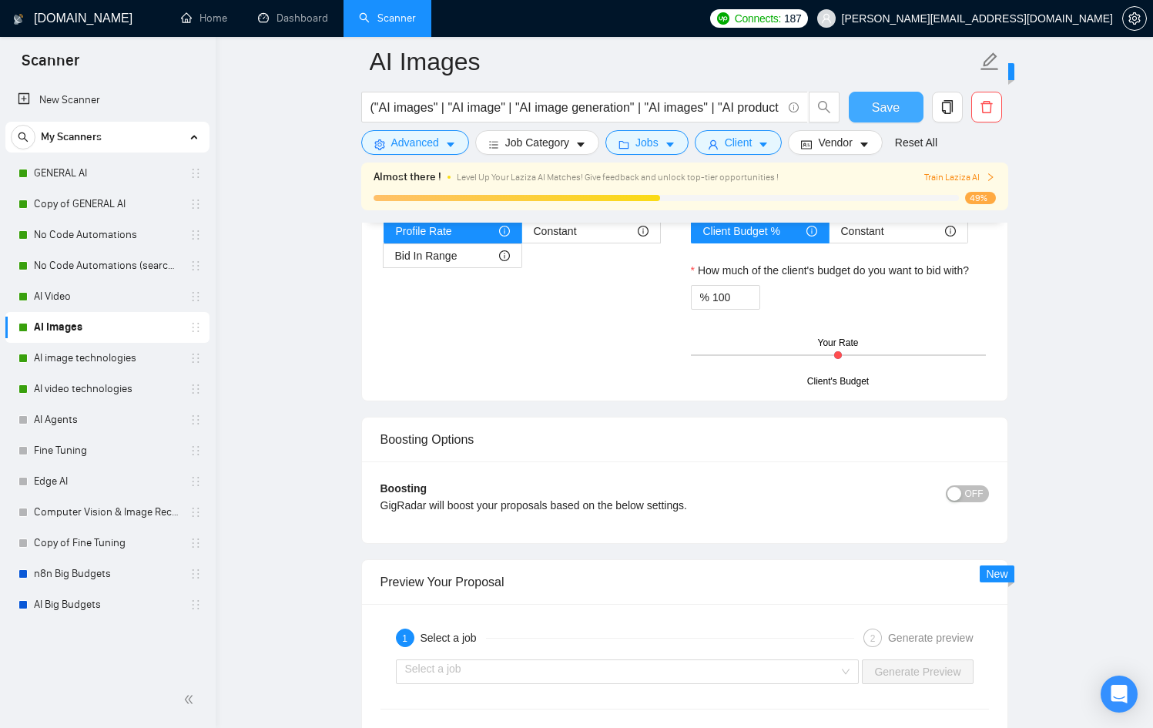
click at [878, 112] on span "Save" at bounding box center [886, 107] width 28 height 19
click at [85, 295] on link "AI Video" at bounding box center [107, 296] width 146 height 31
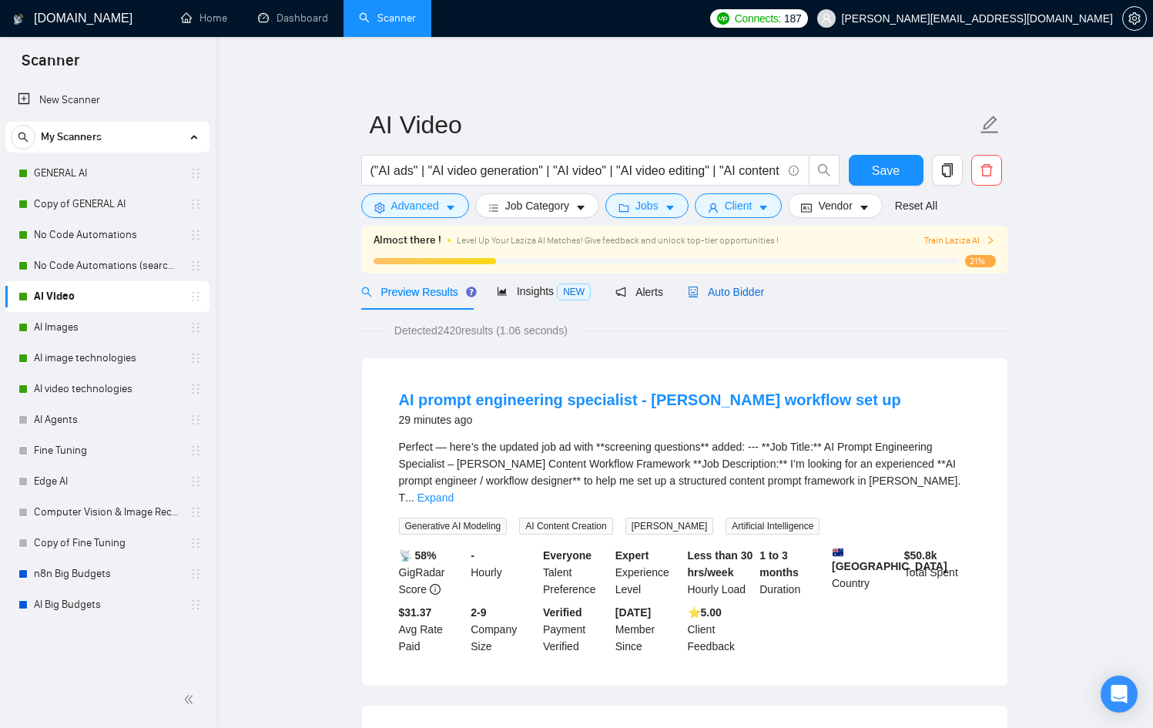
click at [762, 287] on span "Auto Bidder" at bounding box center [726, 292] width 76 height 12
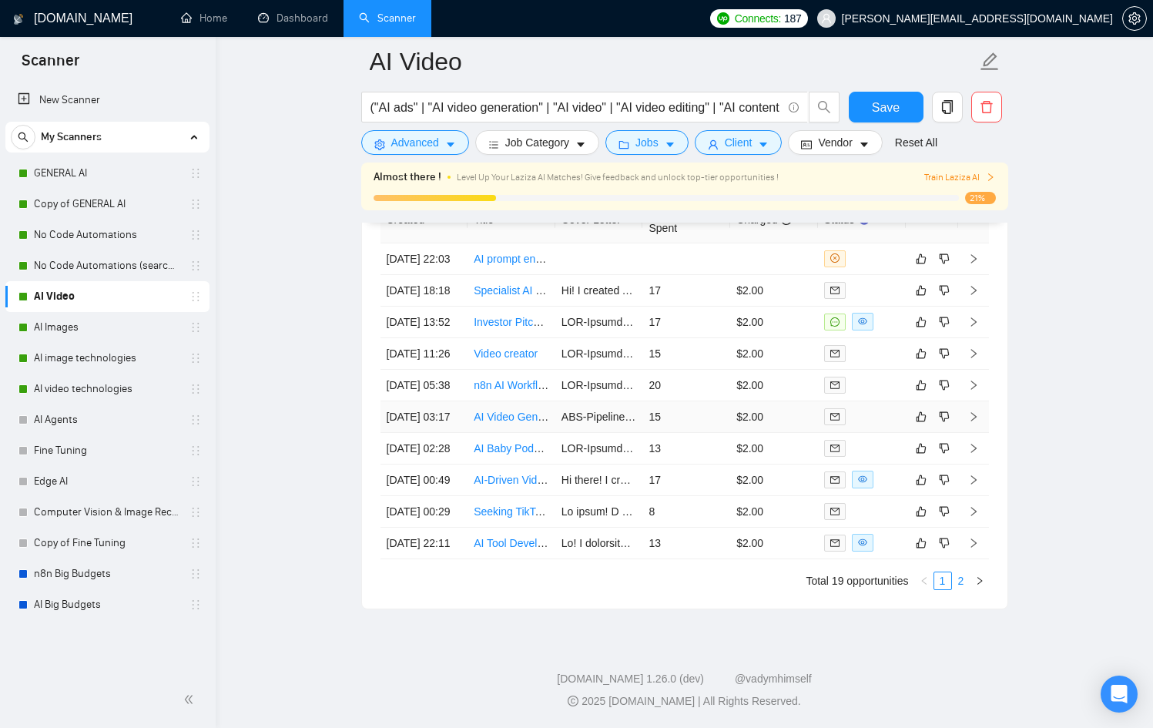
scroll to position [4238, 0]
click at [965, 572] on link "2" at bounding box center [961, 580] width 17 height 17
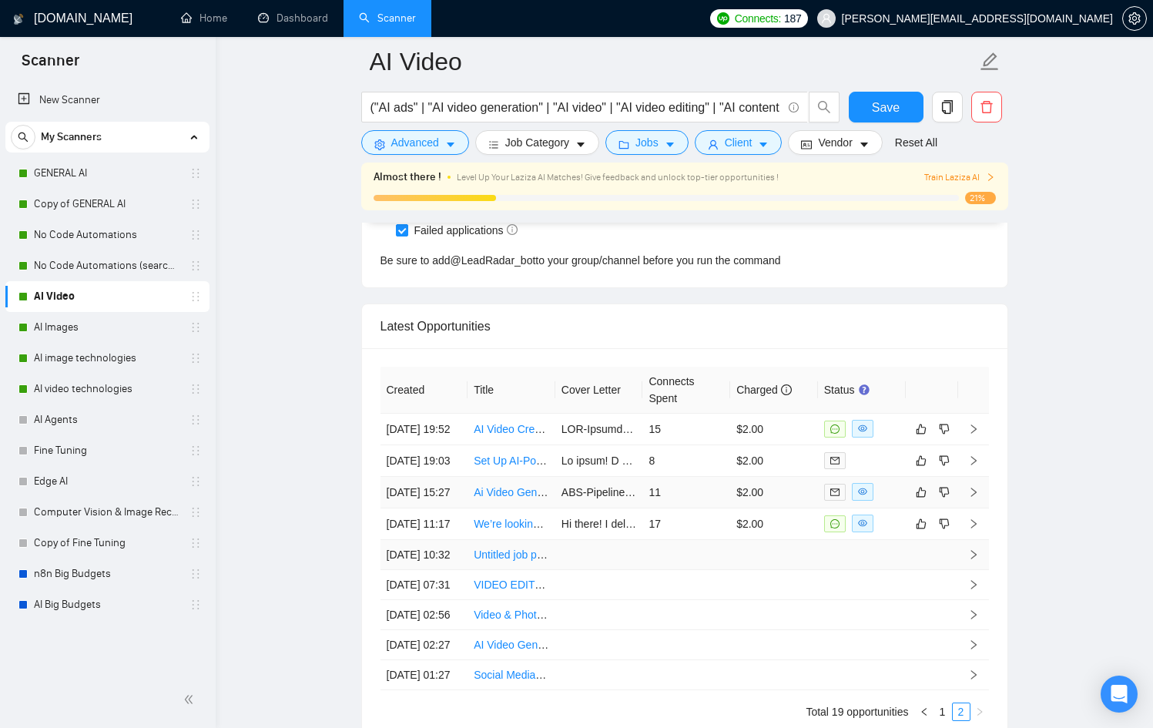
scroll to position [3911, 0]
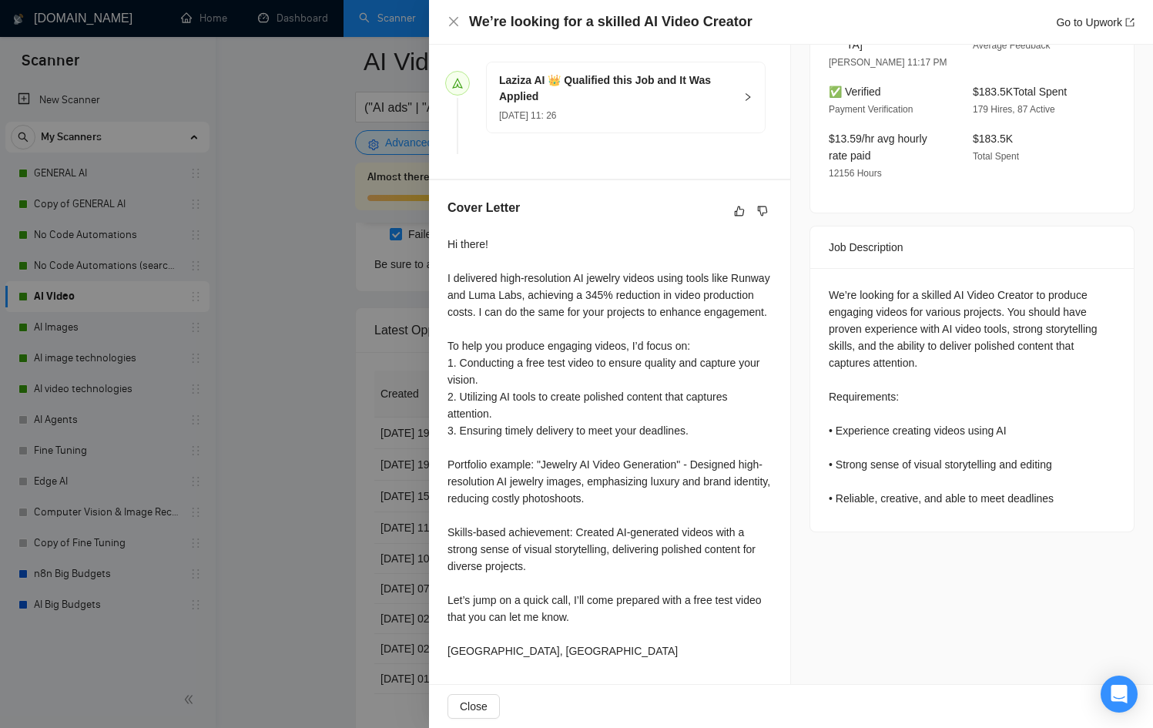
scroll to position [460, 0]
click at [378, 517] on div at bounding box center [576, 364] width 1153 height 728
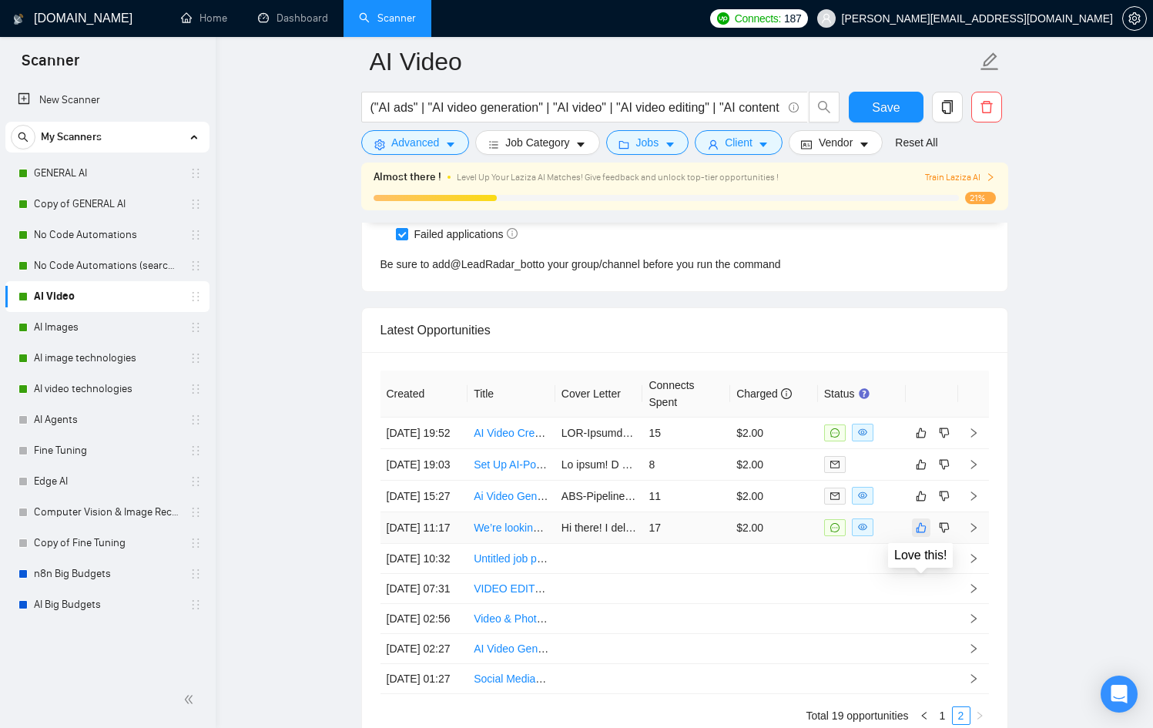
click at [916, 534] on icon "like" at bounding box center [921, 527] width 11 height 12
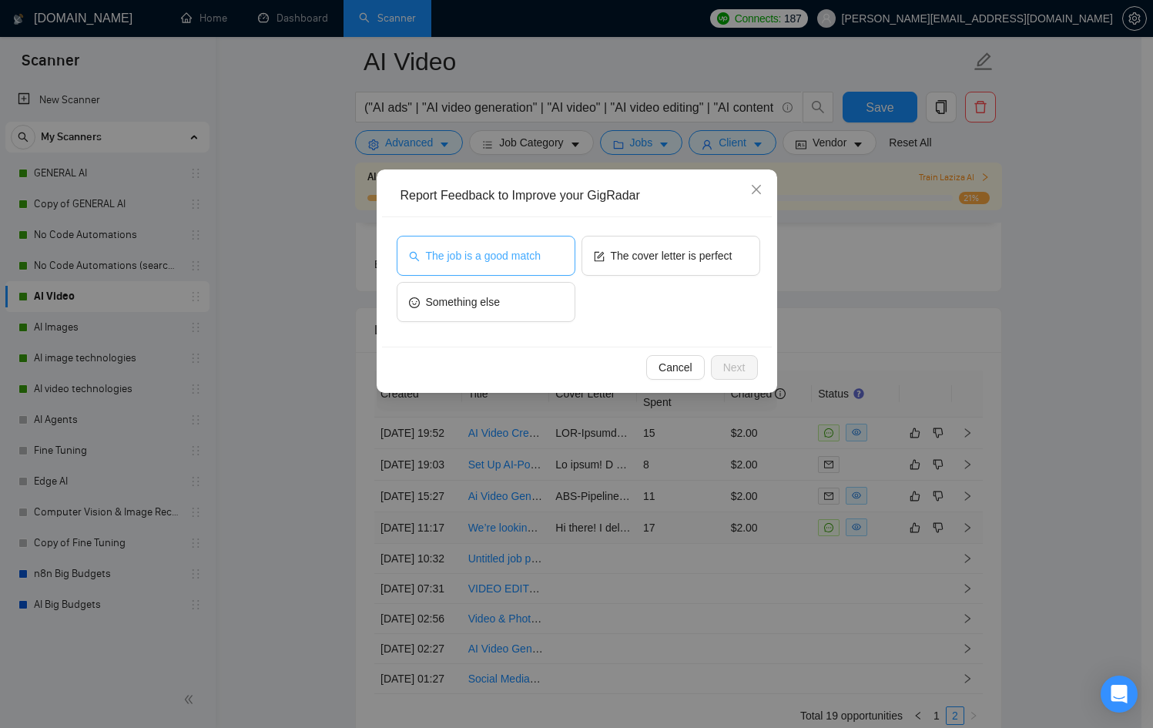
drag, startPoint x: 480, startPoint y: 243, endPoint x: 494, endPoint y: 246, distance: 15.0
click at [480, 243] on button "The job is a good match" at bounding box center [486, 256] width 179 height 40
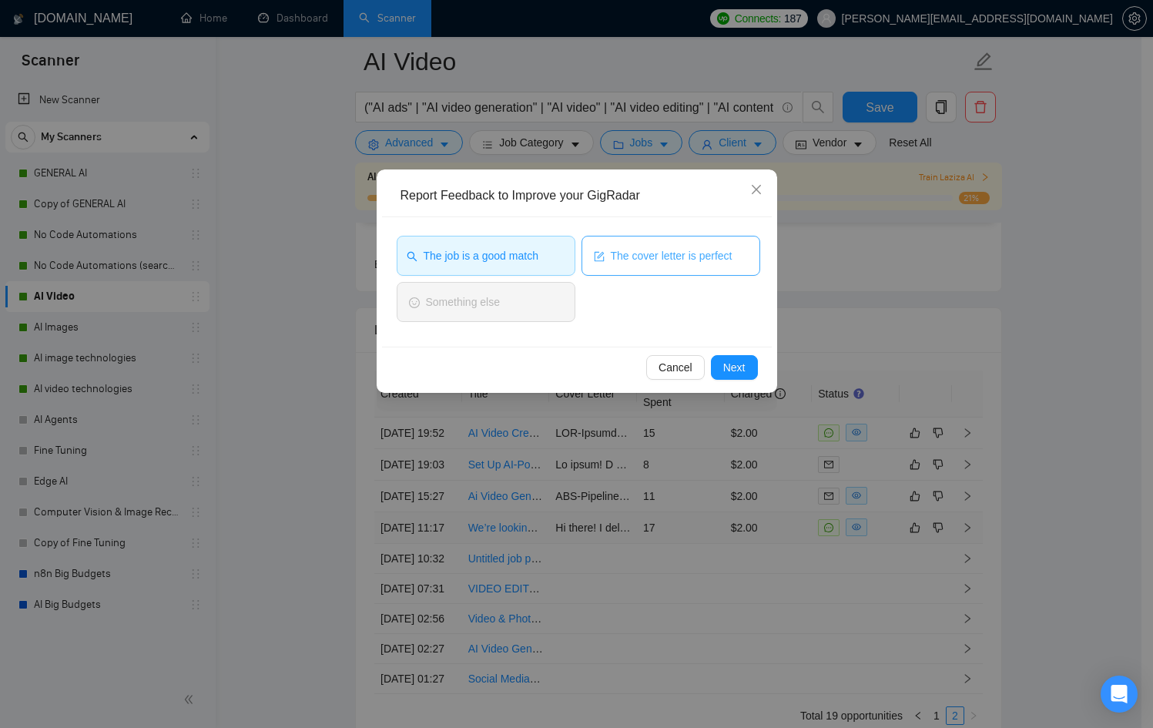
click at [682, 263] on span "The cover letter is perfect" at bounding box center [672, 255] width 122 height 17
click at [725, 363] on span "Next" at bounding box center [734, 367] width 22 height 17
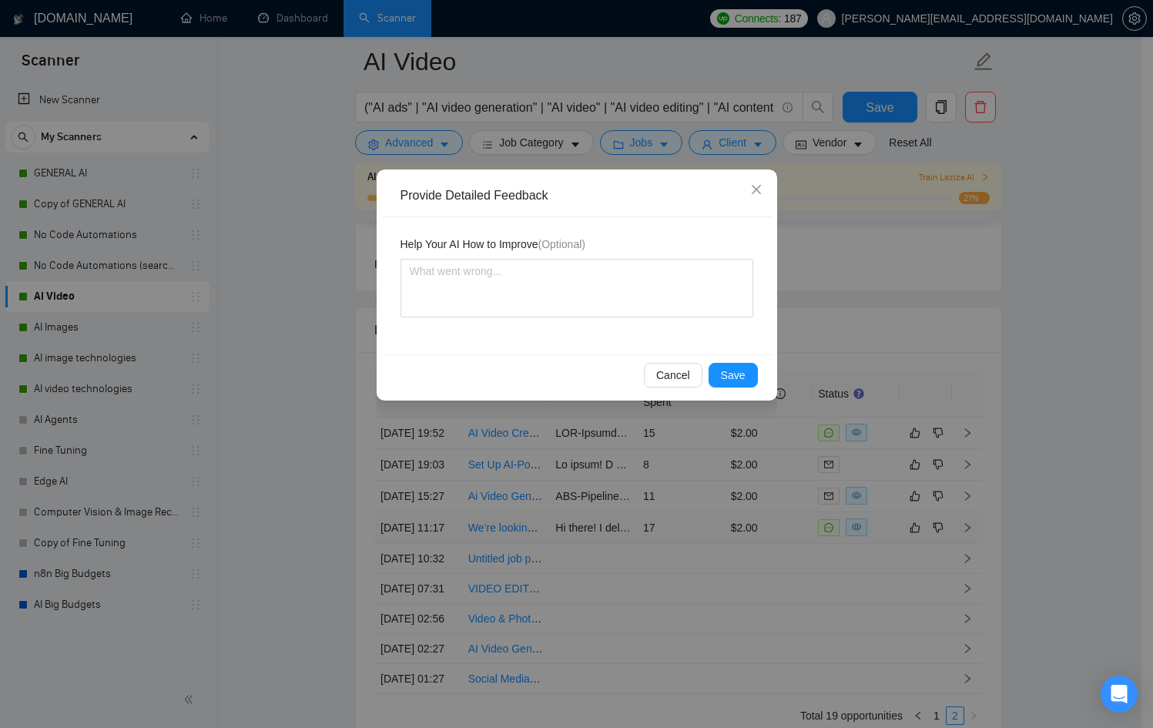
click at [744, 390] on div "Cancel Save" at bounding box center [577, 374] width 390 height 41
click at [738, 379] on span "Save" at bounding box center [733, 375] width 25 height 17
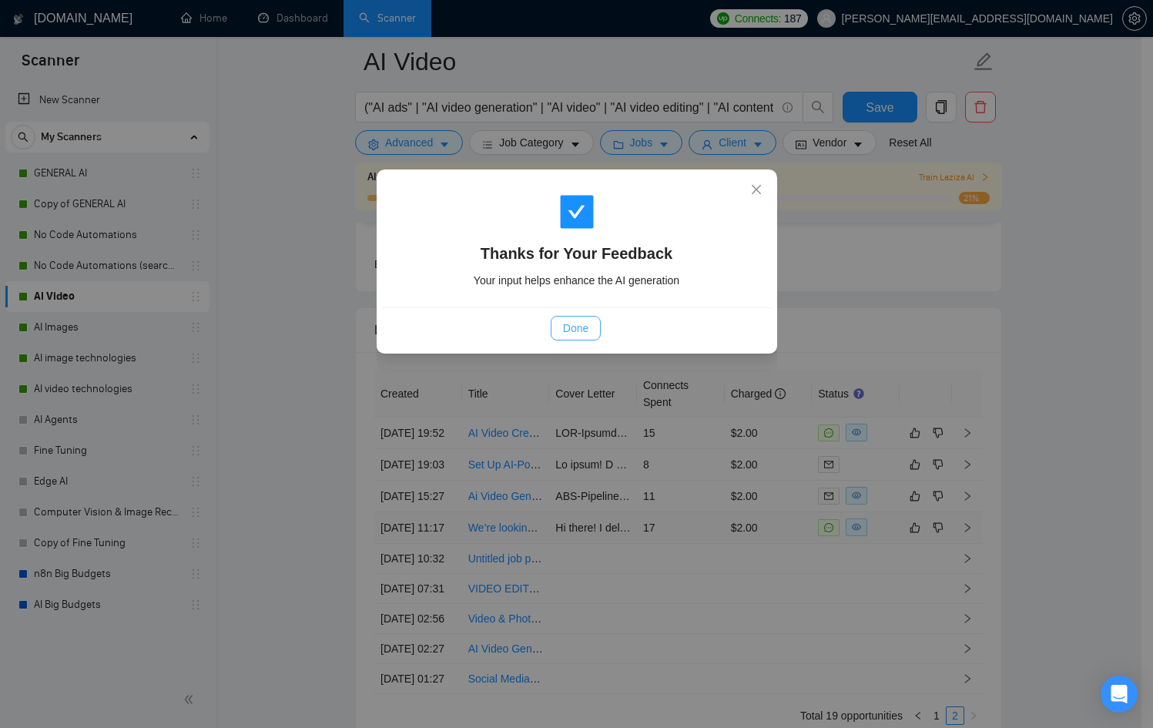
click at [581, 320] on span "Done" at bounding box center [575, 328] width 25 height 17
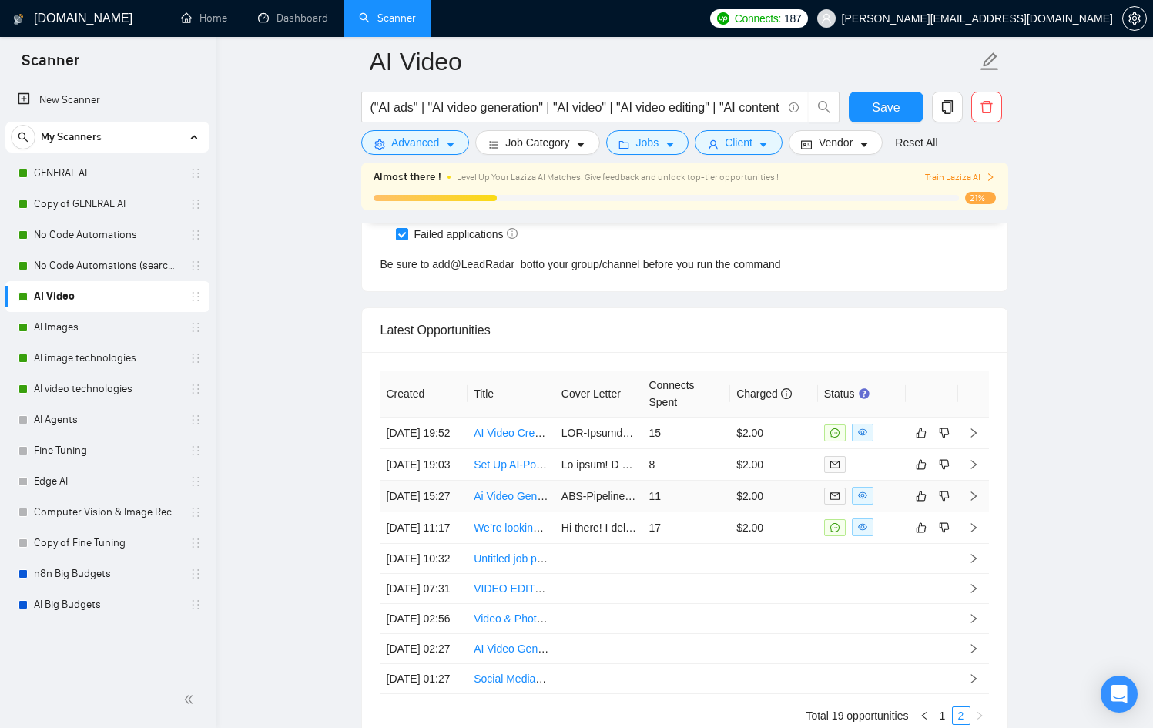
click at [786, 512] on td "$2.00" at bounding box center [774, 497] width 88 height 32
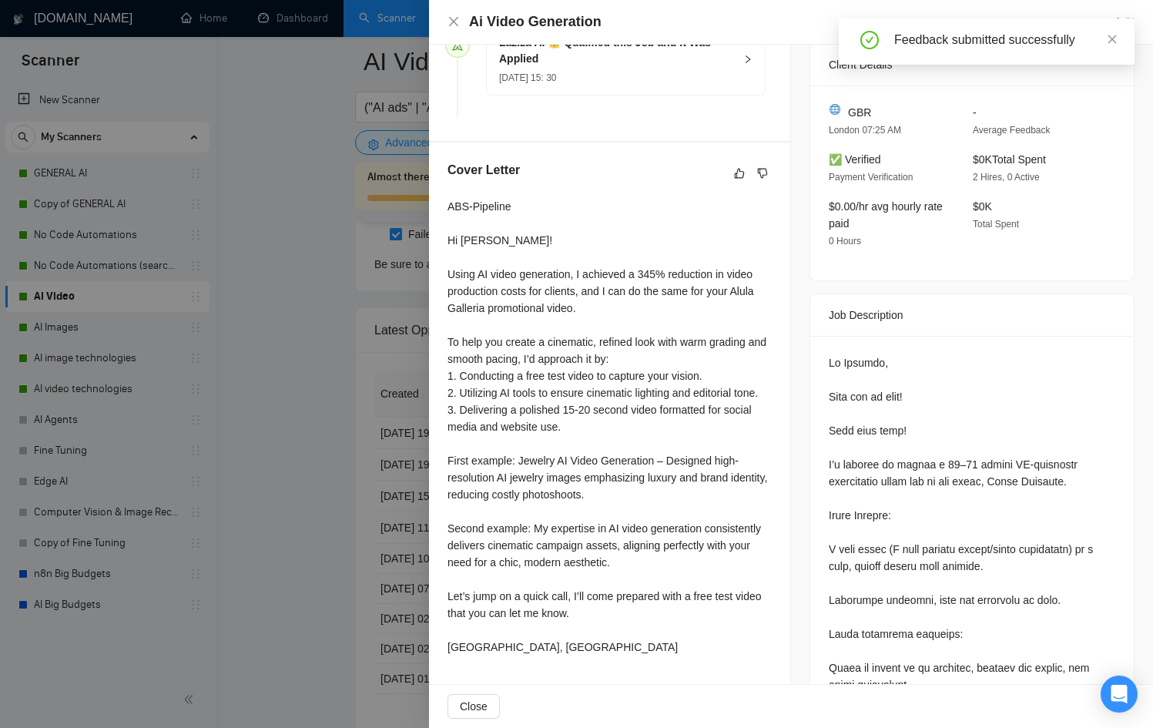
click at [372, 484] on div at bounding box center [576, 364] width 1153 height 728
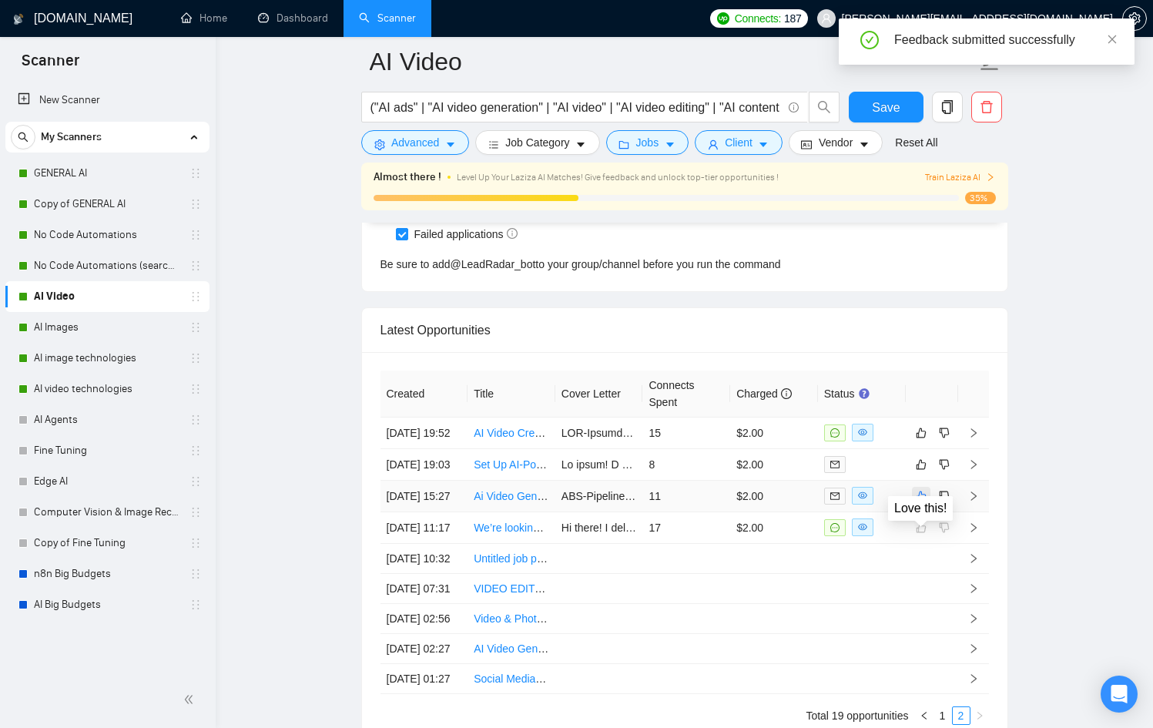
click at [916, 502] on icon "like" at bounding box center [921, 496] width 11 height 12
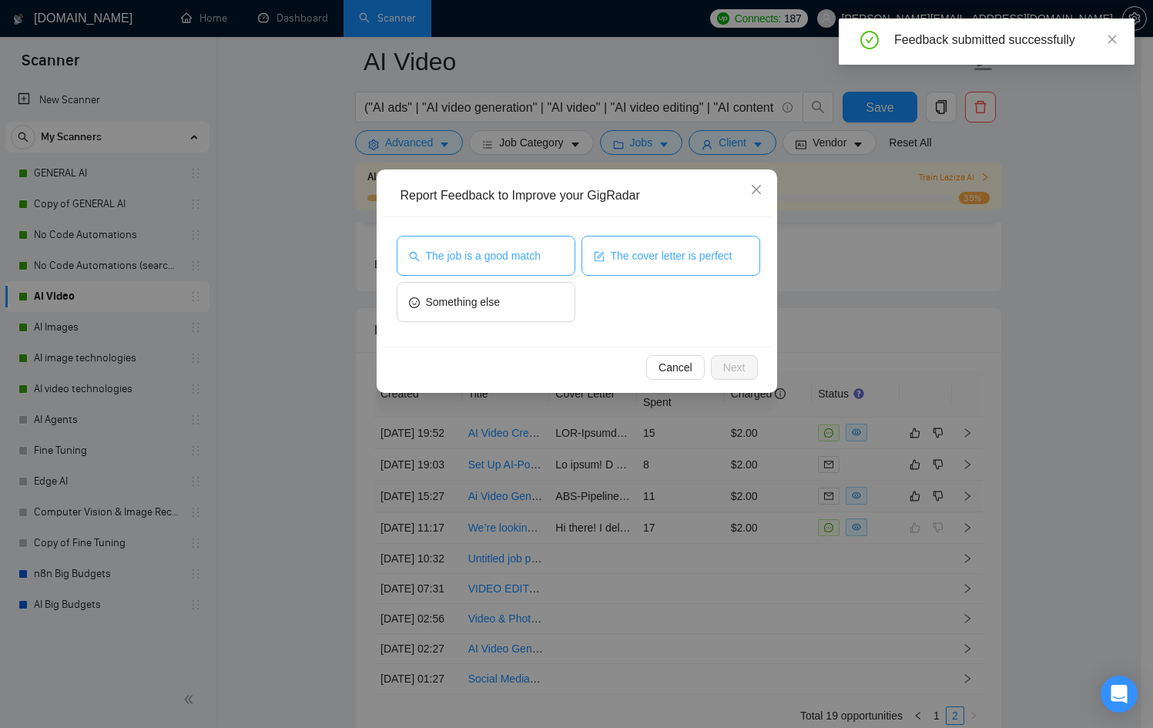
drag, startPoint x: 555, startPoint y: 260, endPoint x: 594, endPoint y: 261, distance: 38.5
click at [554, 260] on button "The job is a good match" at bounding box center [486, 256] width 179 height 40
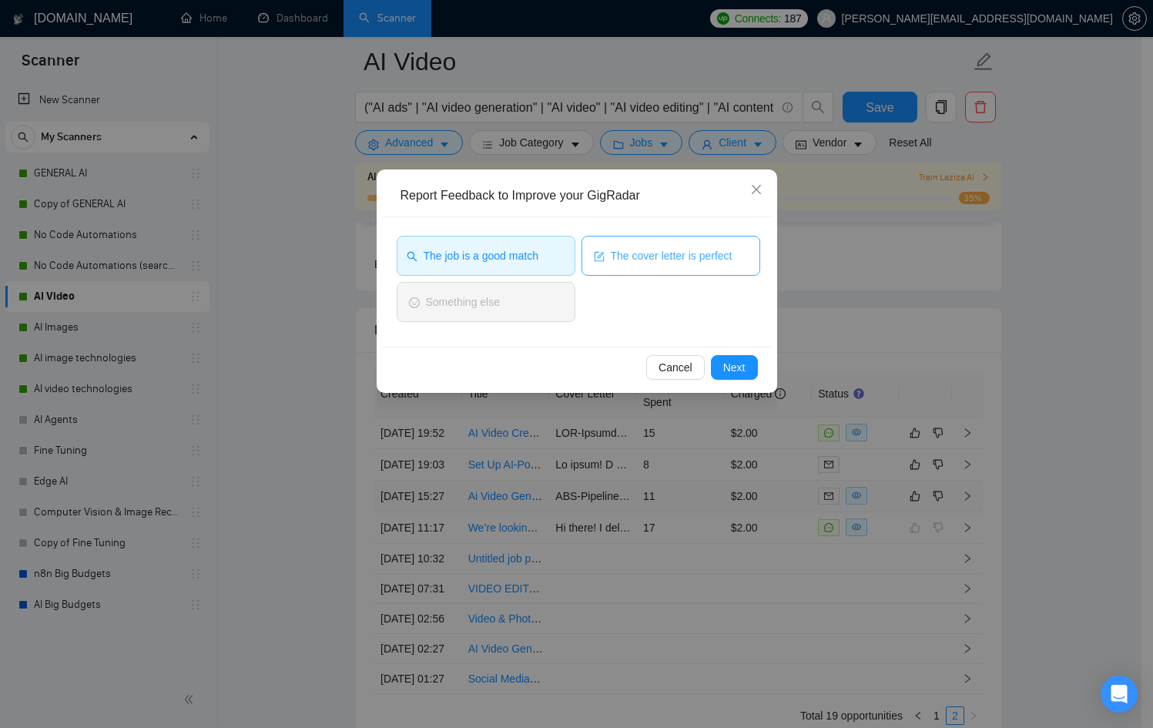
drag, startPoint x: 686, startPoint y: 259, endPoint x: 723, endPoint y: 299, distance: 54.5
click at [686, 259] on span "The cover letter is perfect" at bounding box center [672, 255] width 122 height 17
click at [755, 356] on button "Next" at bounding box center [734, 367] width 47 height 25
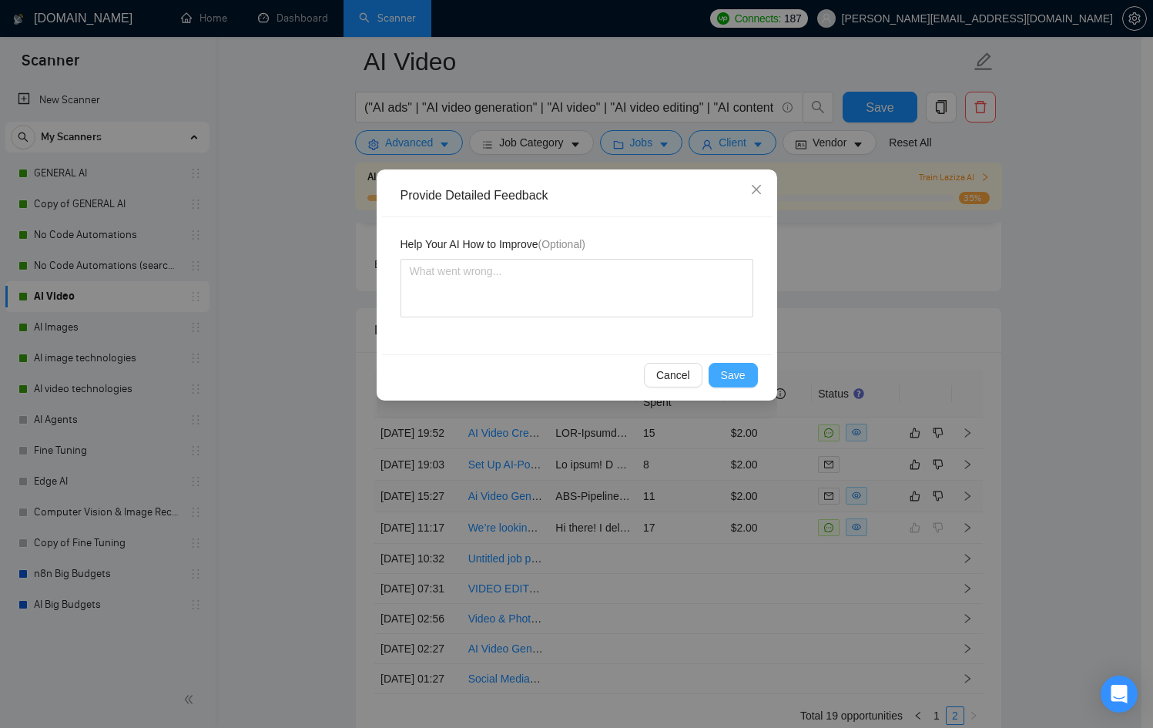
click at [745, 380] on span "Save" at bounding box center [733, 375] width 25 height 17
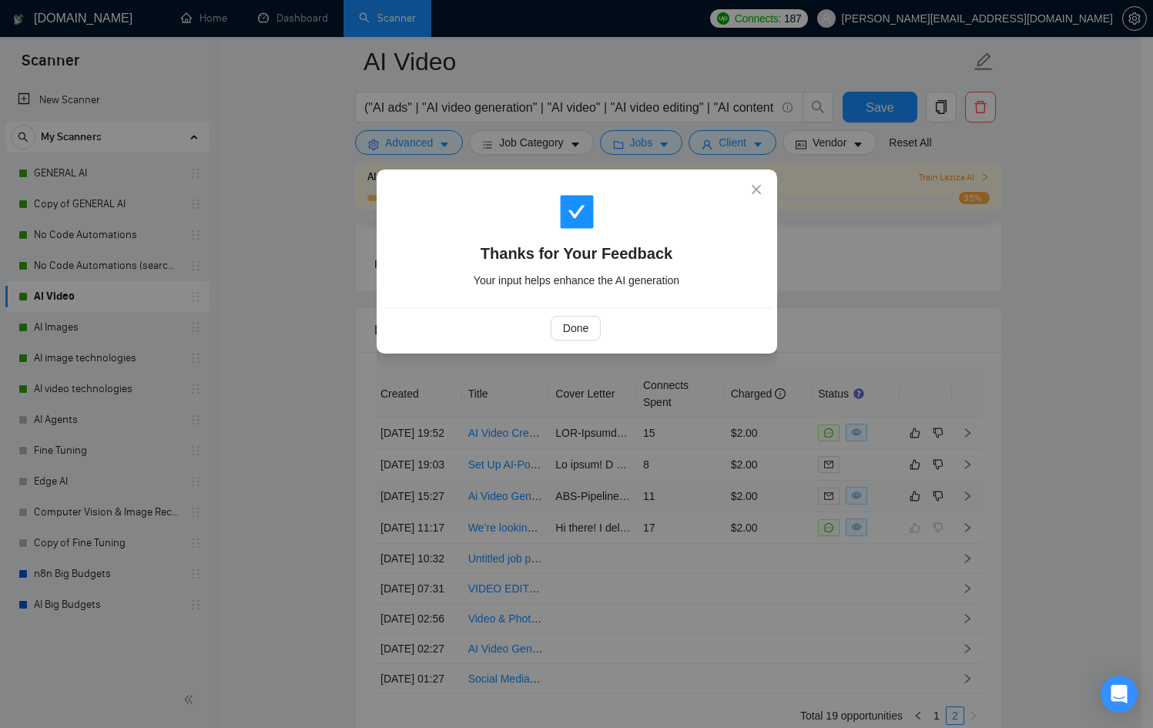
click at [933, 475] on div "Thanks for Your Feedback Your input helps enhance the AI generation Done" at bounding box center [576, 364] width 1153 height 728
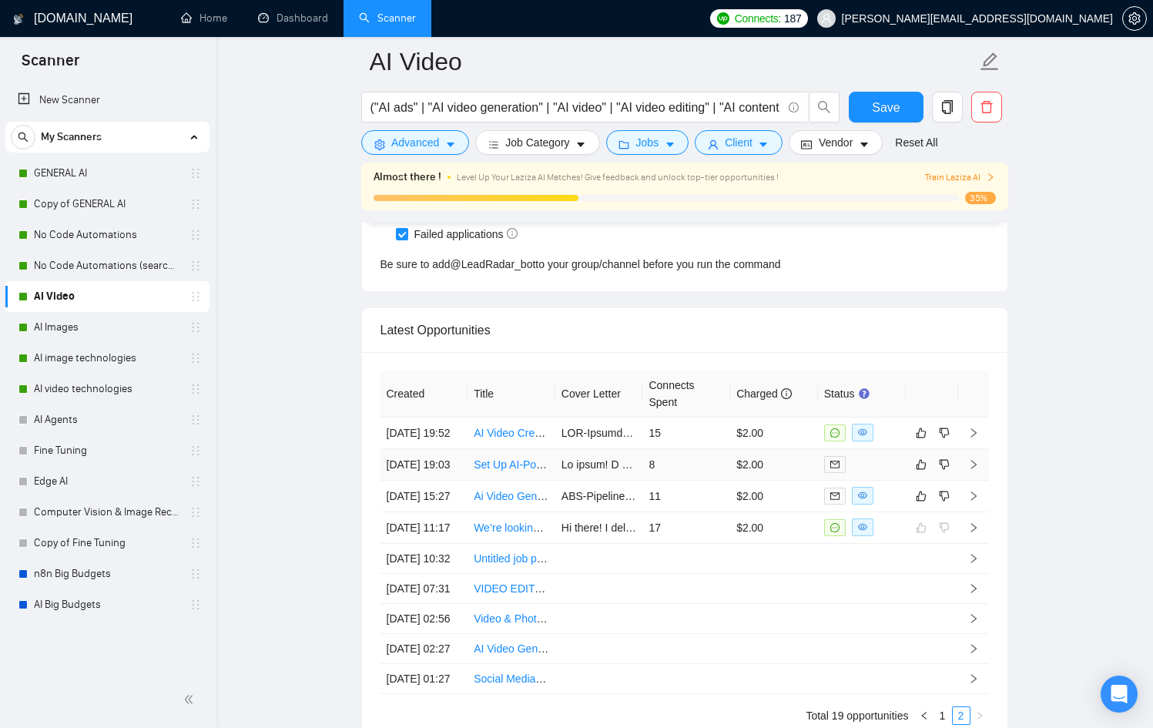
click at [883, 473] on div at bounding box center [861, 464] width 75 height 18
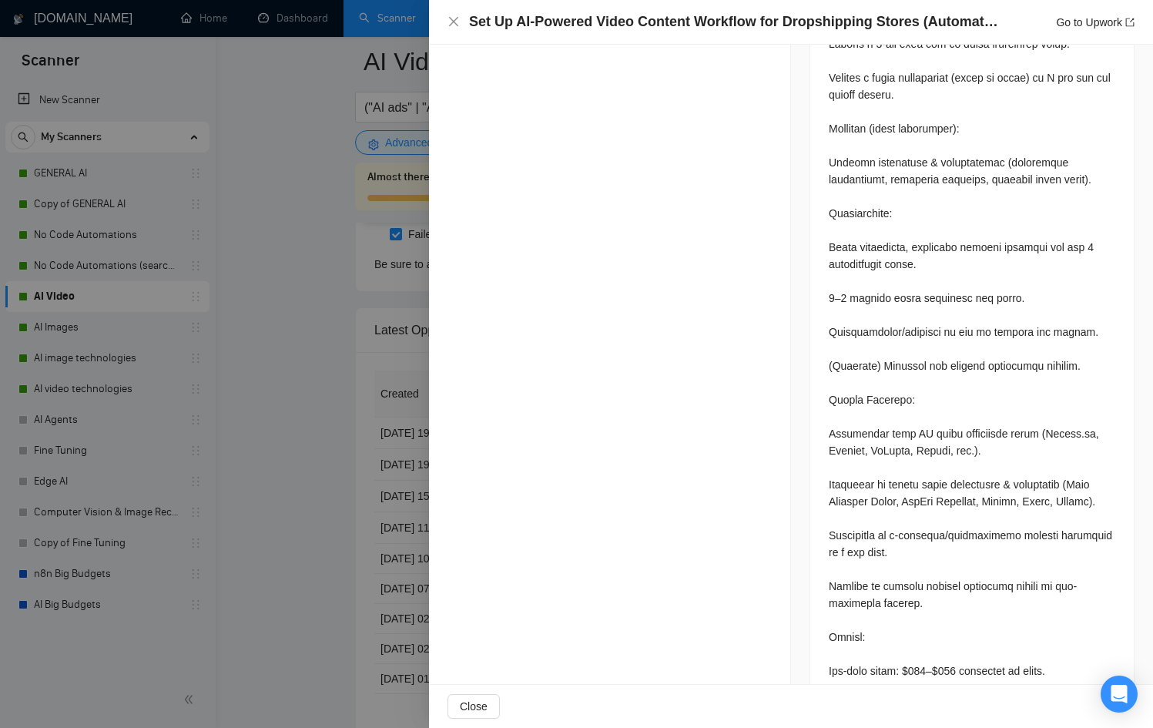
click at [370, 478] on div at bounding box center [576, 364] width 1153 height 728
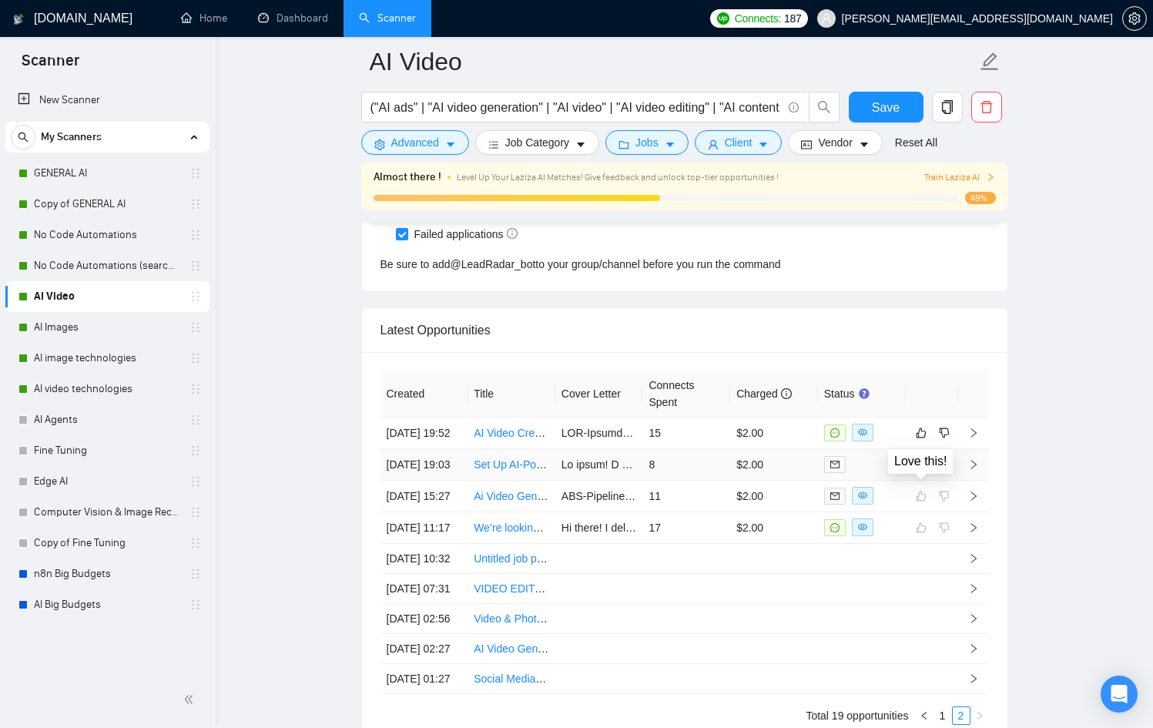
click at [923, 471] on icon "like" at bounding box center [921, 464] width 11 height 12
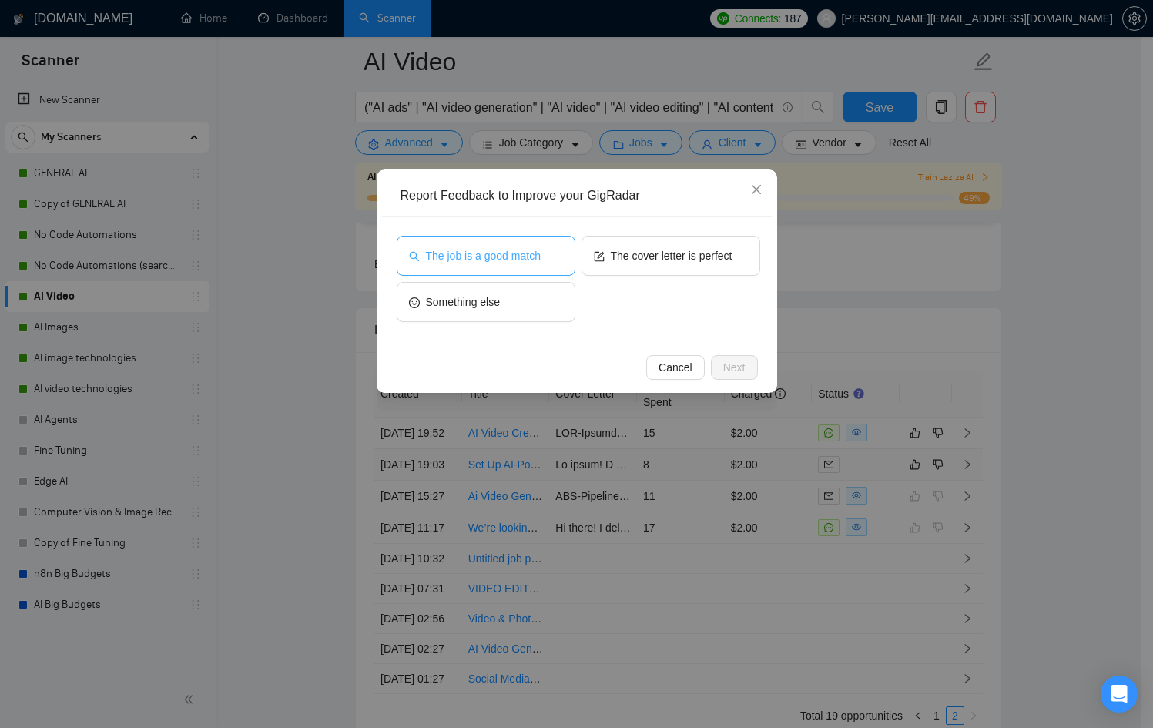
click at [516, 271] on button "The job is a good match" at bounding box center [486, 256] width 179 height 40
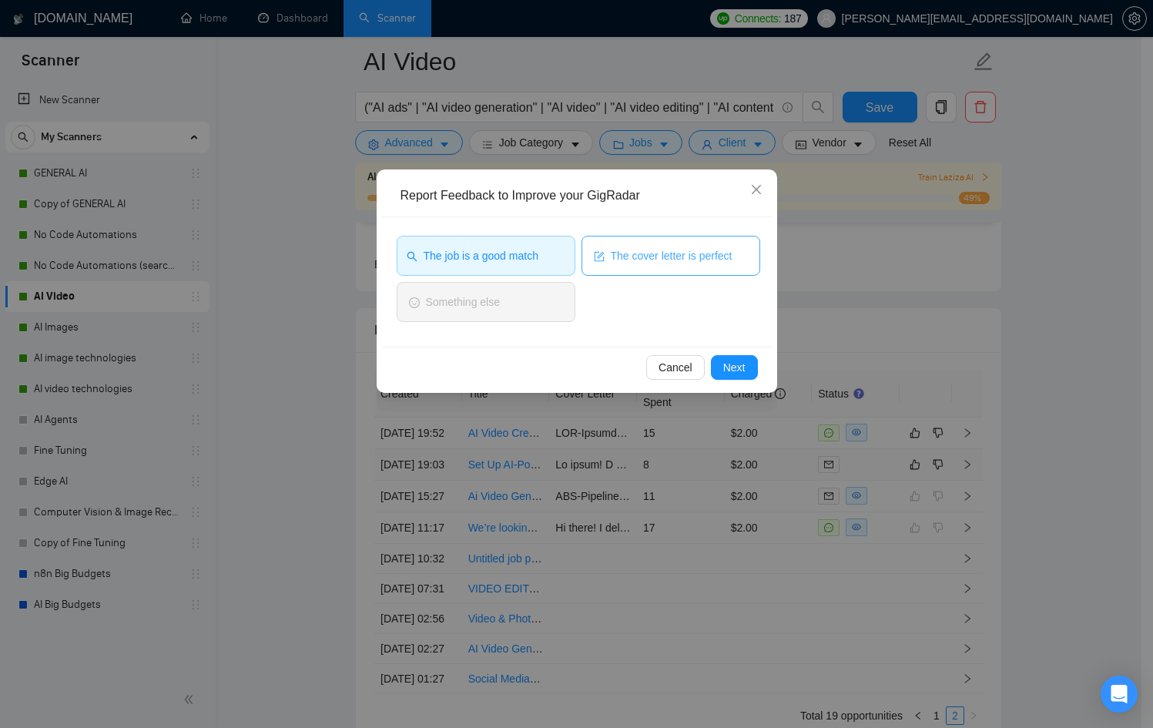
click at [612, 264] on button "The cover letter is perfect" at bounding box center [670, 256] width 179 height 40
click at [703, 344] on div "The job is a good match The cover letter is perfect Something else" at bounding box center [577, 281] width 390 height 129
click at [738, 361] on span "Next" at bounding box center [734, 367] width 22 height 17
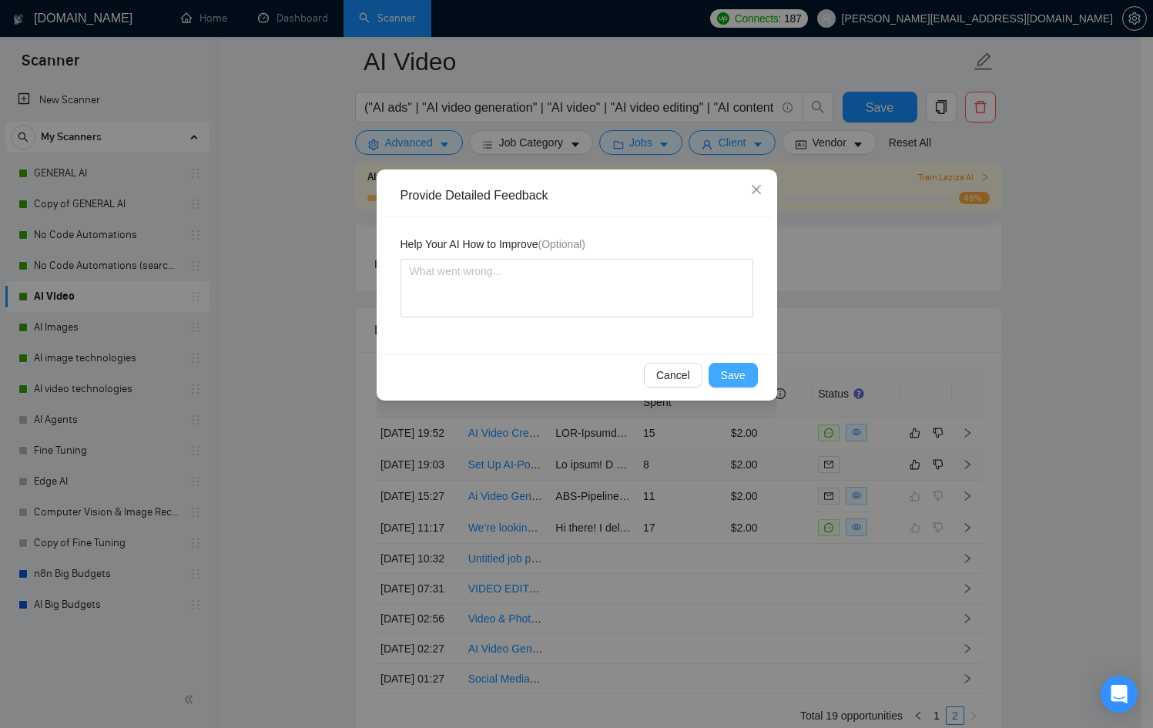
click at [736, 363] on button "Save" at bounding box center [732, 375] width 49 height 25
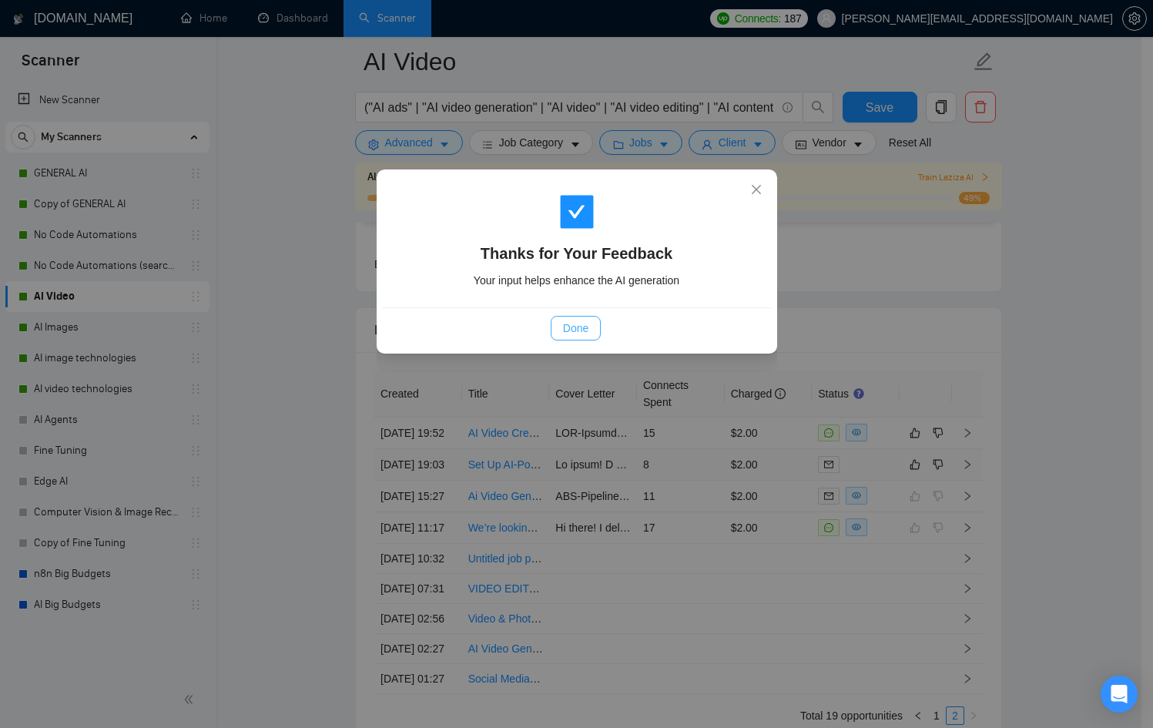
click at [564, 326] on span "Done" at bounding box center [575, 328] width 25 height 17
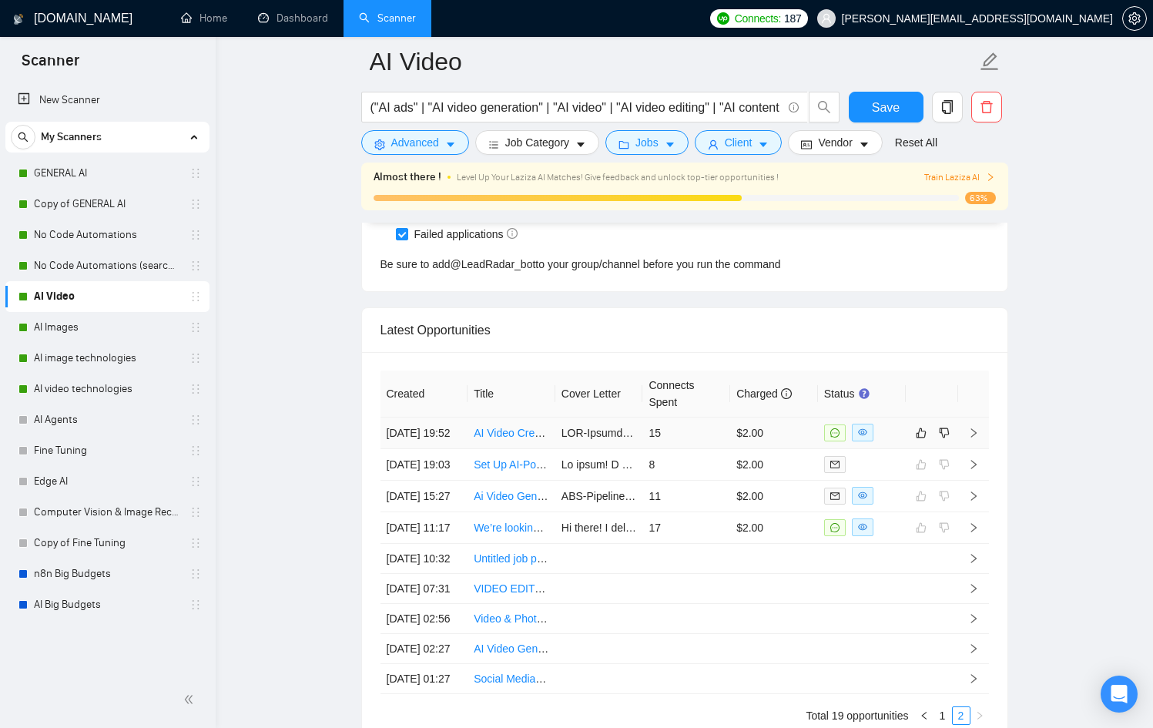
click at [896, 438] on div at bounding box center [861, 433] width 75 height 18
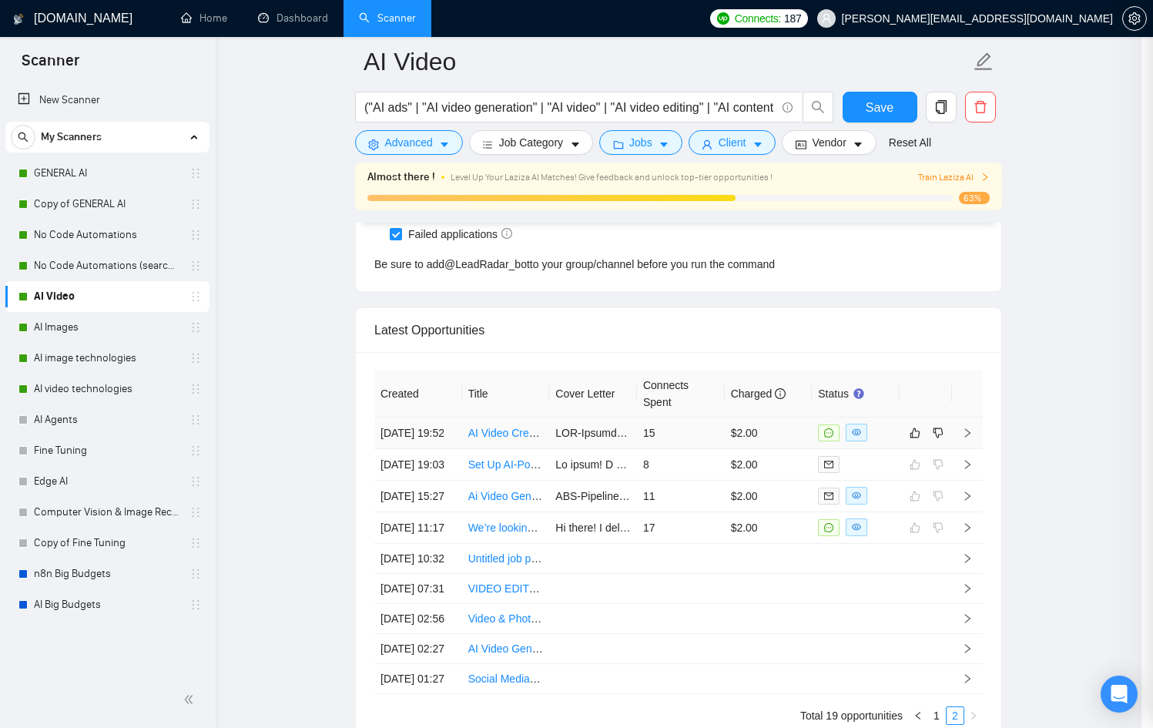
scroll to position [595, 0]
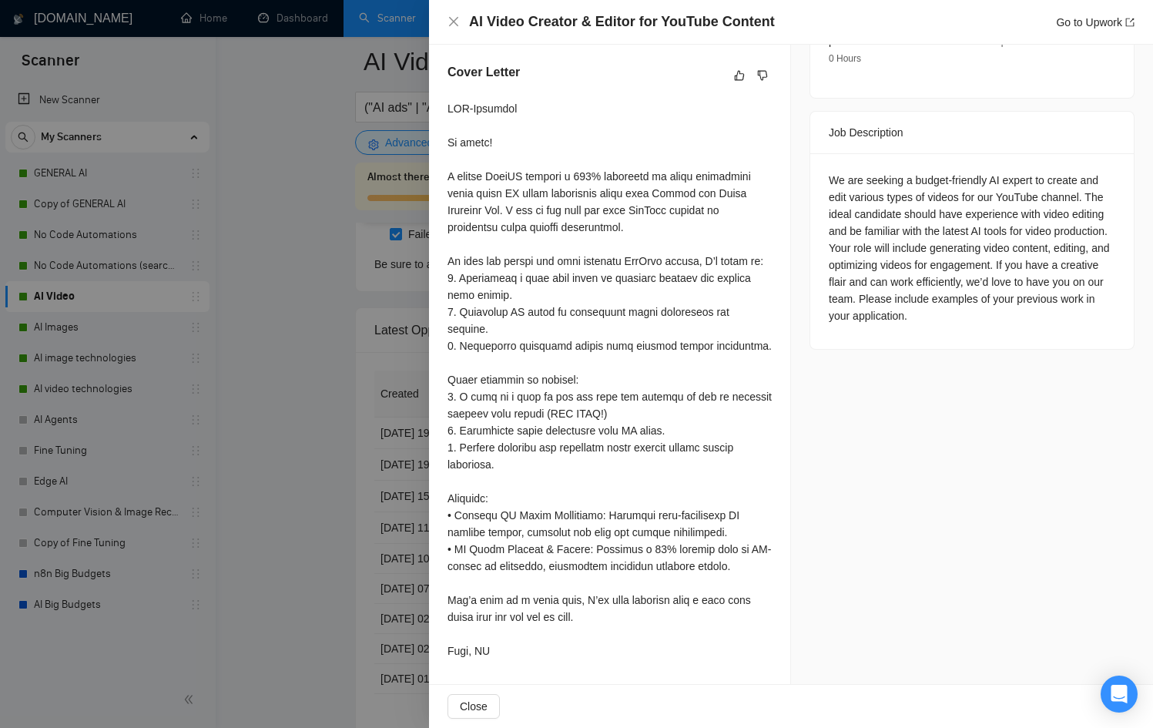
click at [393, 371] on div at bounding box center [576, 364] width 1153 height 728
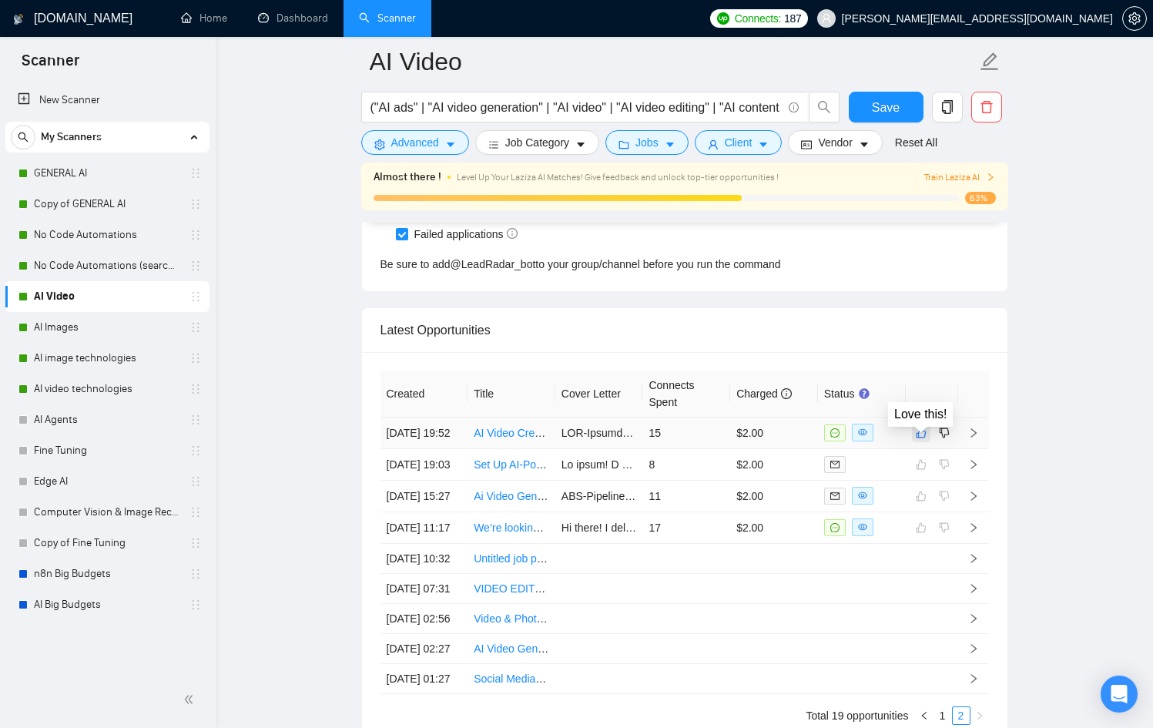
click at [925, 439] on icon "like" at bounding box center [921, 433] width 11 height 12
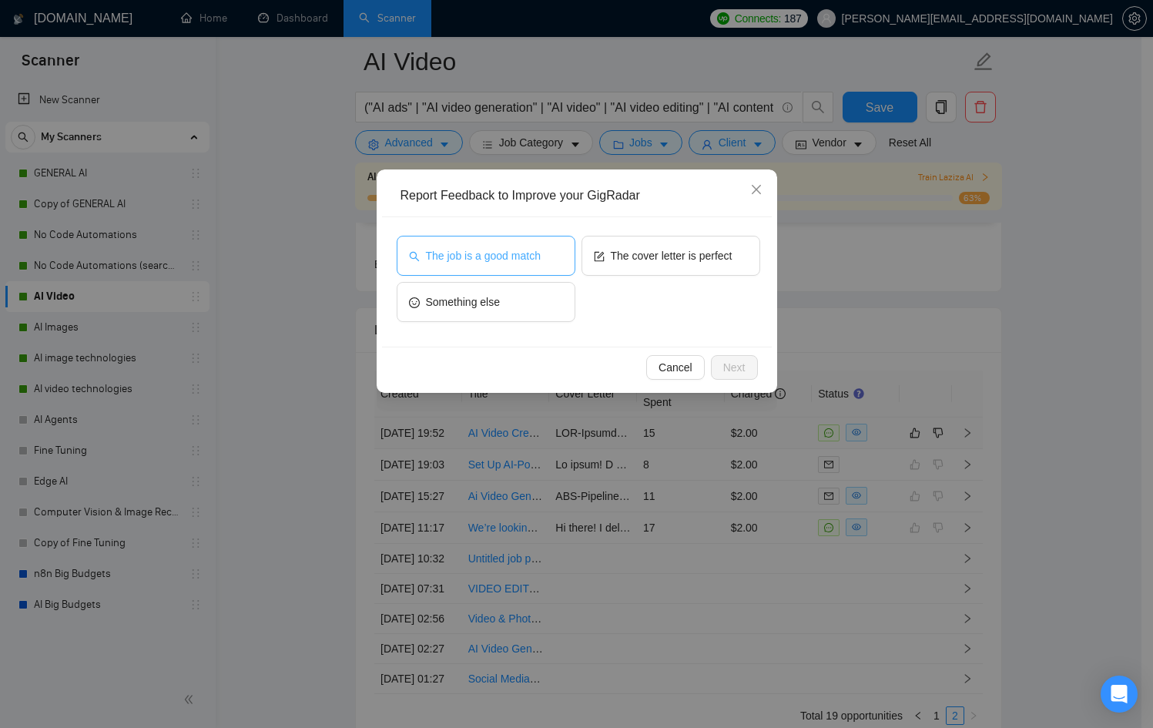
click at [536, 267] on button "The job is a good match" at bounding box center [486, 256] width 179 height 40
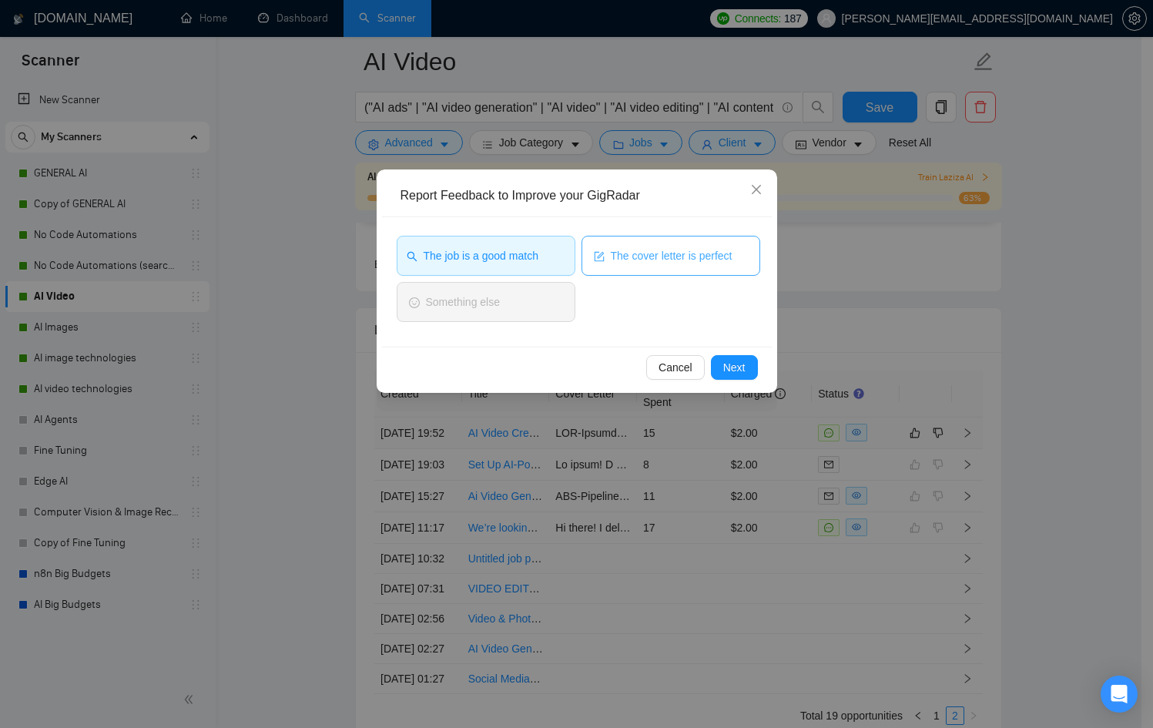
click at [651, 269] on button "The cover letter is perfect" at bounding box center [670, 256] width 179 height 40
click at [738, 374] on span "Next" at bounding box center [734, 367] width 22 height 17
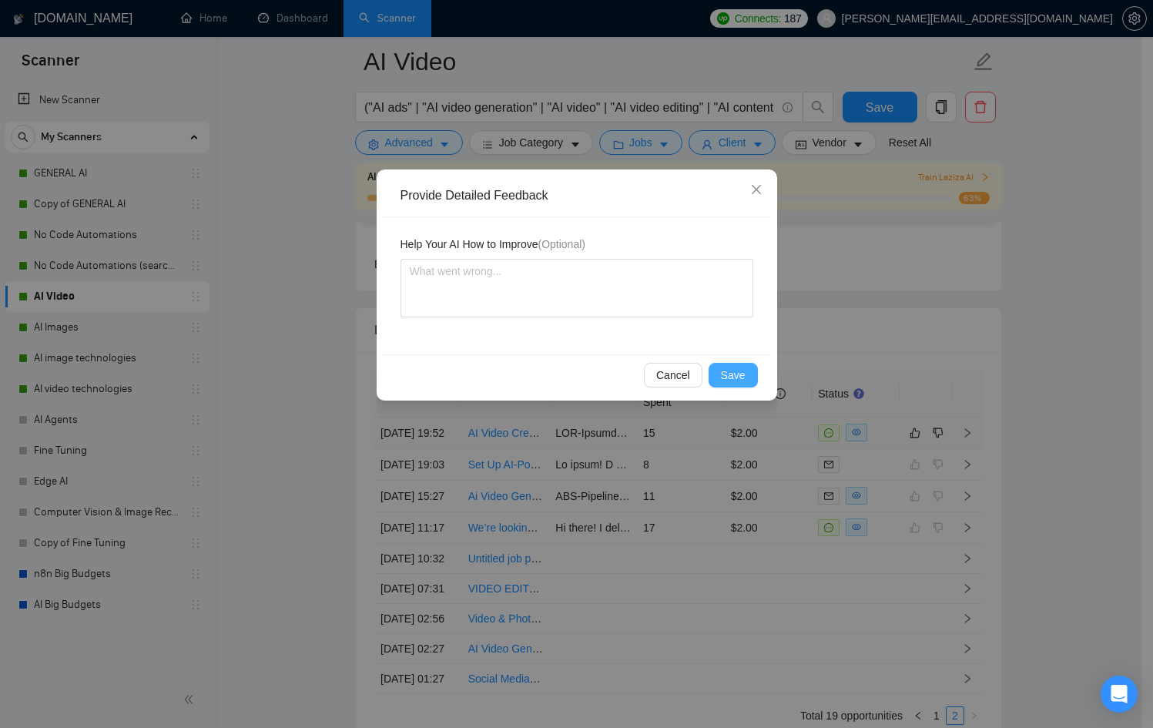
click at [738, 374] on span "Save" at bounding box center [733, 375] width 25 height 17
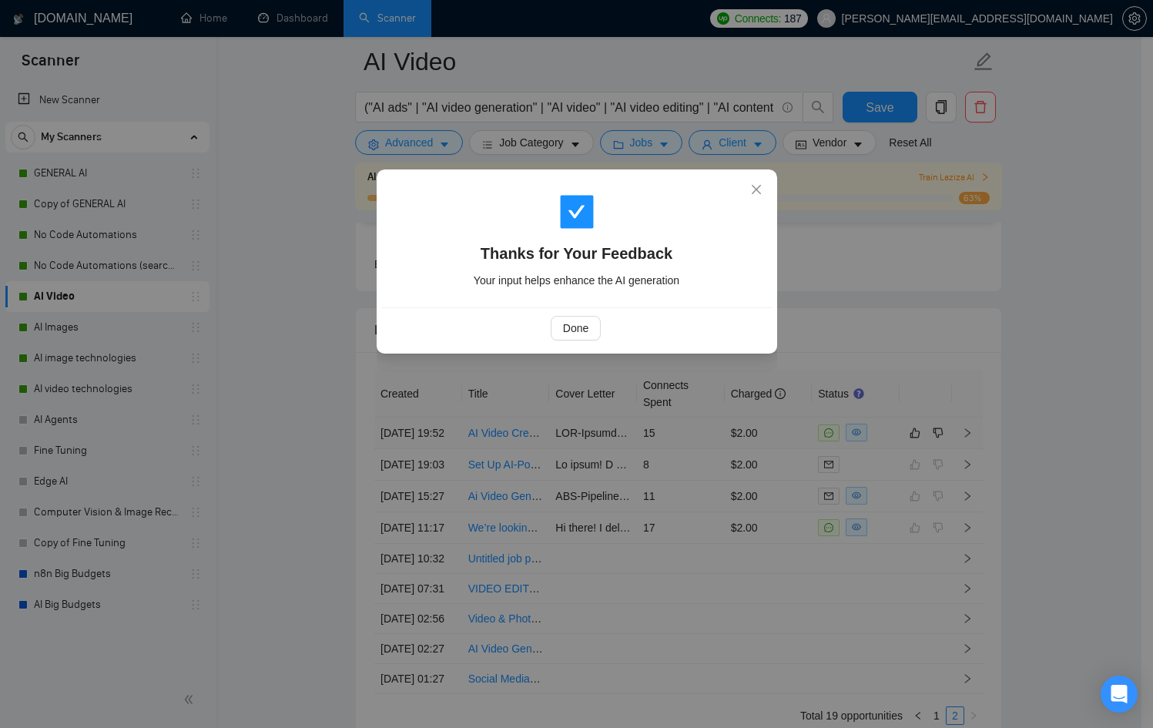
click at [737, 535] on div "Thanks for Your Feedback Your input helps enhance the AI generation Done" at bounding box center [576, 364] width 1153 height 728
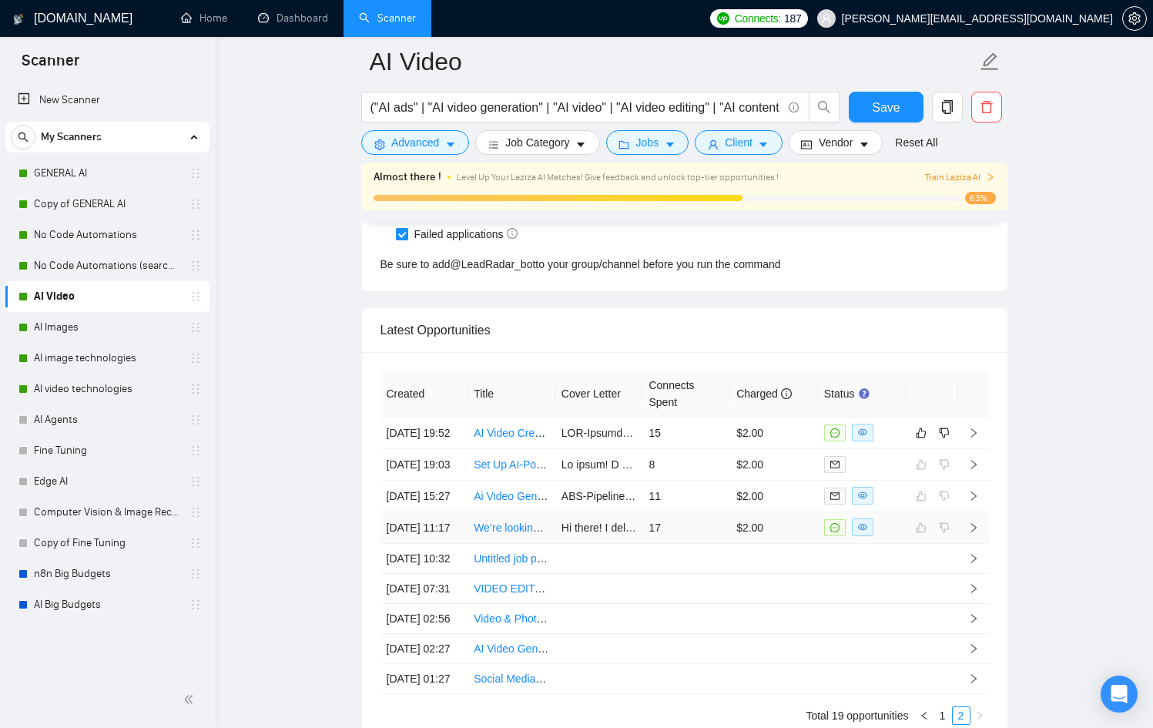
click at [769, 544] on td "$2.00" at bounding box center [774, 528] width 88 height 32
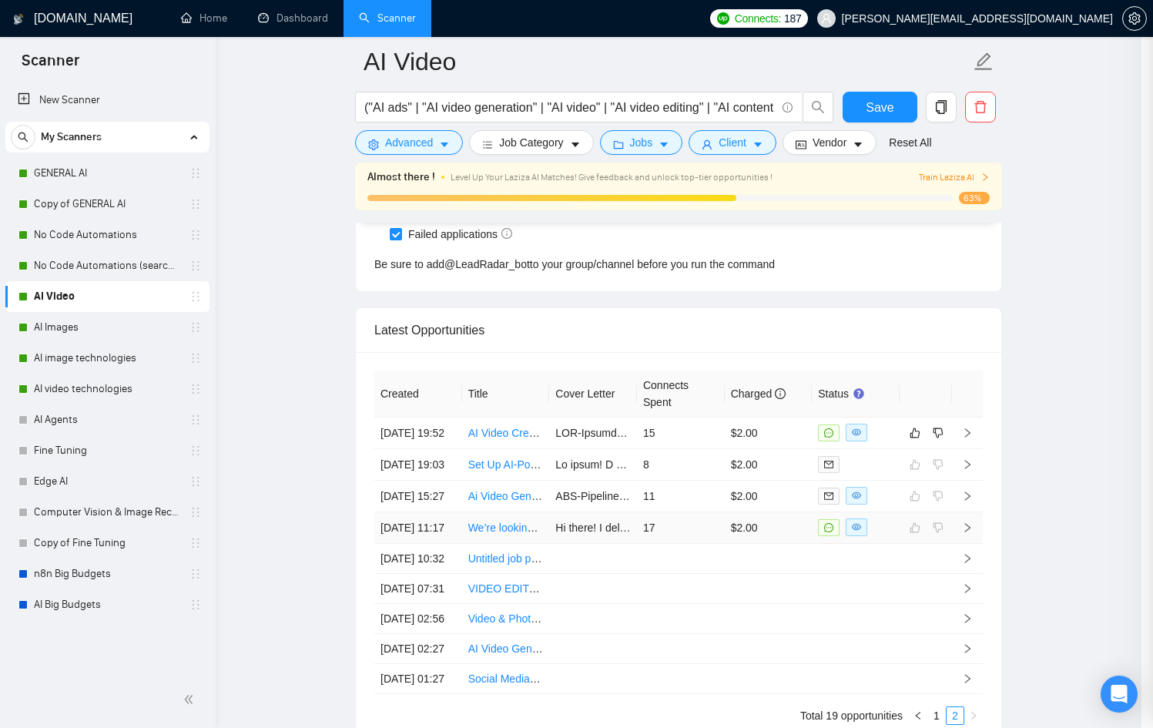
scroll to position [460, 0]
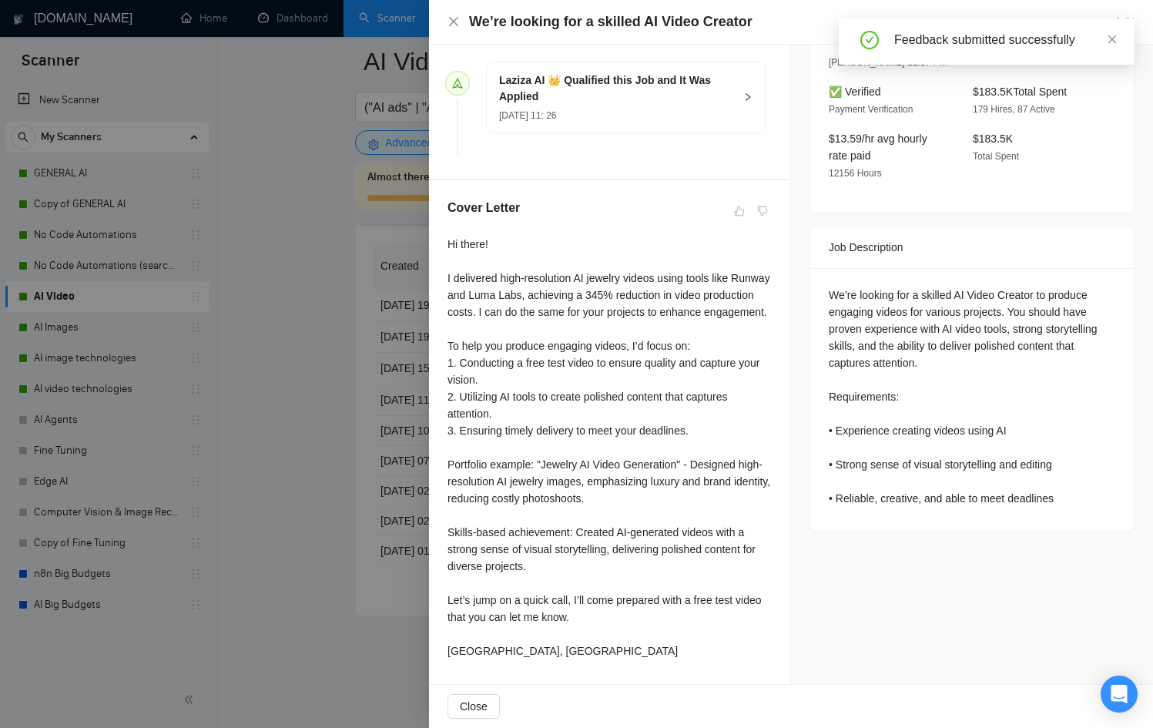
click at [323, 420] on div at bounding box center [576, 364] width 1153 height 728
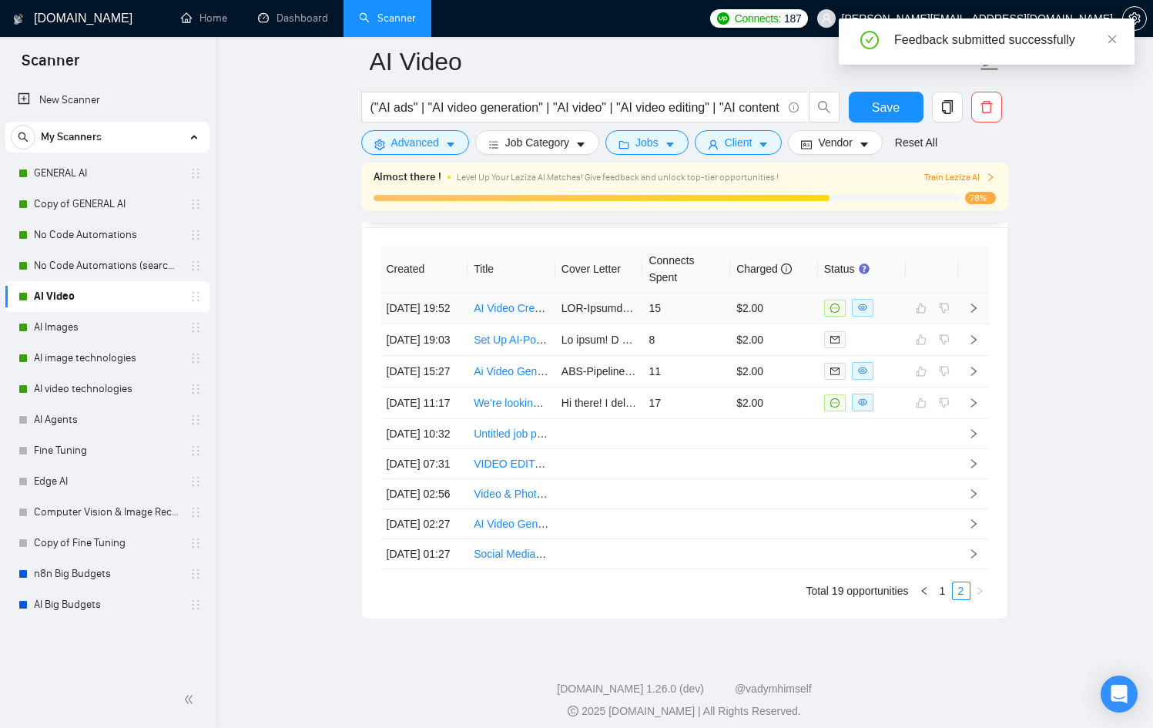
scroll to position [4191, 0]
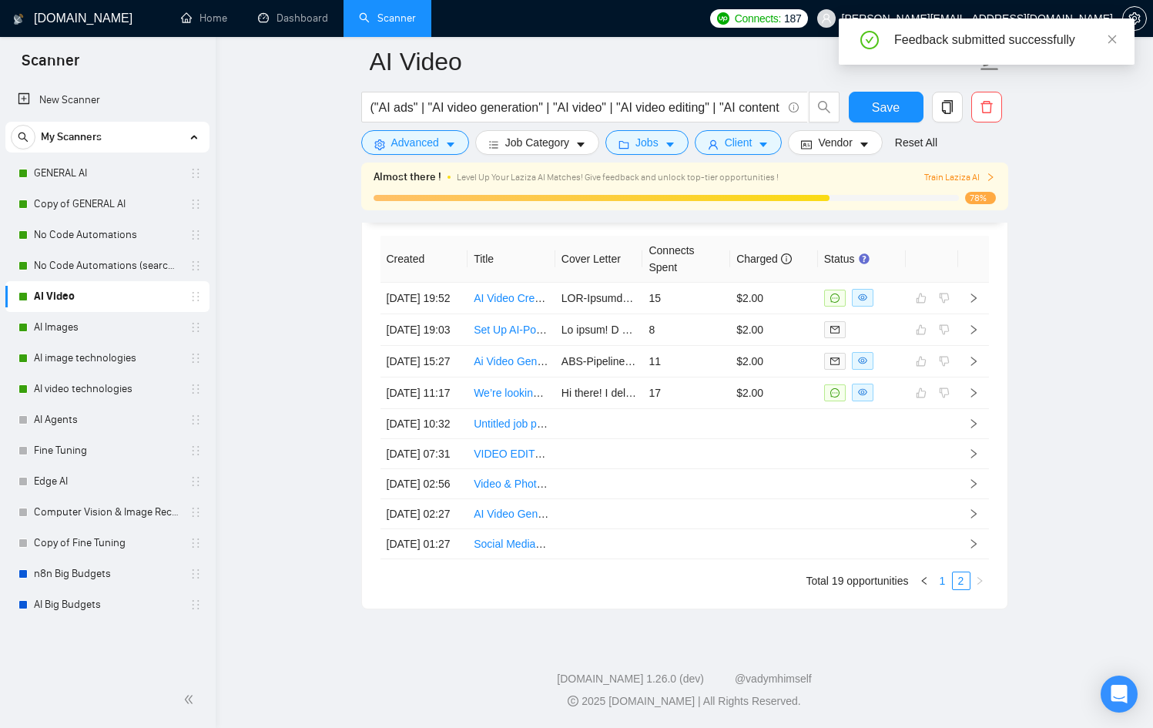
click at [938, 584] on link "1" at bounding box center [942, 580] width 17 height 17
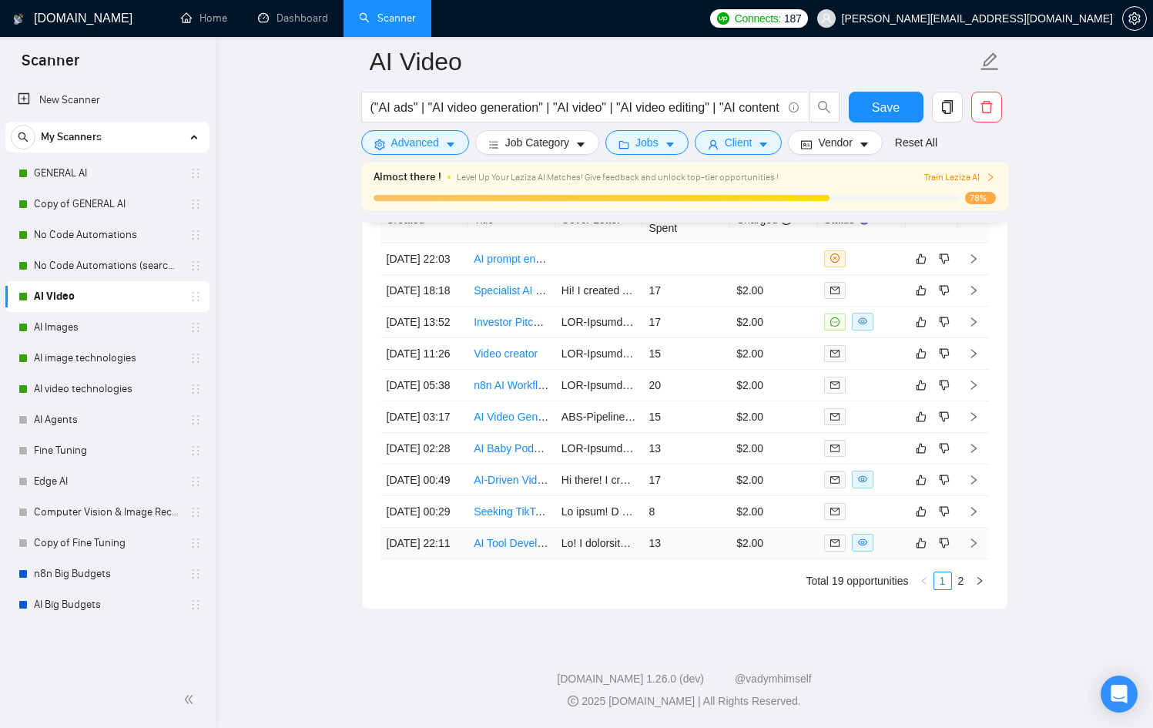
click at [902, 559] on td at bounding box center [862, 543] width 88 height 32
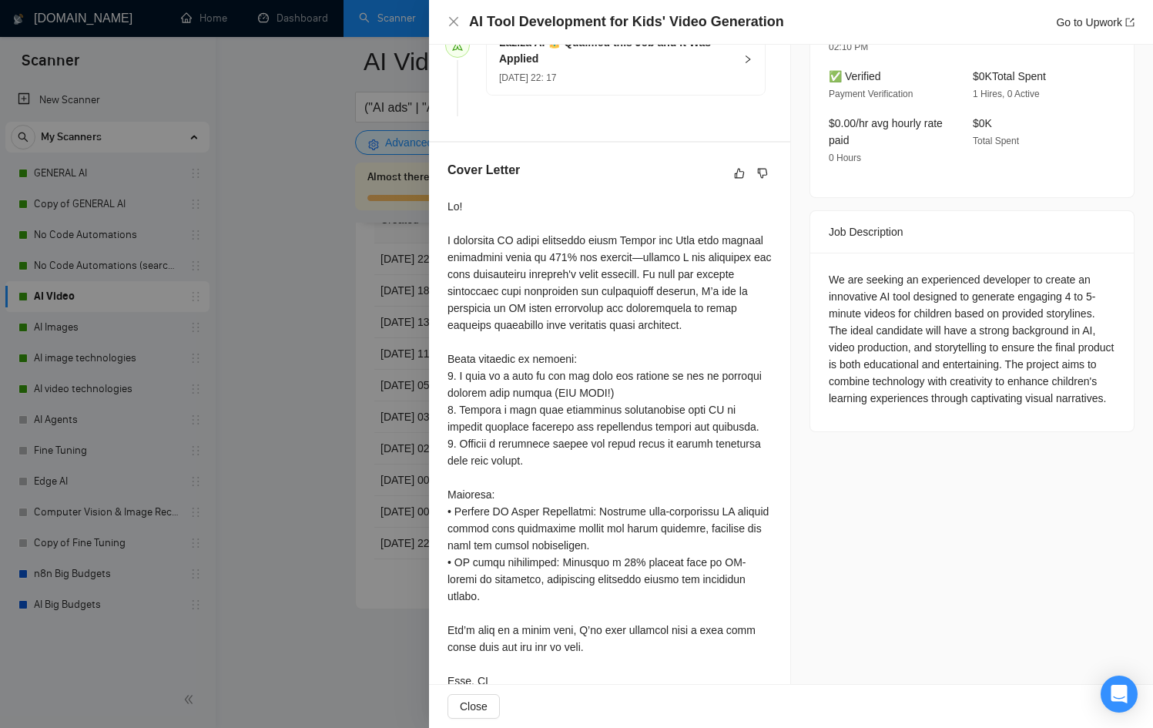
click at [340, 389] on div at bounding box center [576, 364] width 1153 height 728
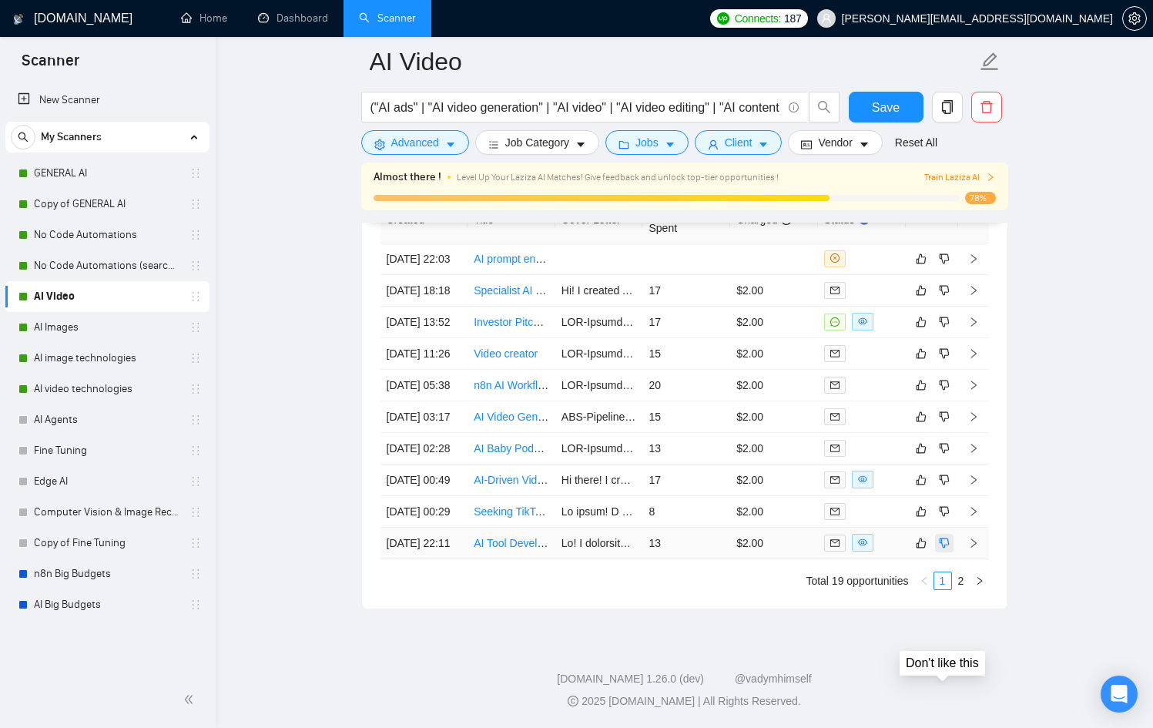
click at [940, 549] on icon "dislike" at bounding box center [944, 543] width 11 height 12
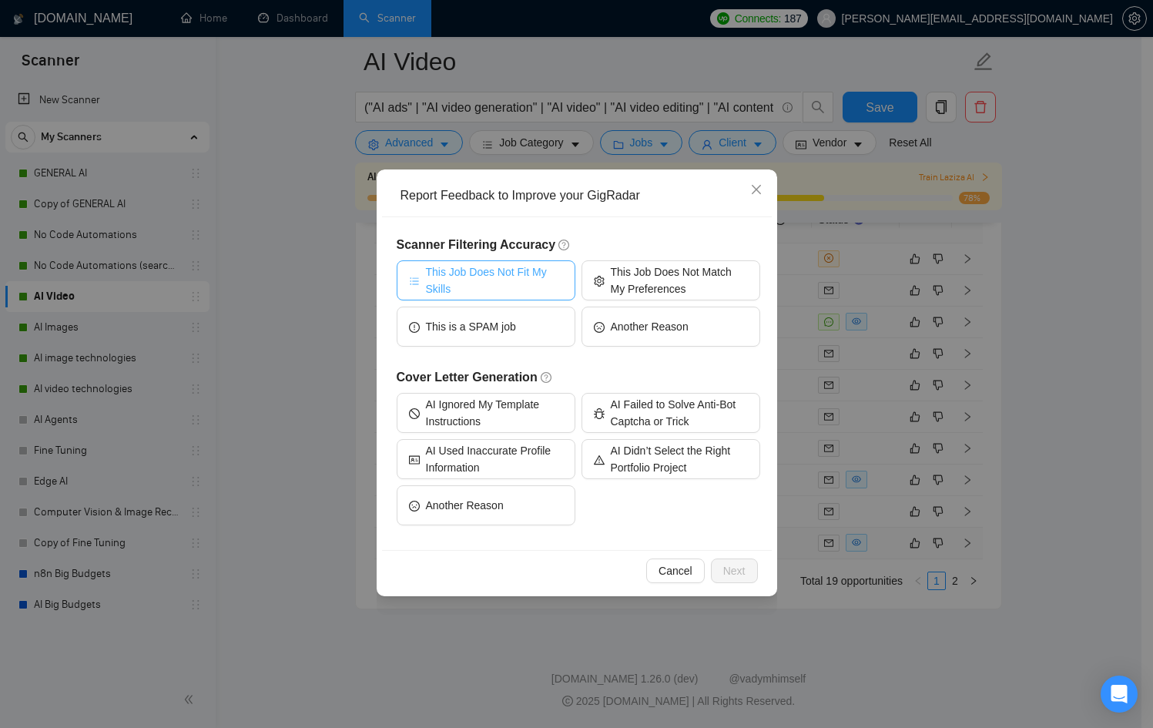
click at [487, 293] on span "This Job Does Not Fit My Skills" at bounding box center [494, 280] width 137 height 34
click at [737, 565] on span "Next" at bounding box center [734, 570] width 22 height 17
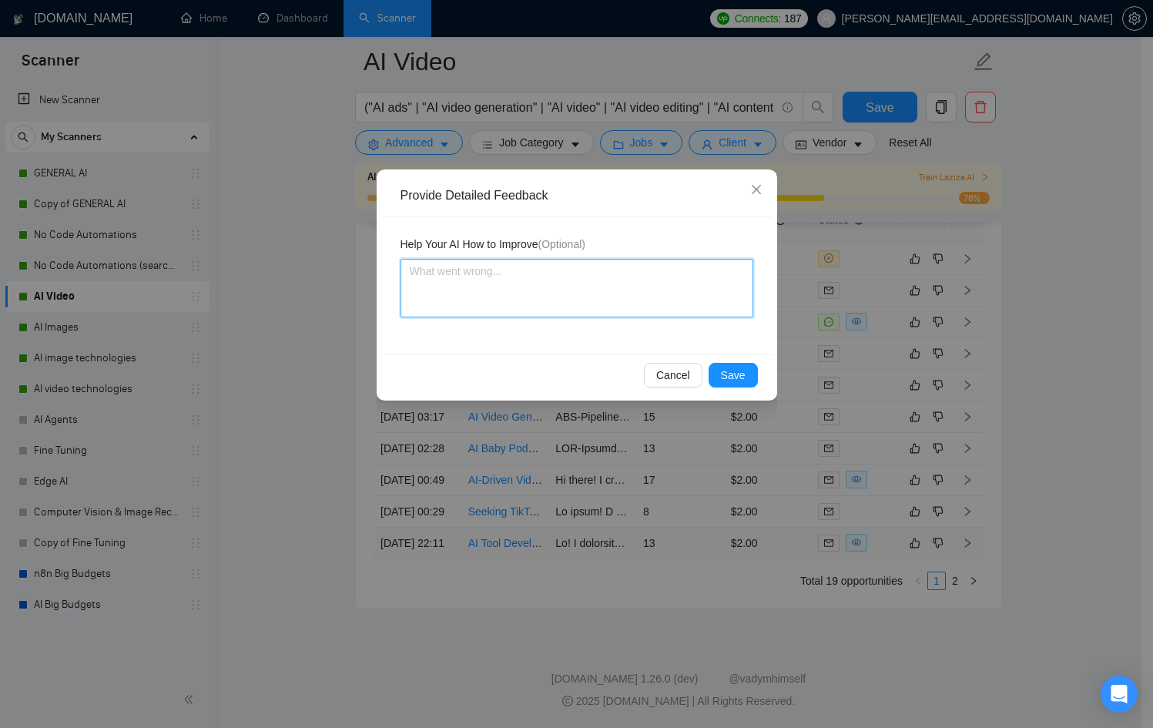
click at [544, 265] on textarea at bounding box center [576, 288] width 353 height 59
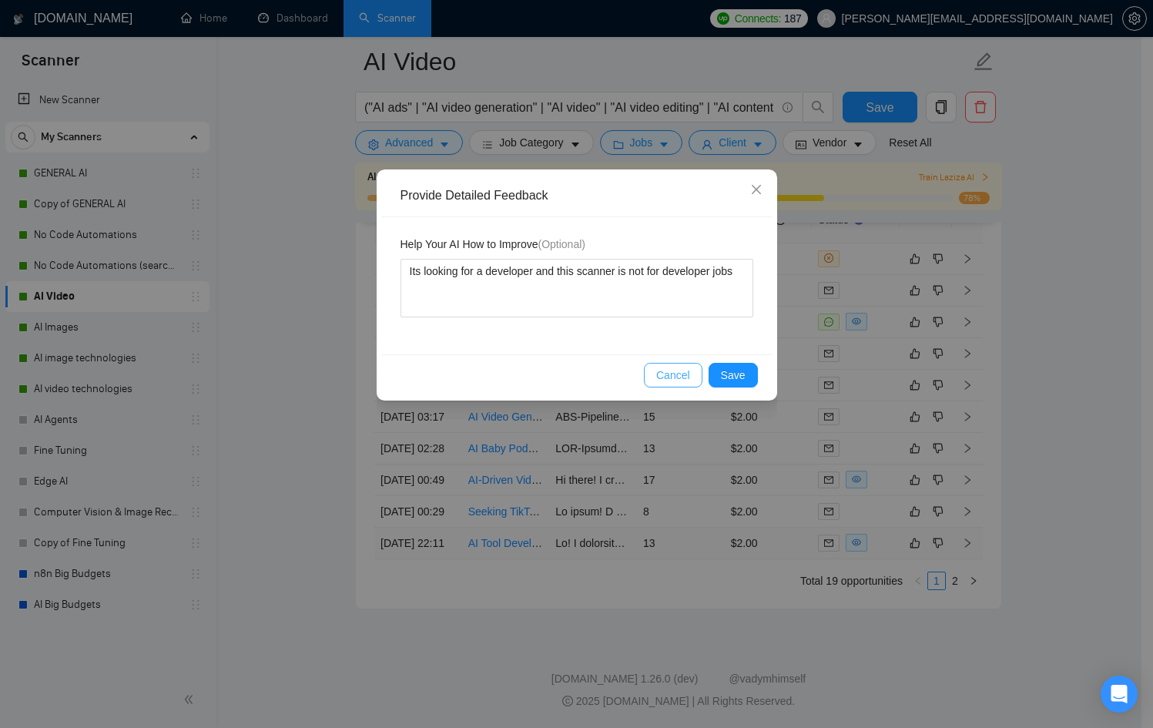
click at [699, 380] on button "Cancel" at bounding box center [673, 375] width 59 height 25
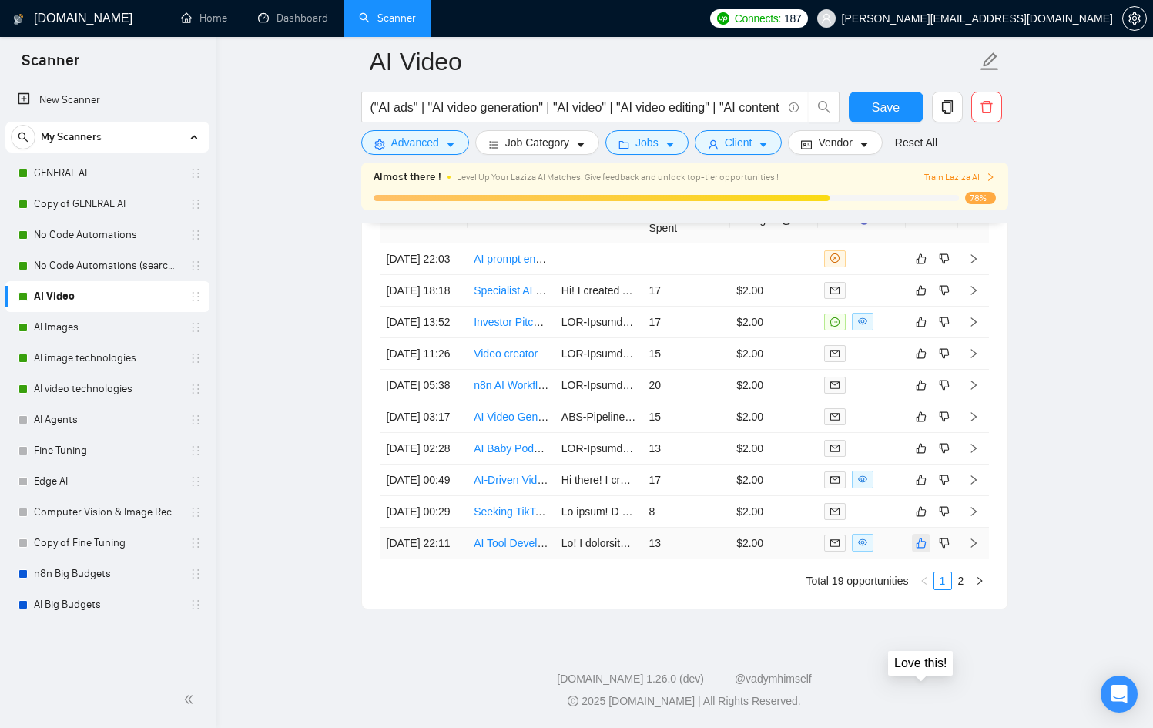
click at [923, 549] on icon "like" at bounding box center [921, 543] width 11 height 12
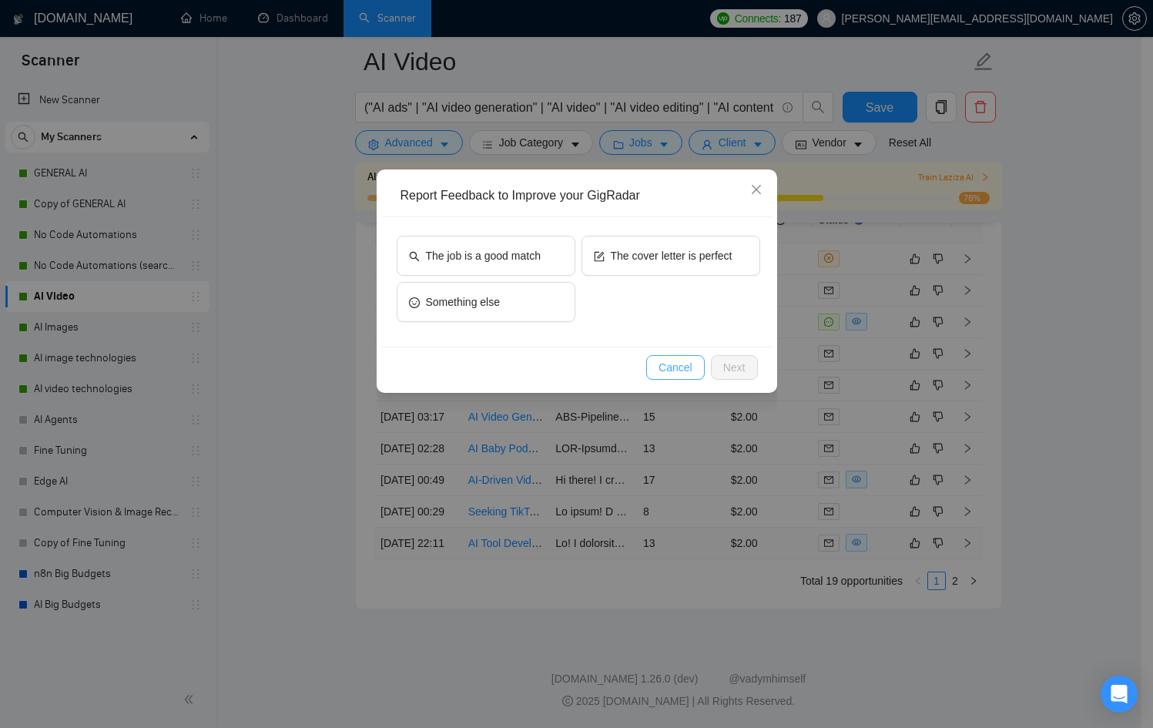
click at [686, 364] on span "Cancel" at bounding box center [675, 367] width 34 height 17
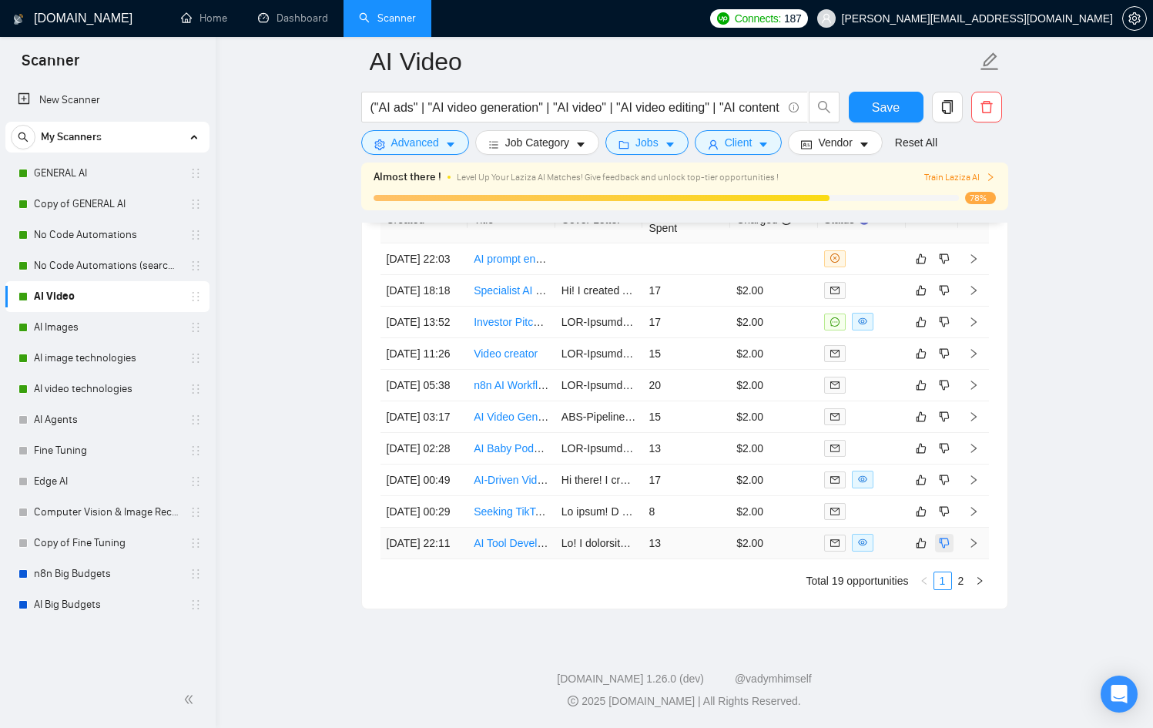
click at [949, 552] on button "button" at bounding box center [944, 543] width 18 height 18
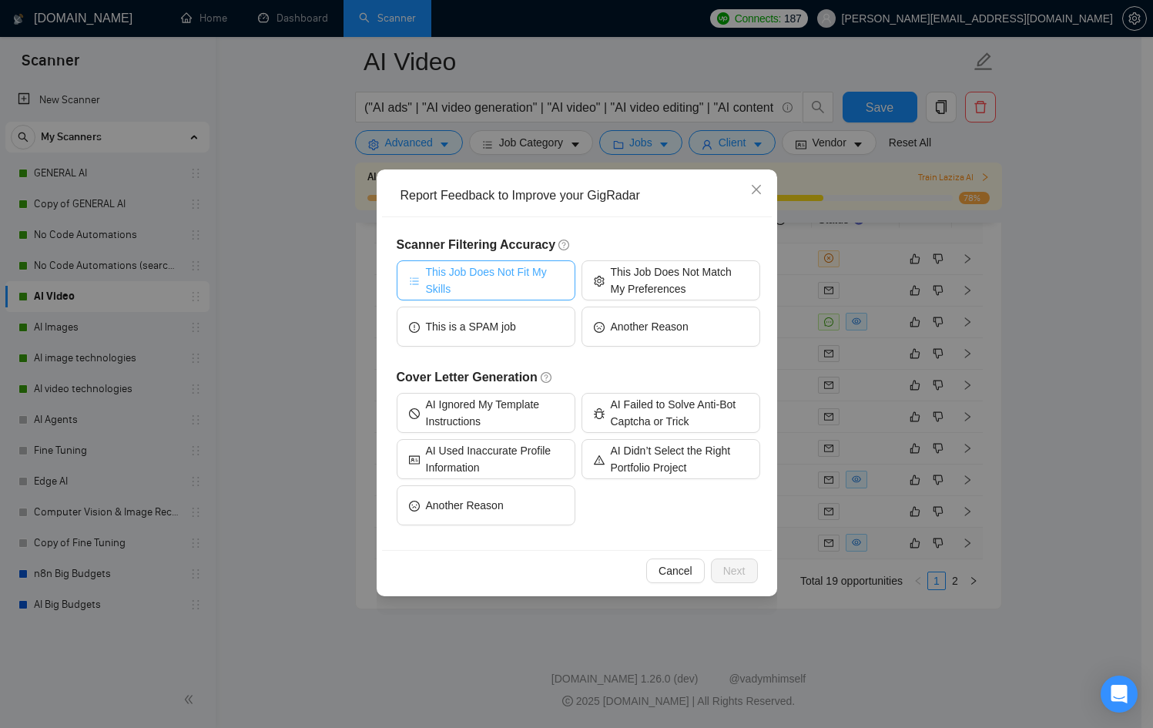
click at [511, 273] on span "This Job Does Not Fit My Skills" at bounding box center [494, 280] width 137 height 34
click at [736, 570] on span "Next" at bounding box center [734, 570] width 22 height 17
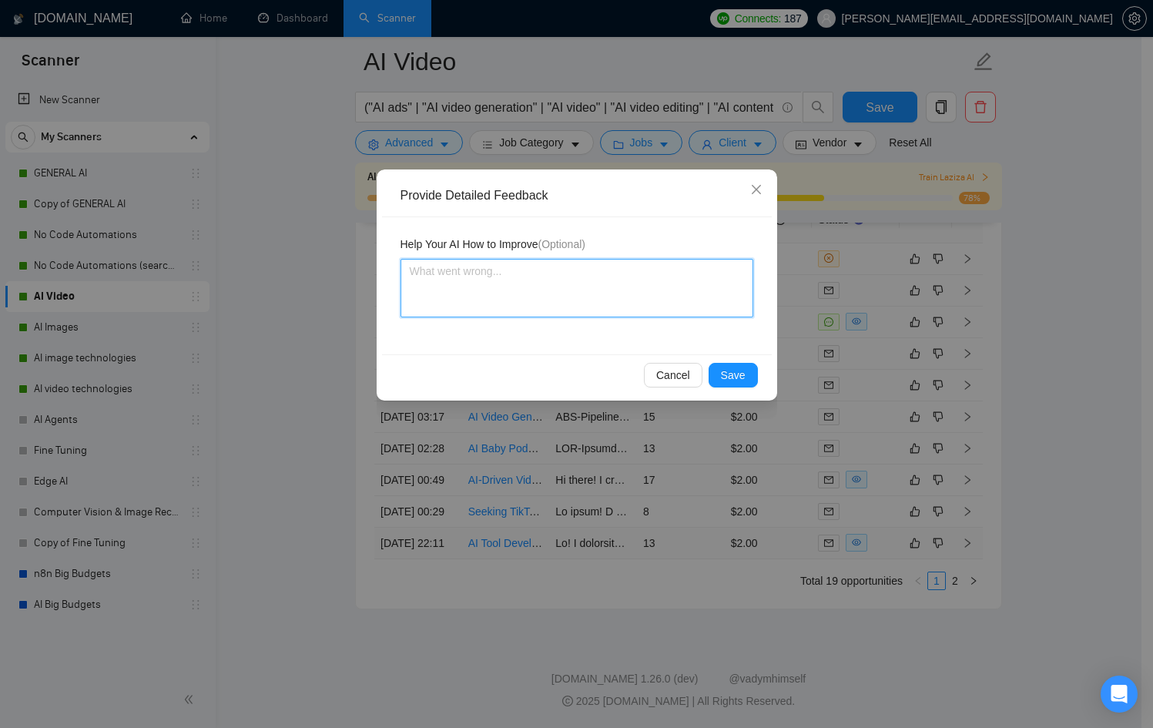
click at [510, 281] on textarea at bounding box center [576, 288] width 353 height 59
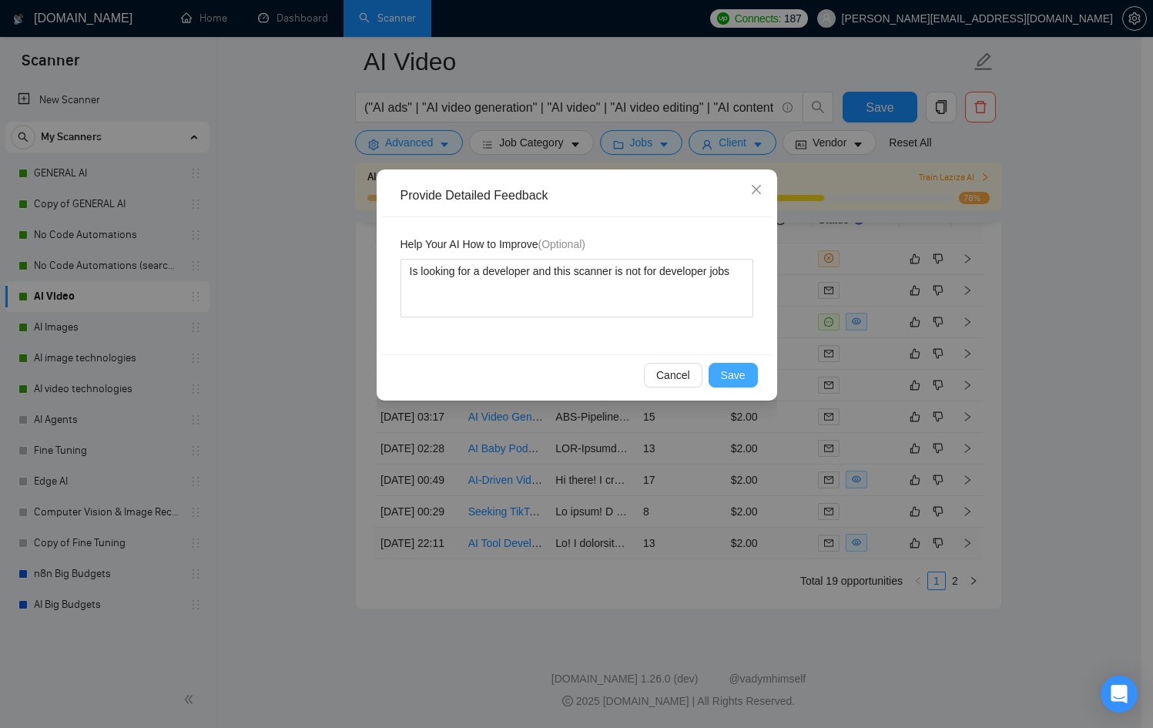
click at [743, 365] on button "Save" at bounding box center [732, 375] width 49 height 25
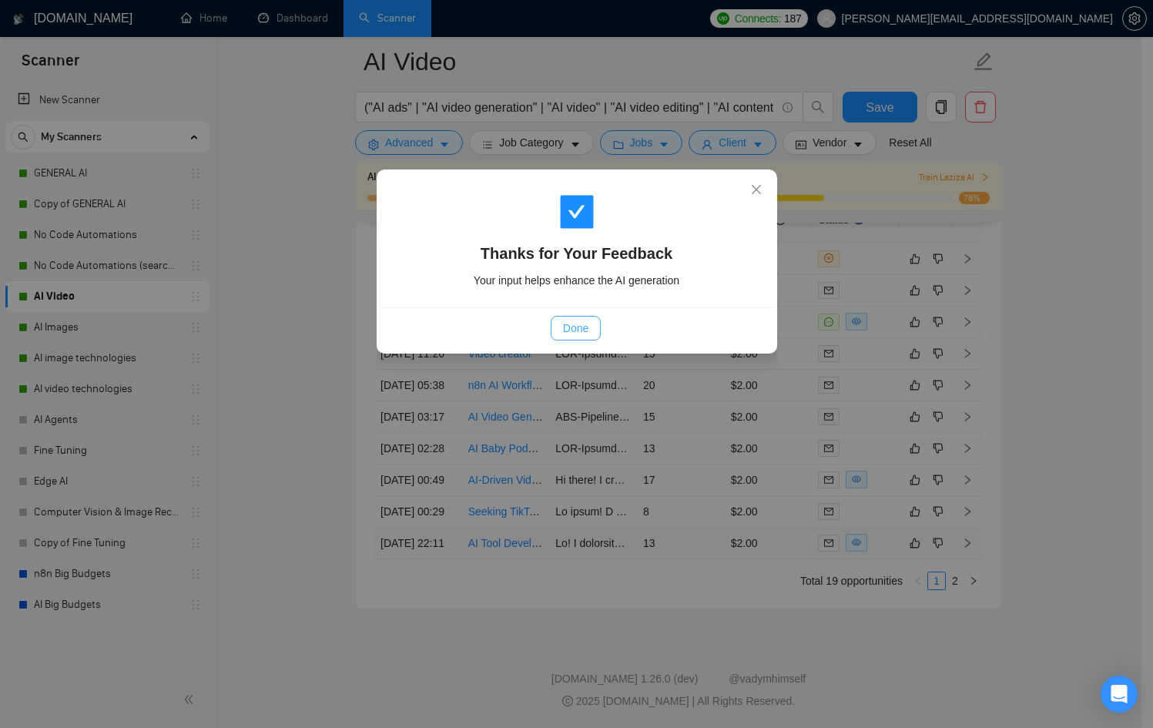
click at [571, 321] on span "Done" at bounding box center [575, 328] width 25 height 17
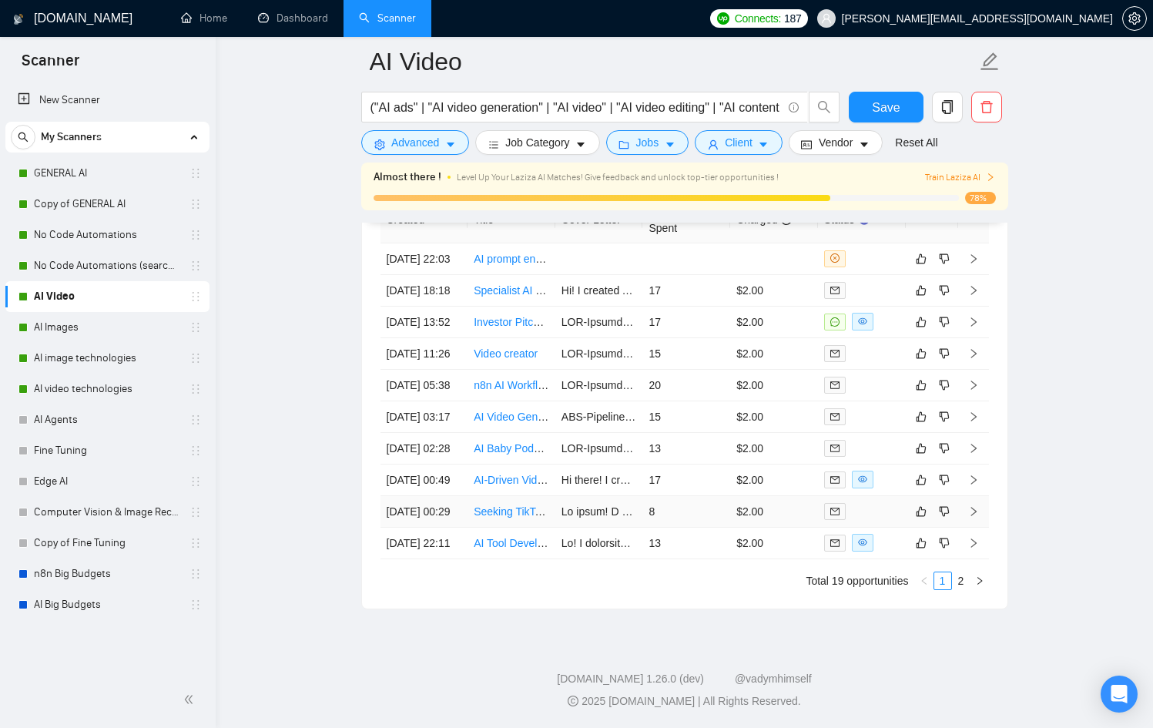
click at [879, 520] on div at bounding box center [861, 511] width 75 height 18
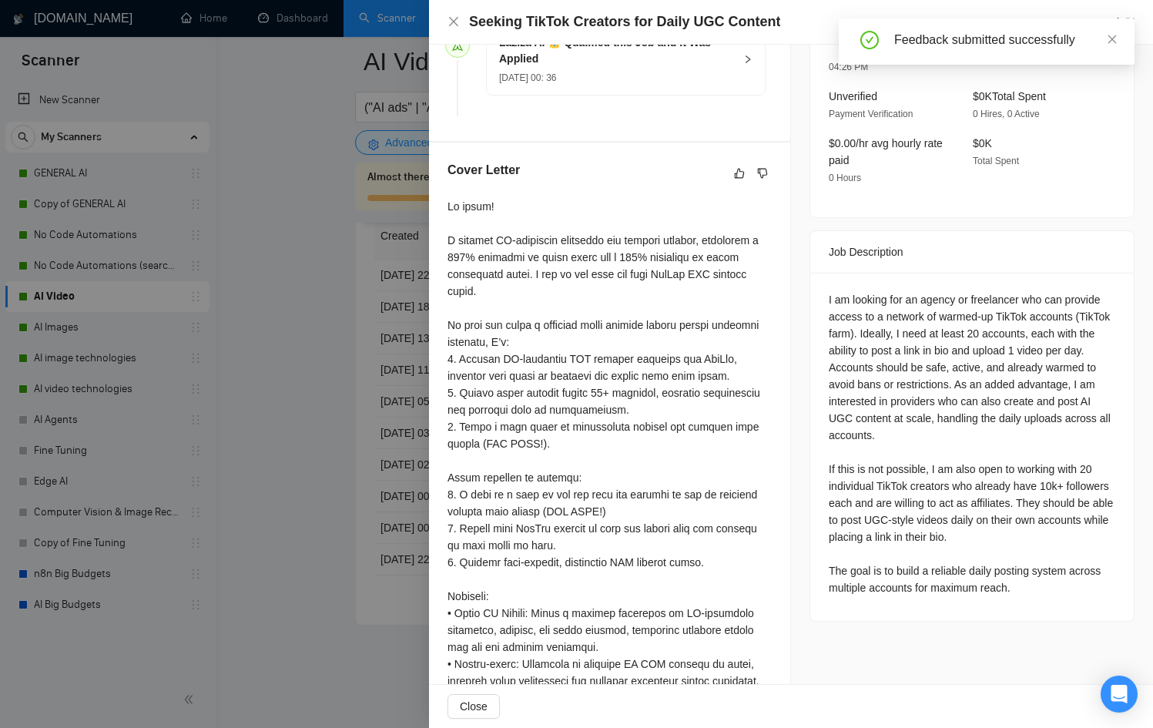
scroll to position [4191, 0]
click at [351, 435] on div at bounding box center [576, 364] width 1153 height 728
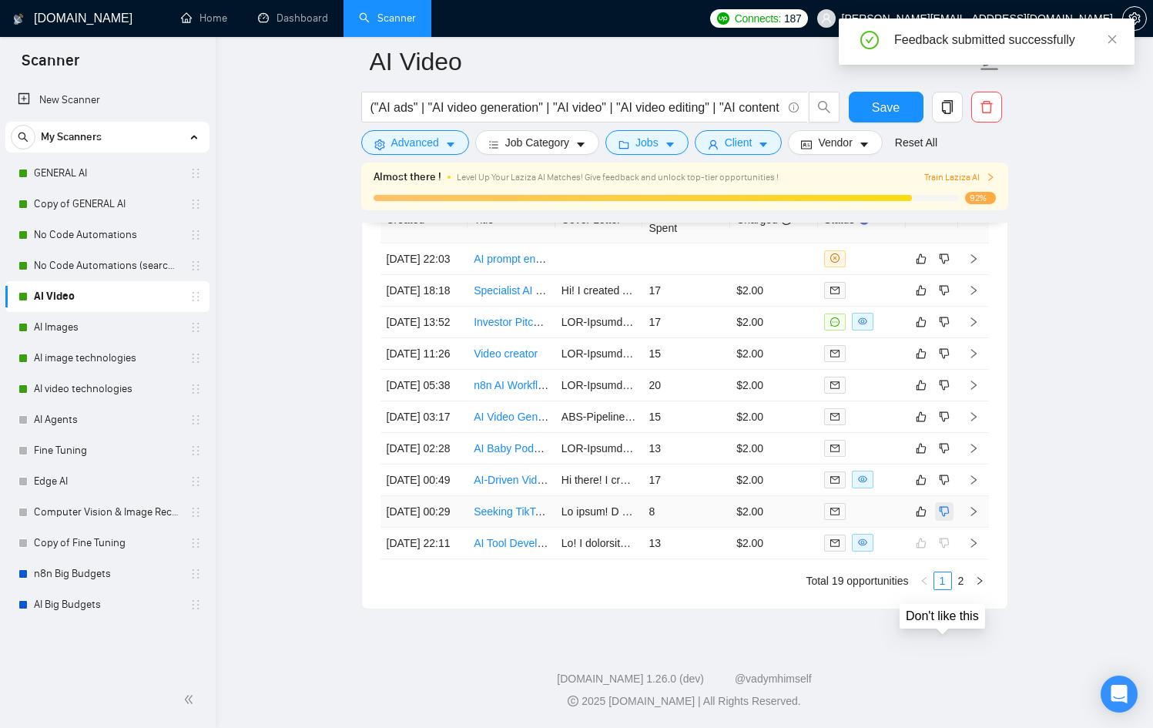
click at [944, 521] on button "button" at bounding box center [944, 511] width 18 height 18
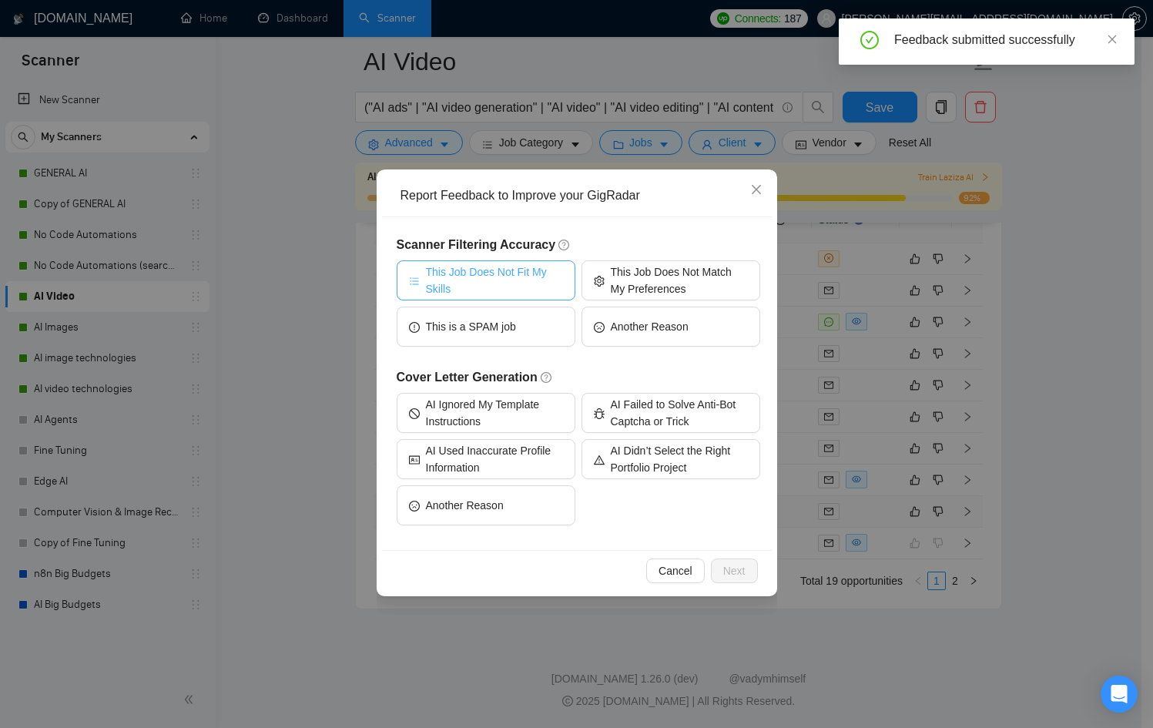
click at [491, 273] on span "This Job Does Not Fit My Skills" at bounding box center [494, 280] width 137 height 34
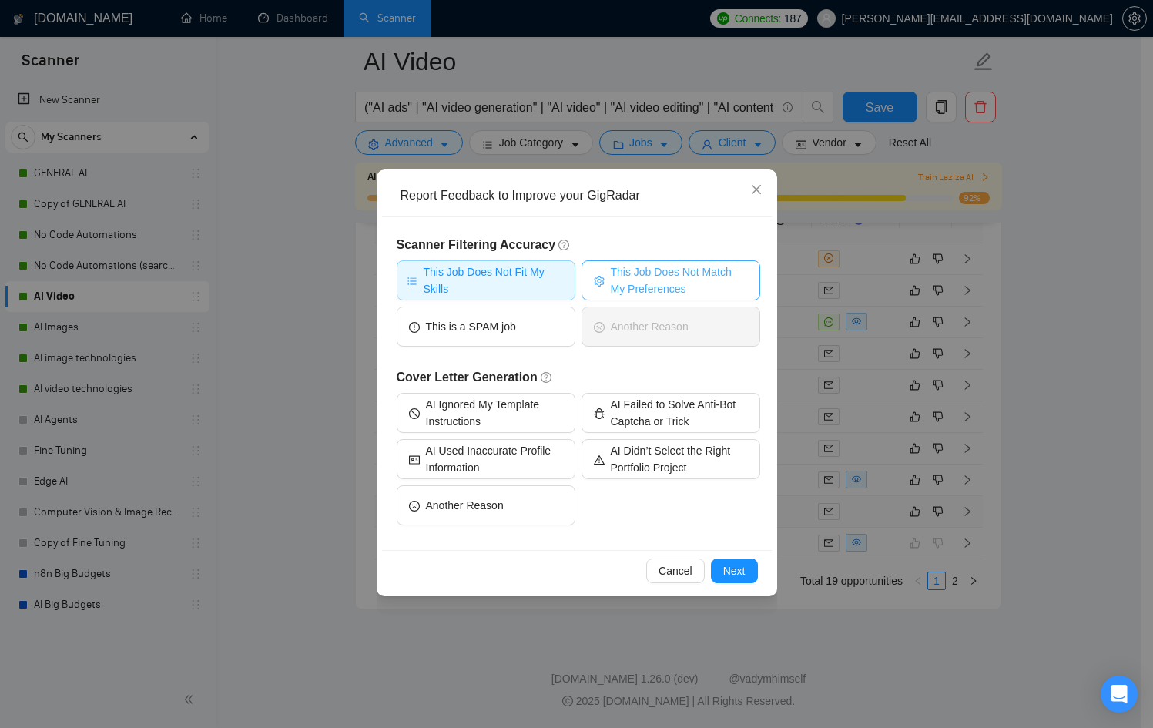
click at [706, 274] on span "This Job Does Not Match My Preferences" at bounding box center [679, 280] width 137 height 34
click at [737, 570] on span "Next" at bounding box center [734, 570] width 22 height 17
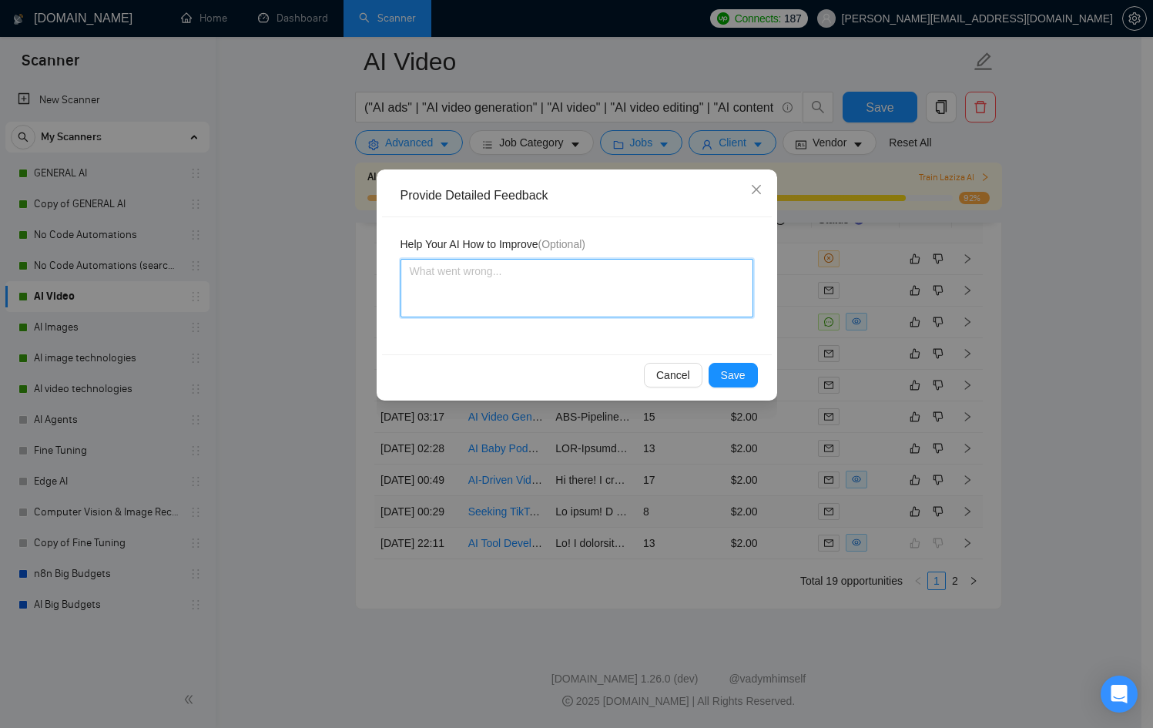
click at [517, 288] on textarea at bounding box center [576, 288] width 353 height 59
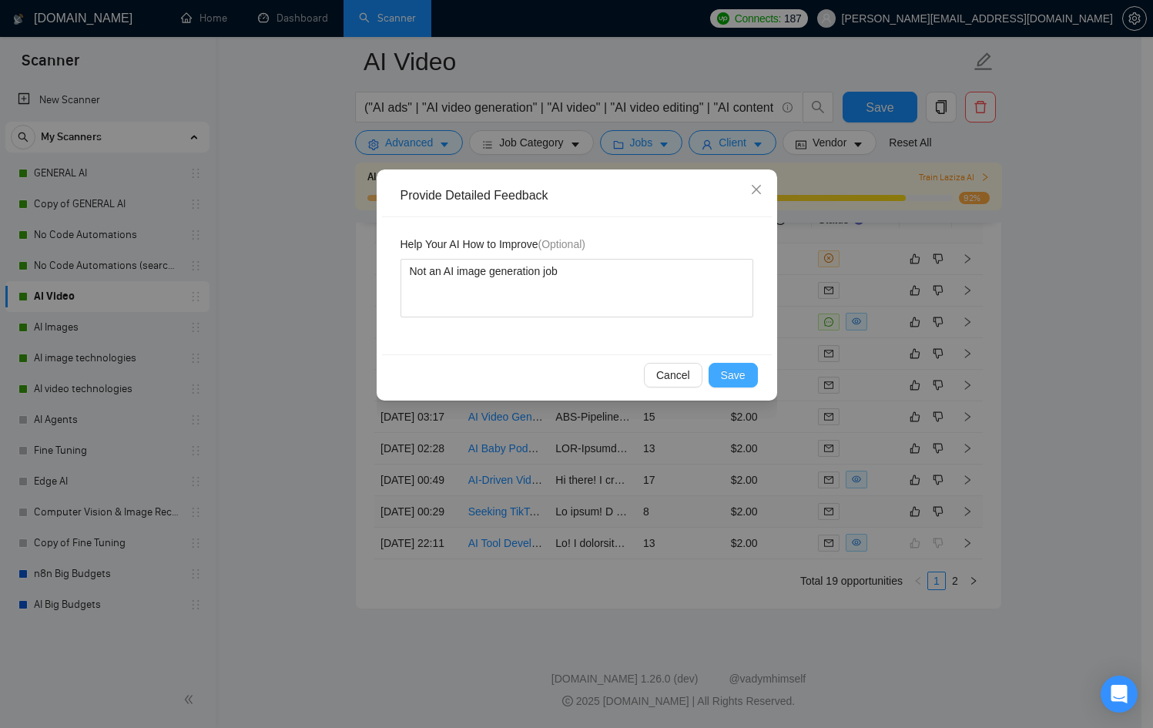
click at [722, 384] on button "Save" at bounding box center [732, 375] width 49 height 25
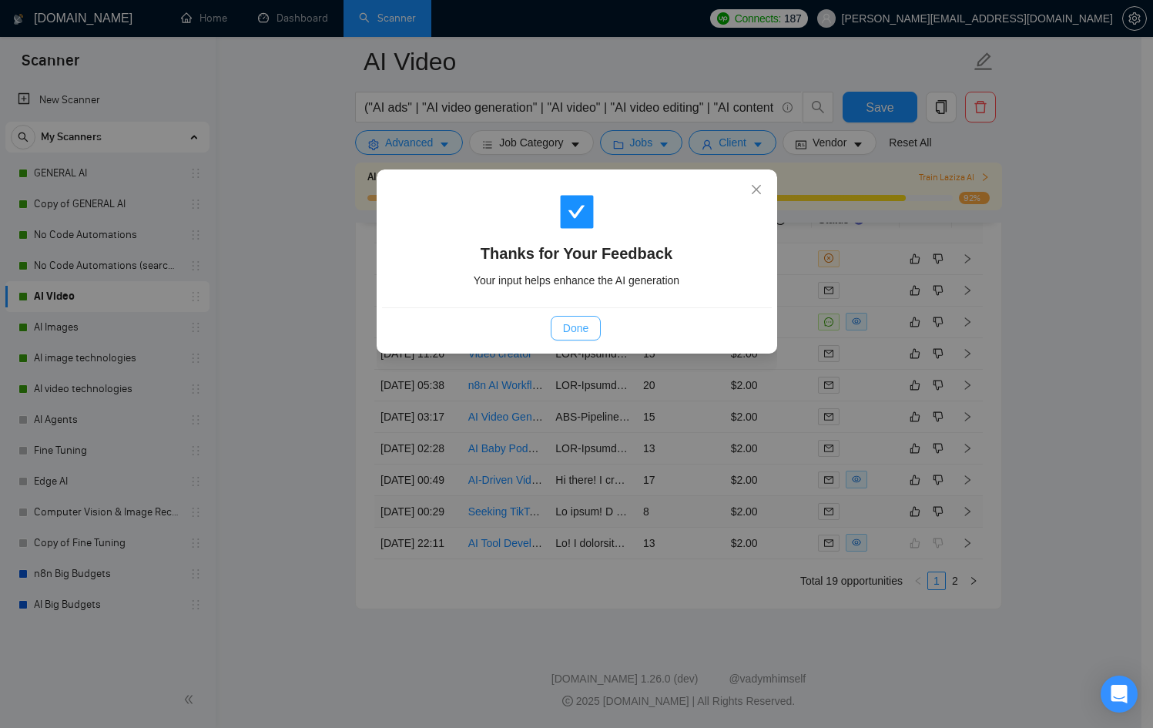
click at [596, 323] on button "Done" at bounding box center [576, 328] width 50 height 25
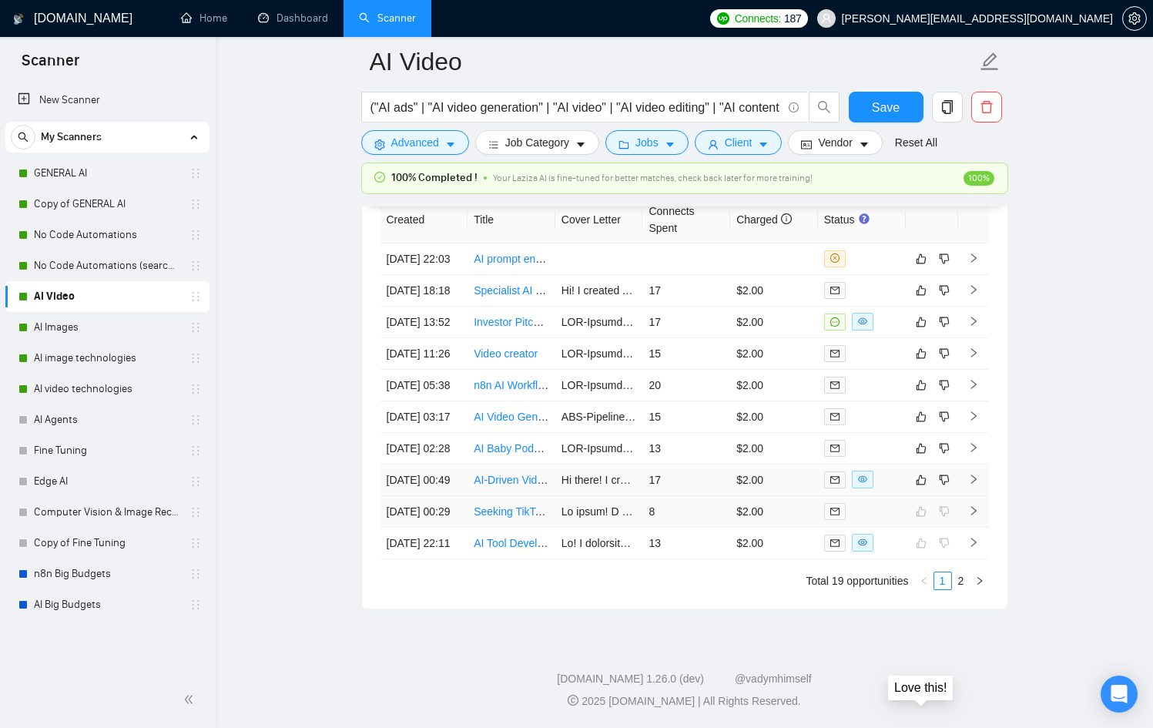
scroll to position [4094, 0]
click at [901, 496] on td at bounding box center [862, 512] width 88 height 32
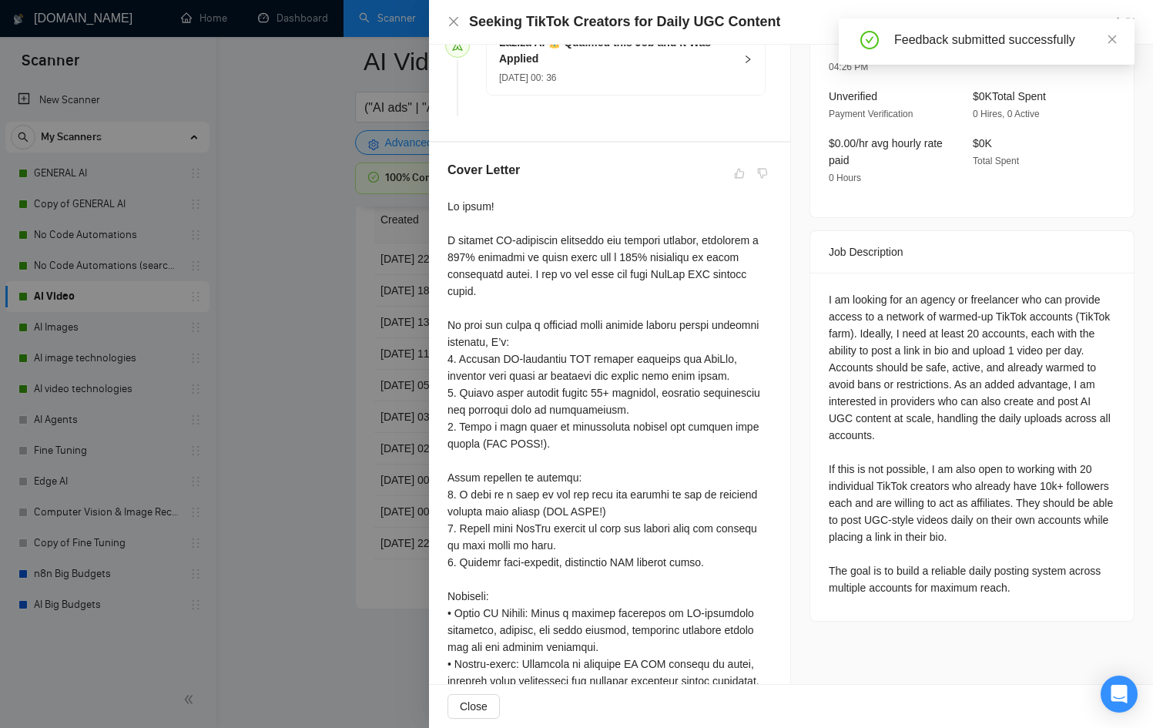
click at [345, 390] on div at bounding box center [576, 364] width 1153 height 728
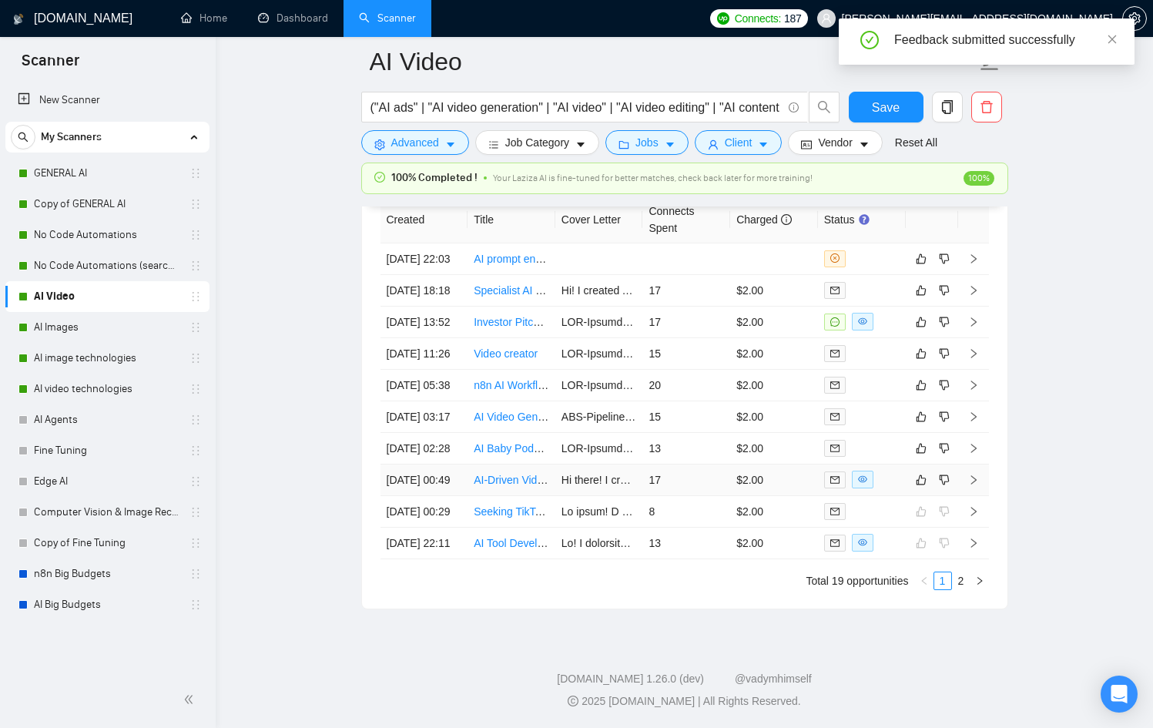
click at [883, 488] on div at bounding box center [861, 480] width 75 height 18
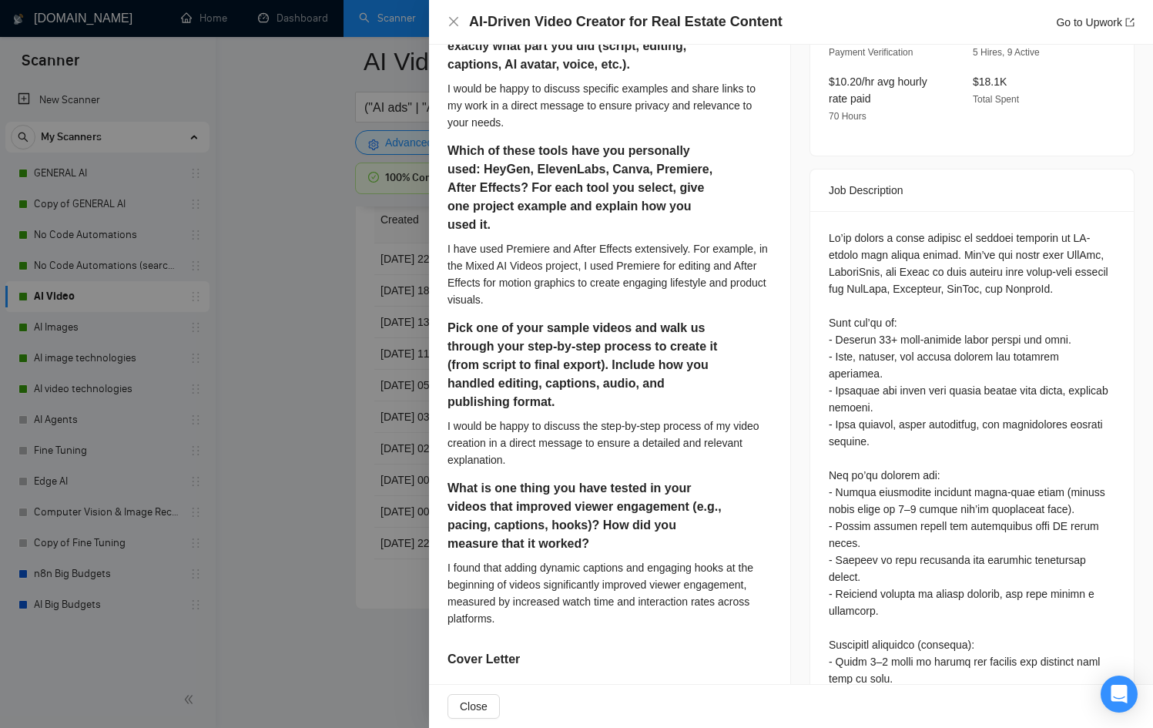
scroll to position [641, 0]
click at [373, 450] on div at bounding box center [576, 364] width 1153 height 728
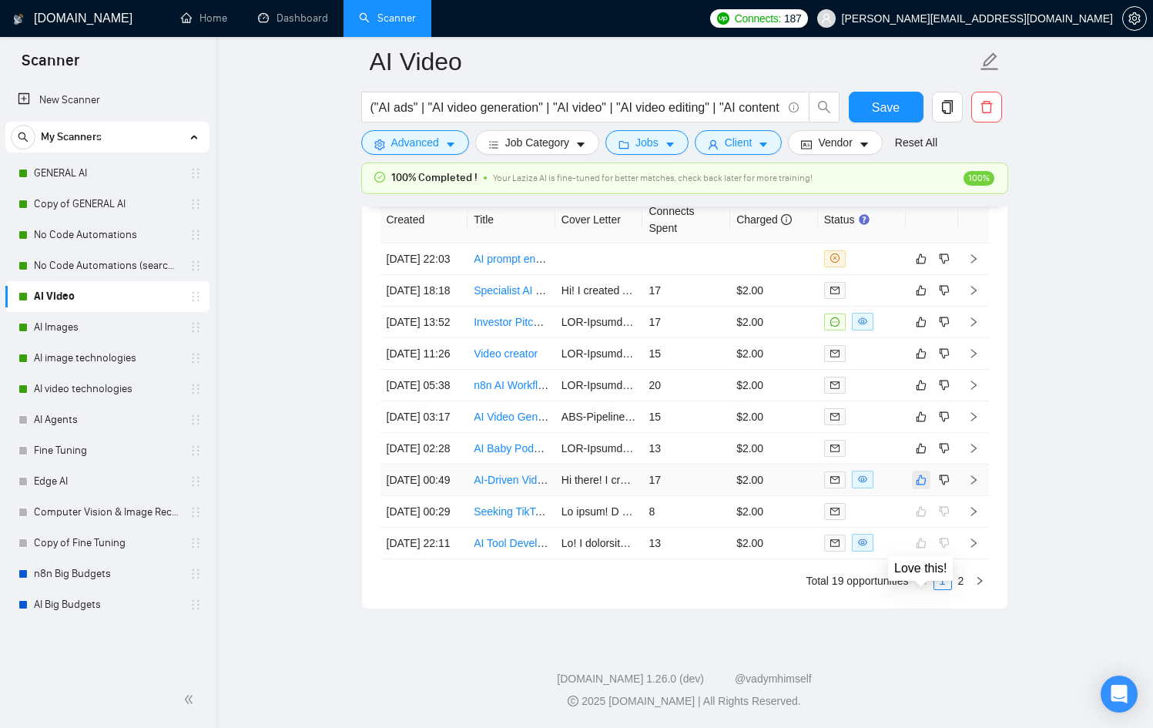
click at [925, 486] on icon "like" at bounding box center [921, 480] width 11 height 12
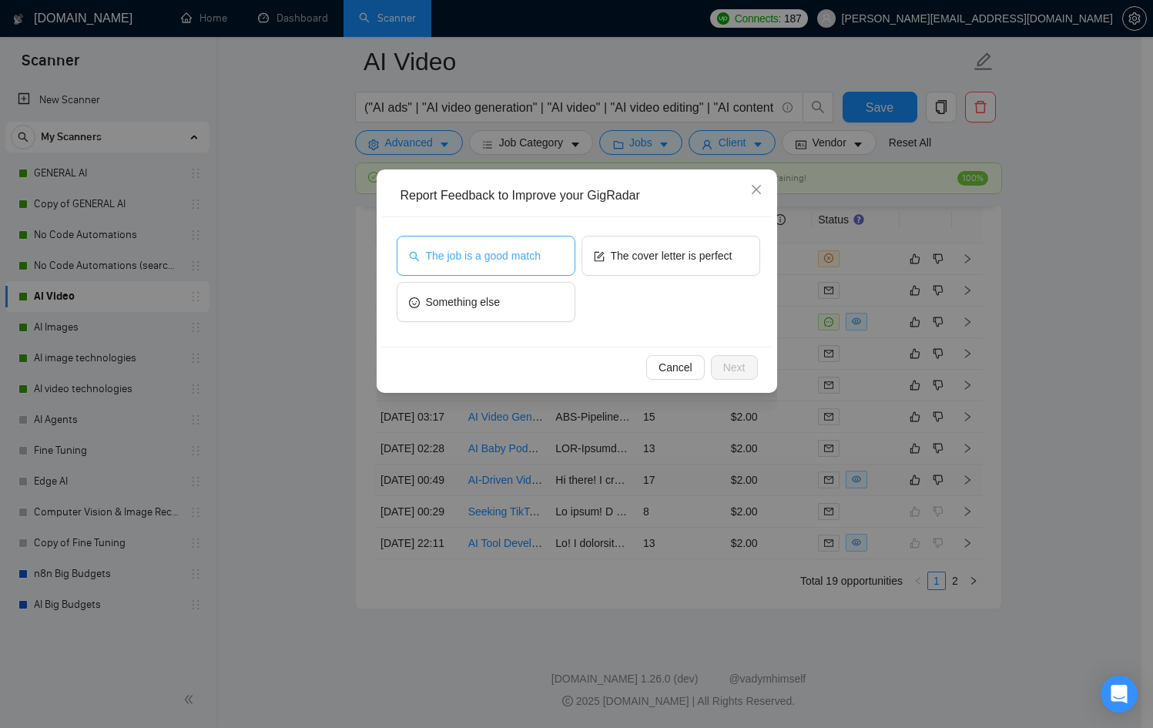
click at [516, 263] on span "The job is a good match" at bounding box center [483, 255] width 115 height 17
click at [752, 372] on button "Next" at bounding box center [734, 367] width 47 height 25
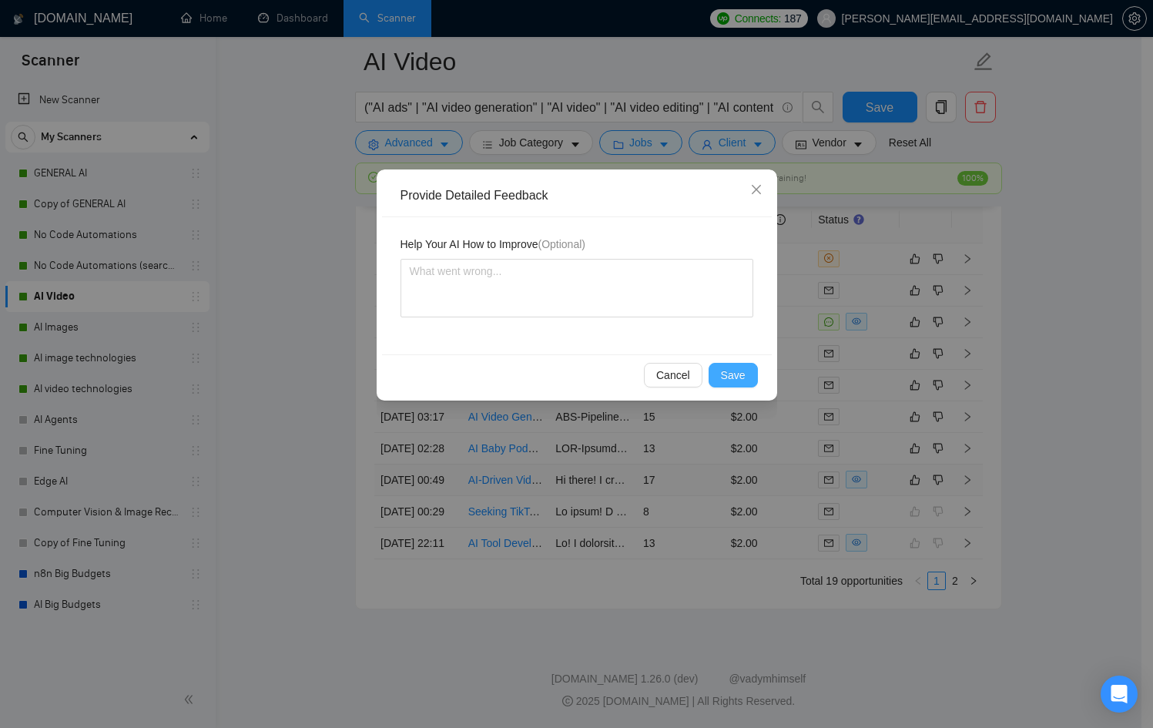
click at [745, 377] on button "Save" at bounding box center [732, 375] width 49 height 25
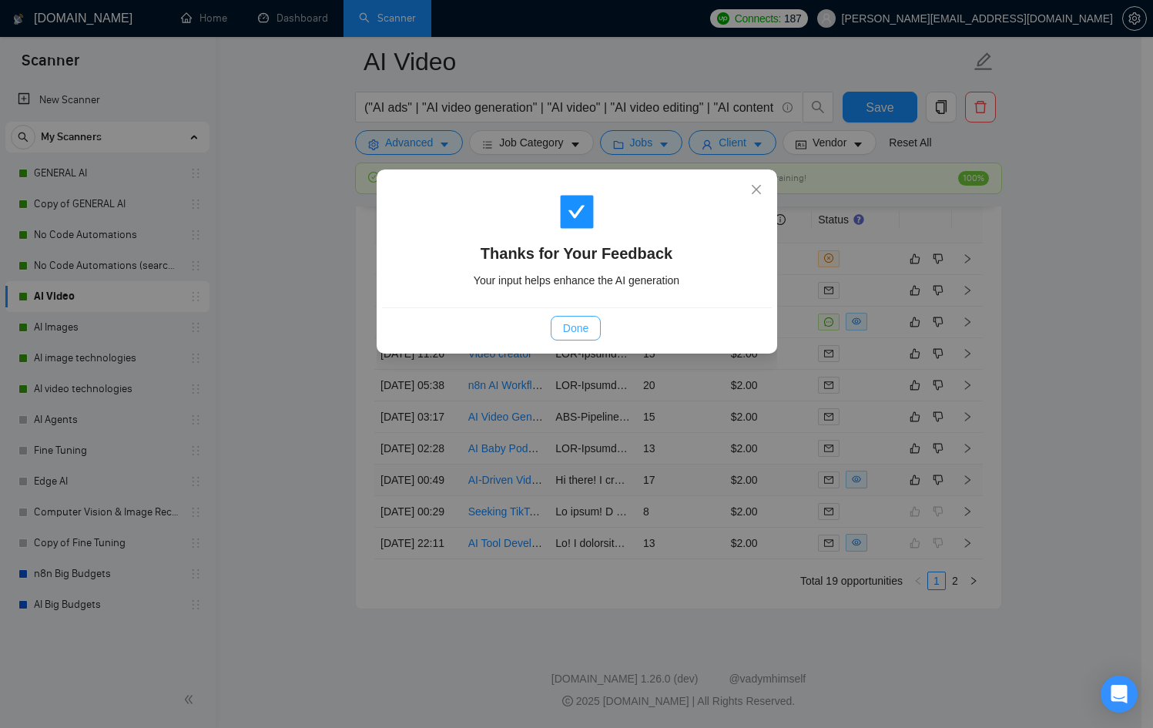
click at [569, 325] on span "Done" at bounding box center [575, 328] width 25 height 17
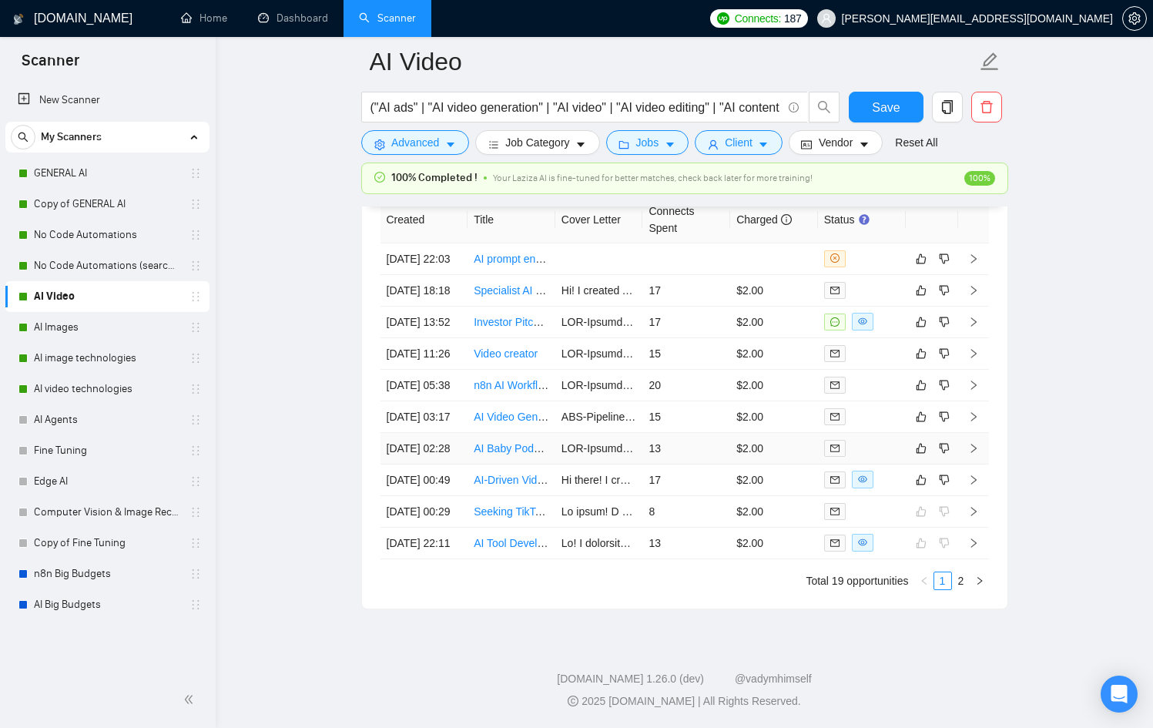
click at [896, 457] on div at bounding box center [861, 448] width 75 height 18
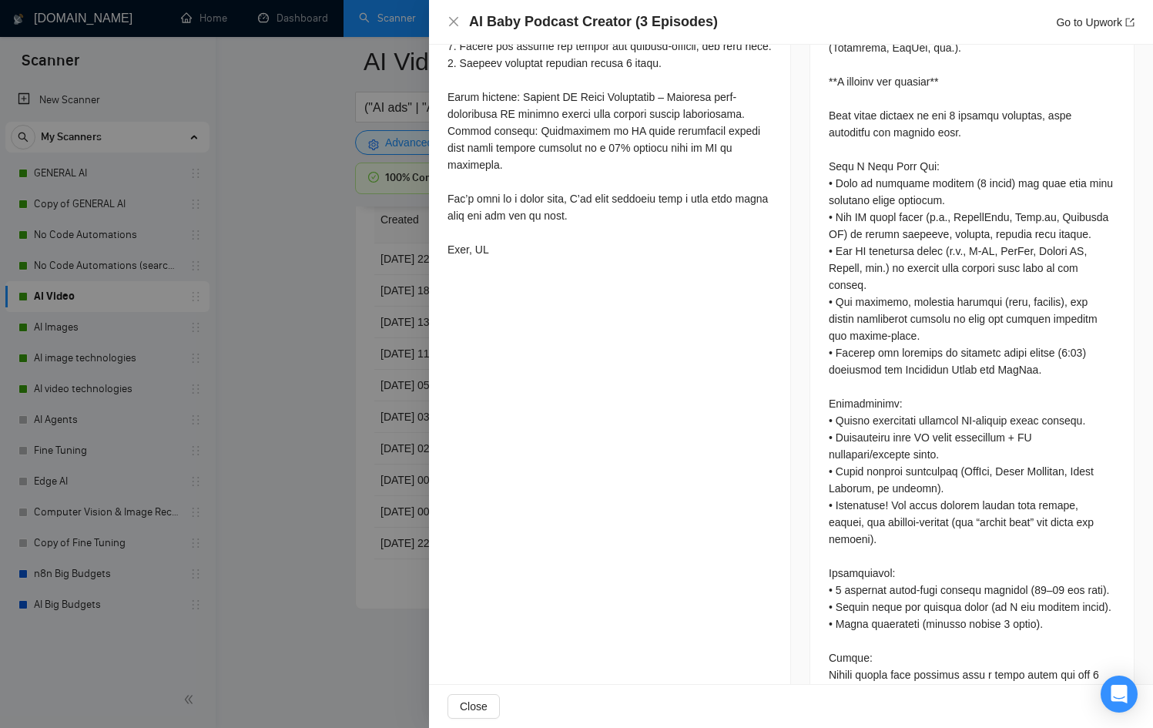
scroll to position [968, 0]
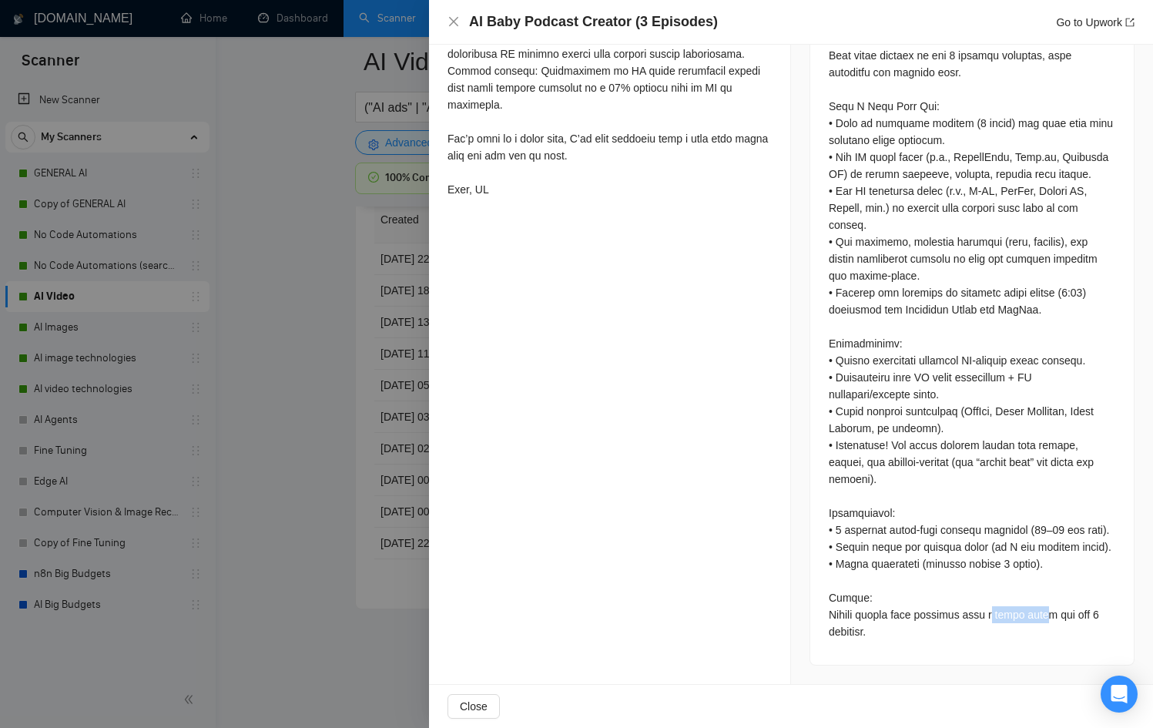
drag, startPoint x: 994, startPoint y: 610, endPoint x: 1045, endPoint y: 618, distance: 51.5
click at [1045, 618] on div at bounding box center [972, 259] width 286 height 762
click at [972, 621] on div at bounding box center [972, 259] width 286 height 762
drag, startPoint x: 948, startPoint y: 625, endPoint x: 816, endPoint y: 610, distance: 132.6
click at [816, 610] on div at bounding box center [971, 261] width 323 height 805
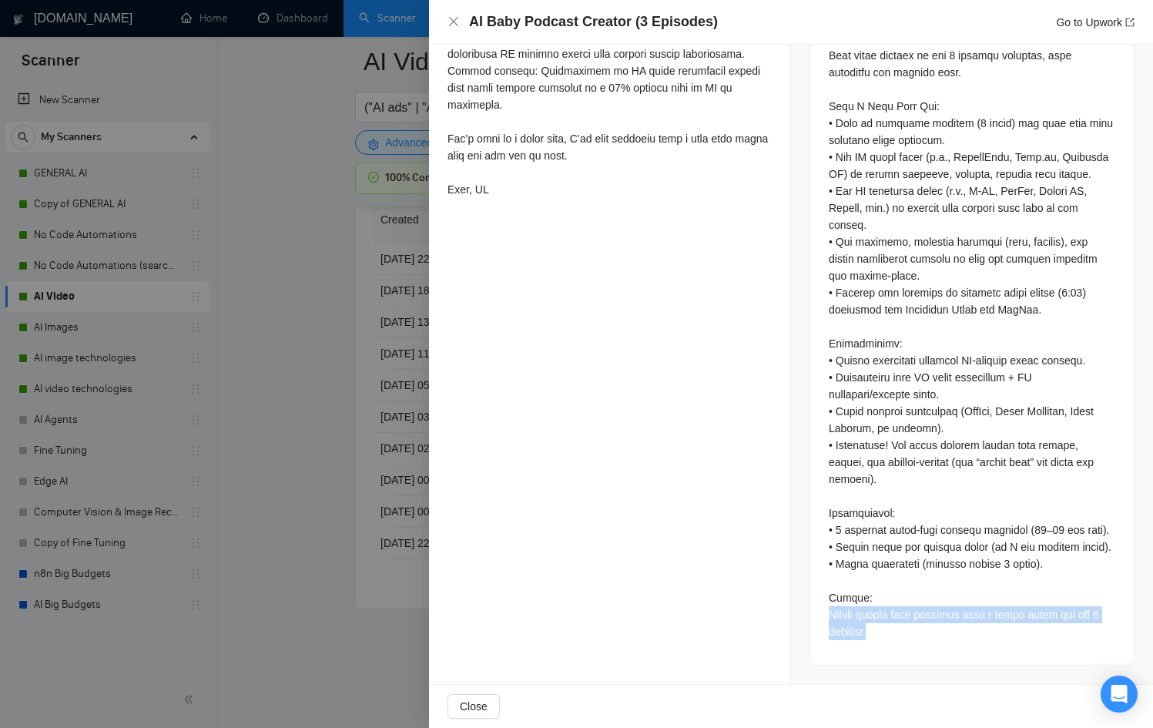
copy div "Please submit your proposal with a fixed price for all 3 episodes."
click at [332, 565] on div at bounding box center [576, 364] width 1153 height 728
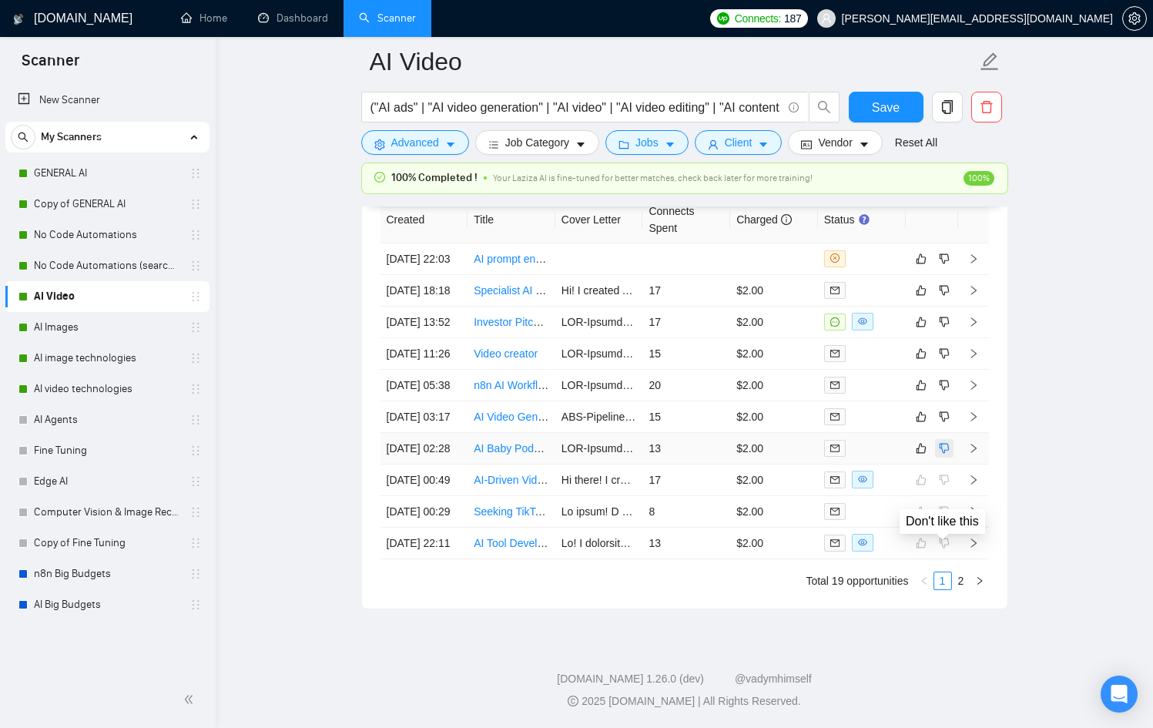
click at [941, 454] on icon "dislike" at bounding box center [944, 448] width 11 height 12
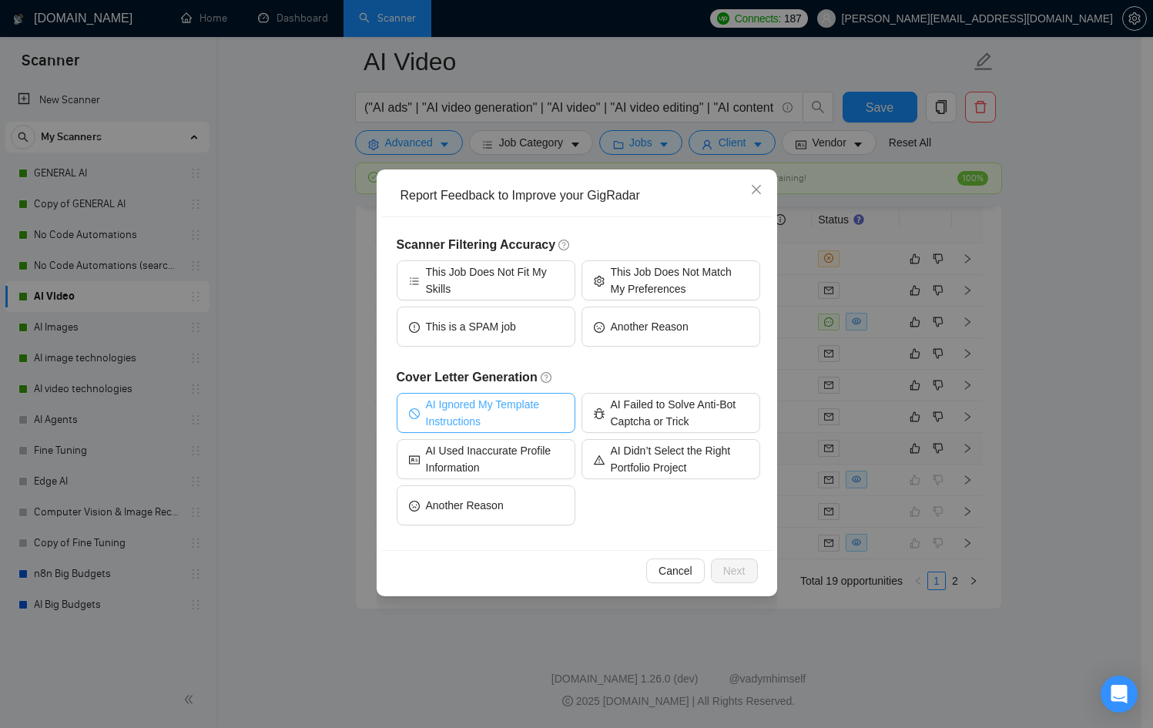
click at [491, 421] on span "AI Ignored My Template Instructions" at bounding box center [494, 413] width 137 height 34
click at [491, 421] on span "AI Ignored My Template Instructions" at bounding box center [495, 413] width 142 height 34
click at [619, 424] on span "AI Failed to Solve Anti-Bot Captcha or Trick" at bounding box center [679, 413] width 137 height 34
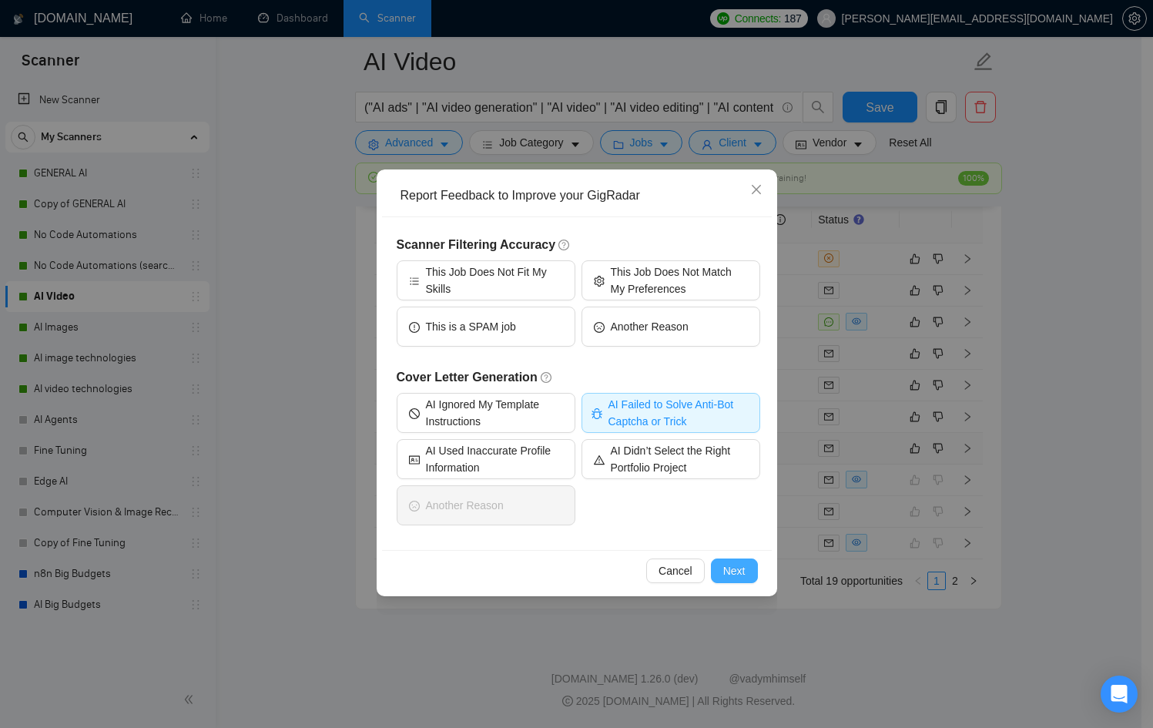
click at [737, 568] on span "Next" at bounding box center [734, 570] width 22 height 17
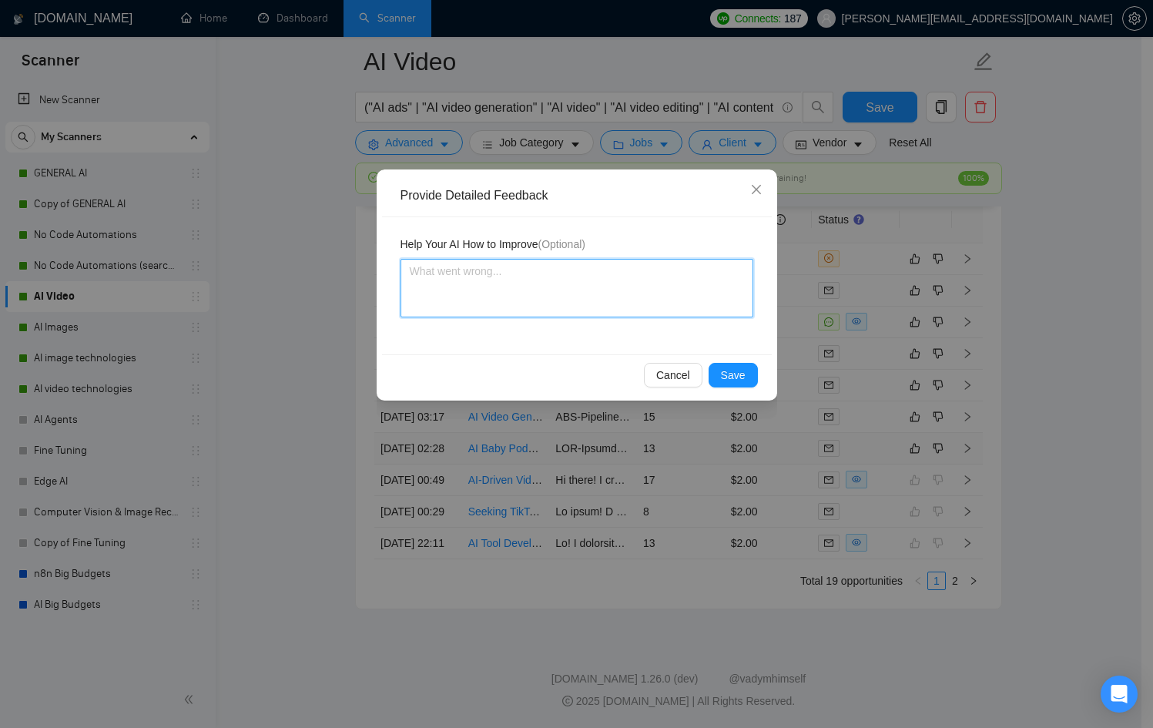
click at [513, 283] on textarea at bounding box center [576, 288] width 353 height 59
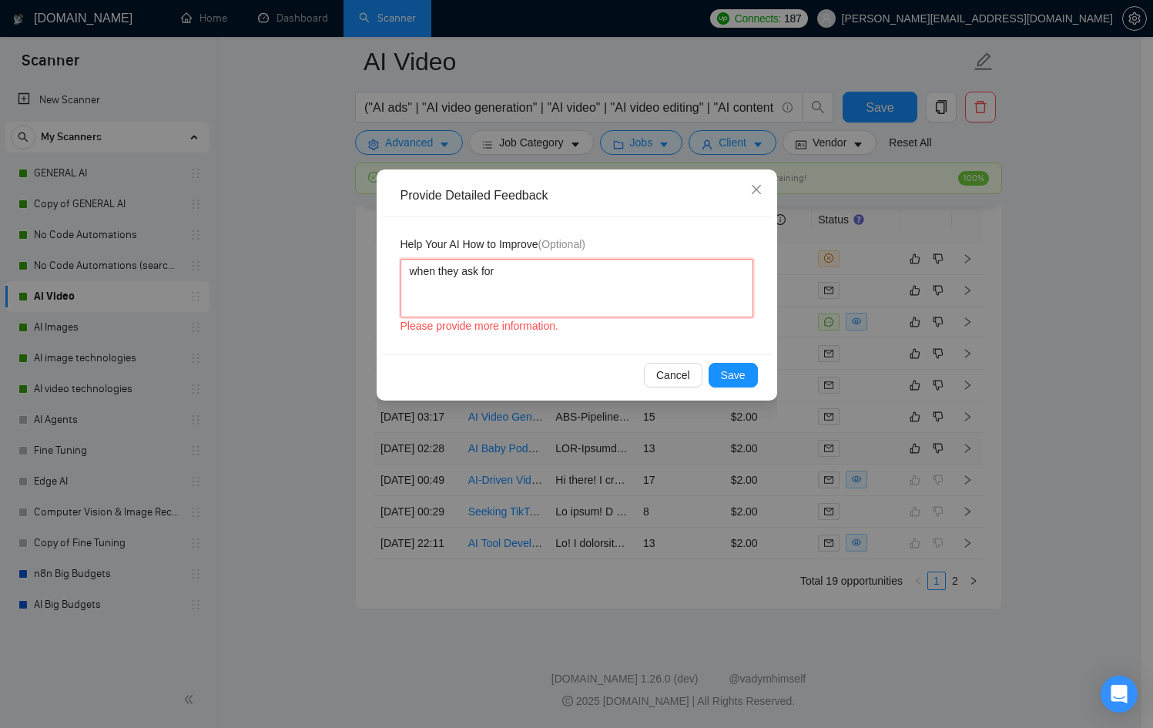
paste textarea "Please submit your proposal with a fixed price for all 3 episodes."
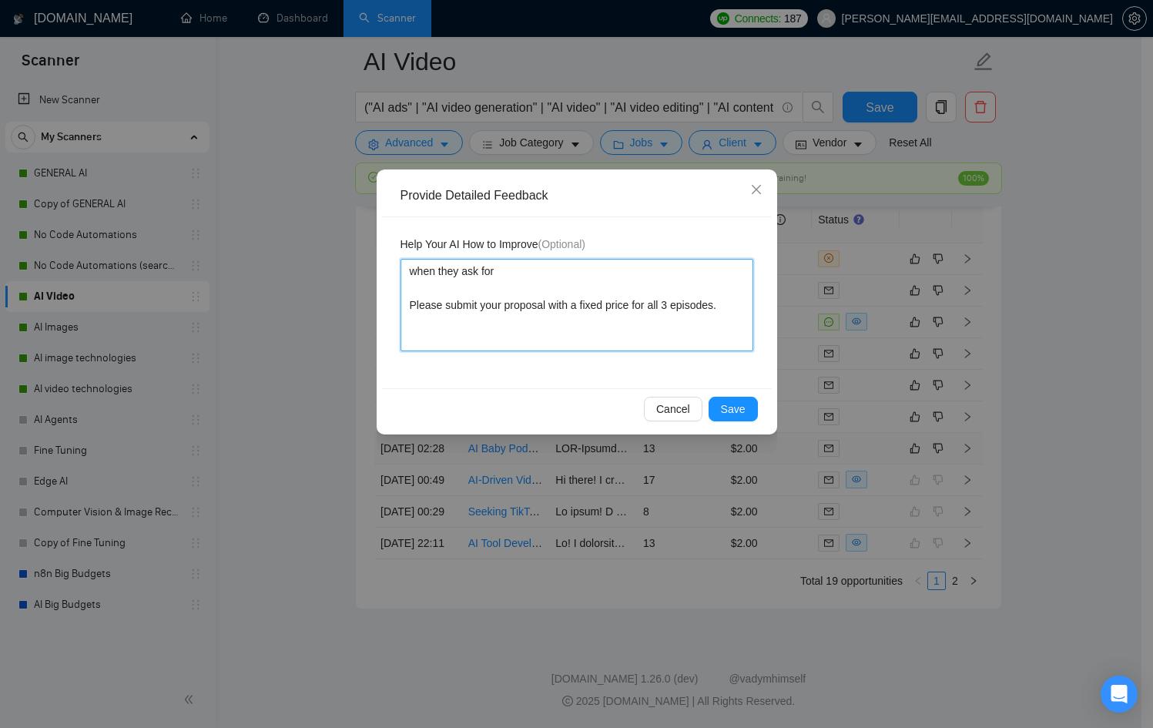
drag, startPoint x: 672, startPoint y: 302, endPoint x: 832, endPoint y: 304, distance: 161.0
click at [832, 304] on div "Provide Detailed Feedback Help Your AI How to Improve (Optional) when they ask …" at bounding box center [576, 364] width 1153 height 728
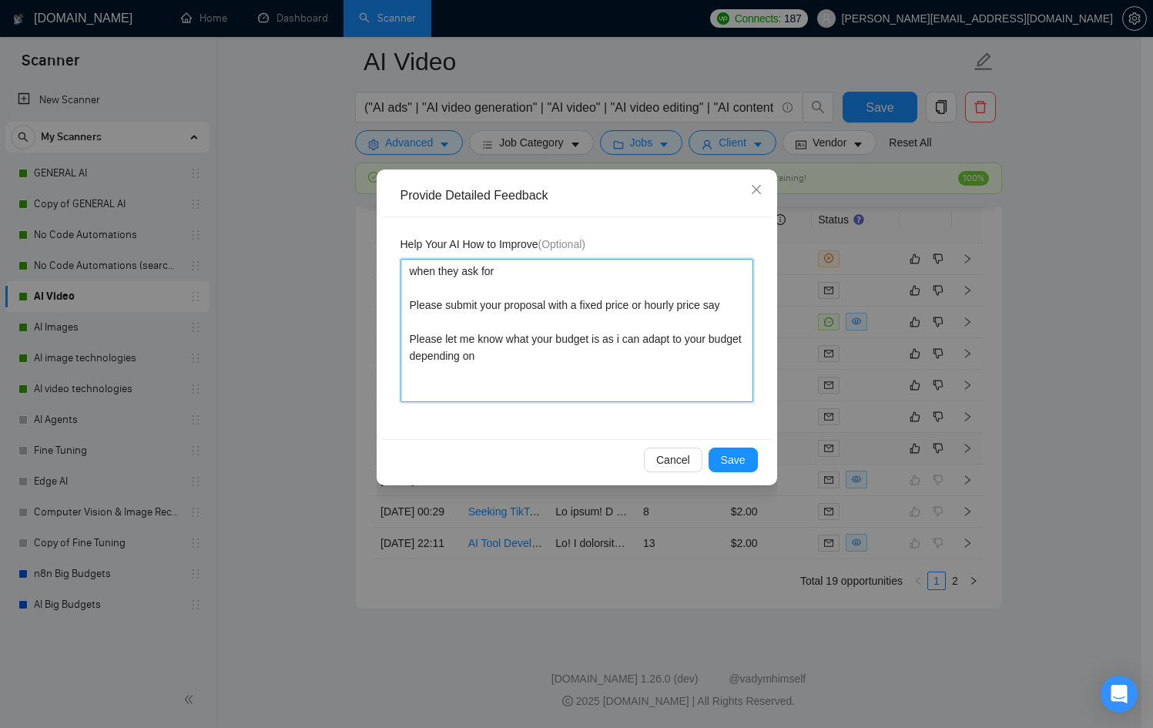
drag, startPoint x: 562, startPoint y: 361, endPoint x: 447, endPoint y: 353, distance: 115.0
click at [447, 353] on textarea "when they ask for Please submit your proposal with a fixed price or hourly pric…" at bounding box center [576, 330] width 353 height 143
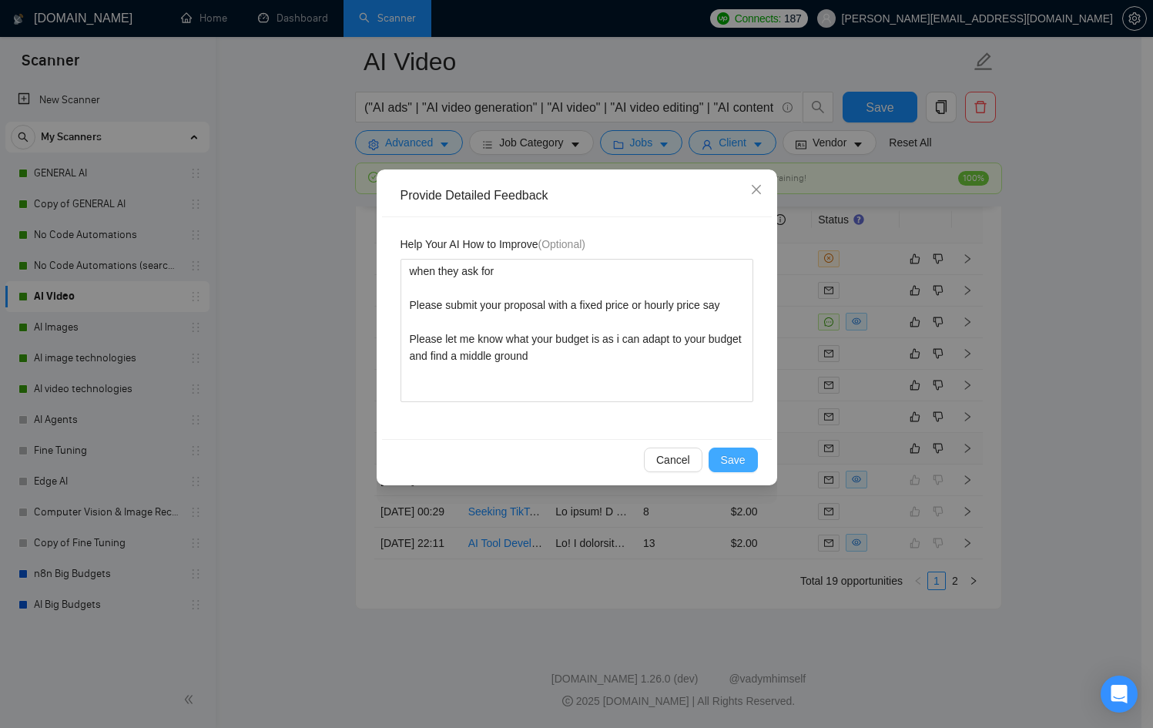
click at [752, 451] on button "Save" at bounding box center [732, 459] width 49 height 25
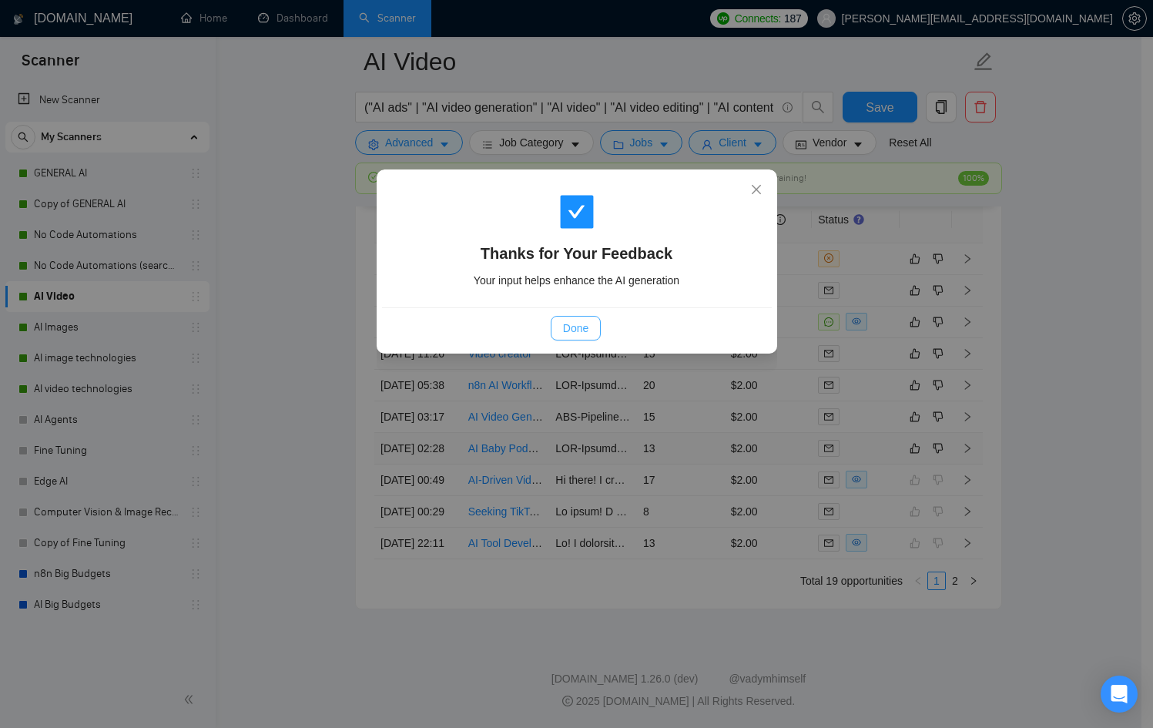
click at [578, 330] on span "Done" at bounding box center [575, 328] width 25 height 17
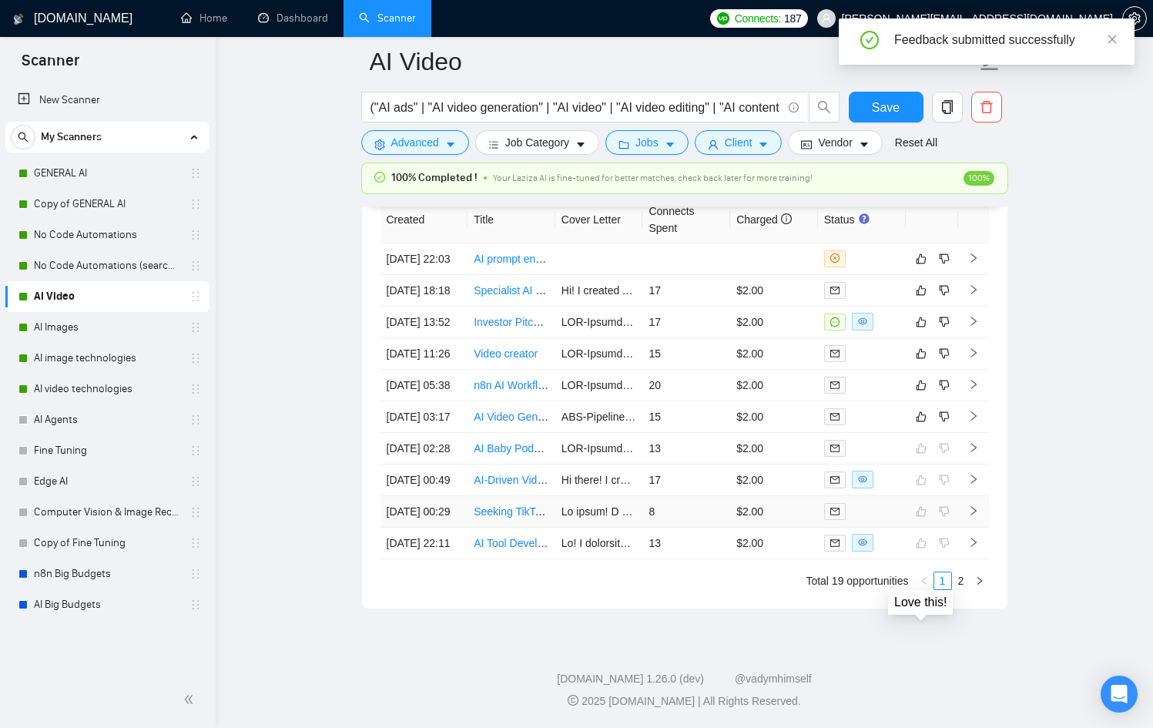
click at [900, 496] on td at bounding box center [862, 512] width 88 height 32
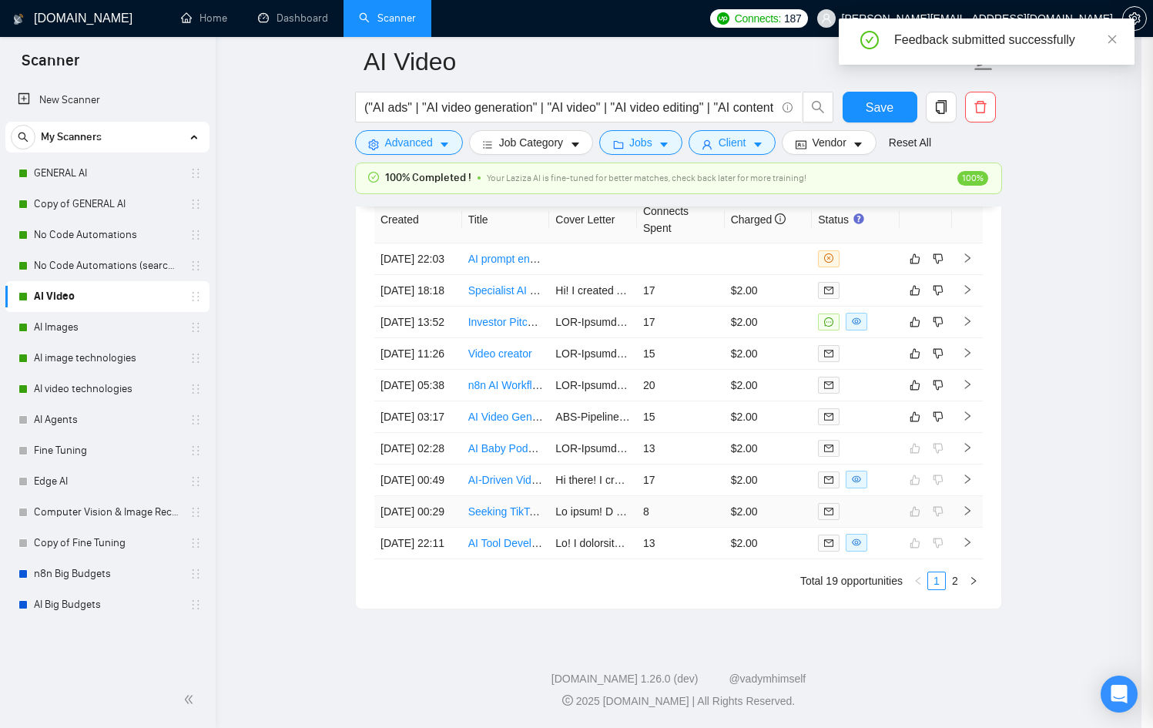
scroll to position [590, 0]
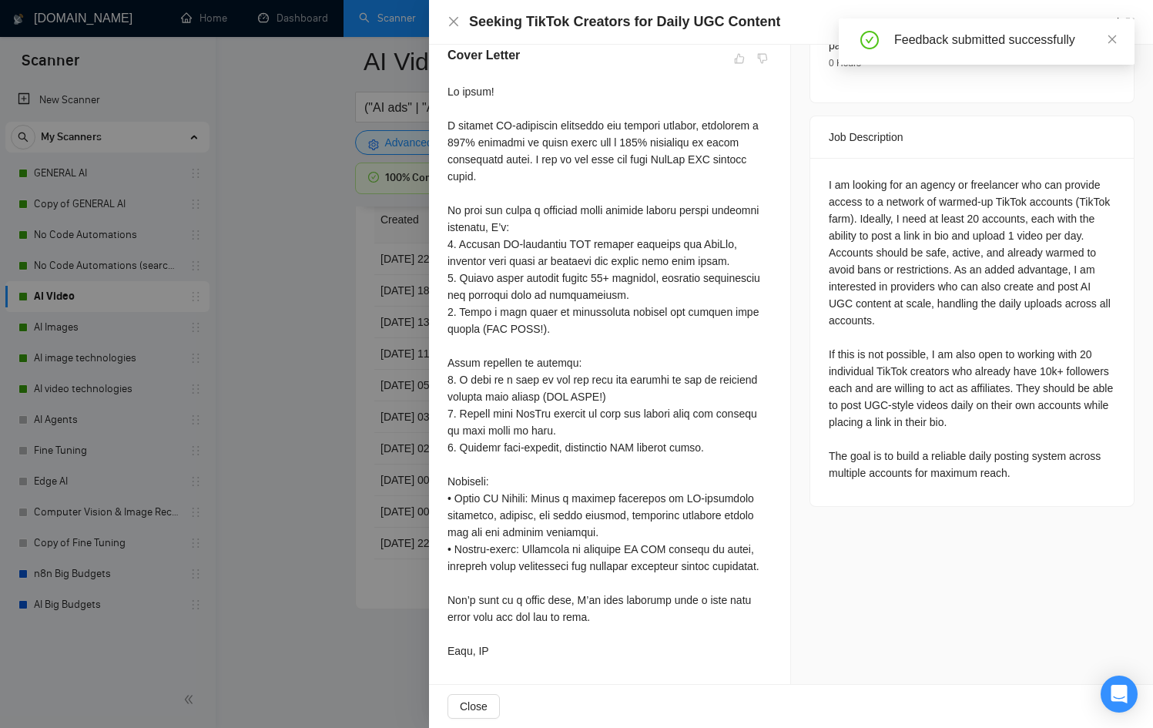
click at [363, 420] on div at bounding box center [576, 364] width 1153 height 728
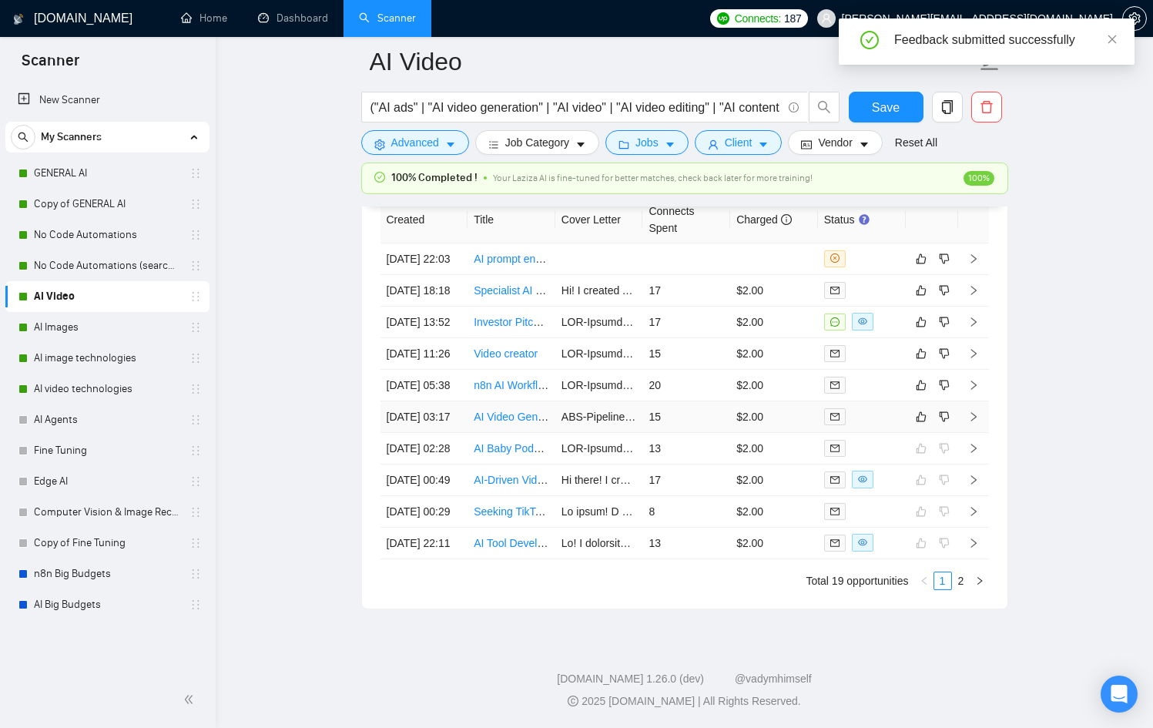
click at [897, 425] on div at bounding box center [861, 416] width 75 height 18
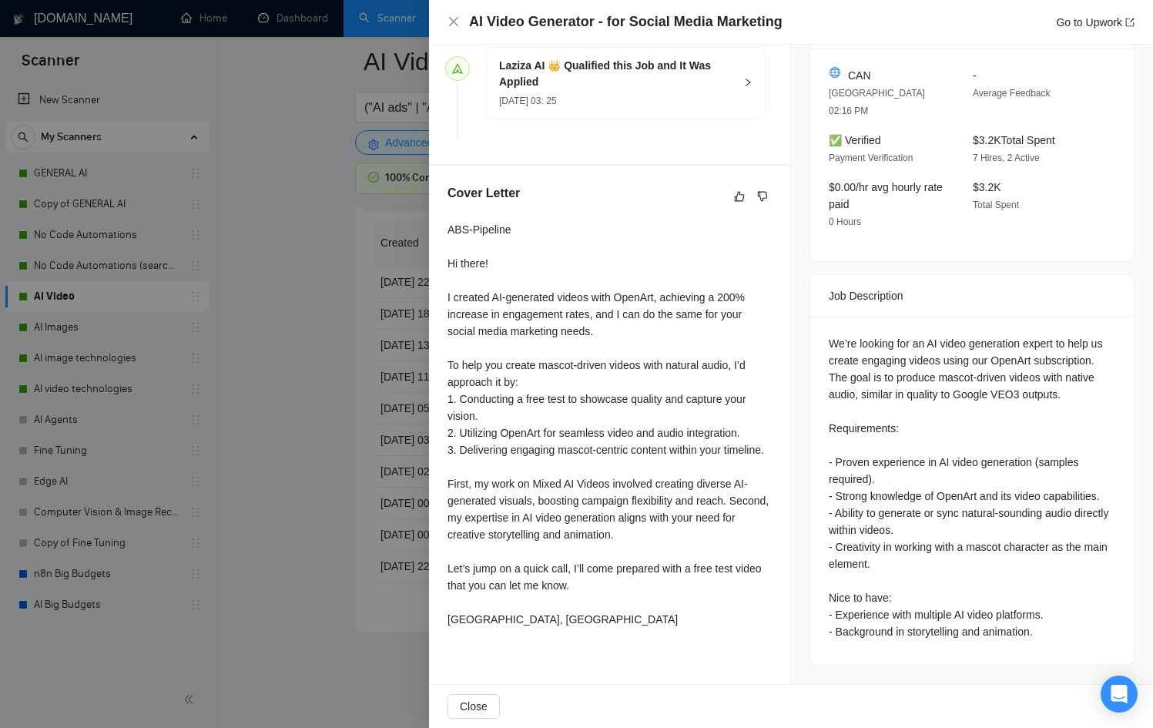
scroll to position [471, 0]
click at [314, 487] on div at bounding box center [576, 364] width 1153 height 728
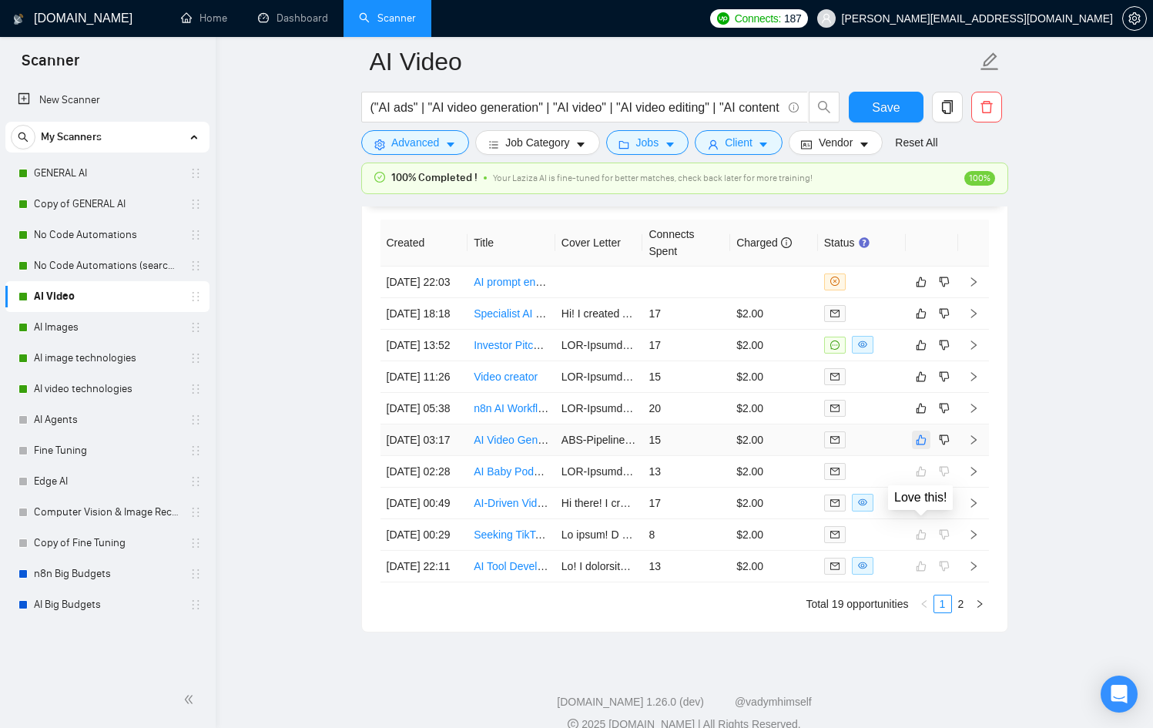
click at [913, 449] on button "button" at bounding box center [921, 439] width 18 height 18
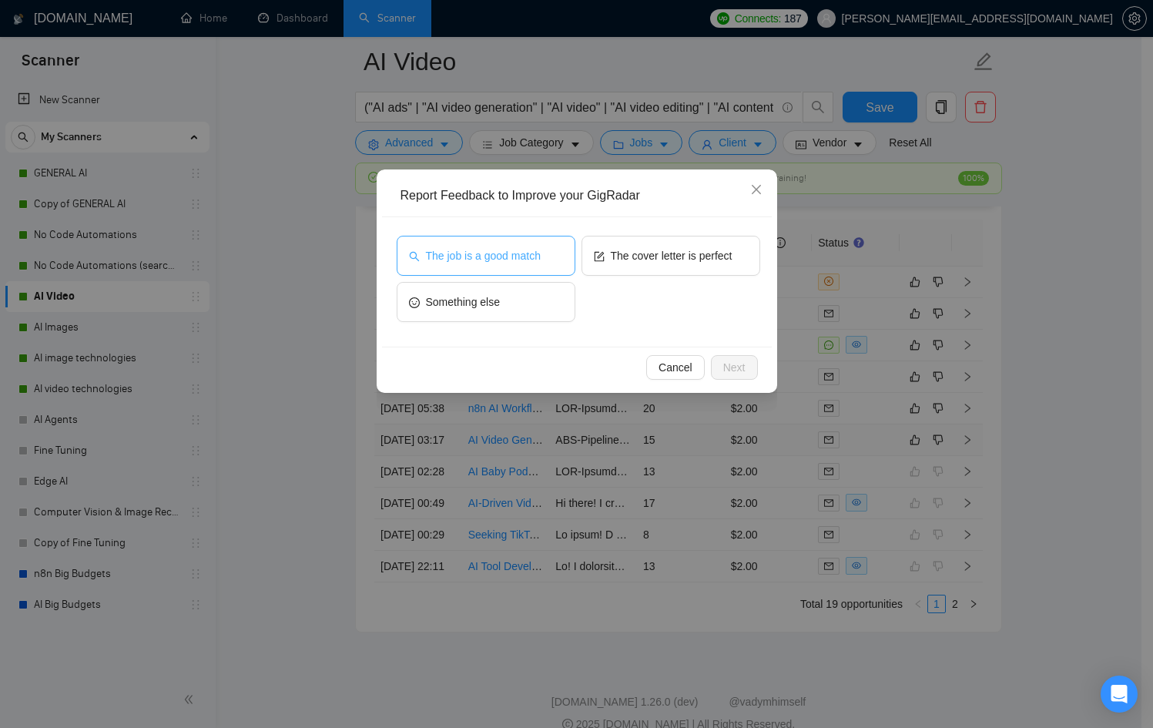
click at [505, 250] on span "The job is a good match" at bounding box center [483, 255] width 115 height 17
click at [713, 367] on button "Next" at bounding box center [734, 367] width 47 height 25
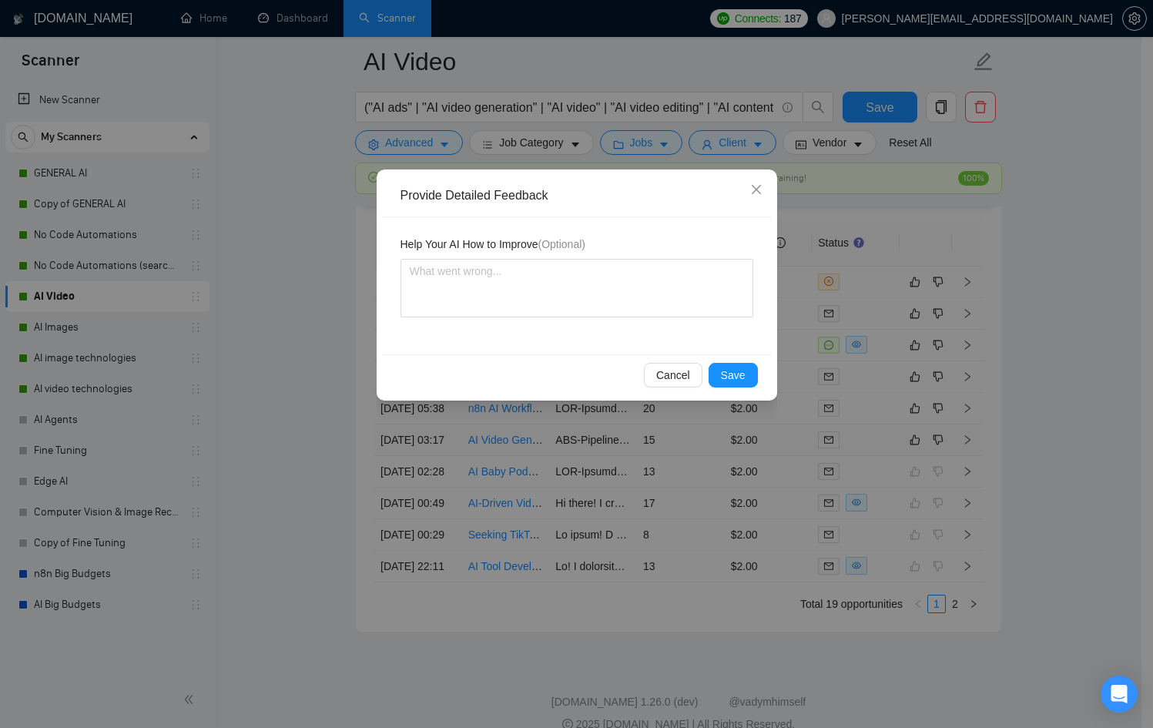
click at [730, 396] on div "Provide Detailed Feedback Help Your AI How to Improve (Optional) Cancel Save" at bounding box center [577, 284] width 400 height 231
click at [728, 381] on span "Save" at bounding box center [733, 375] width 25 height 17
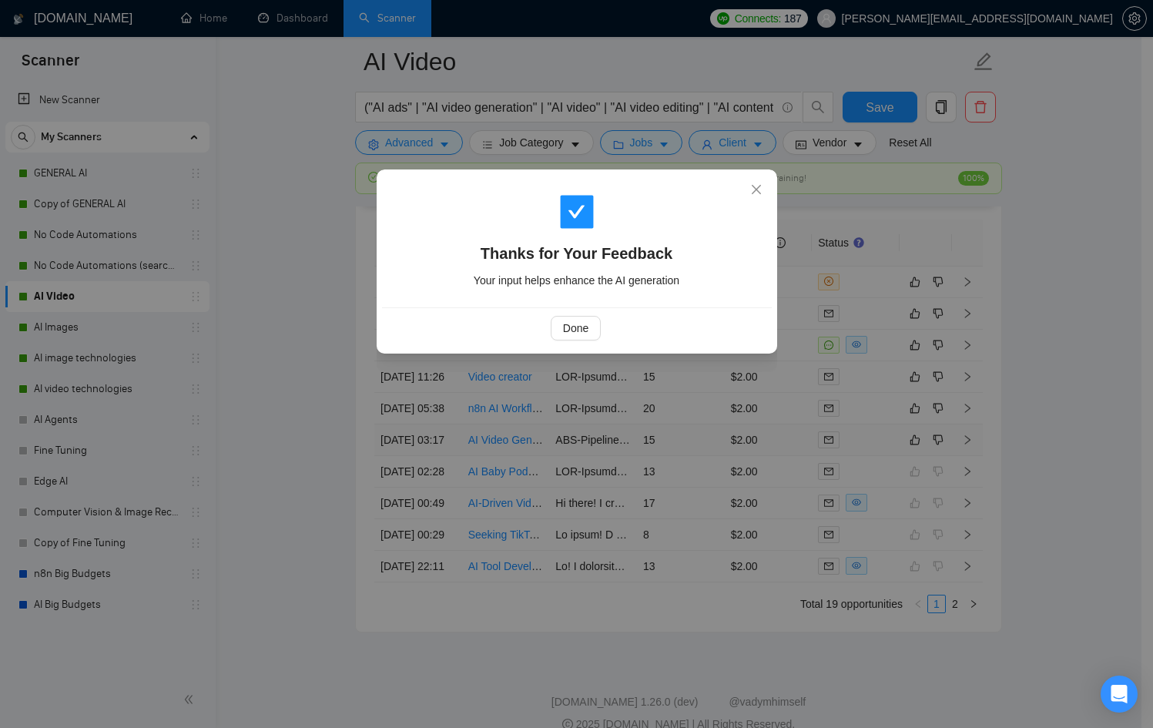
click at [544, 329] on div "Done" at bounding box center [575, 328] width 363 height 25
click at [547, 327] on div "Done" at bounding box center [575, 328] width 363 height 25
click at [561, 328] on button "Done" at bounding box center [576, 328] width 50 height 25
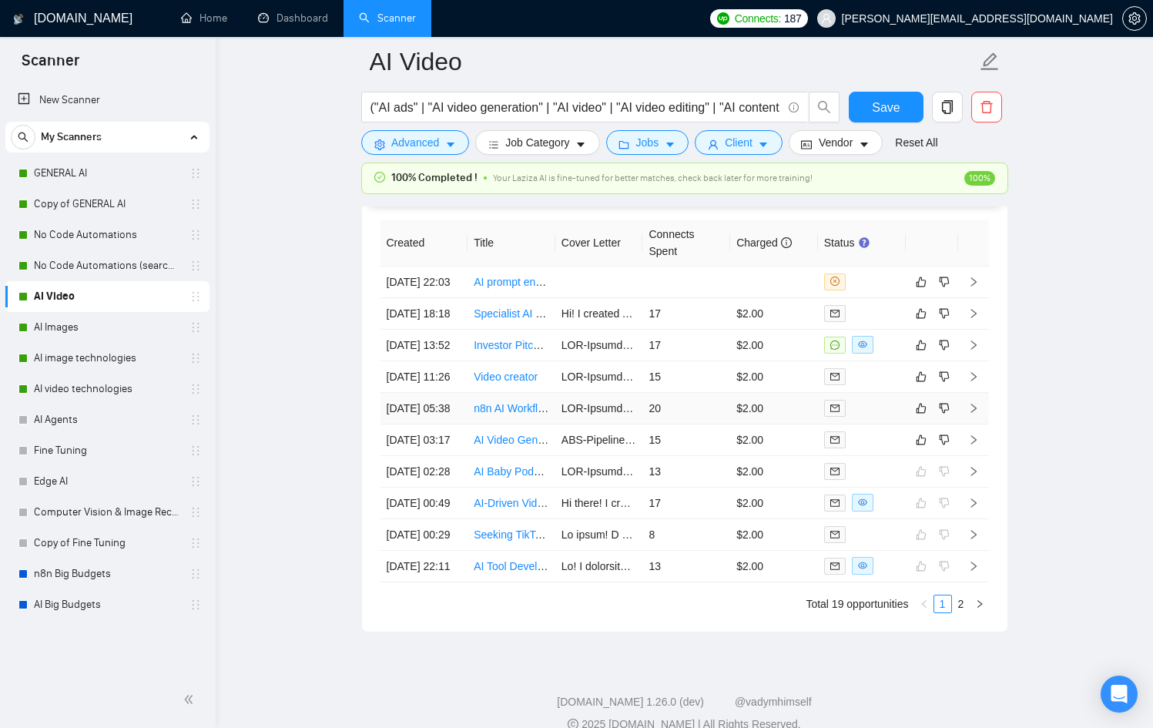
click at [728, 424] on td "20" at bounding box center [686, 409] width 88 height 32
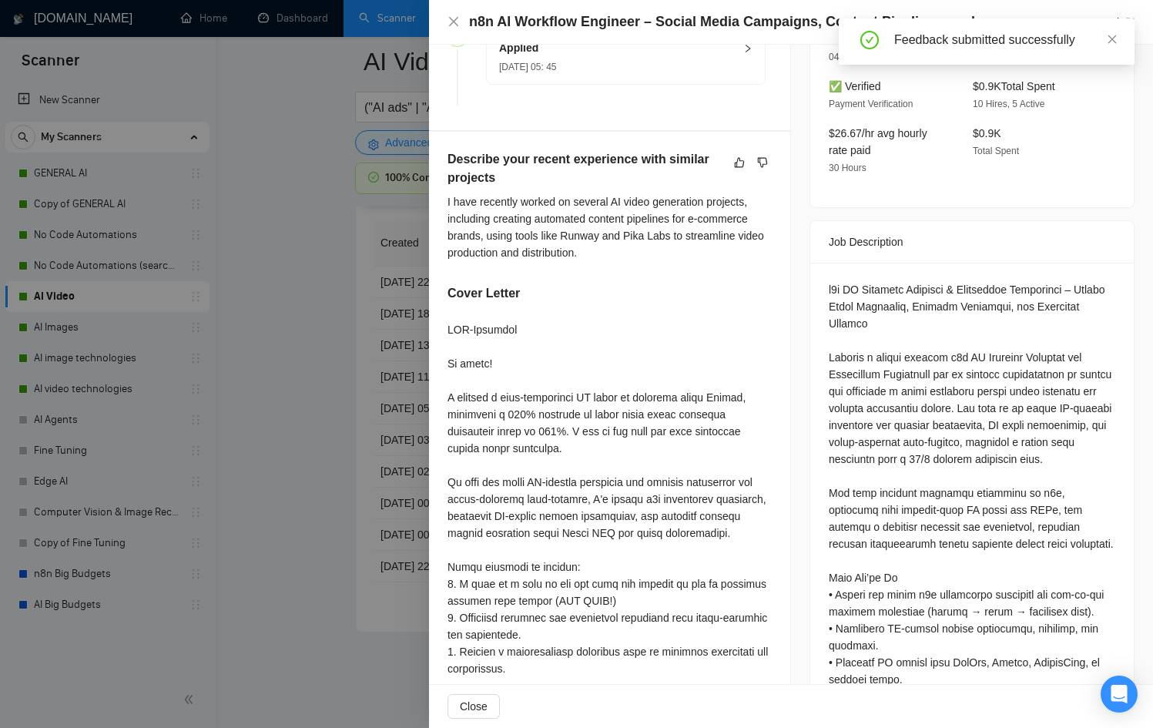
click at [329, 410] on div at bounding box center [576, 364] width 1153 height 728
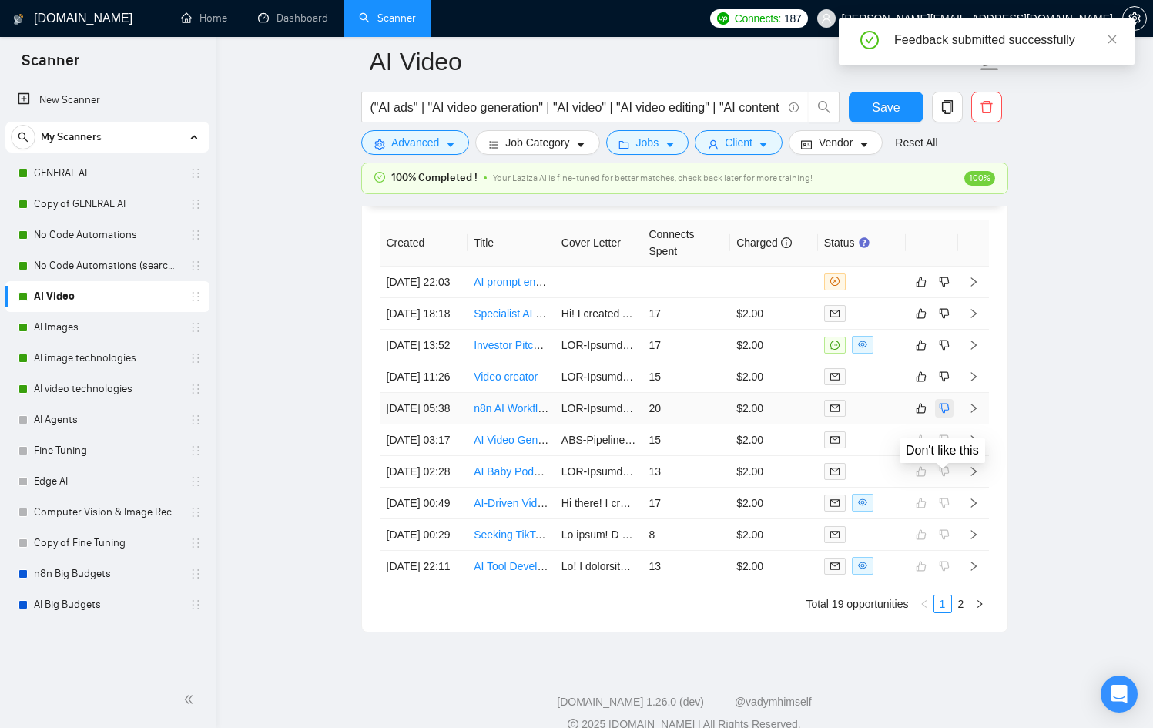
click at [947, 413] on icon "dislike" at bounding box center [944, 408] width 10 height 10
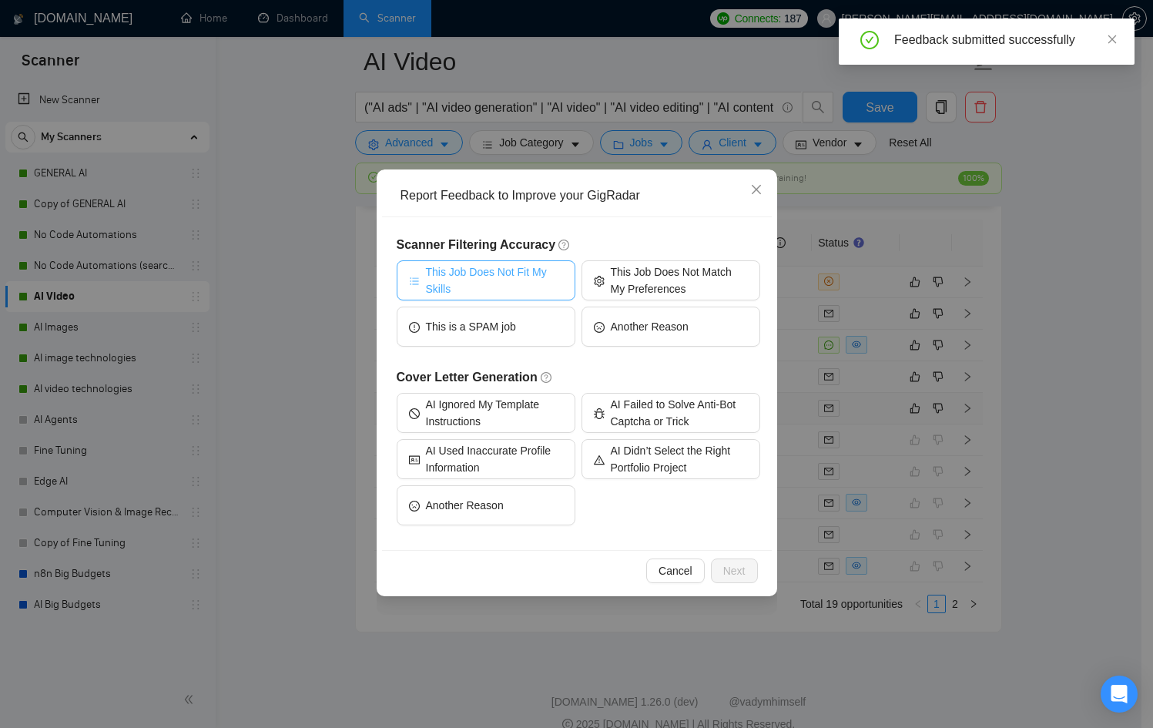
click at [445, 272] on span "This Job Does Not Fit My Skills" at bounding box center [494, 280] width 137 height 34
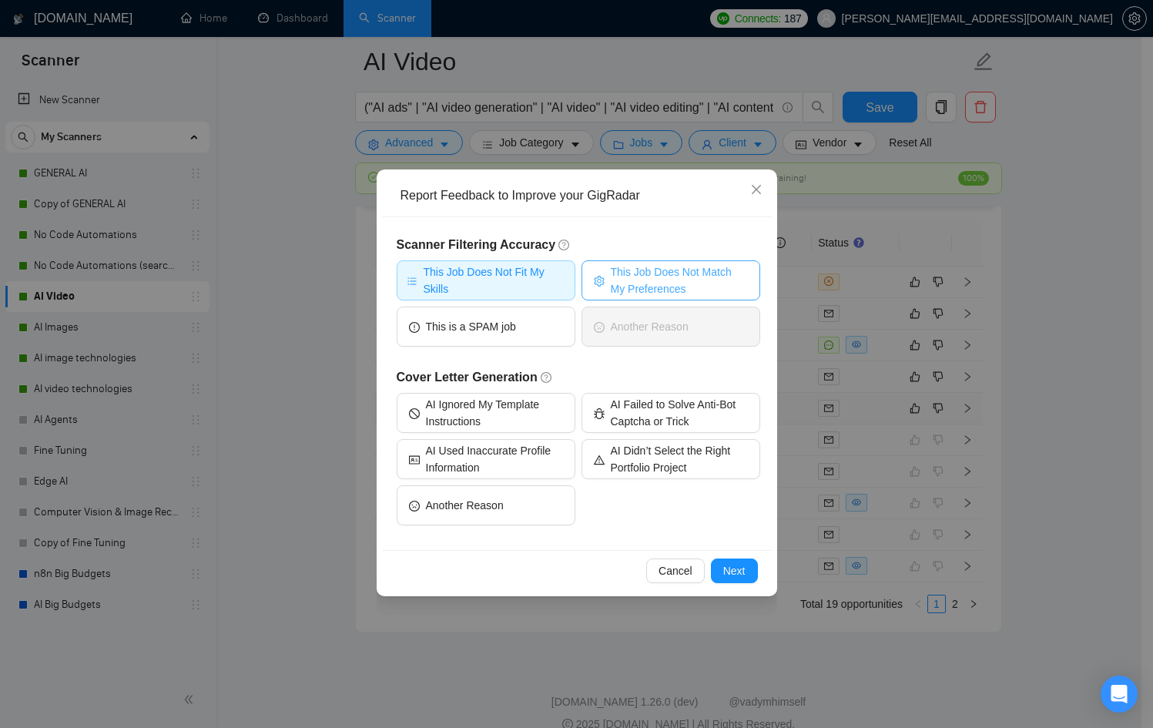
click at [637, 282] on span "This Job Does Not Match My Preferences" at bounding box center [679, 280] width 137 height 34
click at [757, 566] on div "Cancel Next" at bounding box center [577, 570] width 390 height 41
click at [747, 565] on button "Next" at bounding box center [734, 570] width 47 height 25
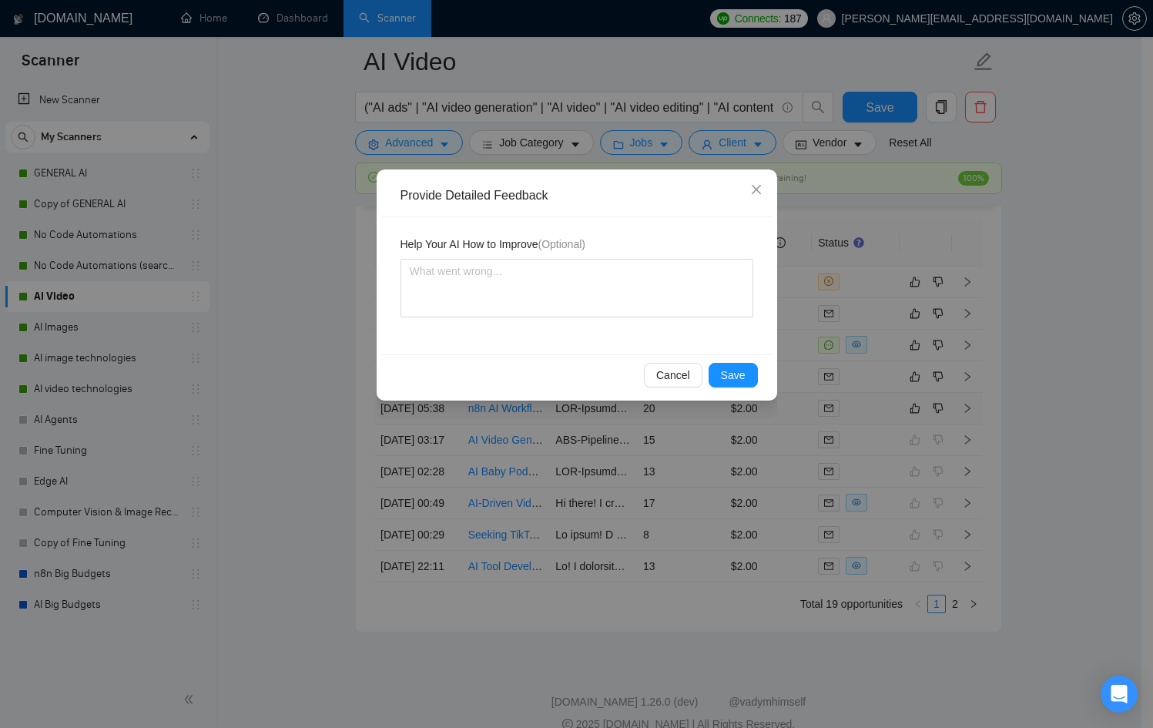
click at [432, 256] on div "Help Your AI How to Improve (Optional)" at bounding box center [576, 247] width 353 height 23
click at [444, 286] on textarea at bounding box center [576, 288] width 353 height 59
click at [737, 365] on button "Save" at bounding box center [732, 375] width 49 height 25
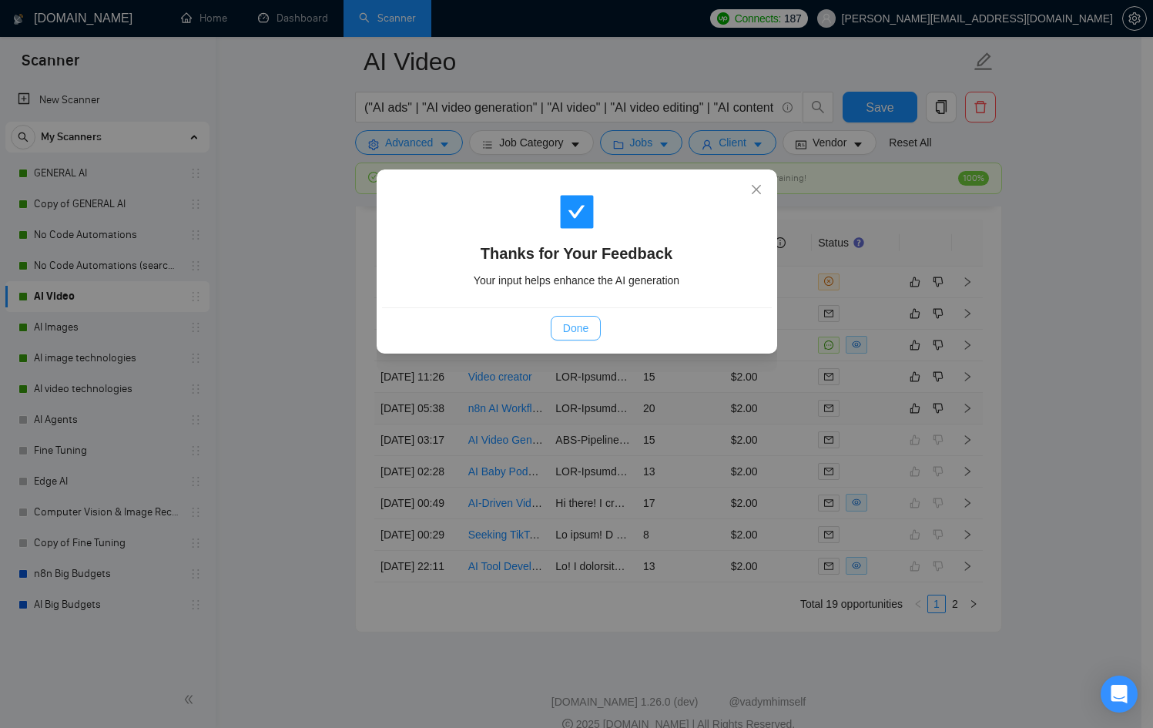
click at [589, 324] on div "Done" at bounding box center [575, 328] width 363 height 25
click at [589, 323] on button "Done" at bounding box center [576, 328] width 50 height 25
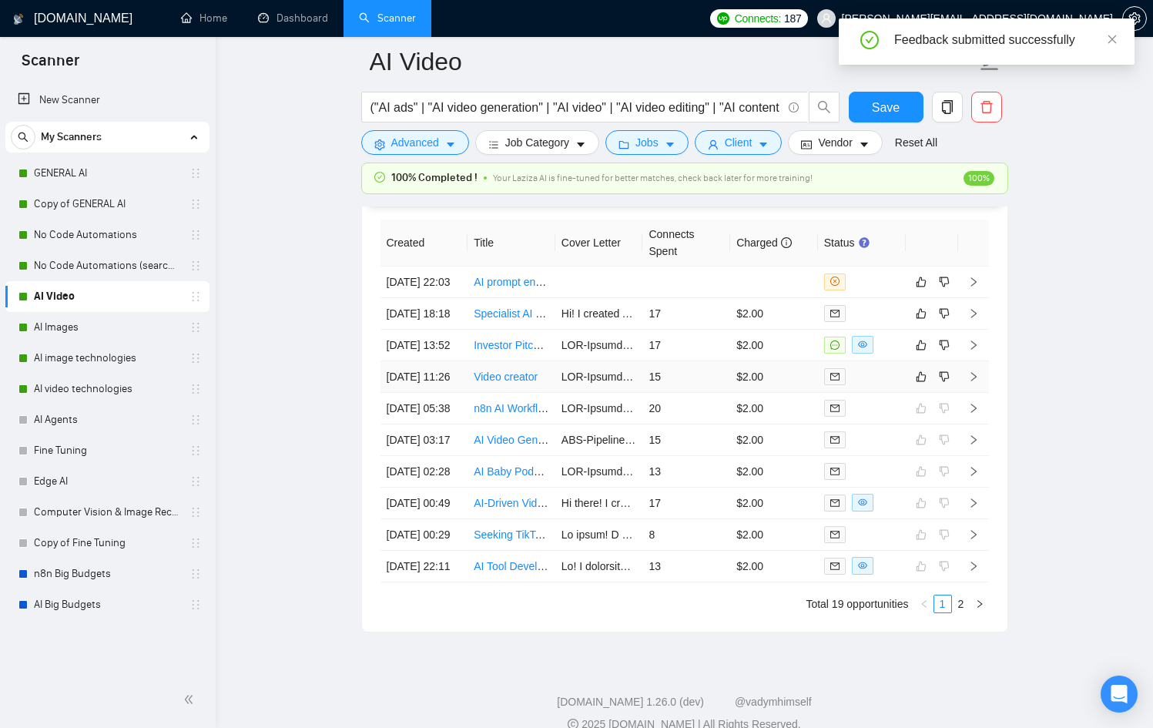
click at [891, 385] on div at bounding box center [861, 376] width 75 height 18
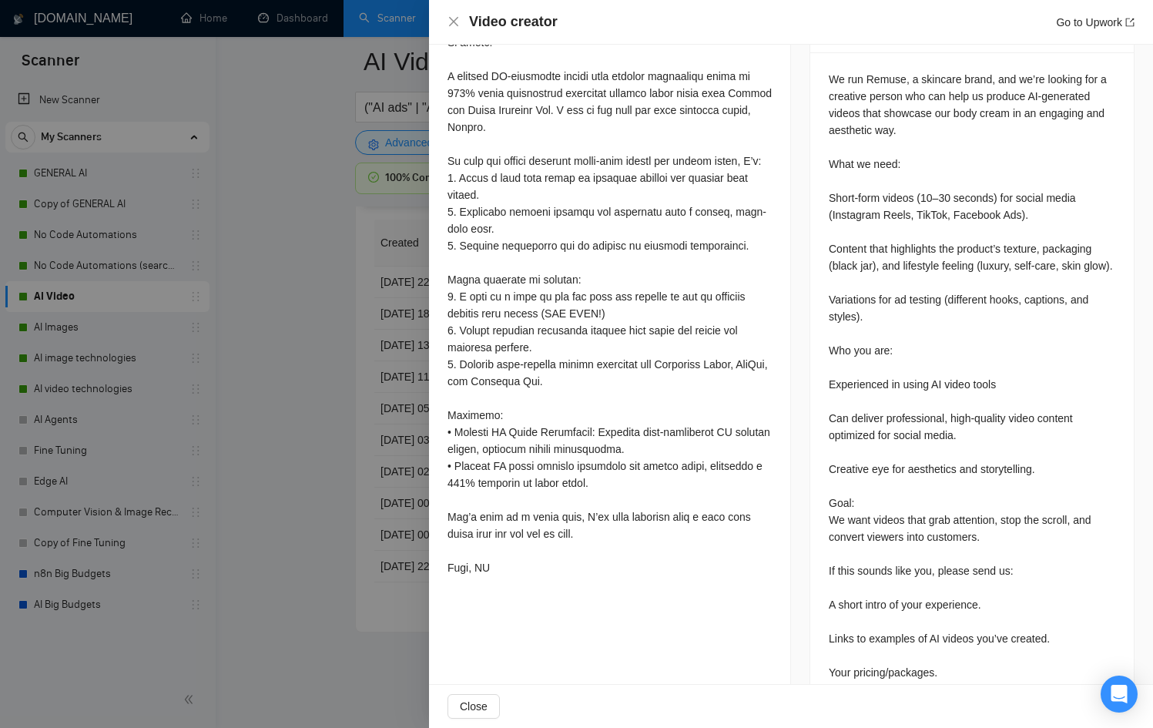
scroll to position [661, 0]
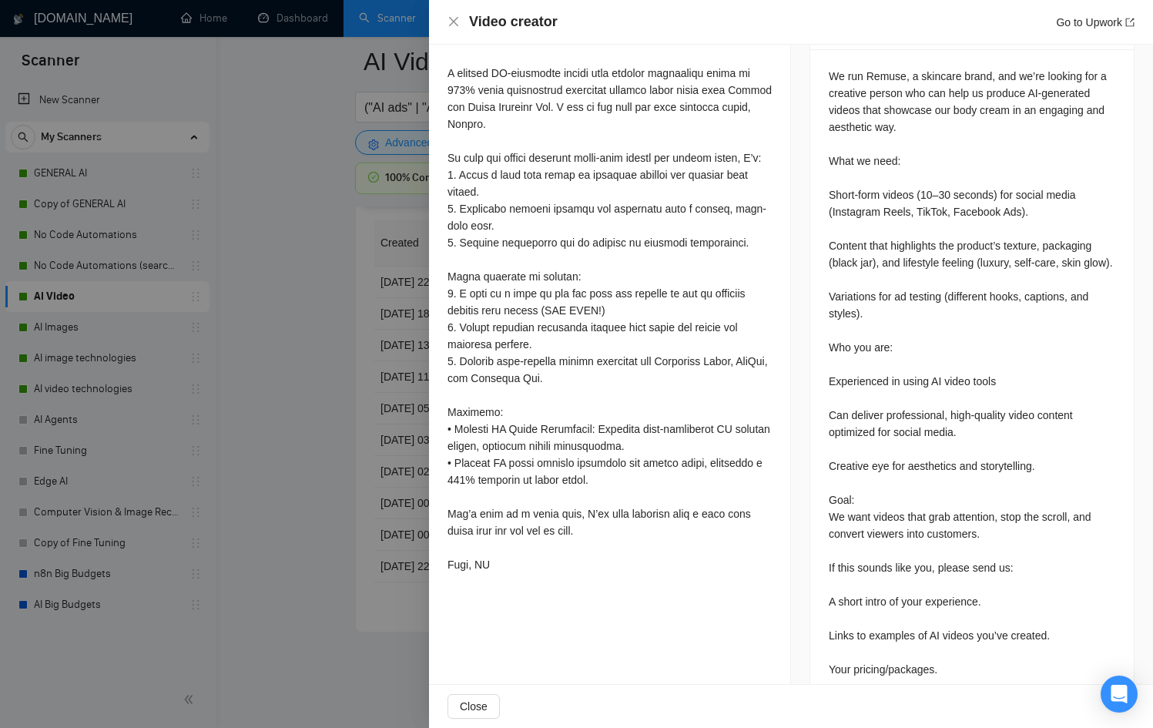
click at [354, 409] on div at bounding box center [576, 364] width 1153 height 728
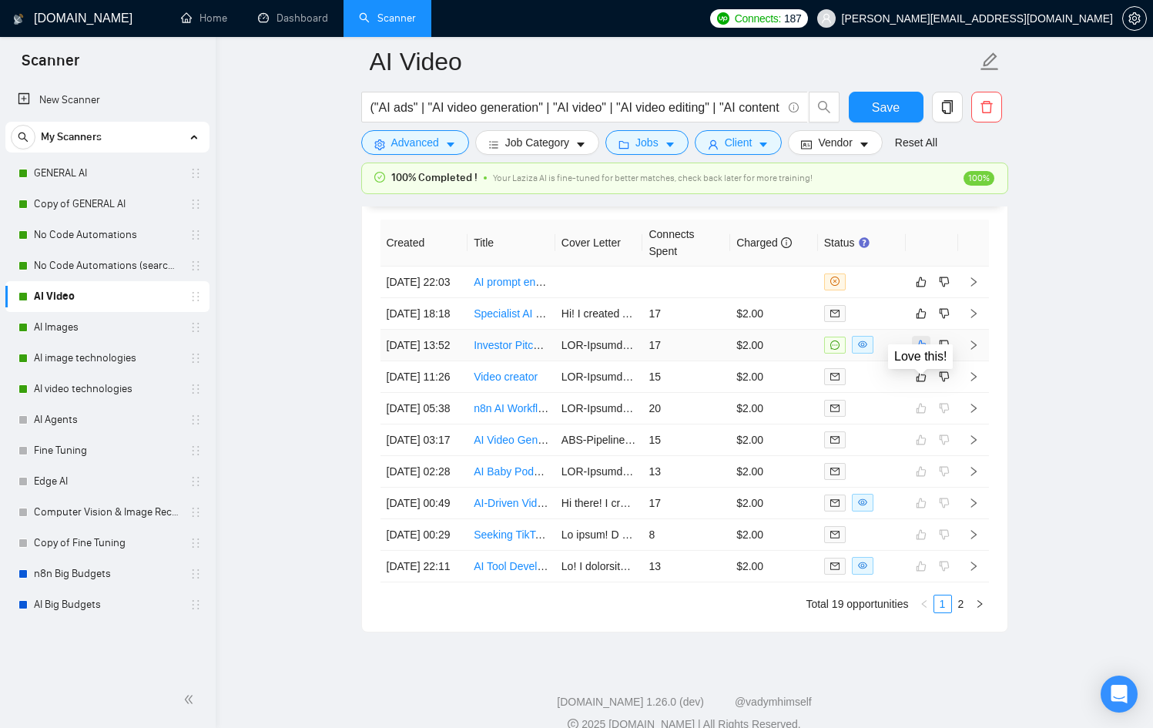
click at [927, 354] on button "button" at bounding box center [921, 345] width 18 height 18
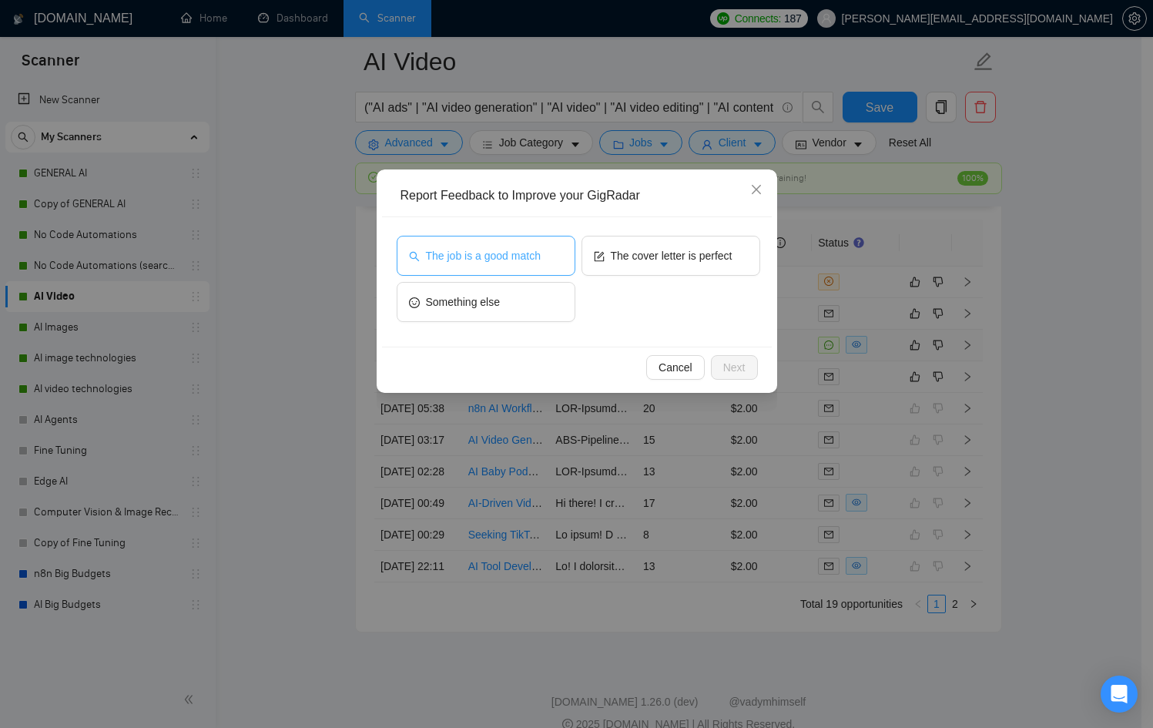
drag, startPoint x: 513, startPoint y: 254, endPoint x: 576, endPoint y: 253, distance: 63.2
click at [514, 254] on span "The job is a good match" at bounding box center [483, 255] width 115 height 17
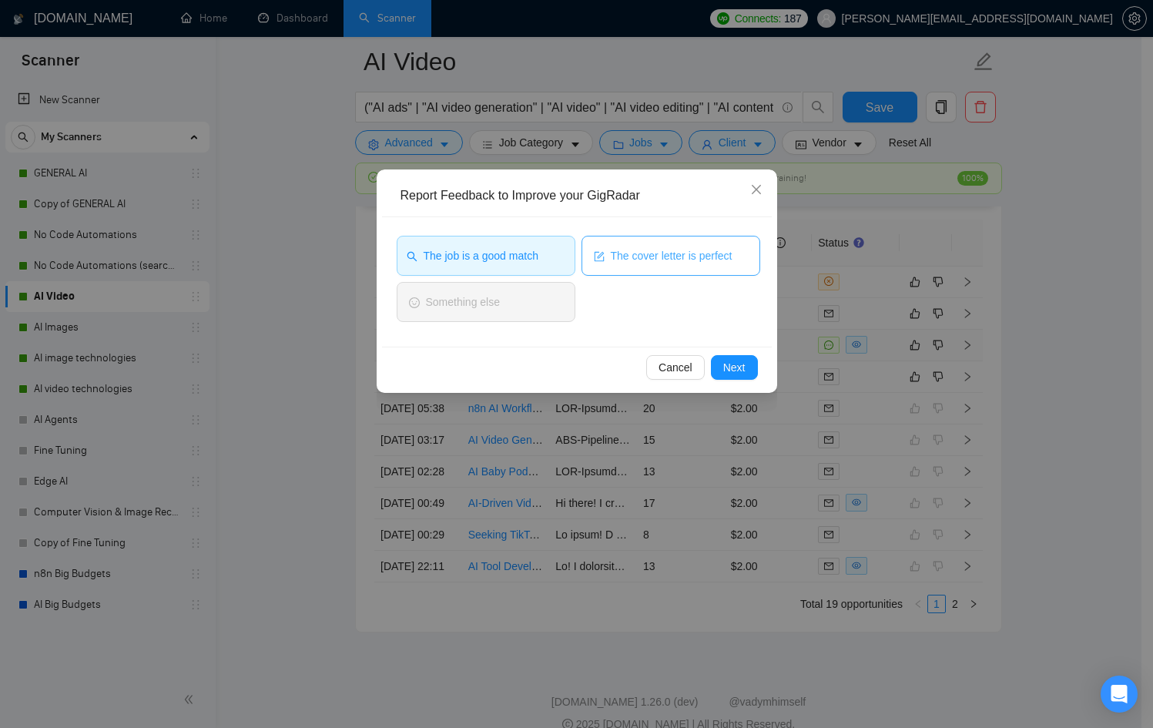
click at [611, 251] on span "The cover letter is perfect" at bounding box center [672, 255] width 122 height 17
click at [731, 357] on button "Next" at bounding box center [734, 367] width 47 height 25
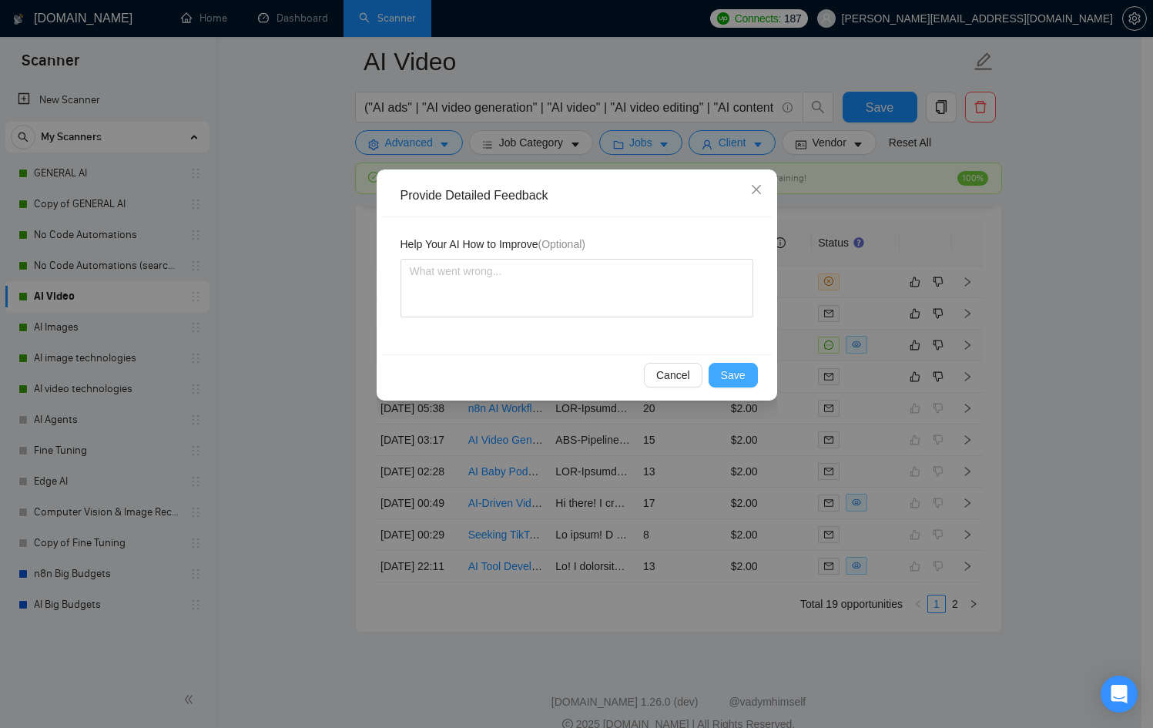
click at [730, 373] on span "Save" at bounding box center [733, 375] width 25 height 17
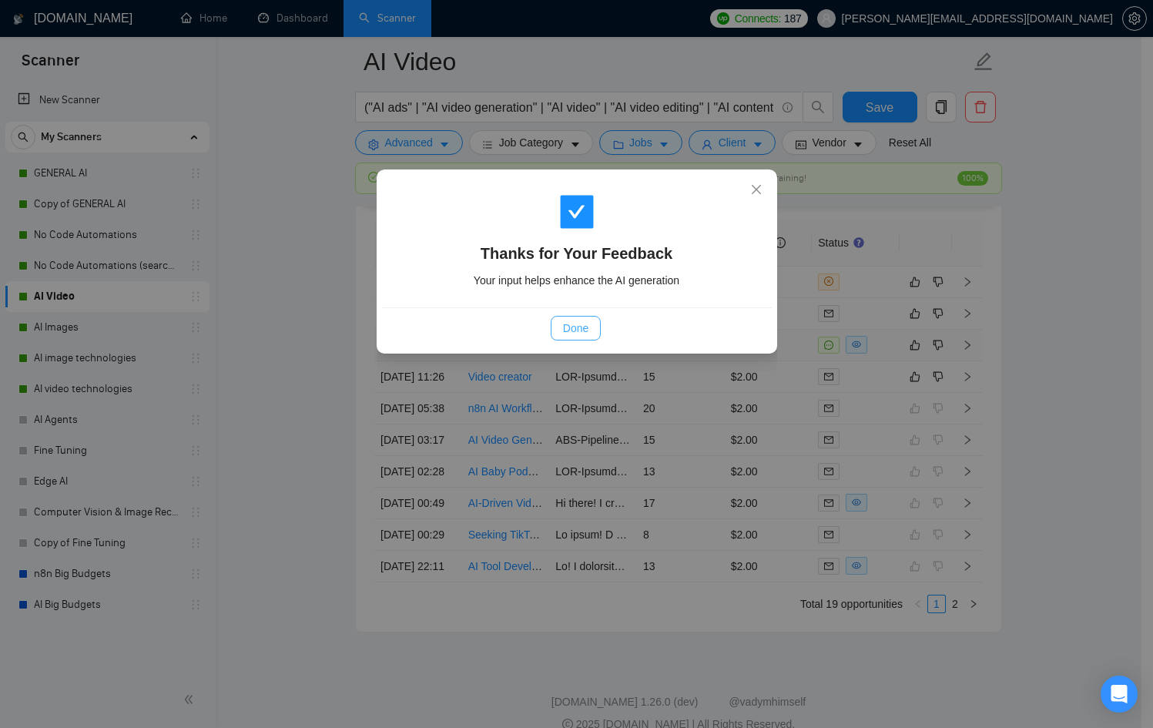
click at [576, 333] on span "Done" at bounding box center [575, 328] width 25 height 17
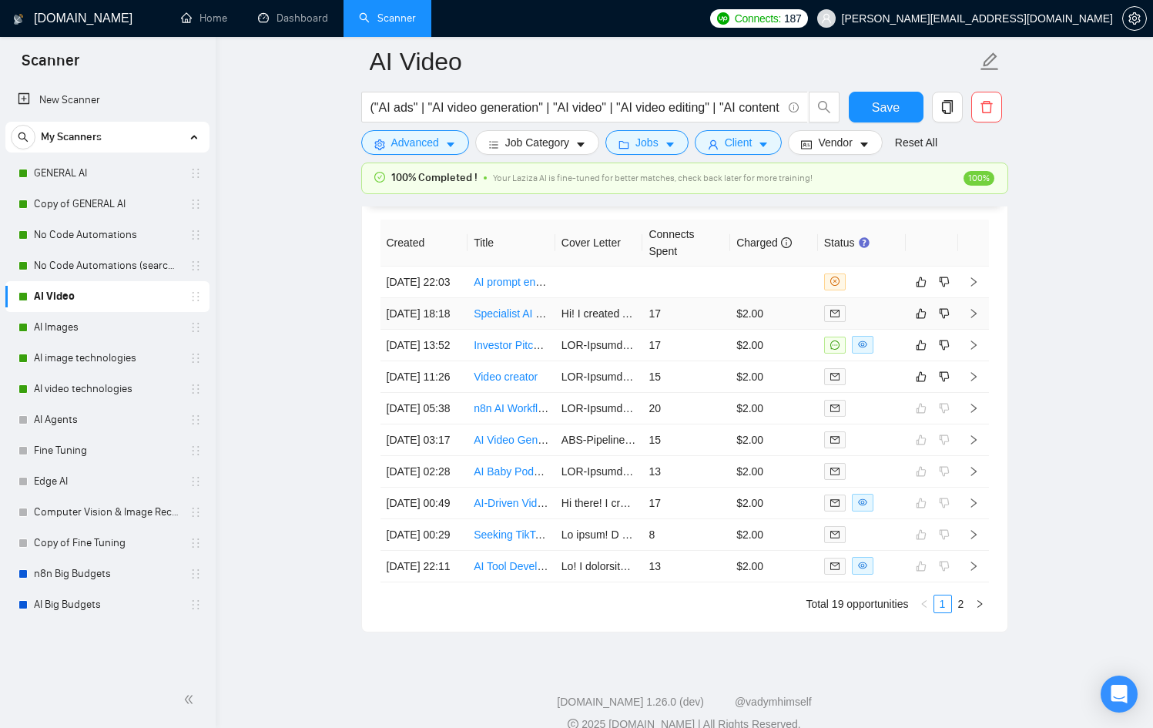
click at [898, 322] on div at bounding box center [861, 313] width 75 height 18
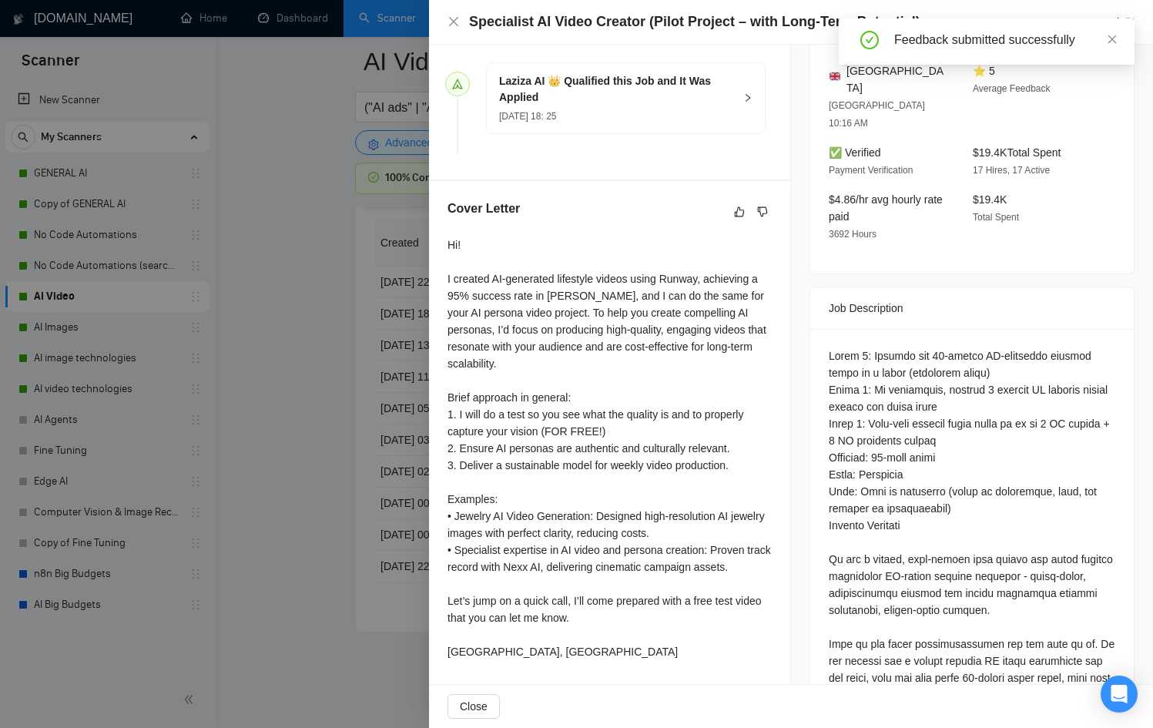
scroll to position [418, 0]
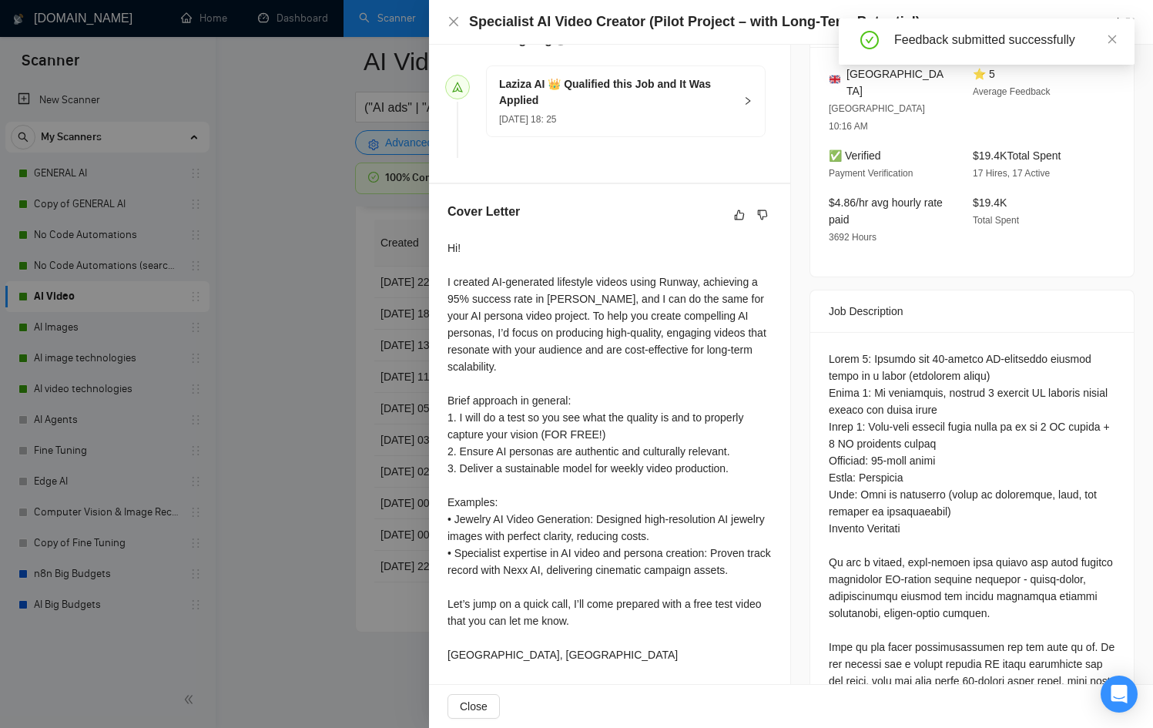
click at [356, 340] on div at bounding box center [576, 364] width 1153 height 728
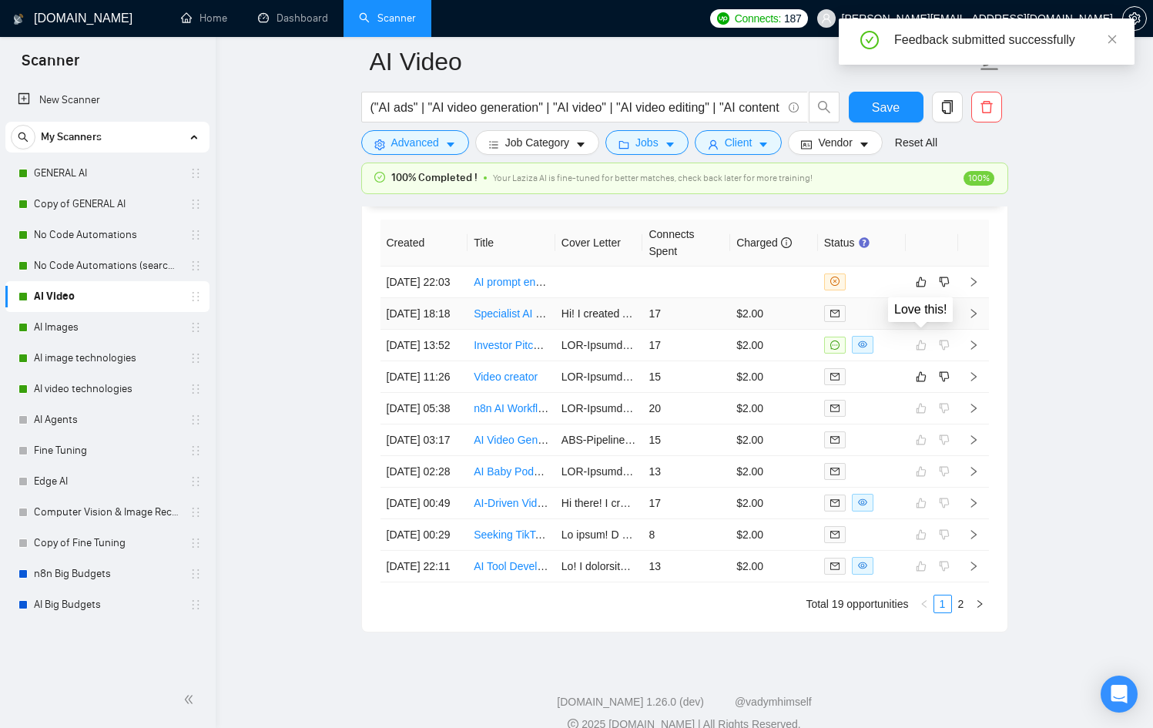
click at [919, 323] on button "button" at bounding box center [921, 313] width 18 height 18
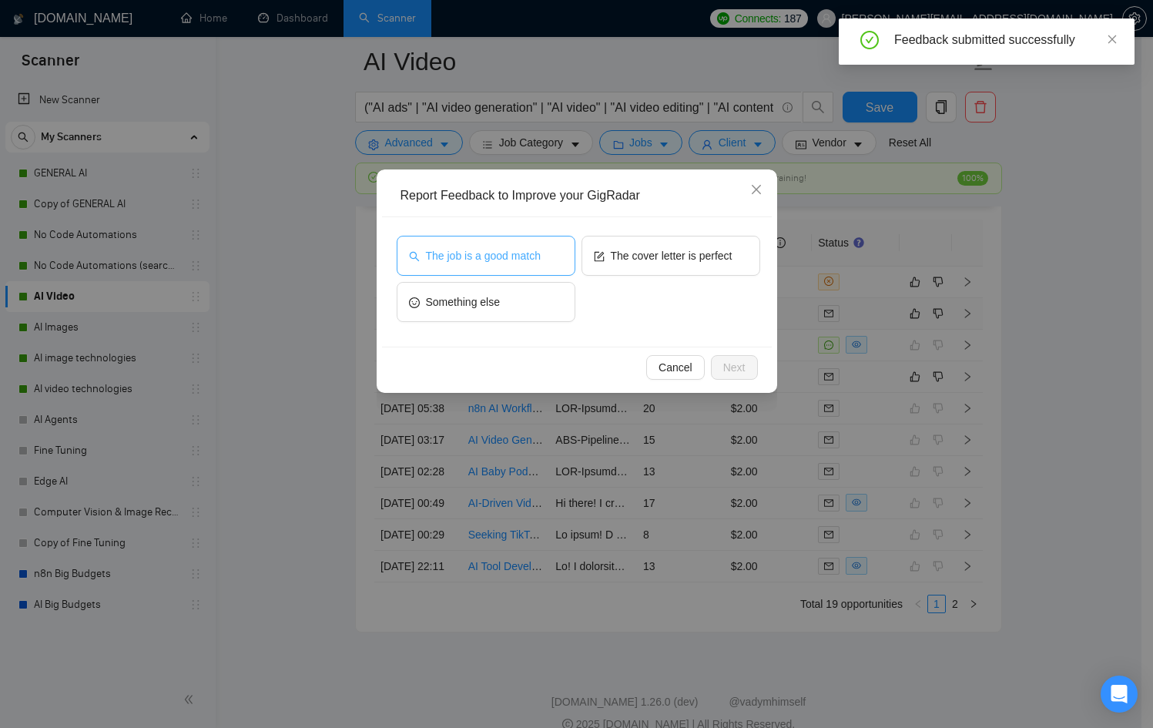
click at [518, 250] on span "The job is a good match" at bounding box center [483, 255] width 115 height 17
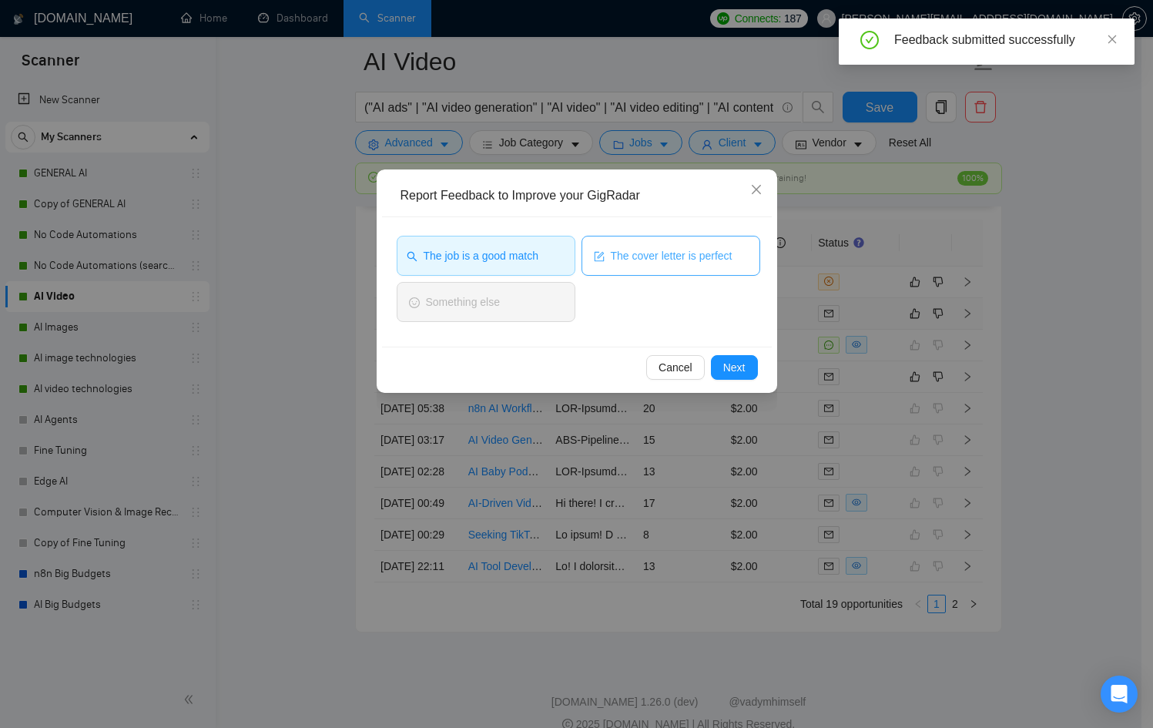
click at [695, 253] on span "The cover letter is perfect" at bounding box center [672, 255] width 122 height 17
click at [729, 366] on span "Next" at bounding box center [734, 367] width 22 height 17
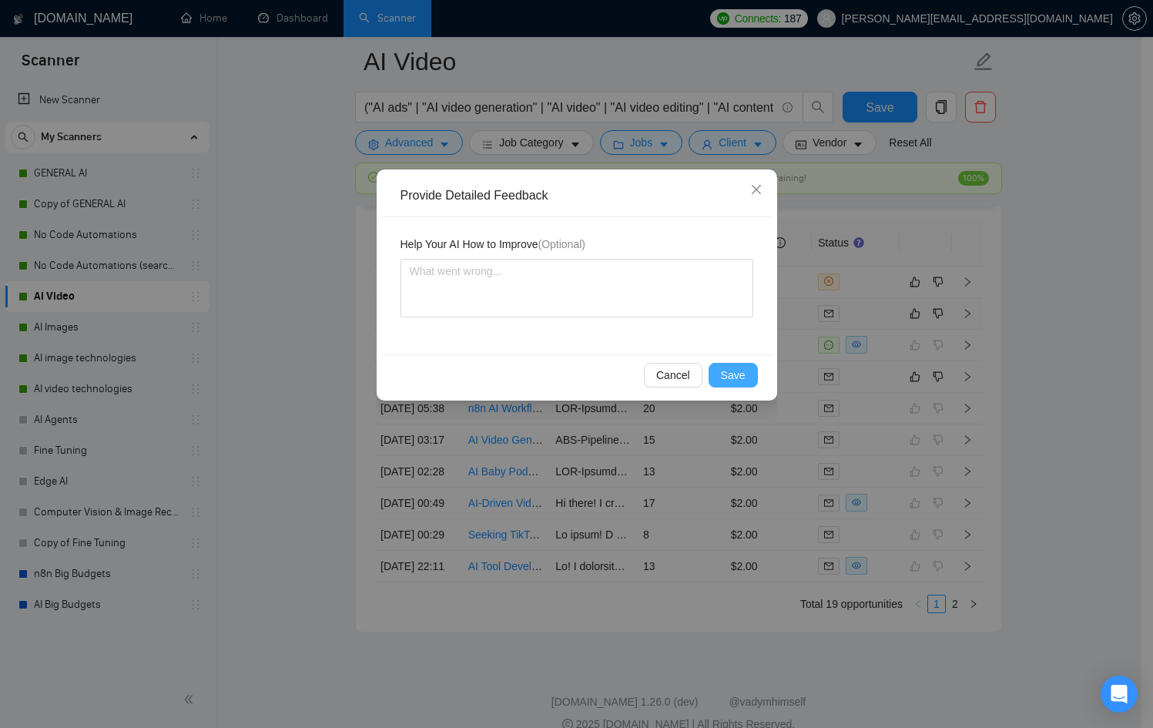
click at [732, 367] on span "Save" at bounding box center [733, 375] width 25 height 17
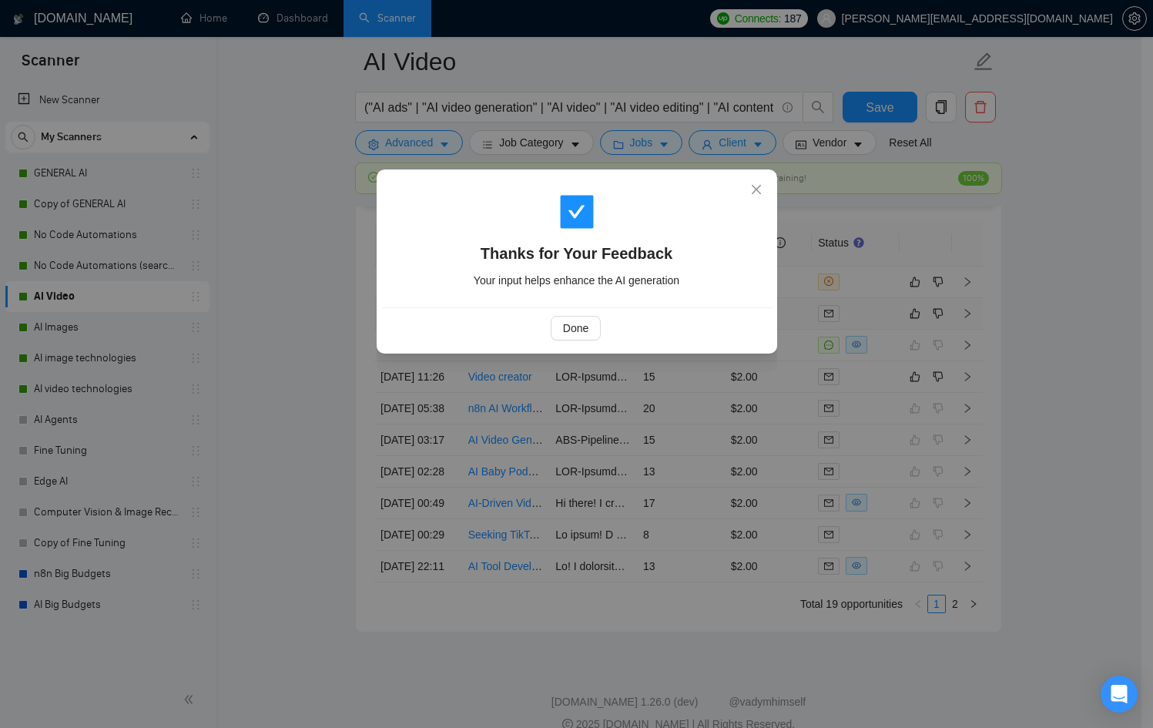
click at [830, 413] on div "Thanks for Your Feedback Your input helps enhance the AI generation Done" at bounding box center [576, 364] width 1153 height 728
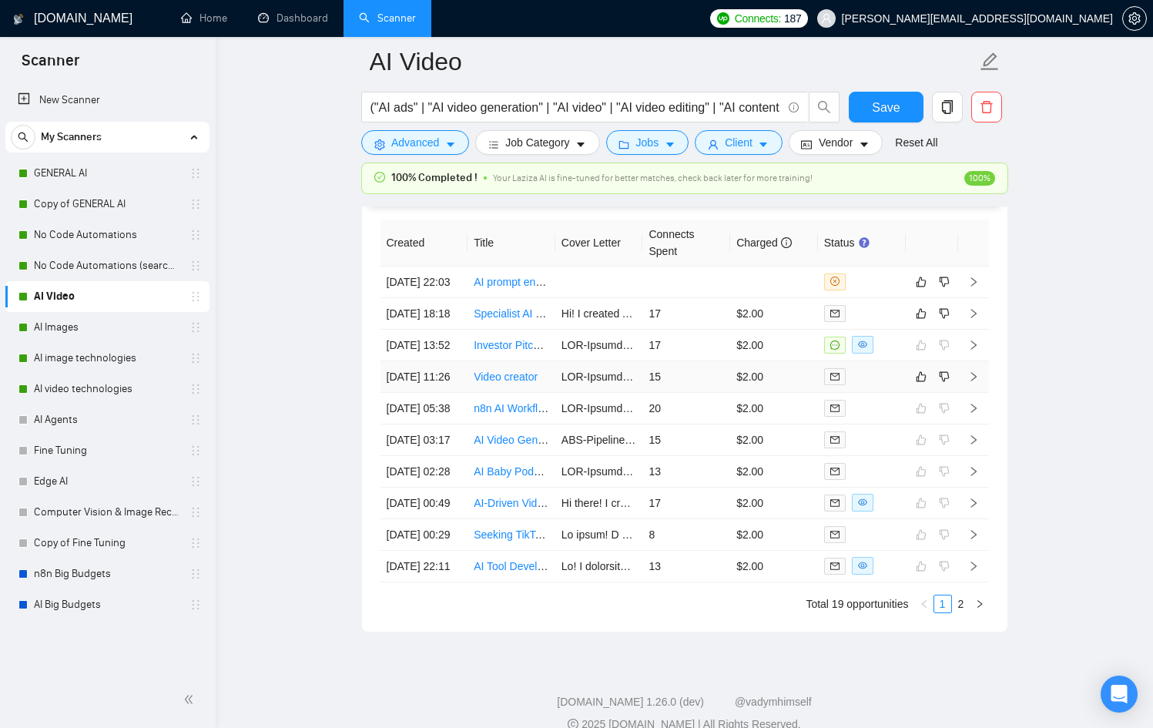
click at [876, 385] on div at bounding box center [861, 376] width 75 height 18
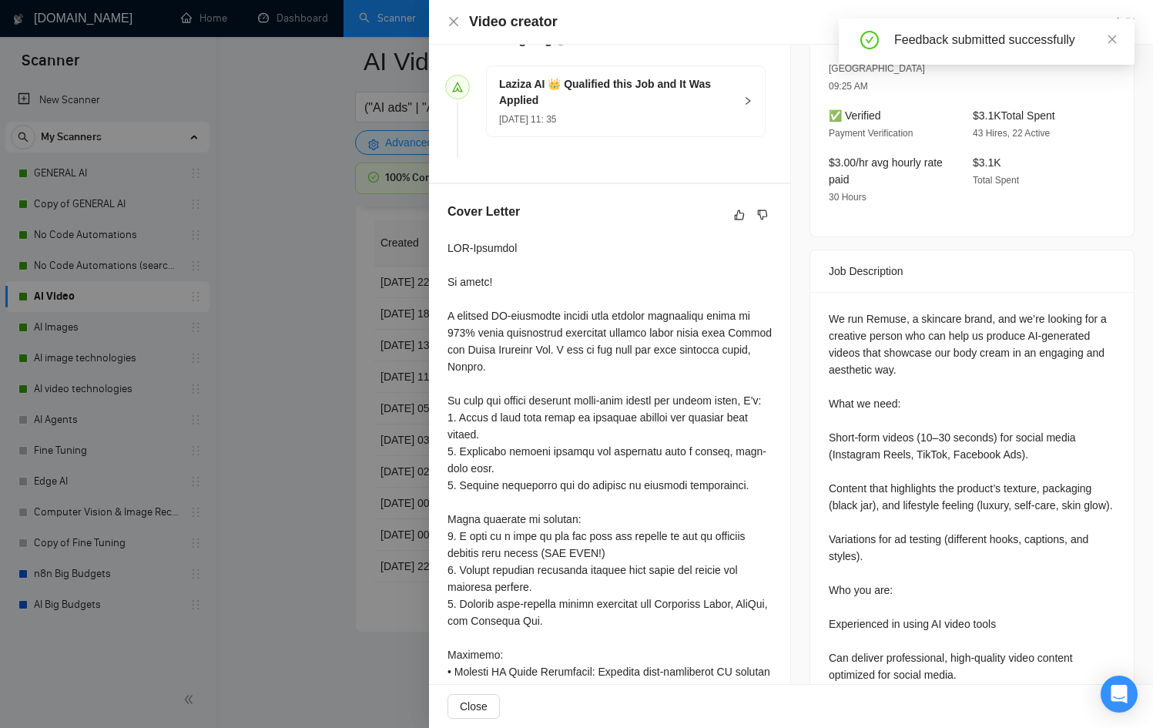
click at [399, 454] on div at bounding box center [576, 364] width 1153 height 728
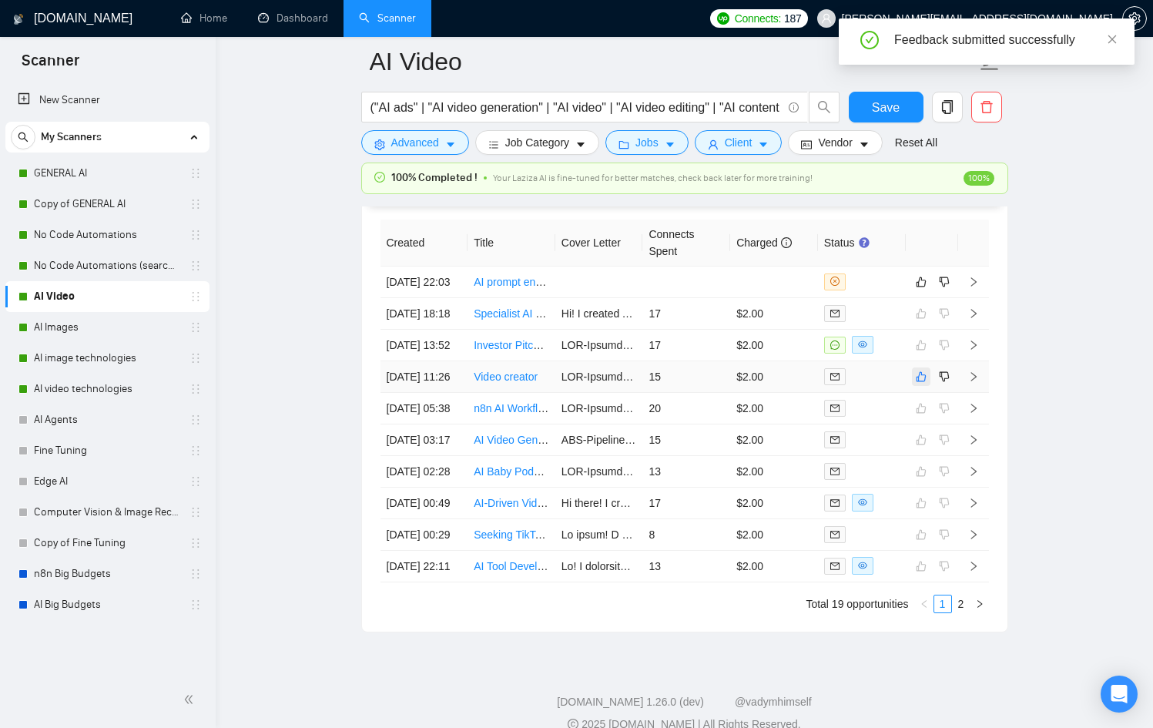
click at [923, 383] on icon "like" at bounding box center [921, 376] width 11 height 12
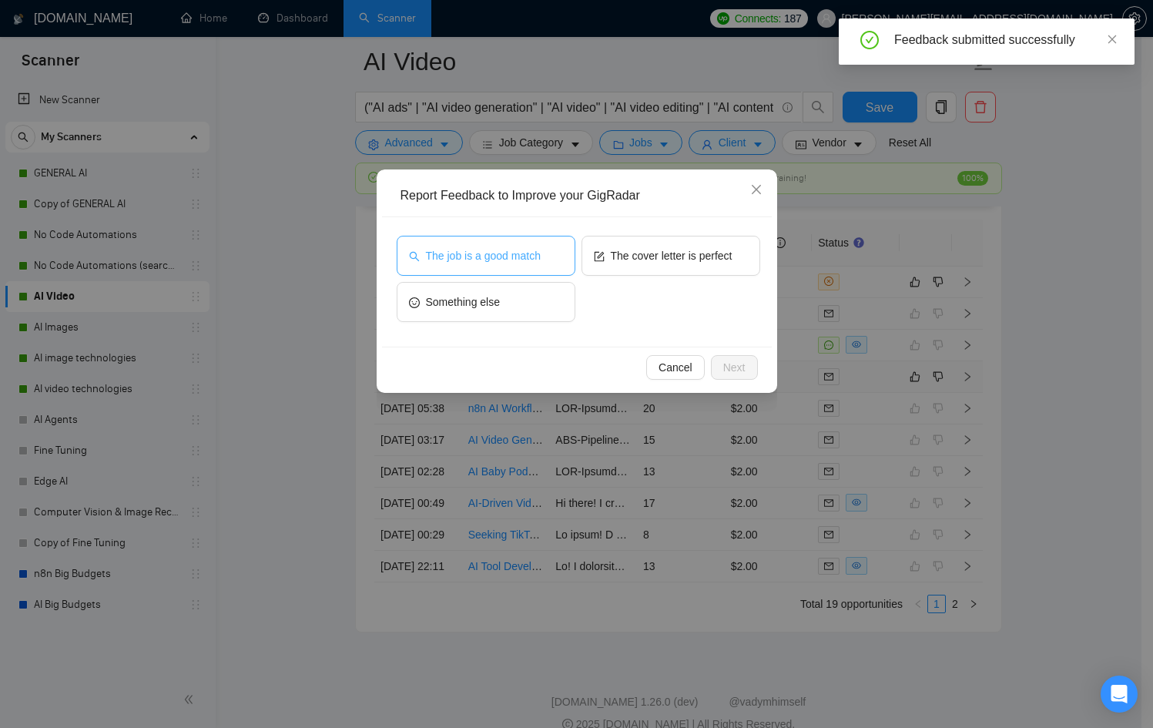
click at [527, 263] on span "The job is a good match" at bounding box center [483, 255] width 115 height 17
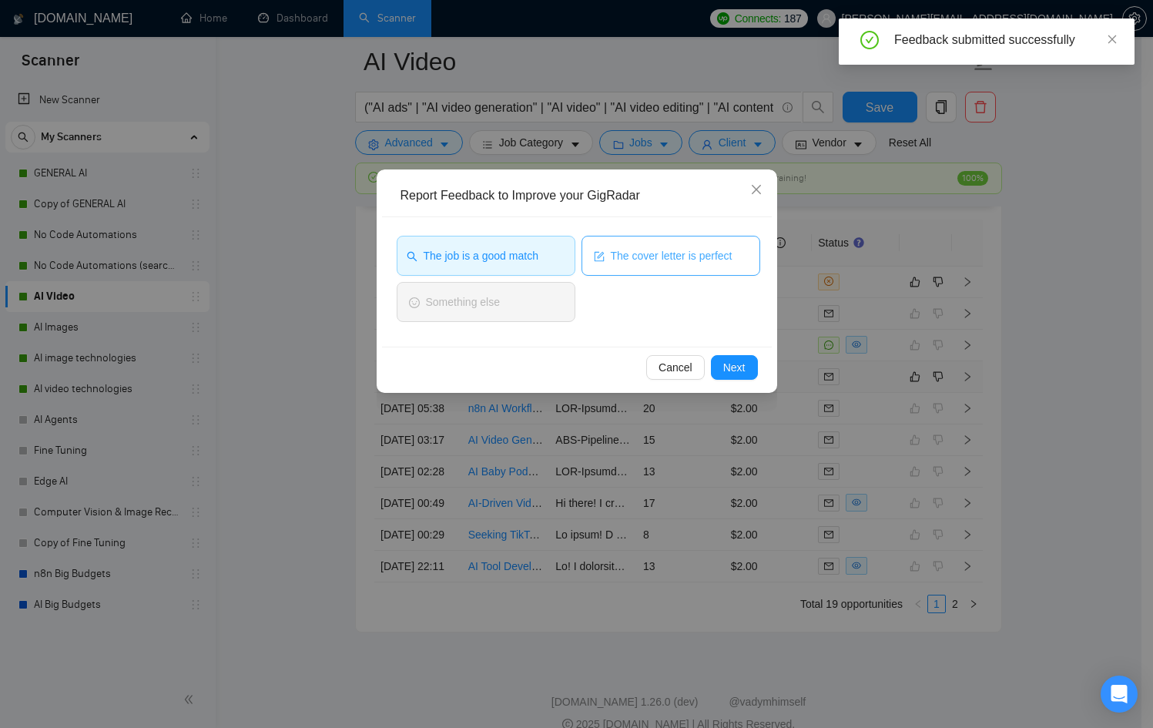
click at [611, 257] on span "The cover letter is perfect" at bounding box center [672, 255] width 122 height 17
click at [718, 352] on div "Cancel Next" at bounding box center [577, 367] width 390 height 41
click at [719, 354] on div "Cancel Next" at bounding box center [577, 367] width 390 height 41
click at [725, 369] on span "Next" at bounding box center [734, 367] width 22 height 17
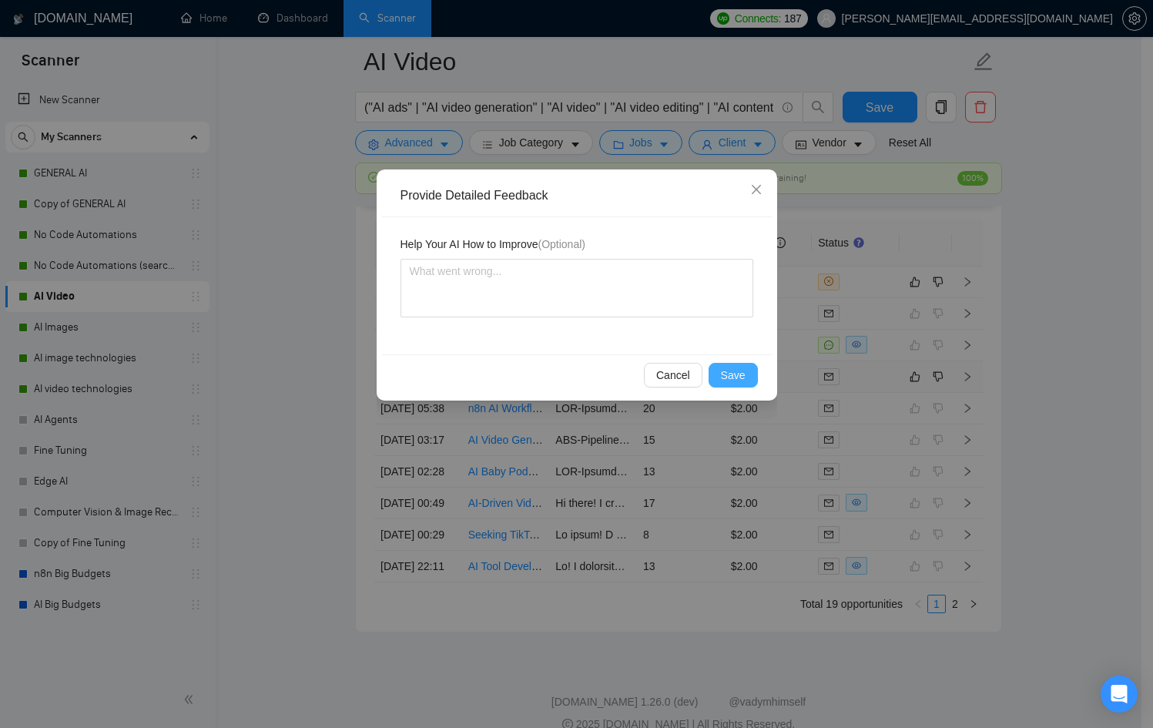
click at [725, 368] on span "Save" at bounding box center [733, 375] width 25 height 17
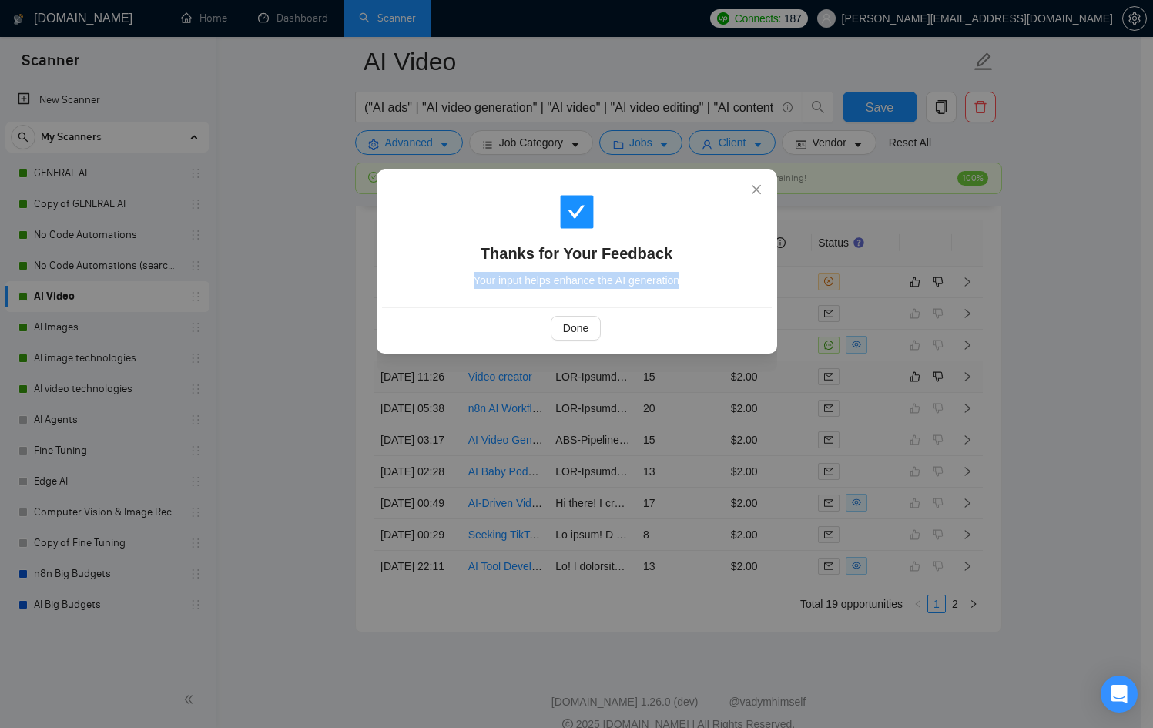
click at [725, 369] on div "Thanks for Your Feedback Your input helps enhance the AI generation Done" at bounding box center [576, 364] width 1153 height 728
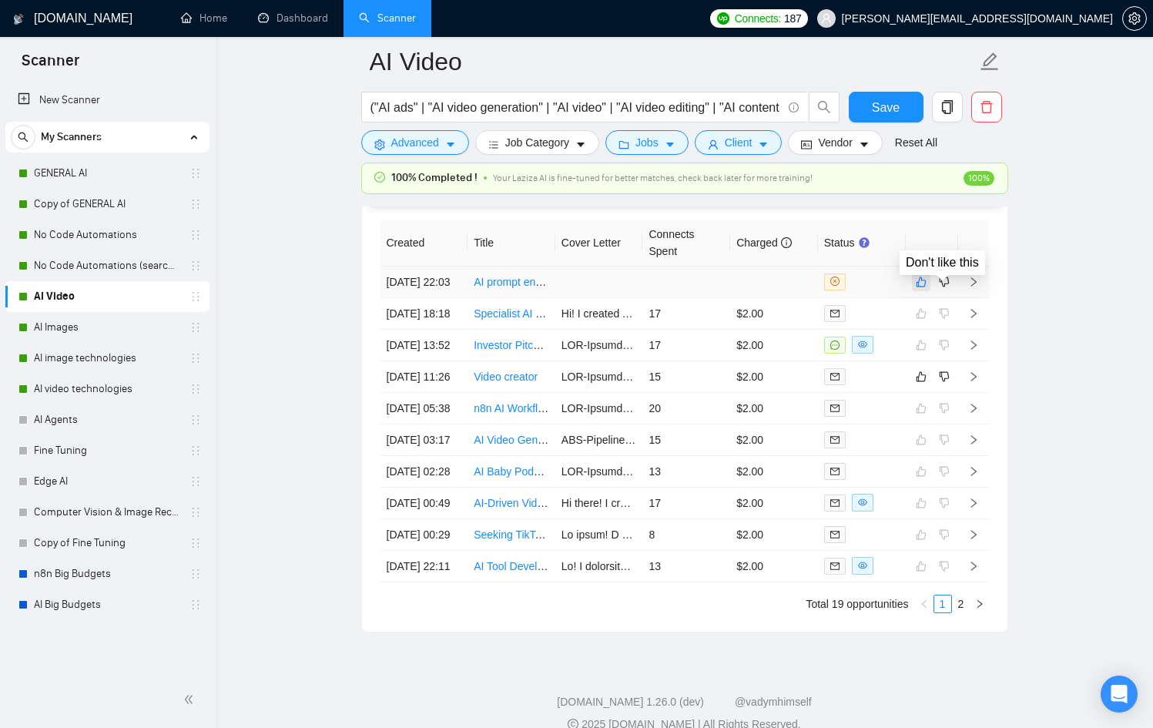
click at [916, 286] on icon "like" at bounding box center [921, 281] width 10 height 10
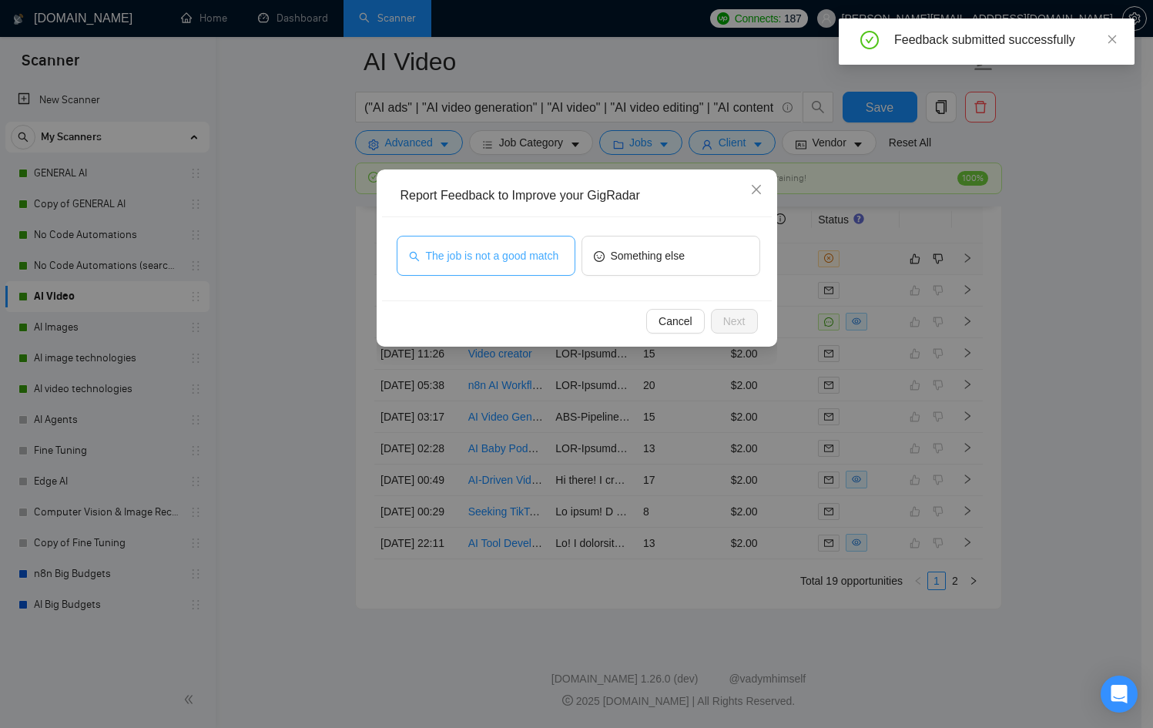
drag, startPoint x: 493, startPoint y: 246, endPoint x: 514, endPoint y: 243, distance: 21.8
click at [496, 247] on span "The job is not a good match" at bounding box center [492, 255] width 133 height 17
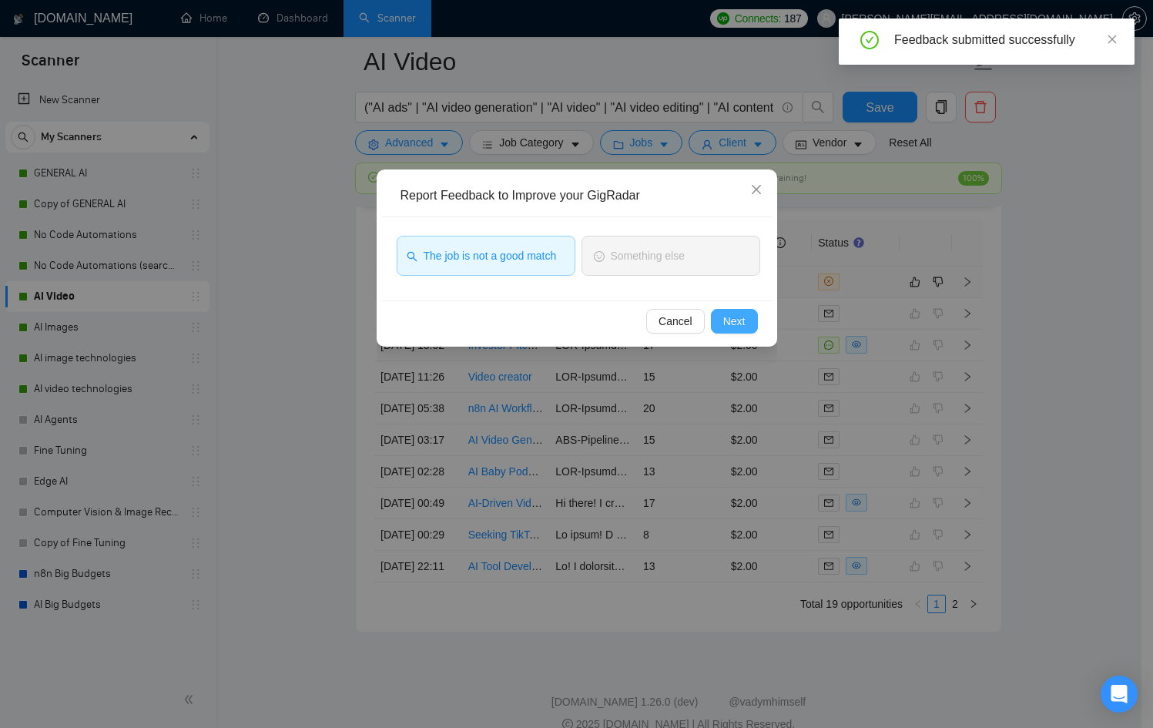
click at [741, 327] on span "Next" at bounding box center [734, 321] width 22 height 17
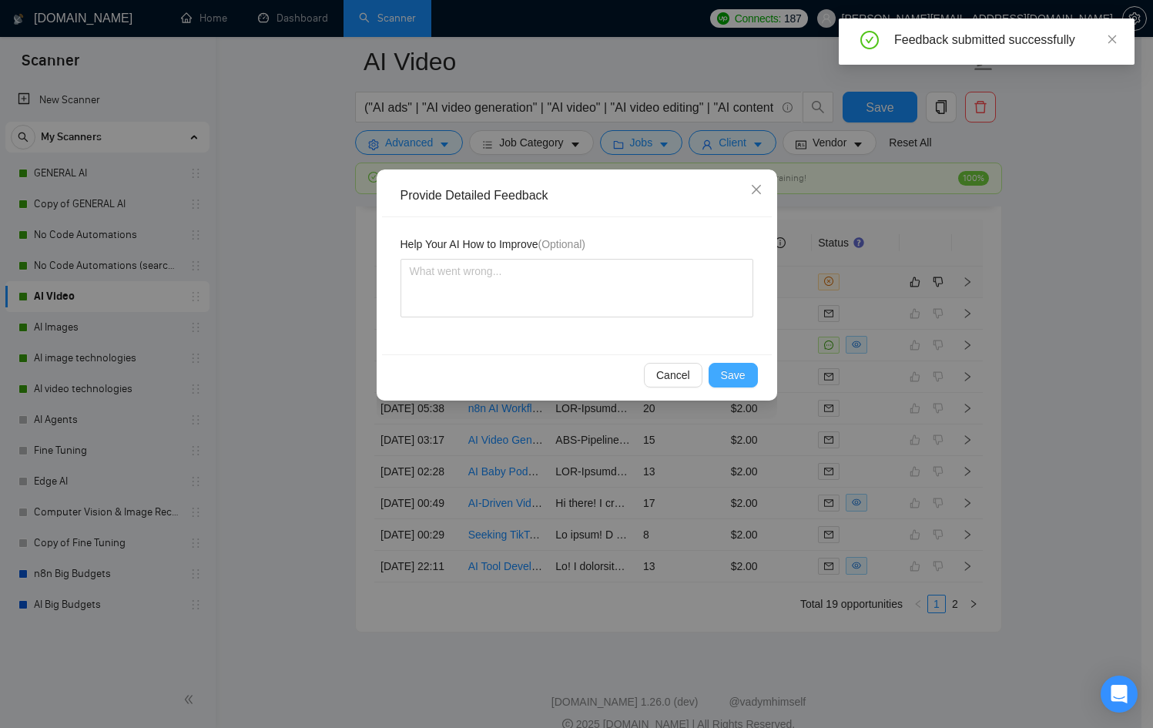
click at [721, 367] on span "Save" at bounding box center [733, 375] width 25 height 17
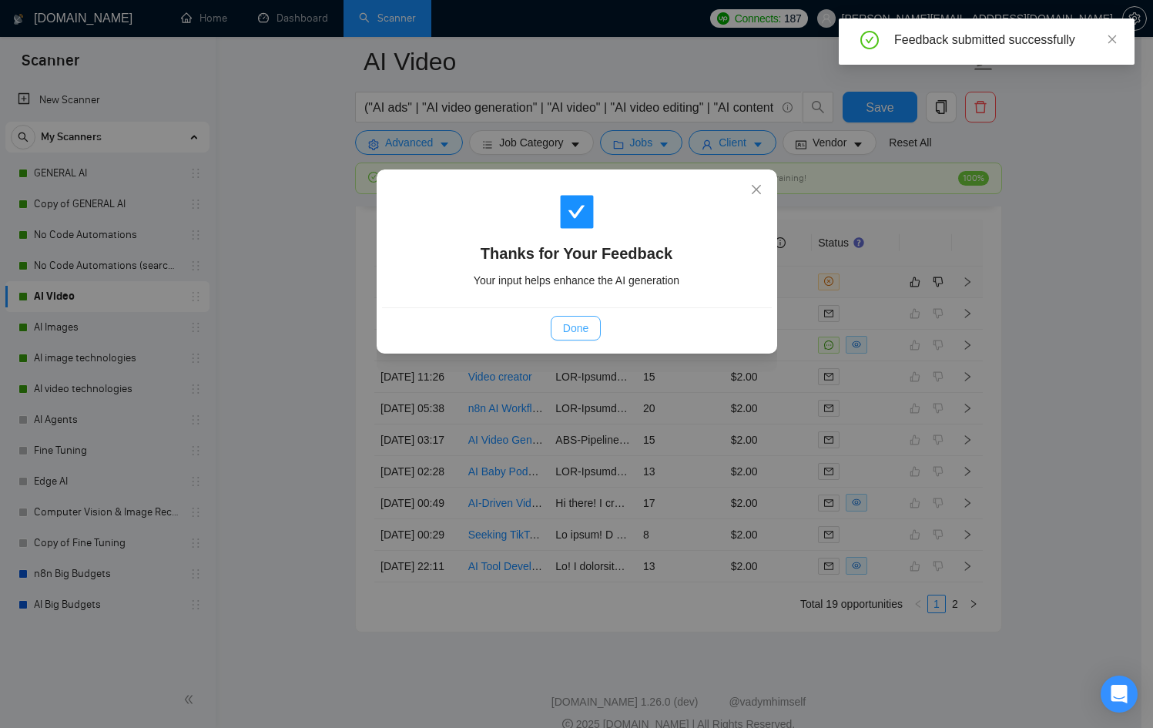
click at [574, 333] on span "Done" at bounding box center [575, 328] width 25 height 17
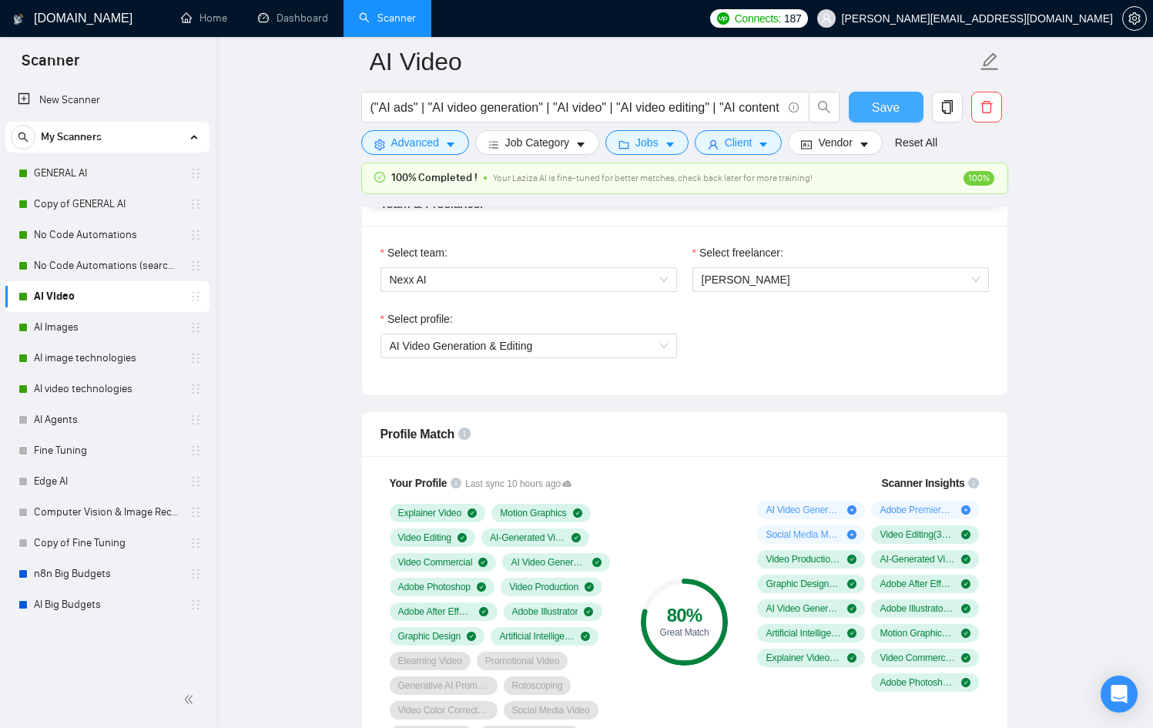
scroll to position [796, 0]
click at [885, 107] on span "Save" at bounding box center [886, 107] width 28 height 19
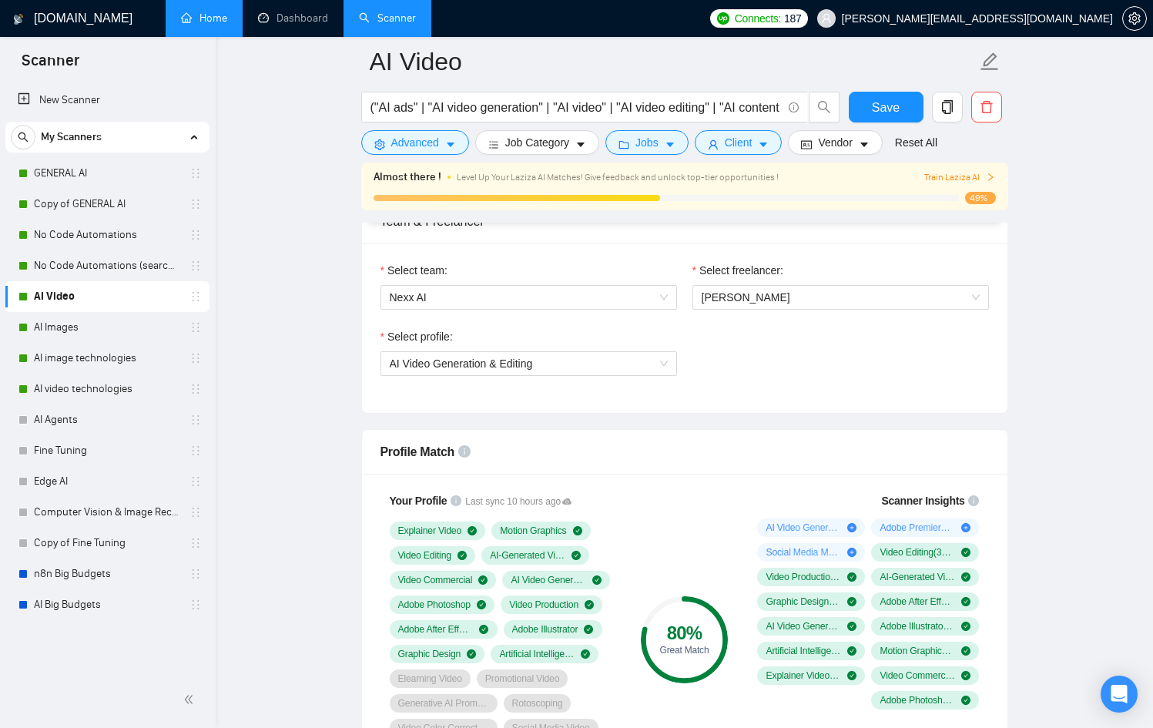
click at [201, 22] on link "Home" at bounding box center [204, 18] width 46 height 13
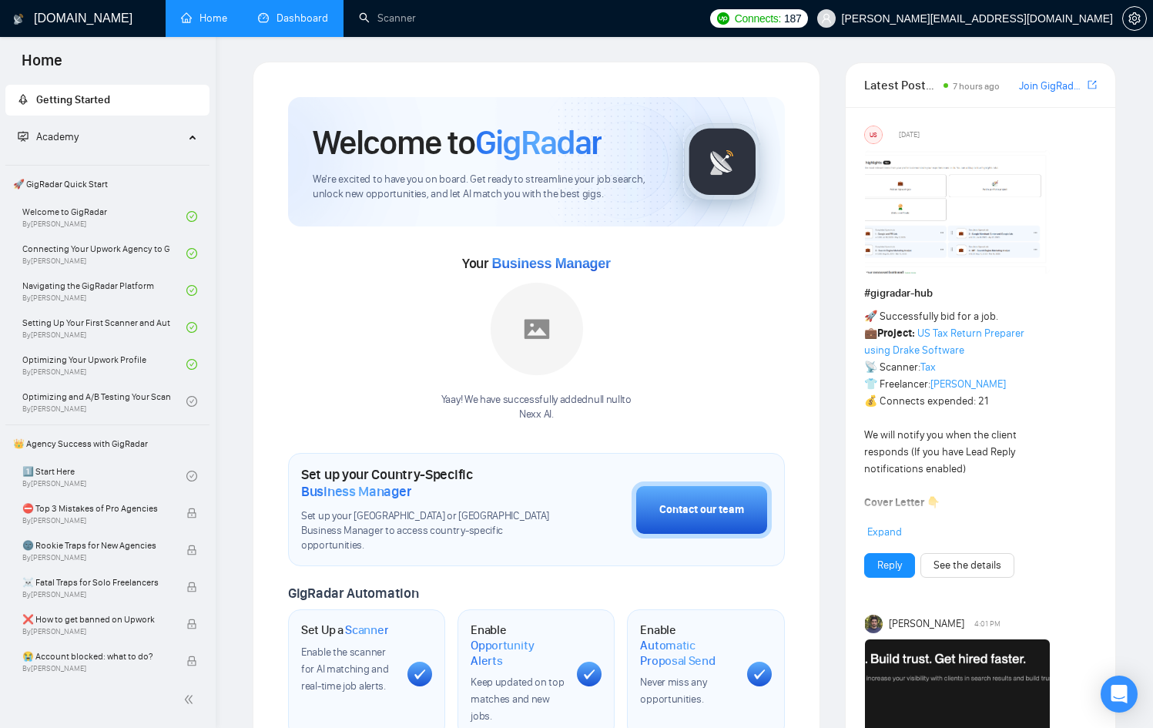
click at [275, 22] on link "Dashboard" at bounding box center [293, 18] width 70 height 13
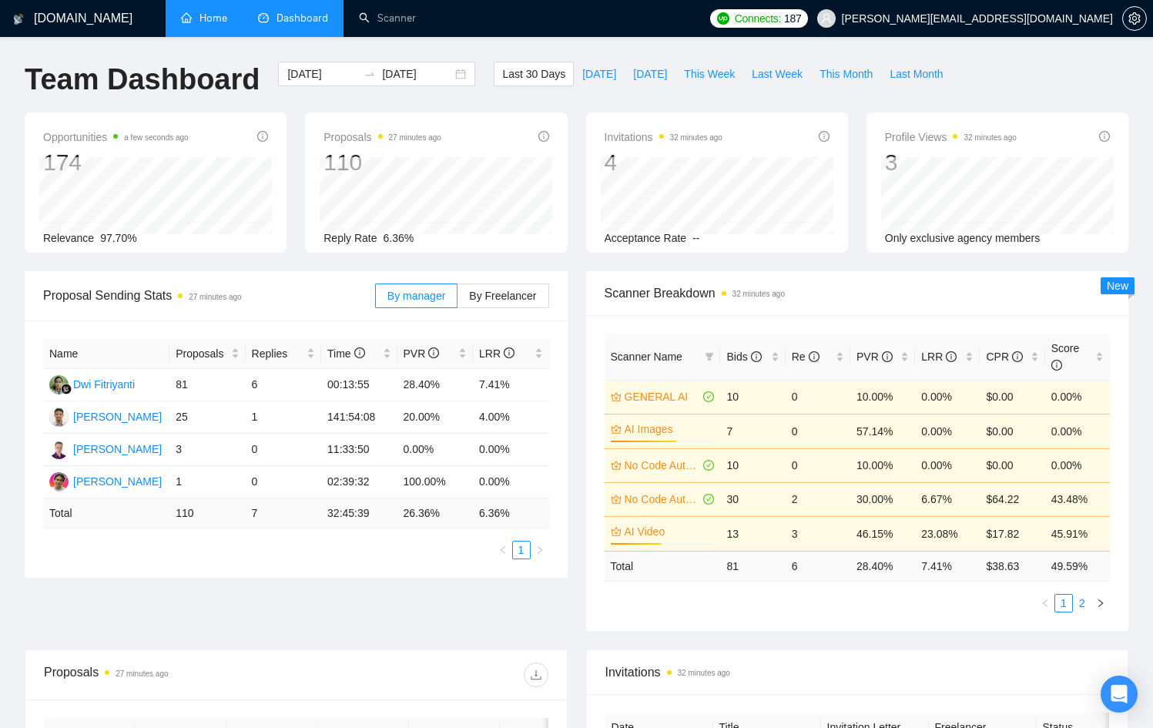
click at [1086, 609] on link "2" at bounding box center [1081, 602] width 17 height 17
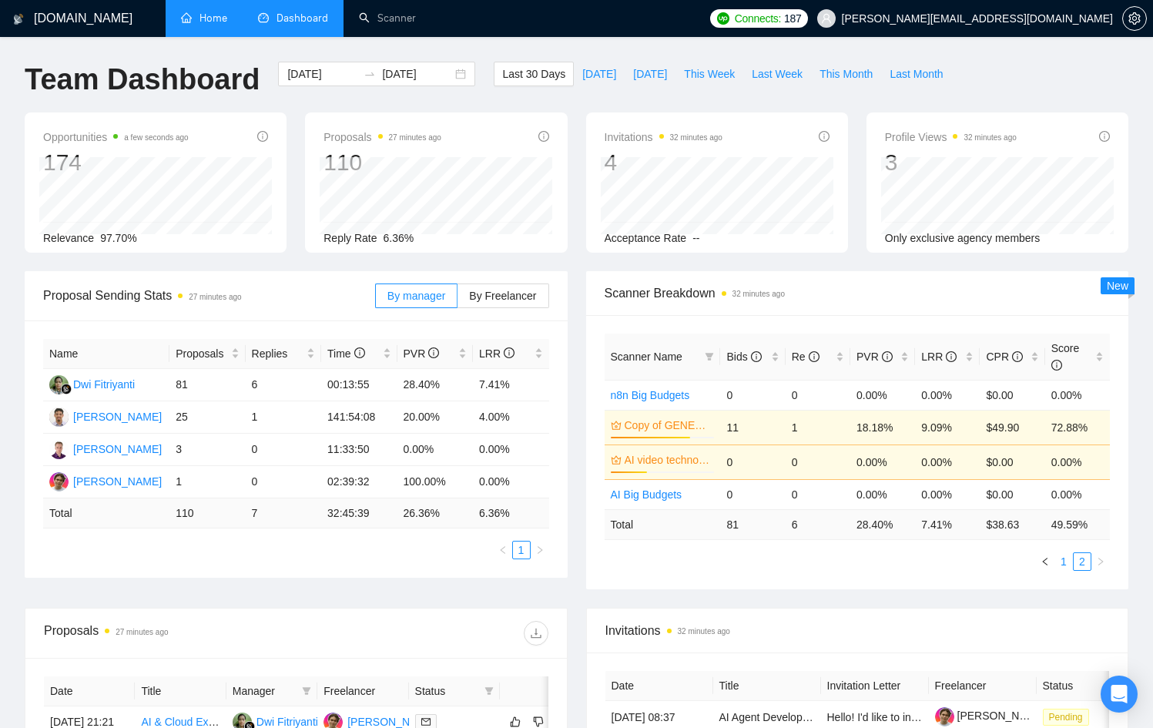
click at [1066, 564] on link "1" at bounding box center [1063, 561] width 17 height 17
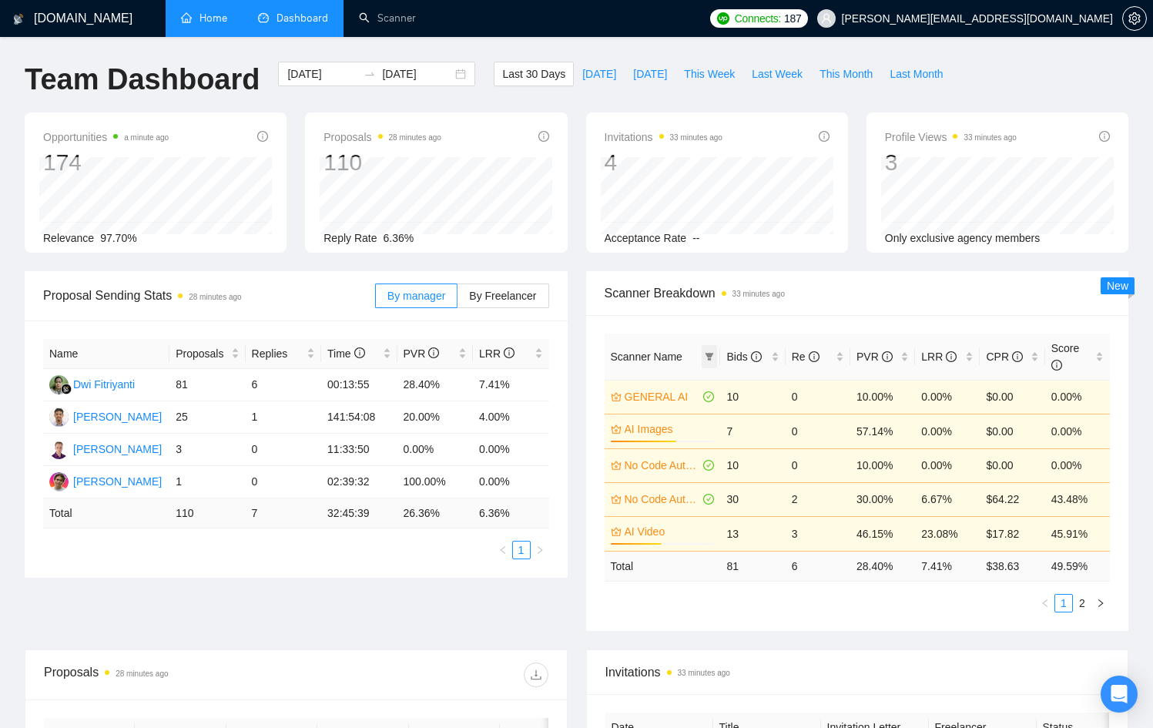
click at [709, 354] on icon "filter" at bounding box center [709, 357] width 8 height 8
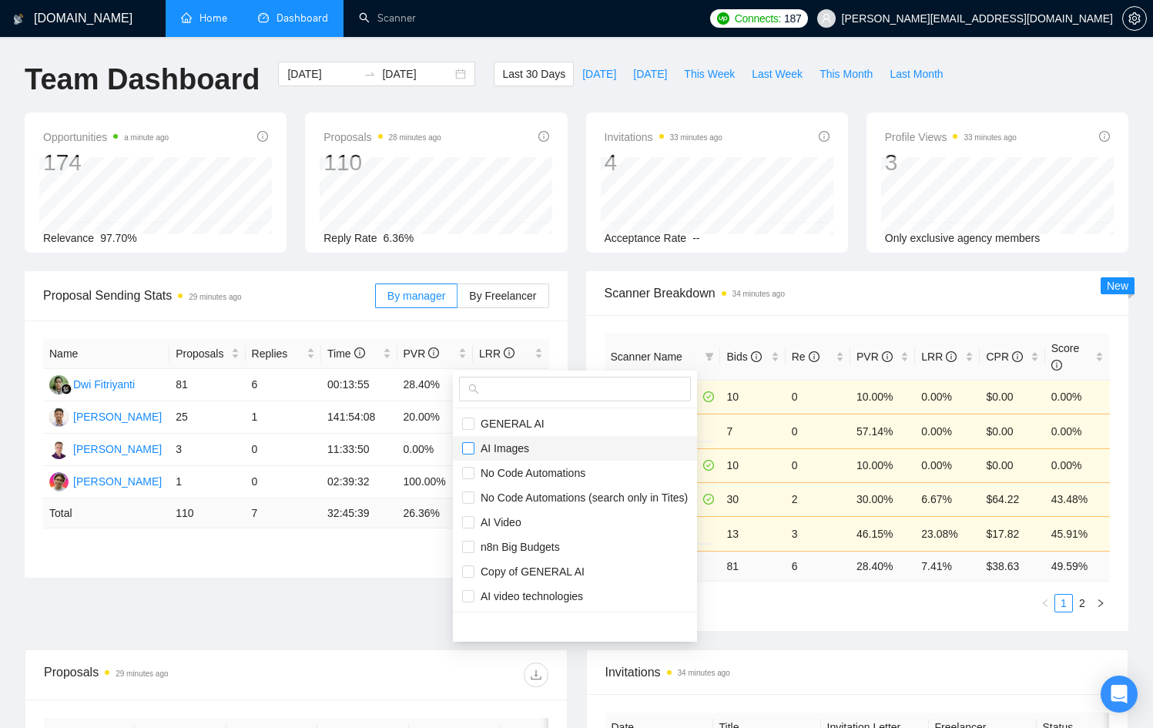
click at [471, 447] on input "checkbox" at bounding box center [468, 448] width 12 height 12
click at [470, 520] on input "checkbox" at bounding box center [468, 522] width 12 height 12
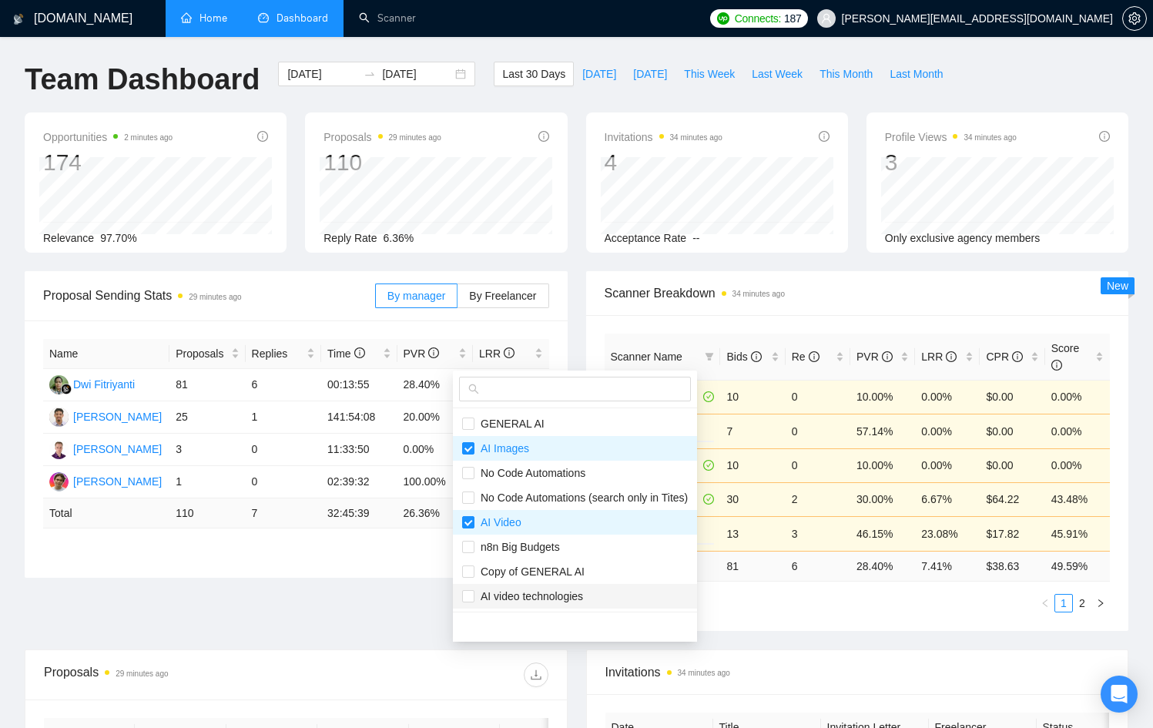
click at [475, 594] on span "AI video technologies" at bounding box center [528, 596] width 109 height 12
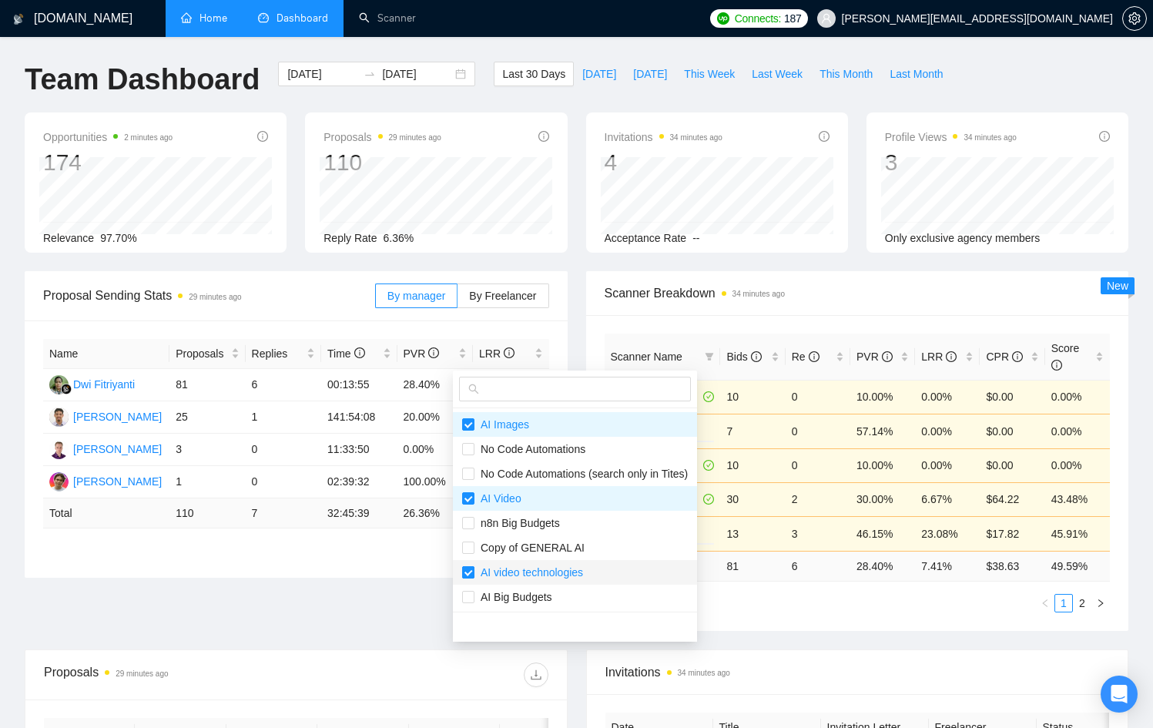
scroll to position [25, 0]
click at [472, 592] on input "checkbox" at bounding box center [468, 596] width 12 height 12
click at [836, 590] on div "Scanner Name Bids Re PVR LRR CPR Score GENERAL AI 10 0 10.00% 0.00% $0.00 0.00%…" at bounding box center [857, 473] width 543 height 316
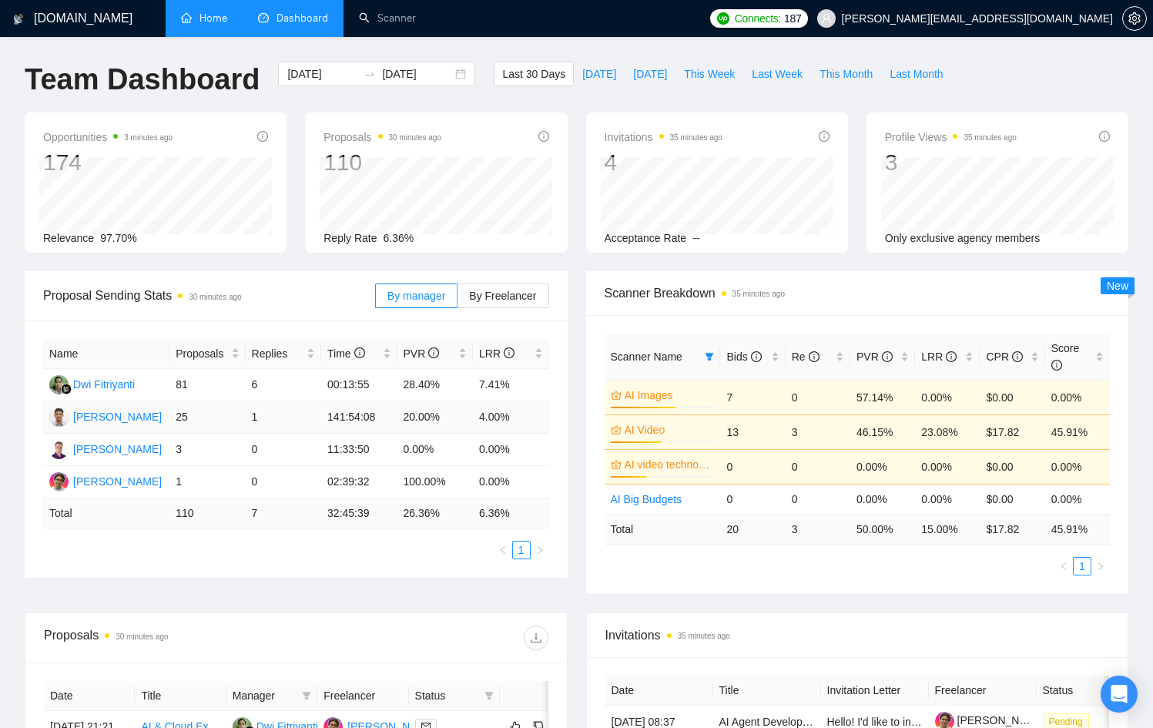
click at [336, 415] on td "141:54:08" at bounding box center [358, 417] width 75 height 32
click at [353, 380] on td "00:13:55" at bounding box center [358, 385] width 75 height 32
click at [703, 355] on span at bounding box center [709, 356] width 15 height 23
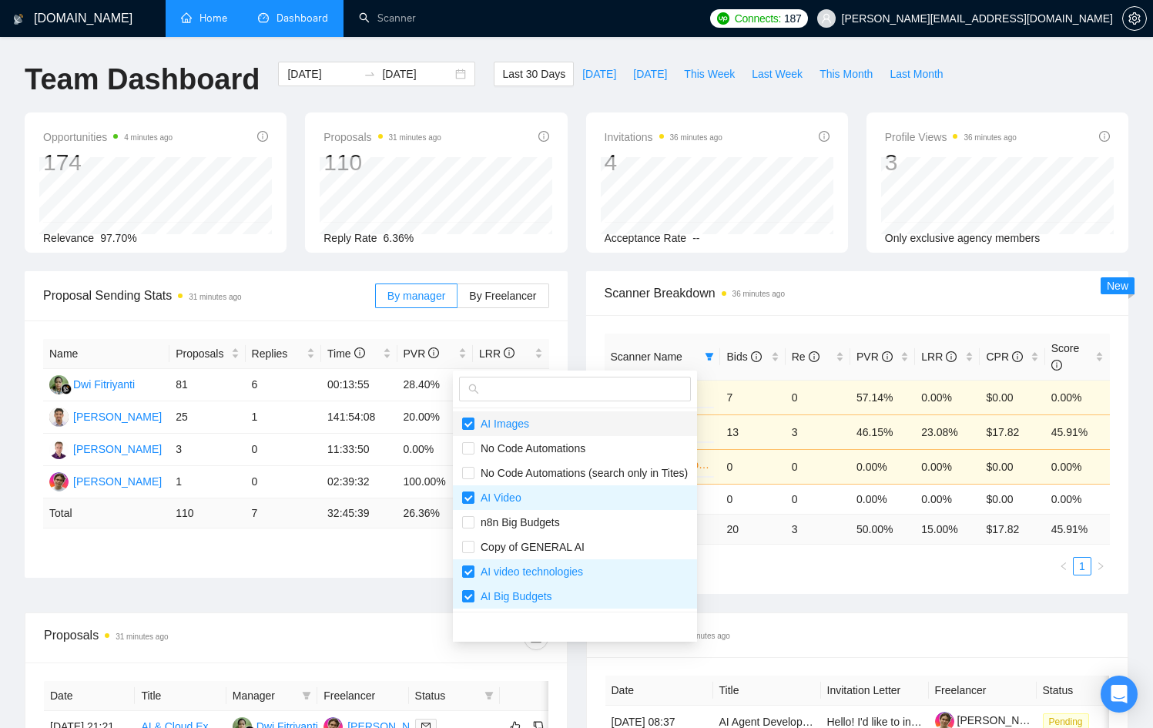
click at [517, 425] on span "AI Images" at bounding box center [501, 423] width 55 height 12
click at [499, 490] on span "AI Video" at bounding box center [575, 497] width 226 height 17
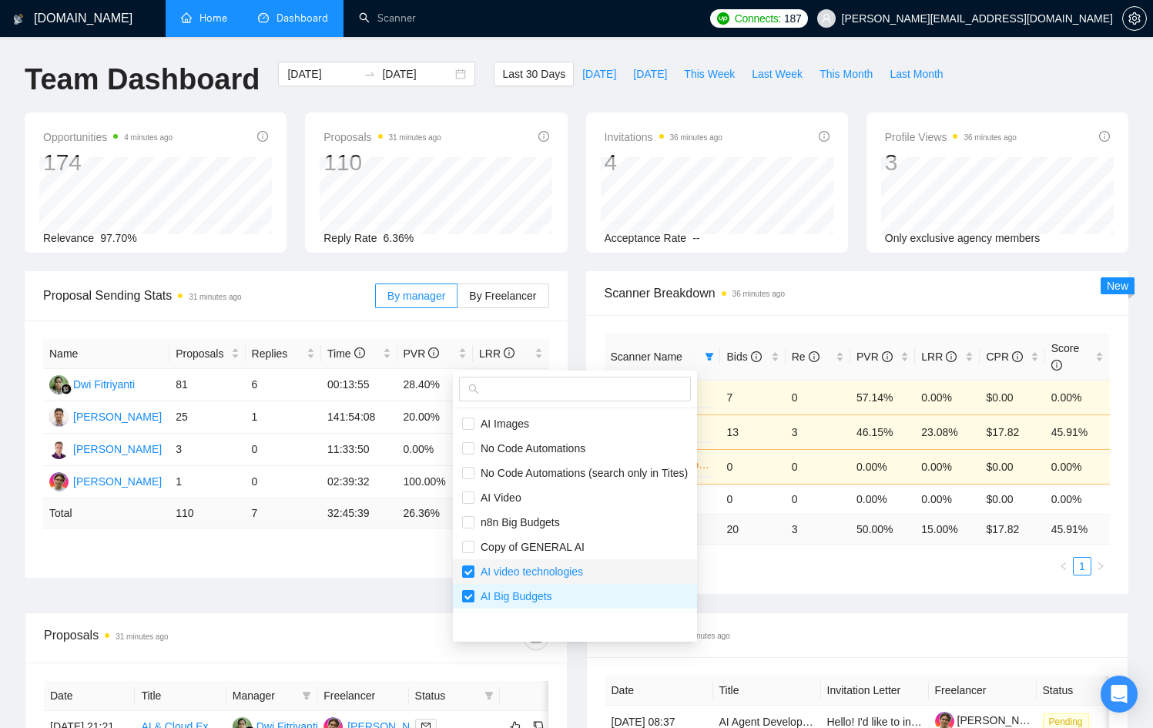
click at [524, 565] on span "AI video technologies" at bounding box center [528, 571] width 109 height 12
click at [537, 600] on span "AI Big Budgets" at bounding box center [513, 596] width 78 height 12
click at [756, 554] on div "Scanner Name Bids Re PVR LRR CPR Score AI Images 63% 7 0 57.14% 0.00% $0.00 0.0…" at bounding box center [858, 454] width 506 height 242
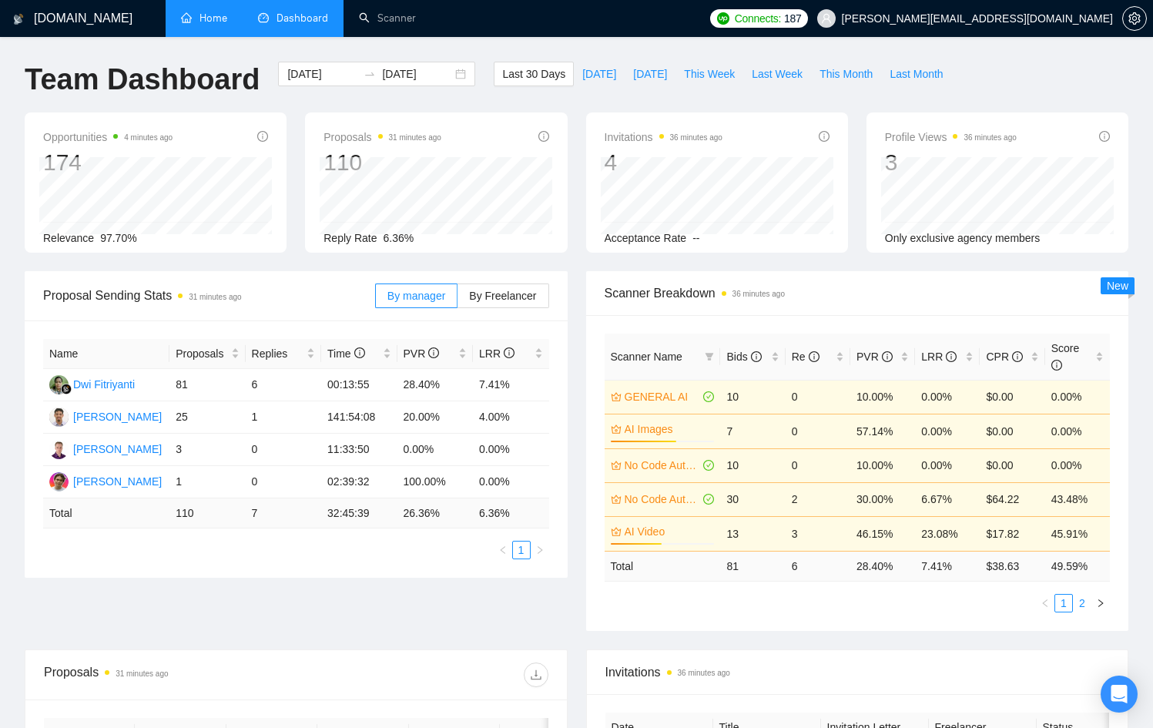
click at [1089, 605] on link "2" at bounding box center [1081, 602] width 17 height 17
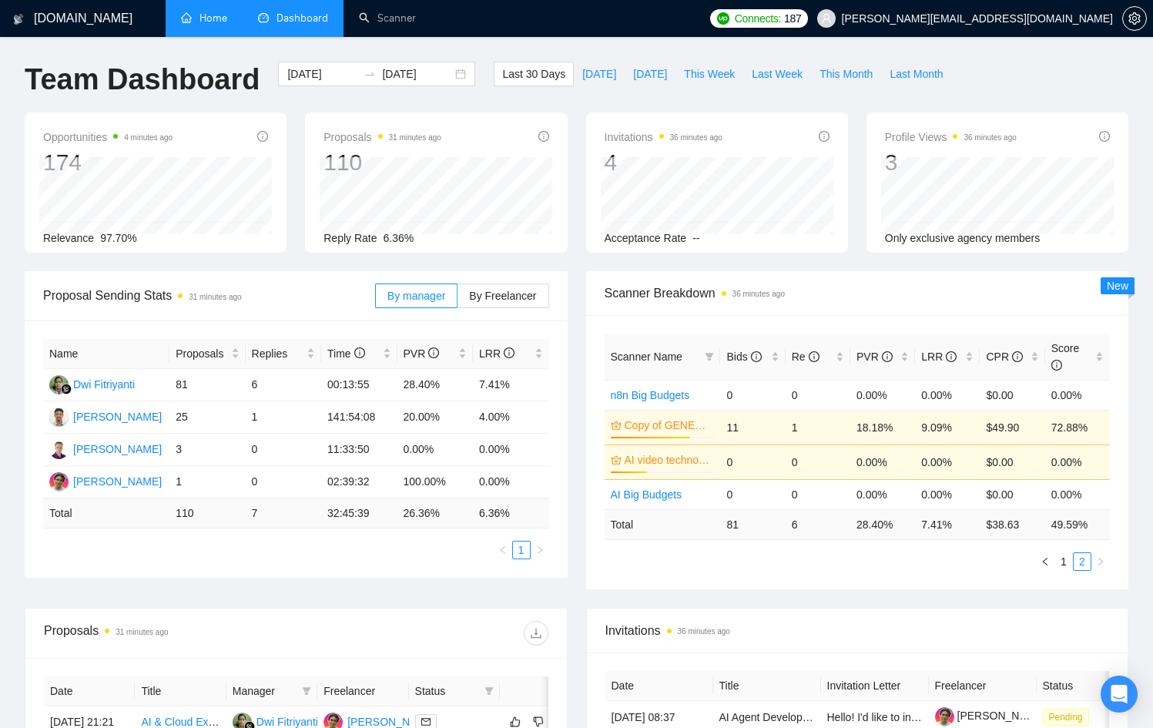
click at [1059, 558] on link "1" at bounding box center [1063, 561] width 17 height 17
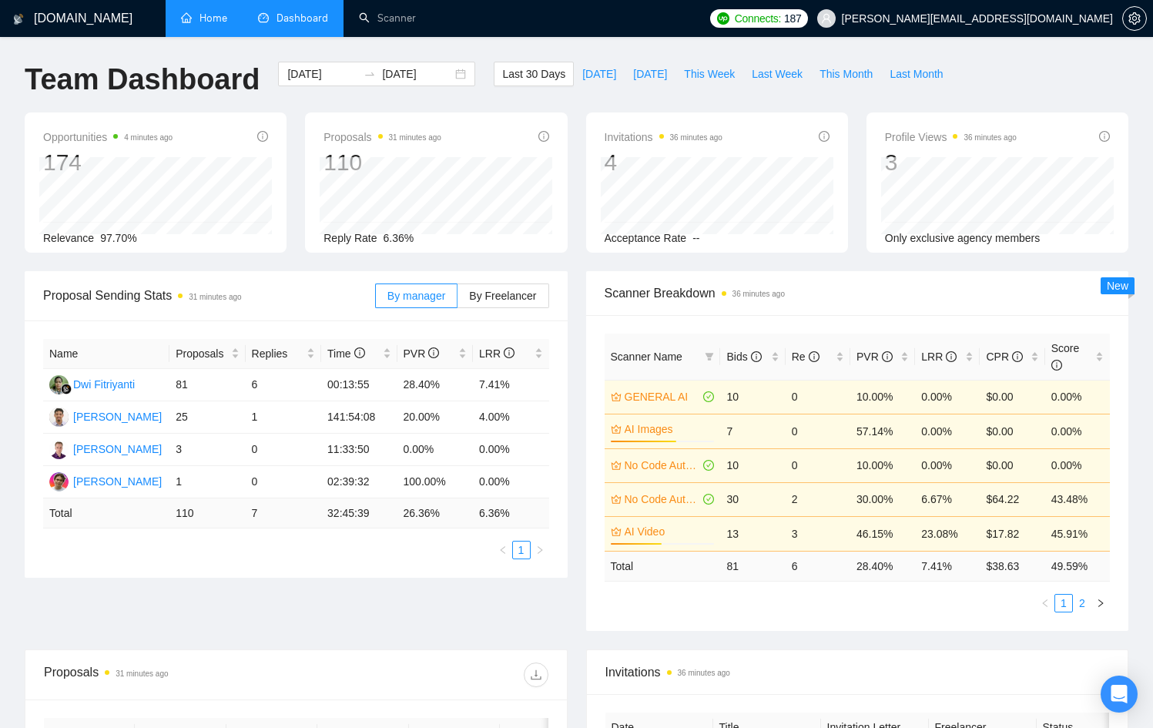
click at [1077, 600] on link "2" at bounding box center [1081, 602] width 17 height 17
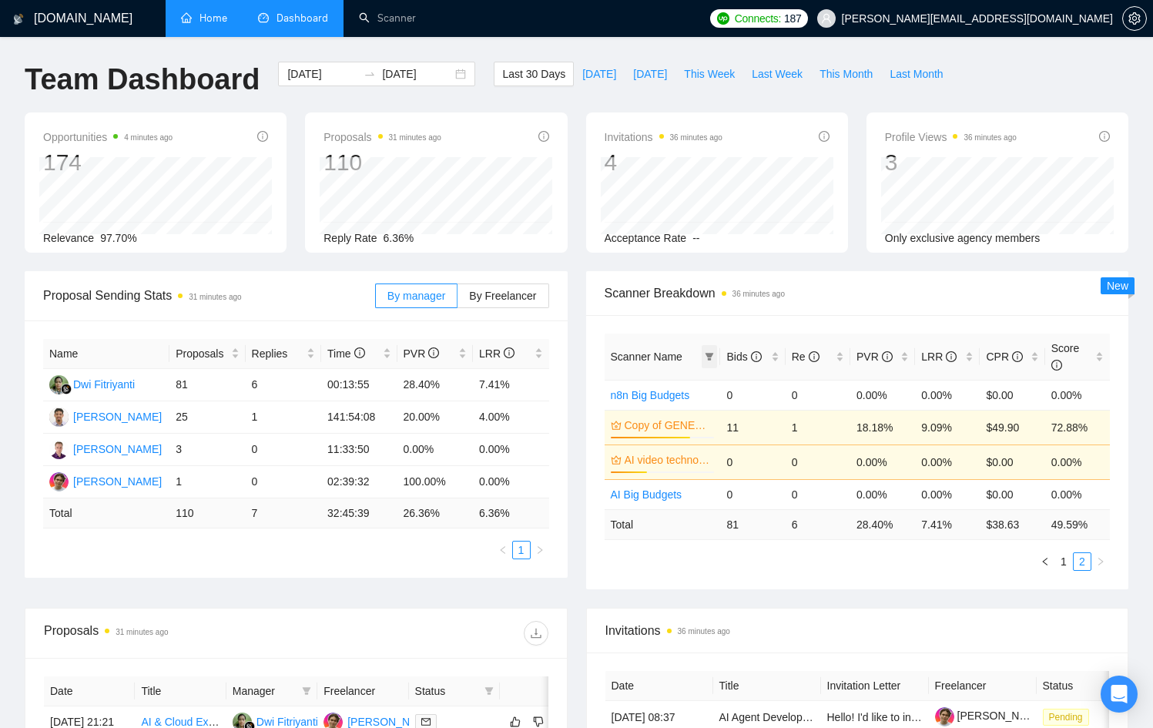
click at [705, 352] on icon "filter" at bounding box center [709, 356] width 9 height 9
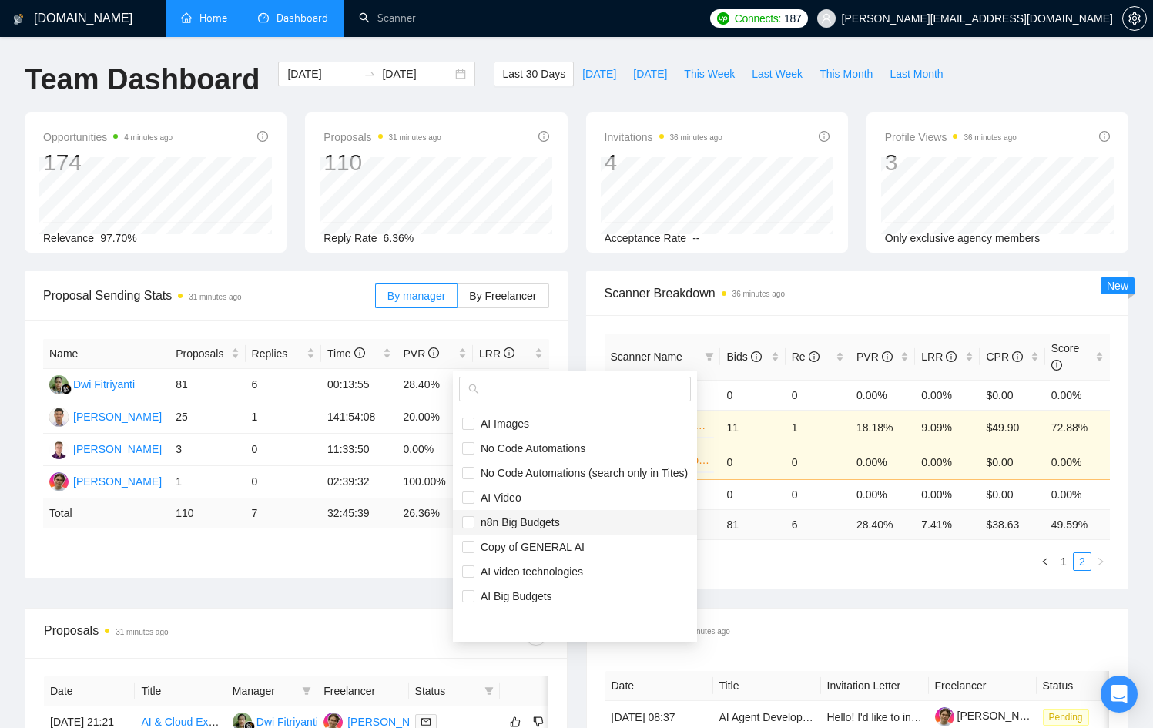
click at [535, 516] on span "n8n Big Budgets" at bounding box center [516, 522] width 85 height 12
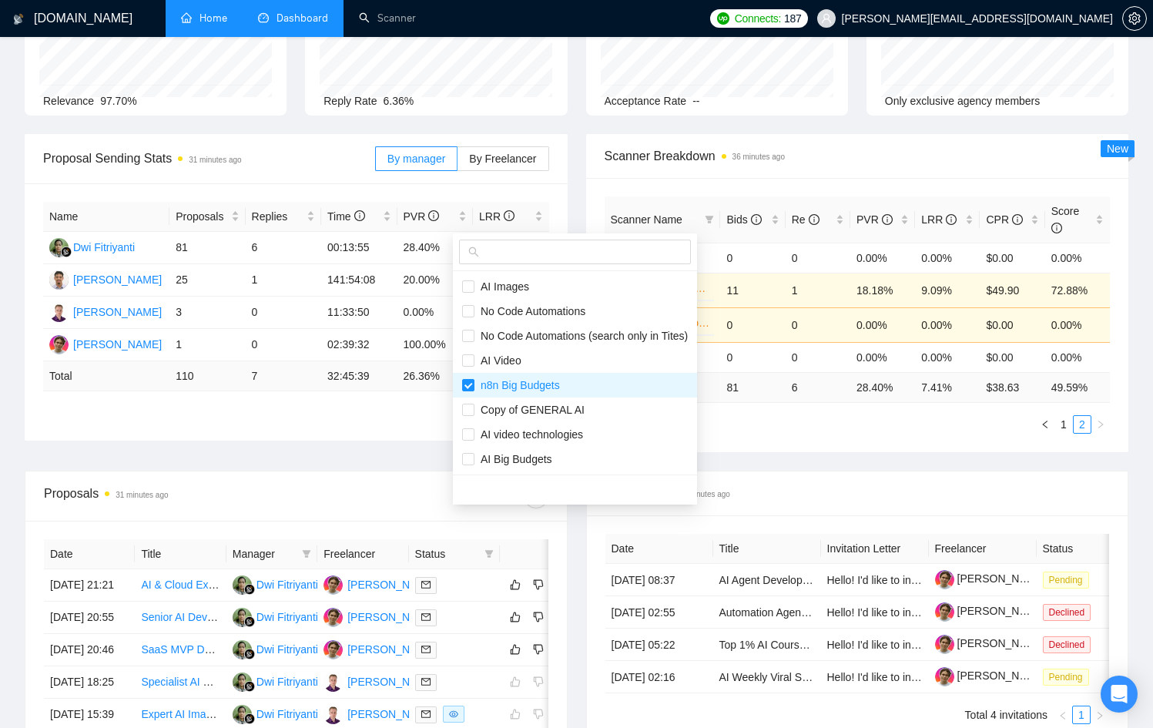
scroll to position [145, 0]
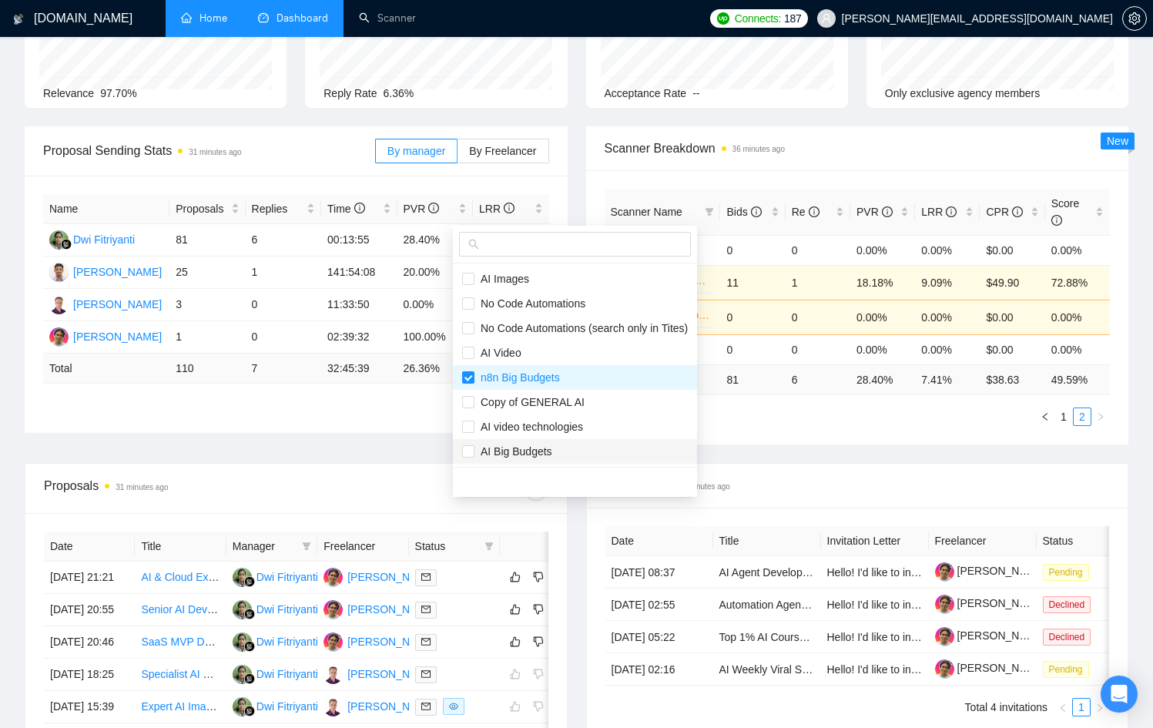
click at [544, 446] on span "AI Big Budgets" at bounding box center [513, 451] width 78 height 12
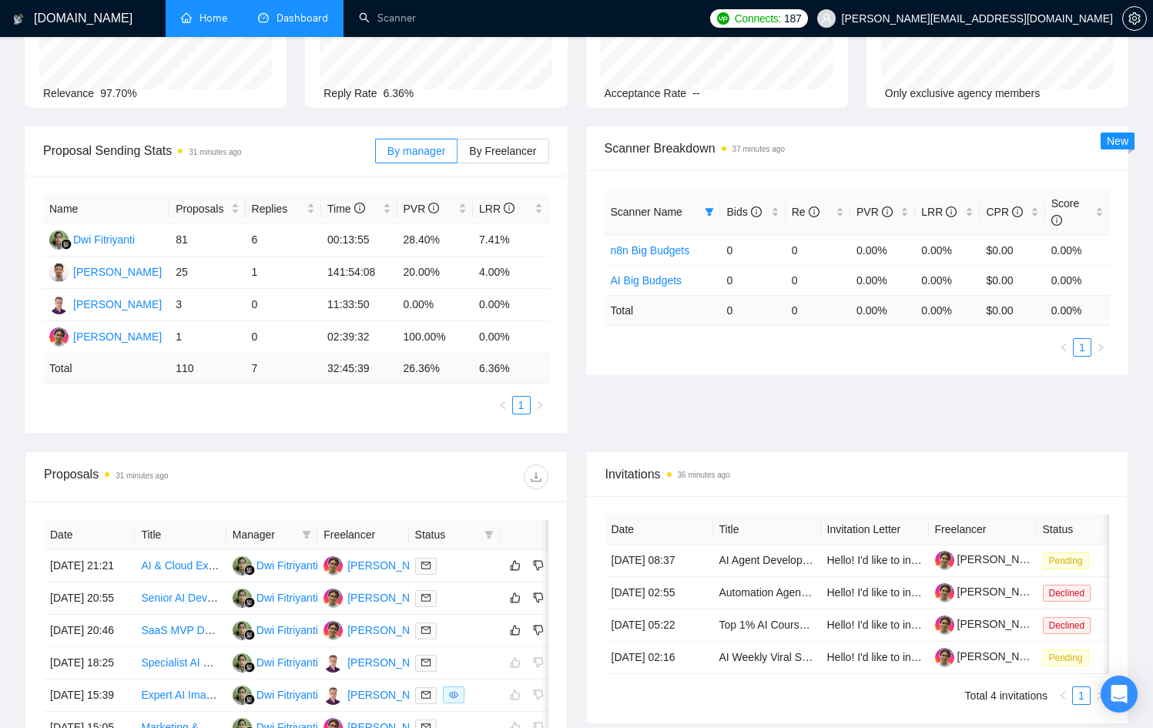
click at [755, 409] on div "Proposal Sending Stats 31 minutes ago By manager By Freelancer Name Proposals R…" at bounding box center [576, 288] width 1122 height 325
click at [716, 210] on span at bounding box center [709, 211] width 15 height 23
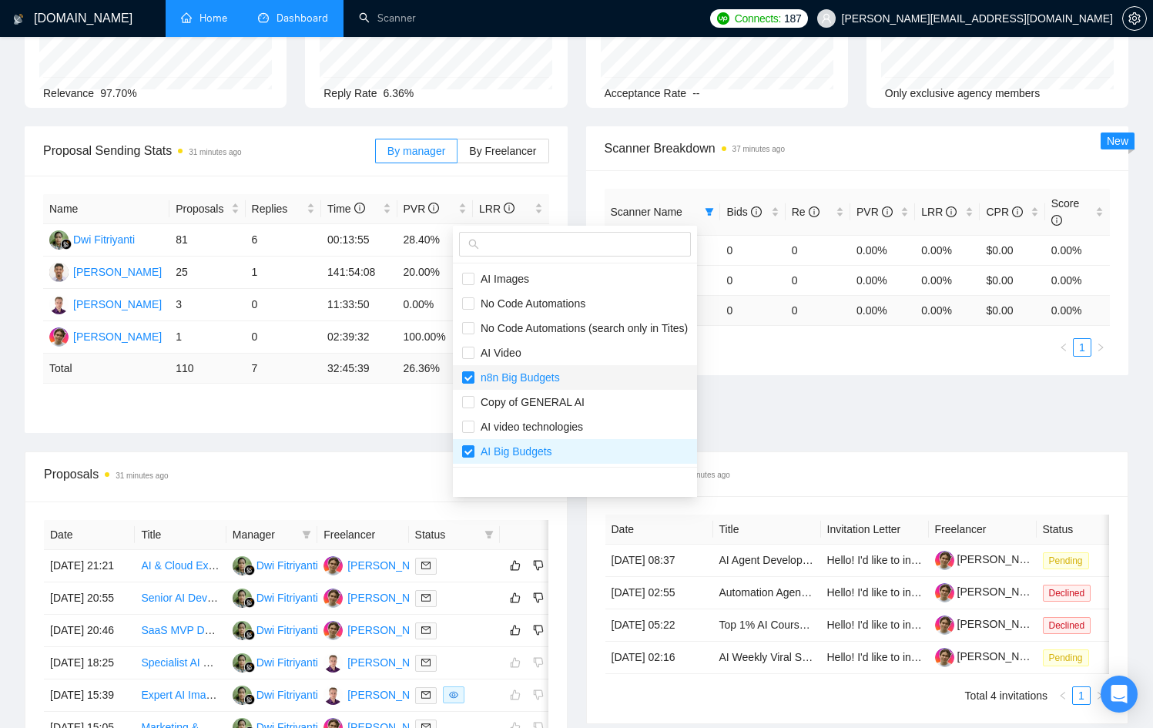
click at [474, 377] on span "n8n Big Budgets" at bounding box center [516, 377] width 85 height 12
click at [483, 446] on span "AI Big Budgets" at bounding box center [513, 451] width 78 height 12
click at [481, 423] on span "AI video technologies" at bounding box center [528, 426] width 109 height 12
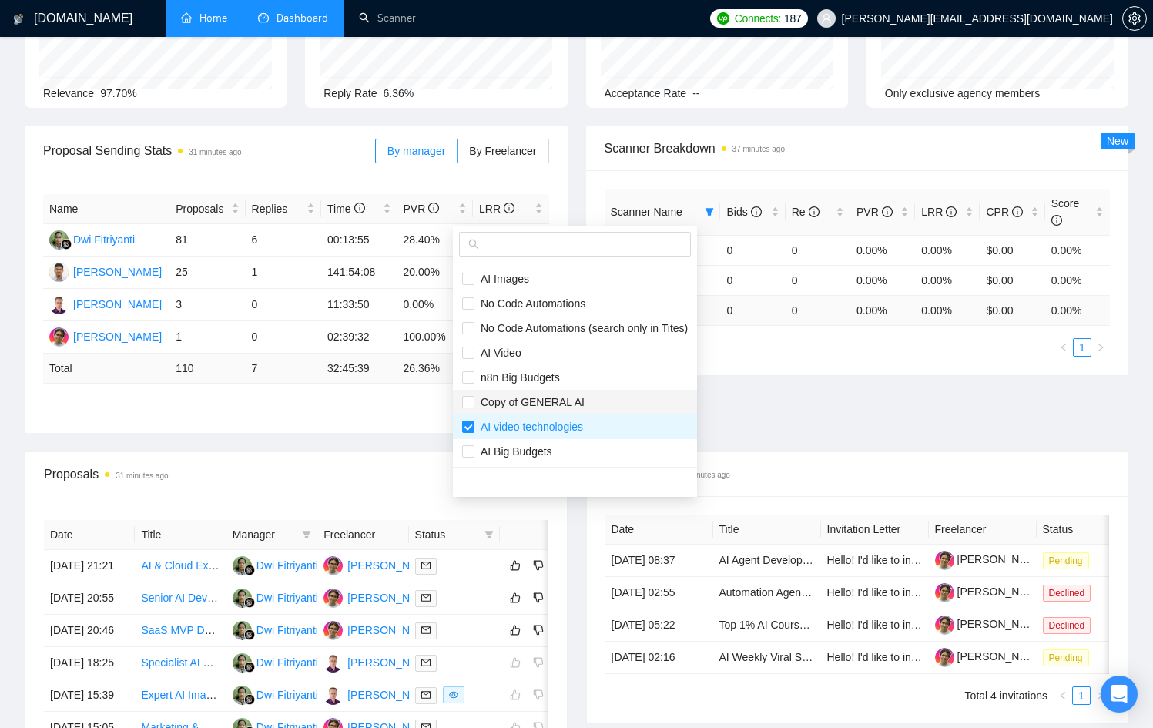
click at [485, 401] on span "Copy of GENERAL AI" at bounding box center [529, 402] width 110 height 12
click at [503, 323] on span "No Code Automations (search only in Tites)" at bounding box center [580, 328] width 213 height 12
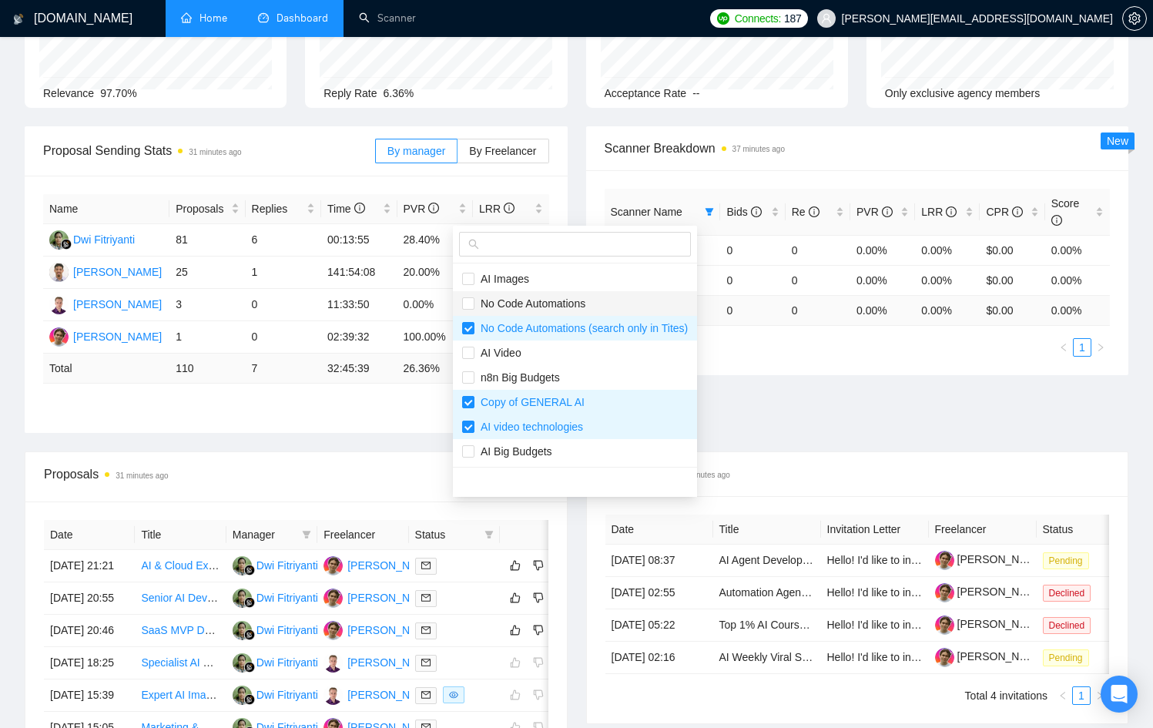
click at [500, 303] on span "No Code Automations" at bounding box center [529, 303] width 111 height 12
click at [498, 280] on span "AI Images" at bounding box center [501, 279] width 55 height 12
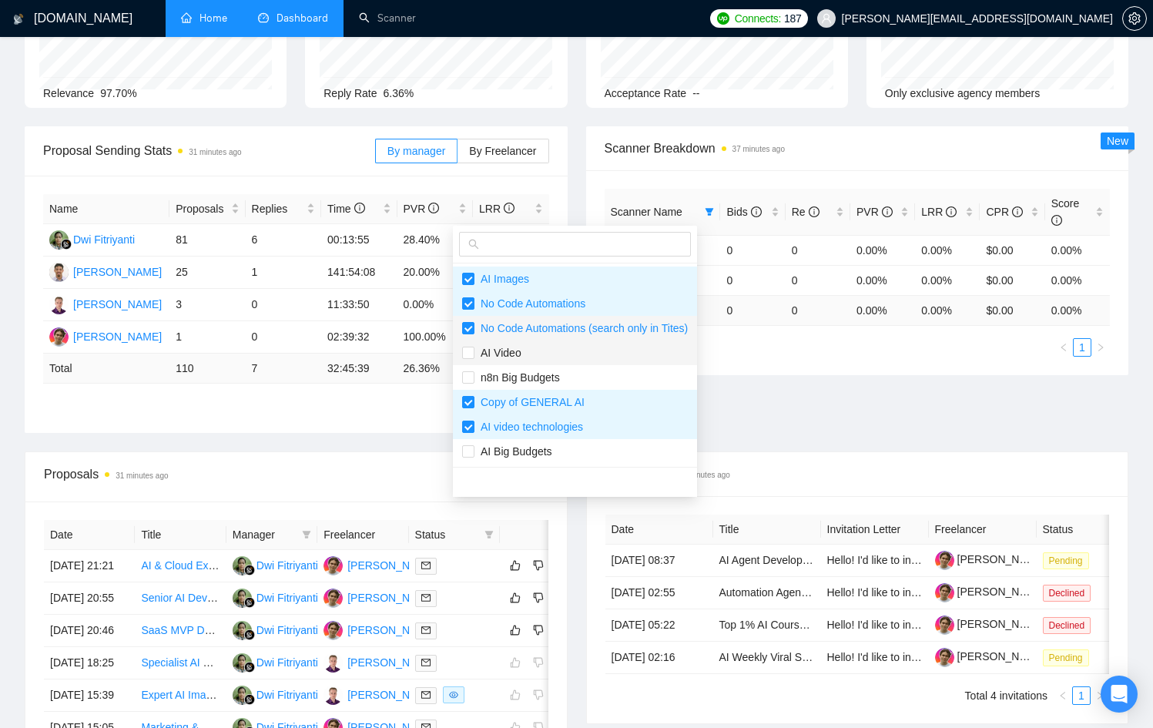
scroll to position [0, 0]
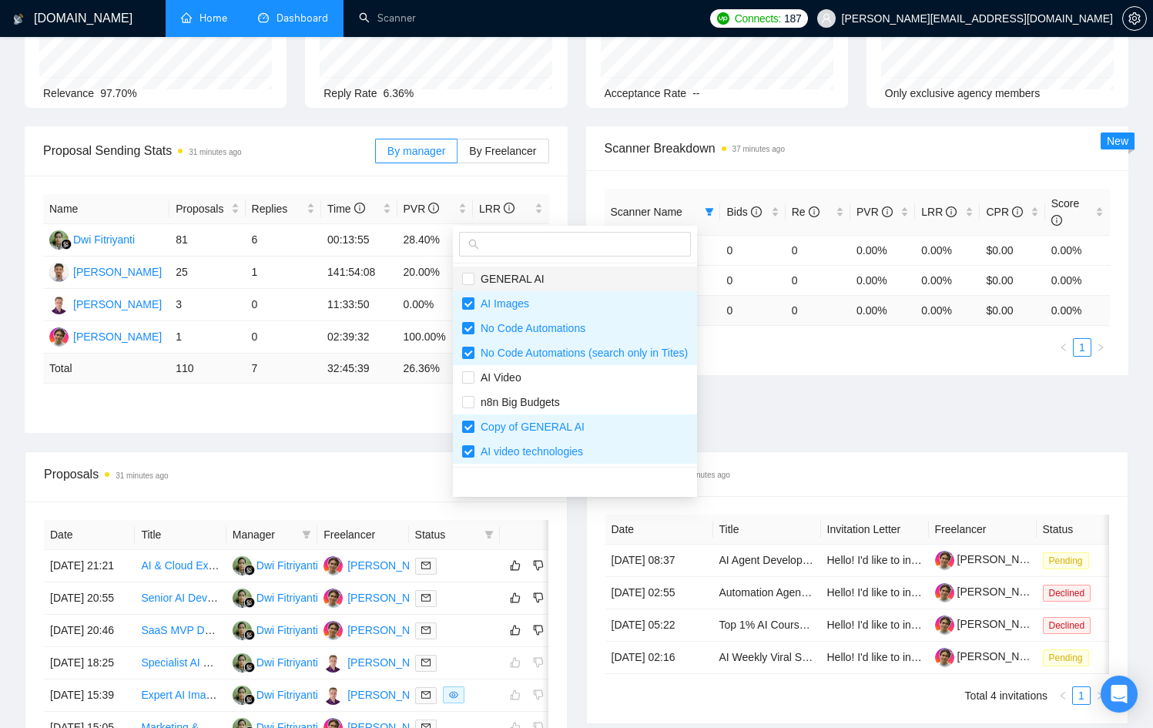
click at [520, 283] on span "GENERAL AI" at bounding box center [509, 279] width 70 height 12
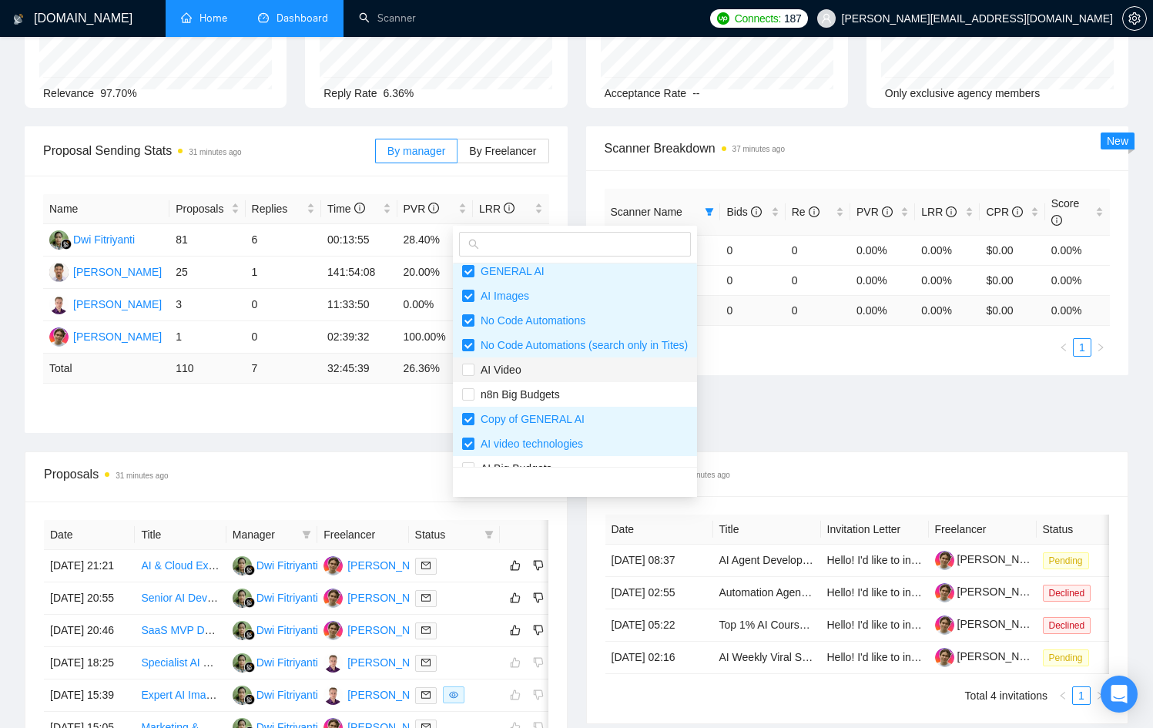
click at [529, 370] on span "AI Video" at bounding box center [575, 369] width 226 height 17
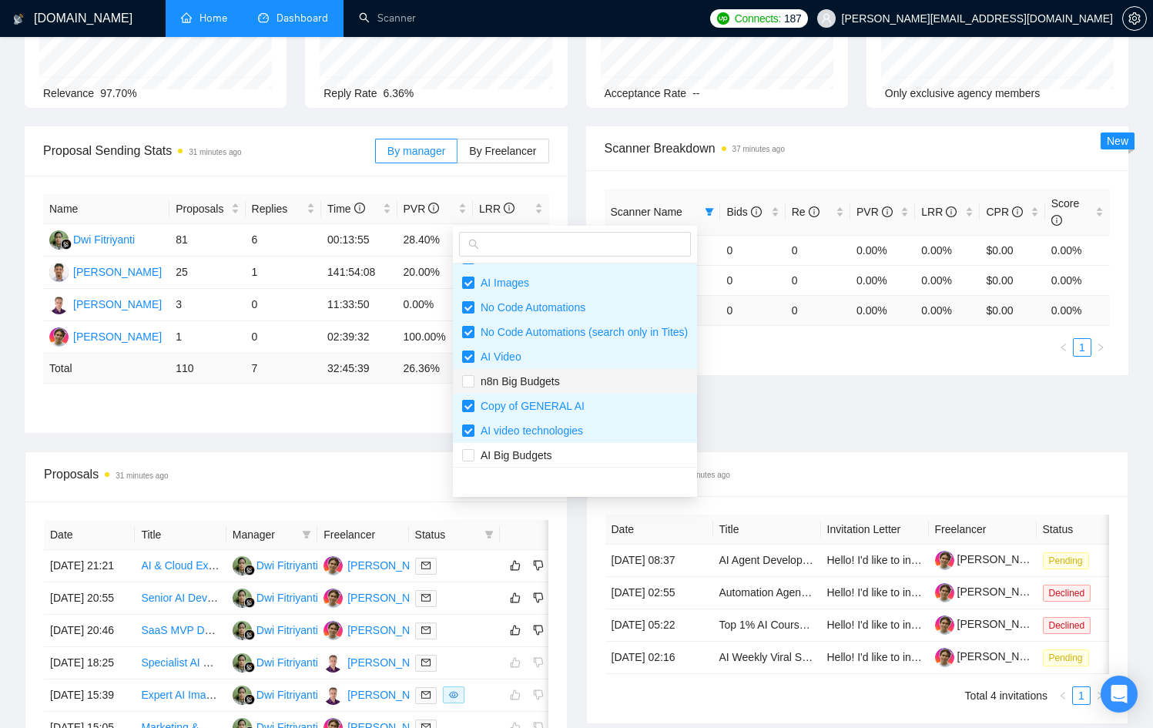
scroll to position [25, 0]
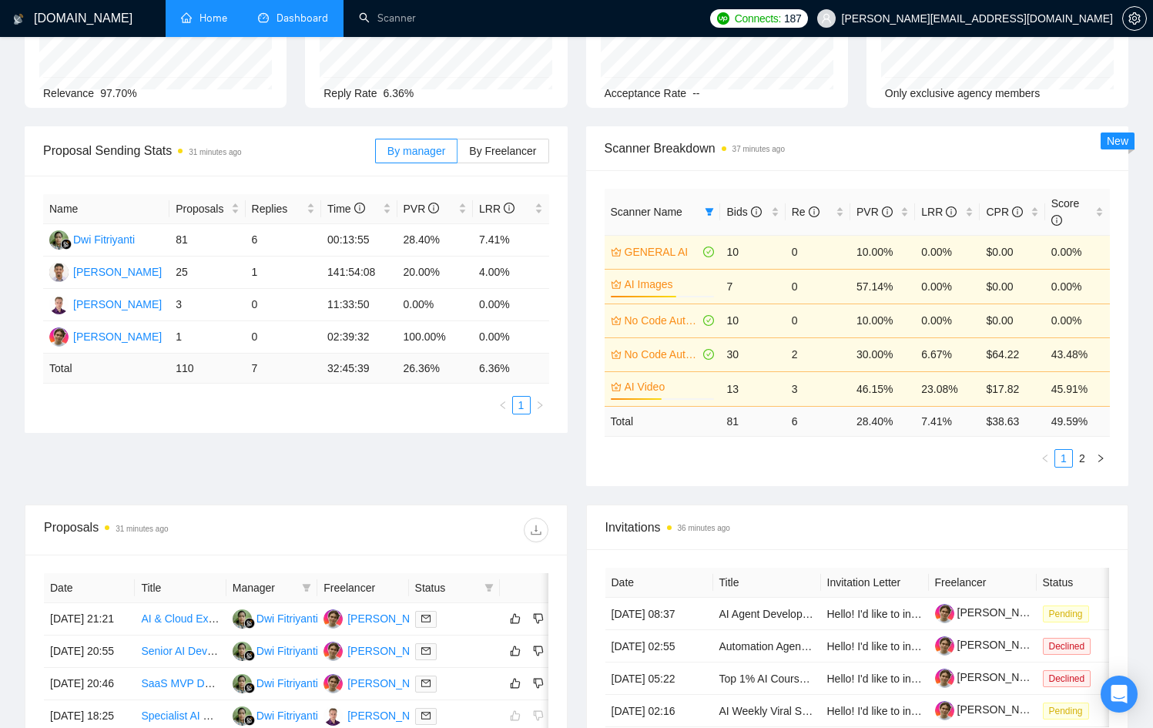
click at [805, 386] on div "Proposal Sending Stats 31 minutes ago By manager By Freelancer Name Proposals R…" at bounding box center [576, 315] width 1122 height 378
click at [485, 152] on span "By Freelancer" at bounding box center [502, 151] width 67 height 12
click at [457, 155] on input "By Freelancer" at bounding box center [457, 155] width 0 height 0
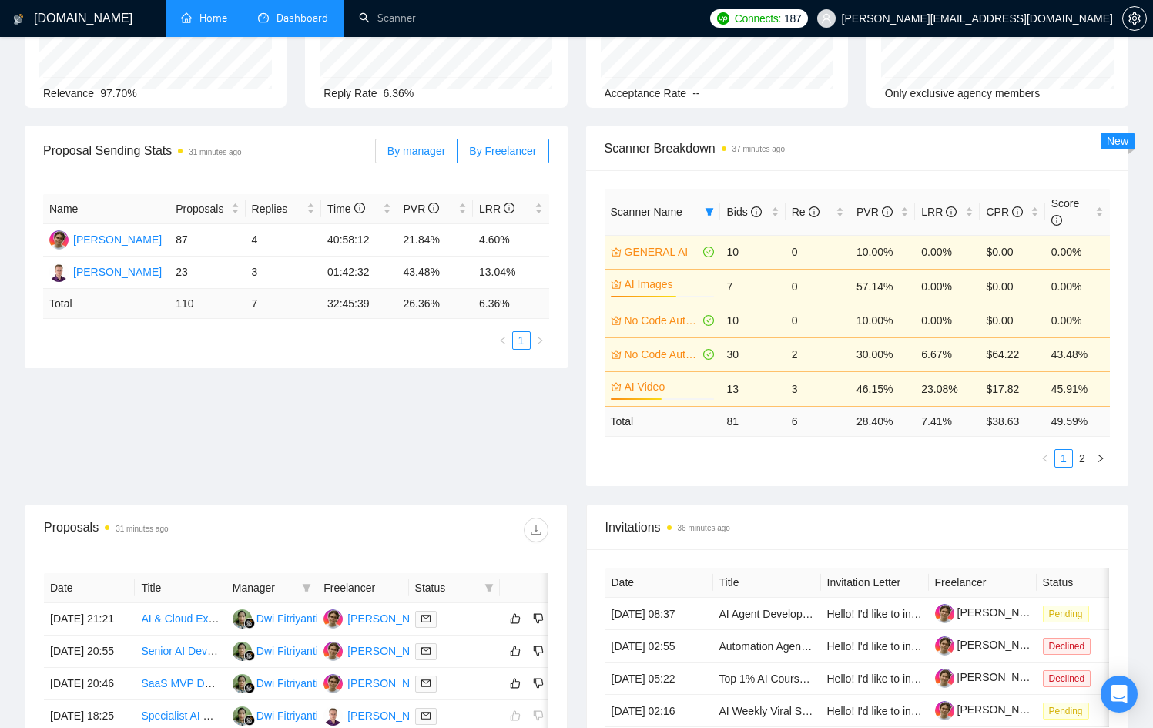
click at [404, 150] on span "By manager" at bounding box center [416, 151] width 58 height 12
click at [376, 155] on input "By manager" at bounding box center [376, 155] width 0 height 0
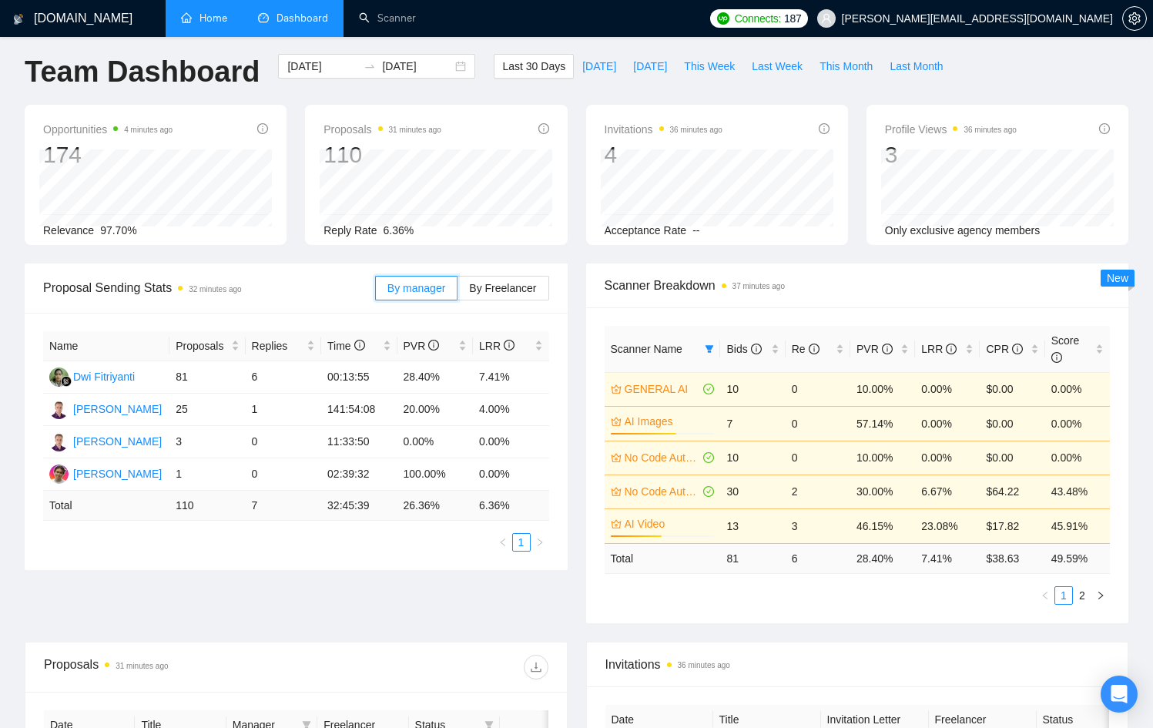
scroll to position [0, 0]
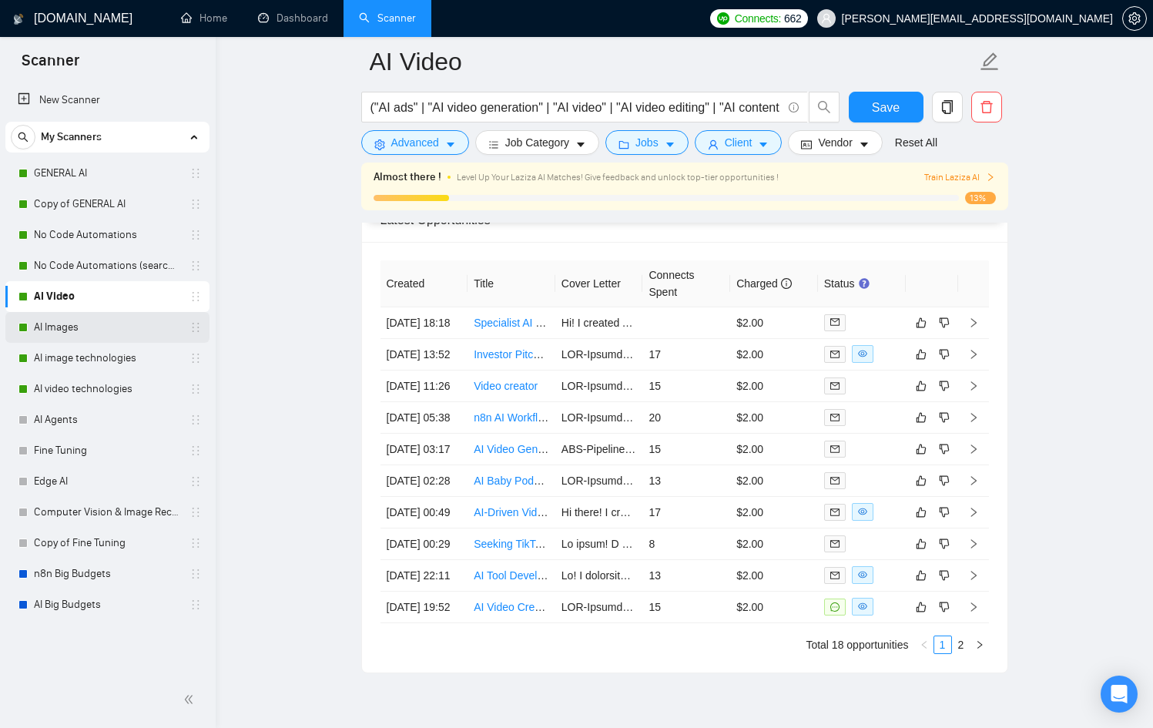
scroll to position [152, 0]
click at [80, 305] on link "AI Video" at bounding box center [107, 296] width 146 height 31
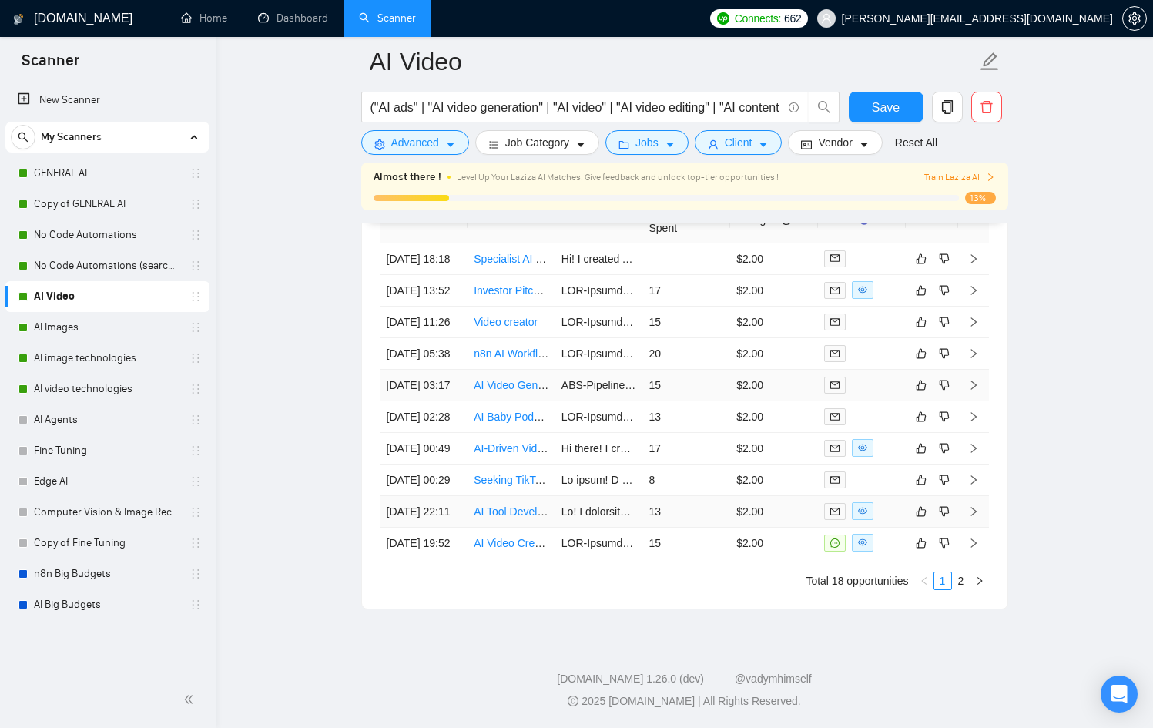
scroll to position [4238, 0]
click at [85, 328] on link "AI Images" at bounding box center [107, 327] width 146 height 31
click at [868, 110] on button "Save" at bounding box center [886, 107] width 75 height 31
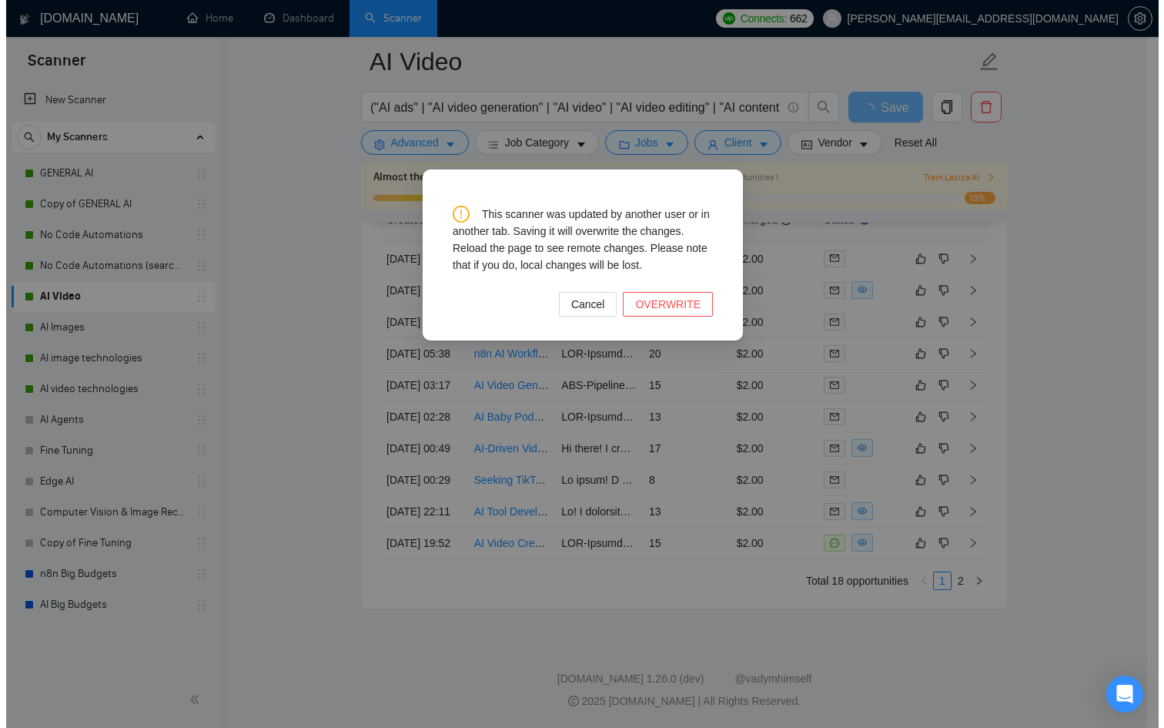
scroll to position [4140, 0]
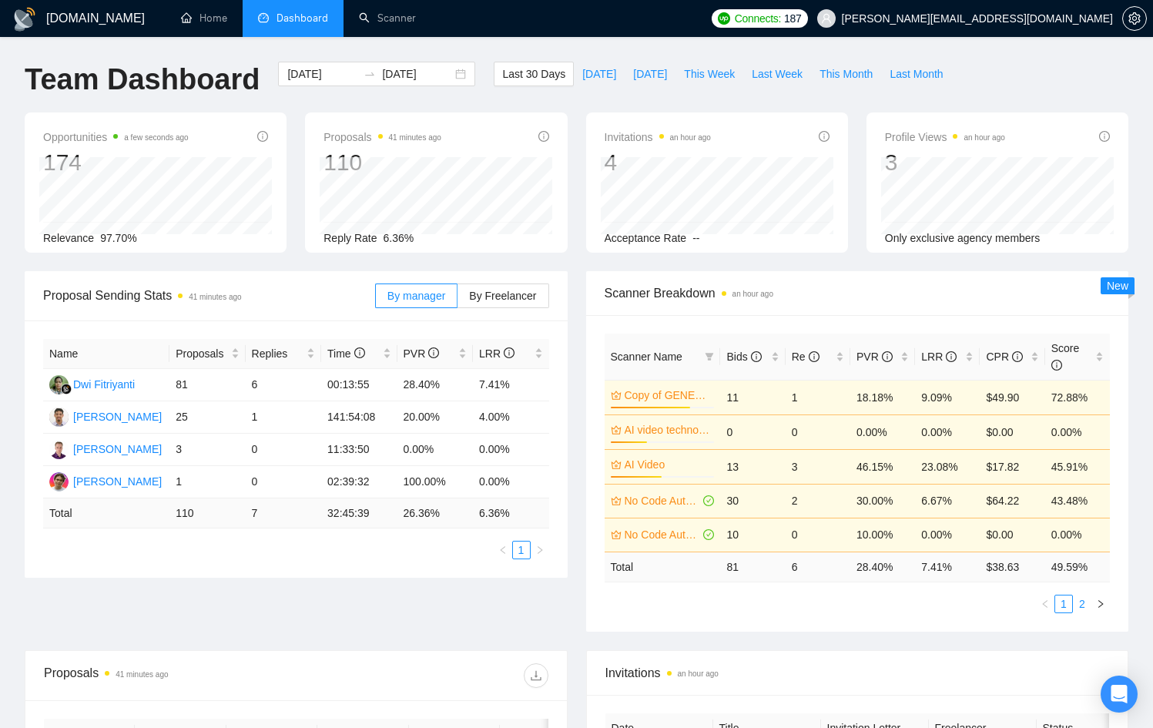
click at [1083, 609] on link "2" at bounding box center [1081, 603] width 17 height 17
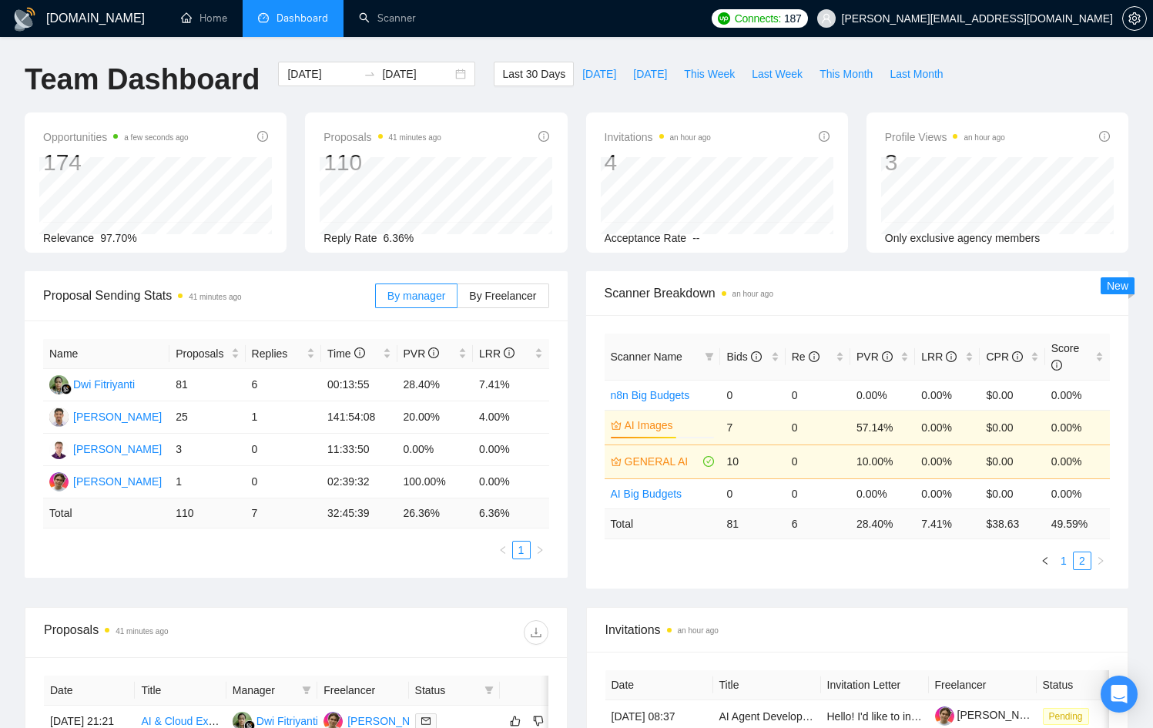
click at [1061, 562] on link "1" at bounding box center [1063, 560] width 17 height 17
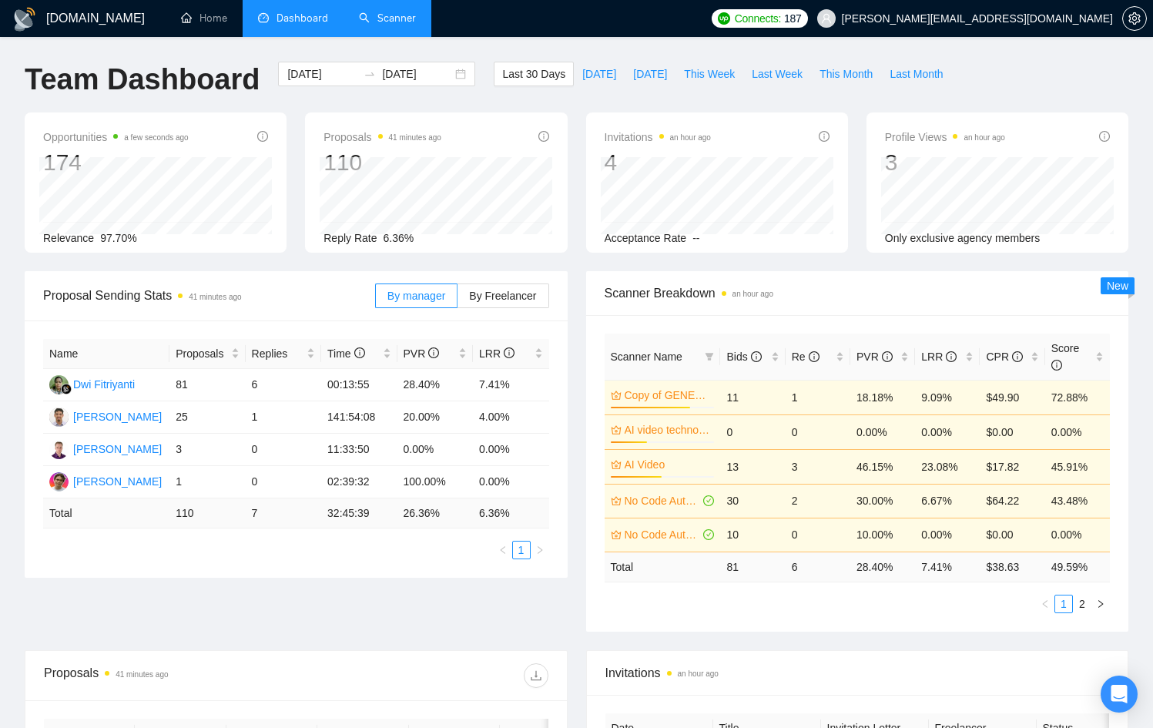
click at [375, 22] on link "Scanner" at bounding box center [387, 18] width 57 height 13
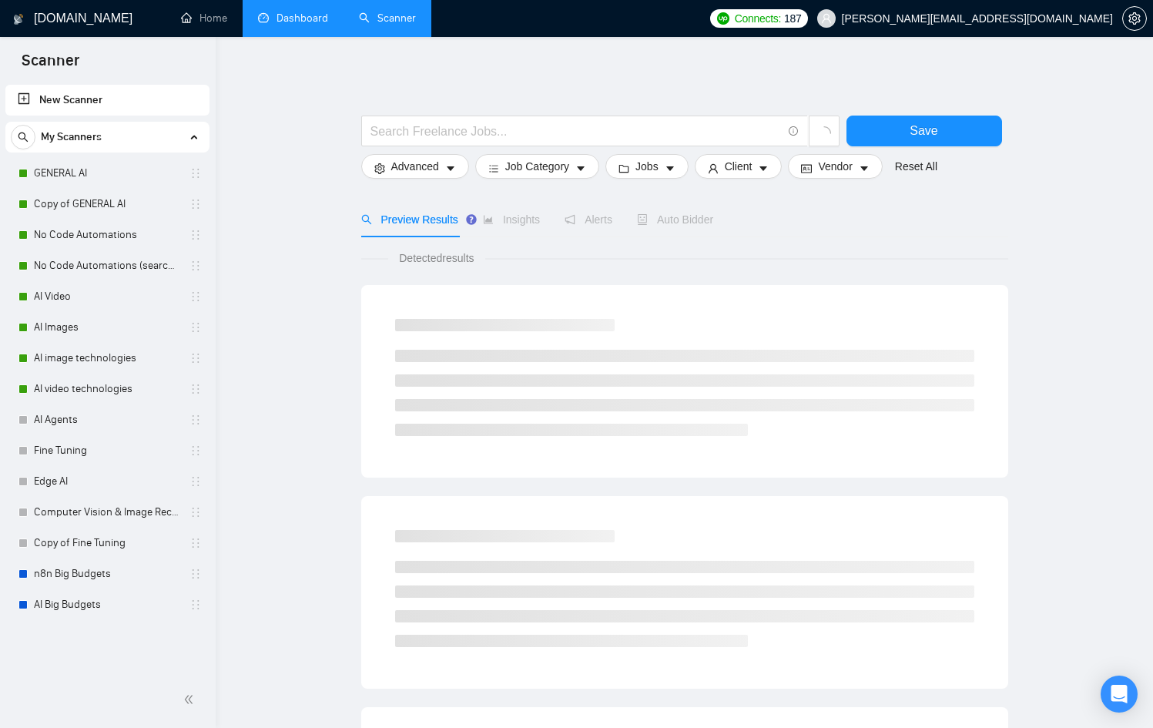
click at [310, 25] on link "Dashboard" at bounding box center [293, 18] width 70 height 13
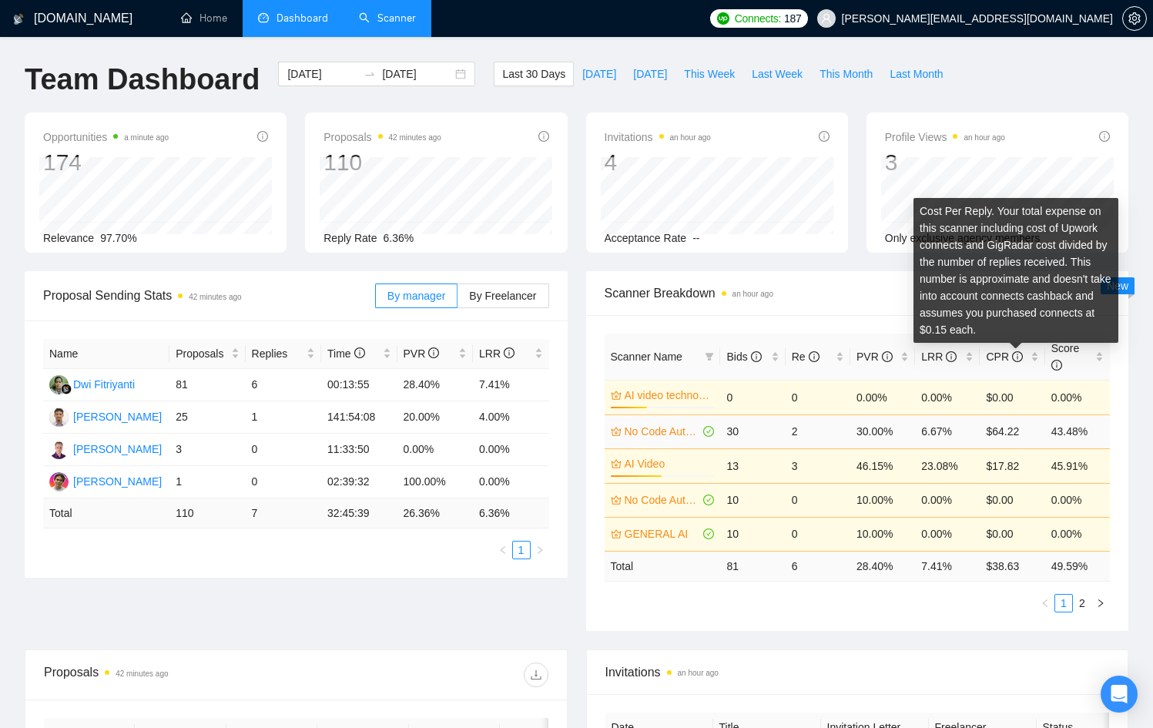
drag, startPoint x: 1016, startPoint y: 366, endPoint x: 990, endPoint y: 446, distance: 84.3
click at [1002, 394] on table "Scanner Name Bids Re PVR LRR CPR Score AI video technologies 35% 0 0 0.00% 0.00…" at bounding box center [858, 457] width 506 height 248
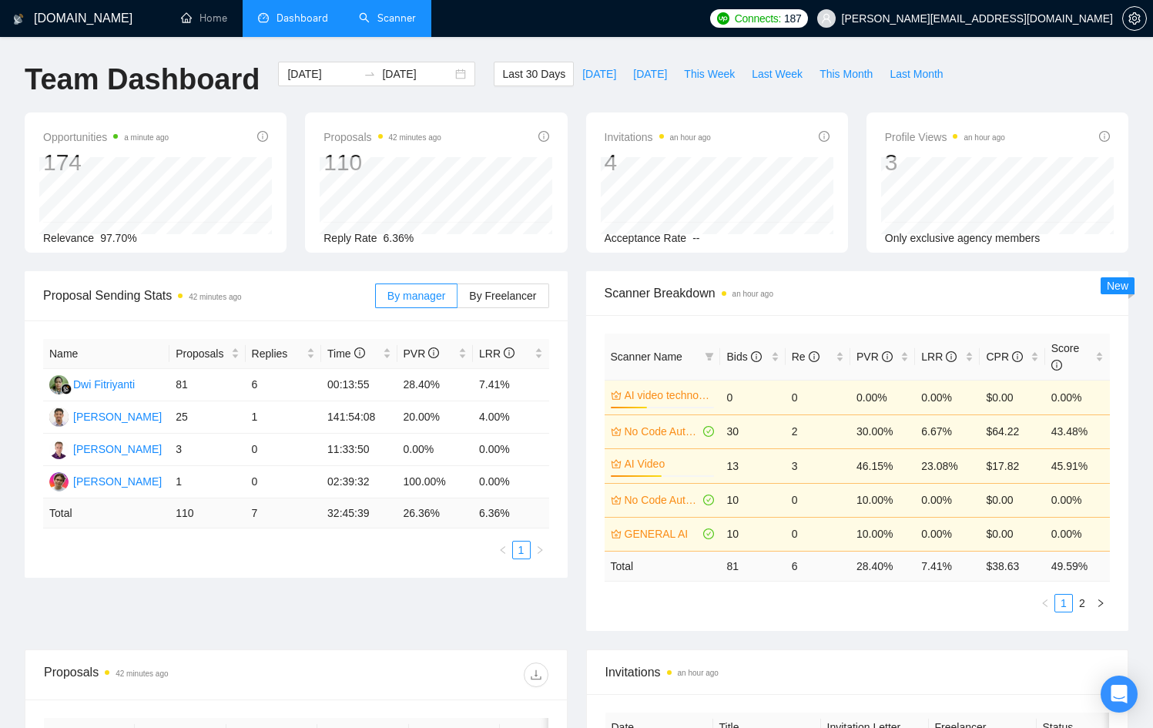
click at [988, 445] on td "$64.22" at bounding box center [1012, 431] width 65 height 34
